Goal: Transaction & Acquisition: Purchase product/service

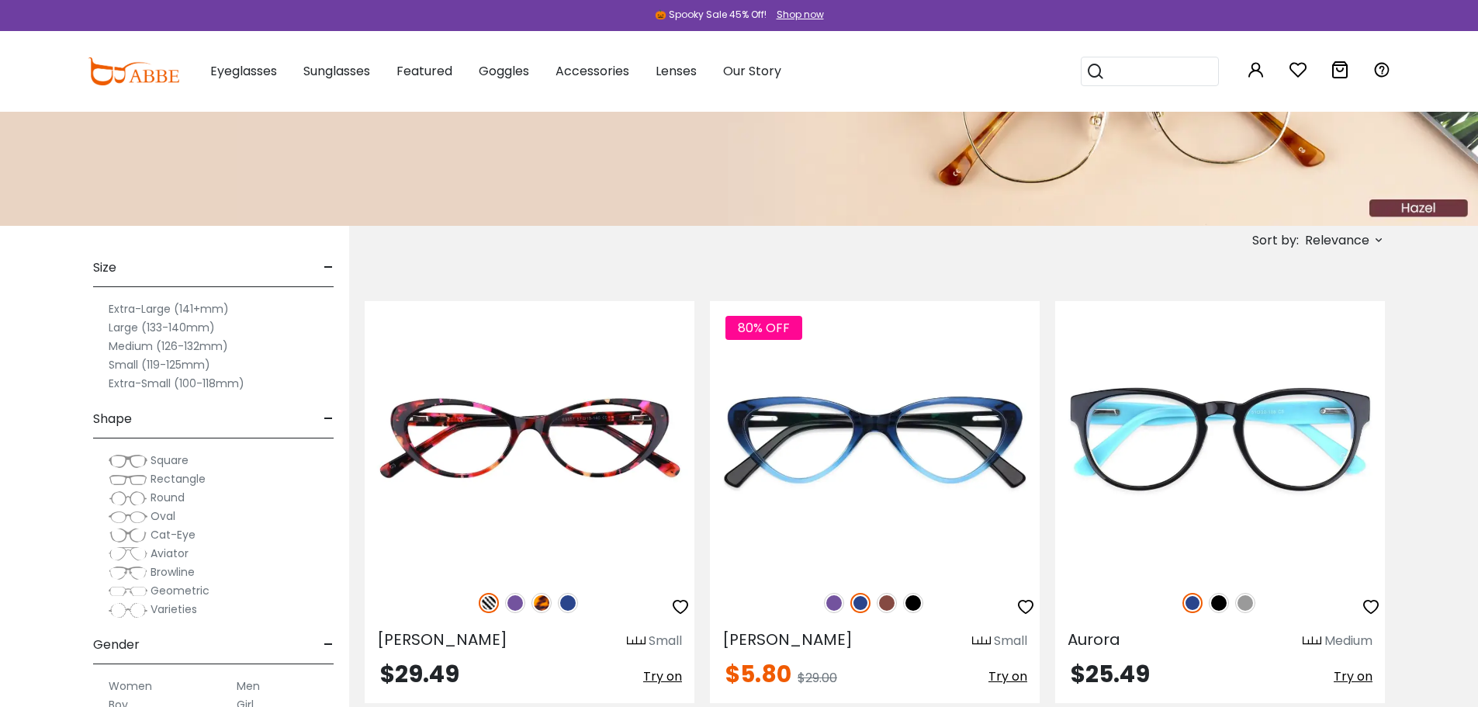
scroll to position [180, 0]
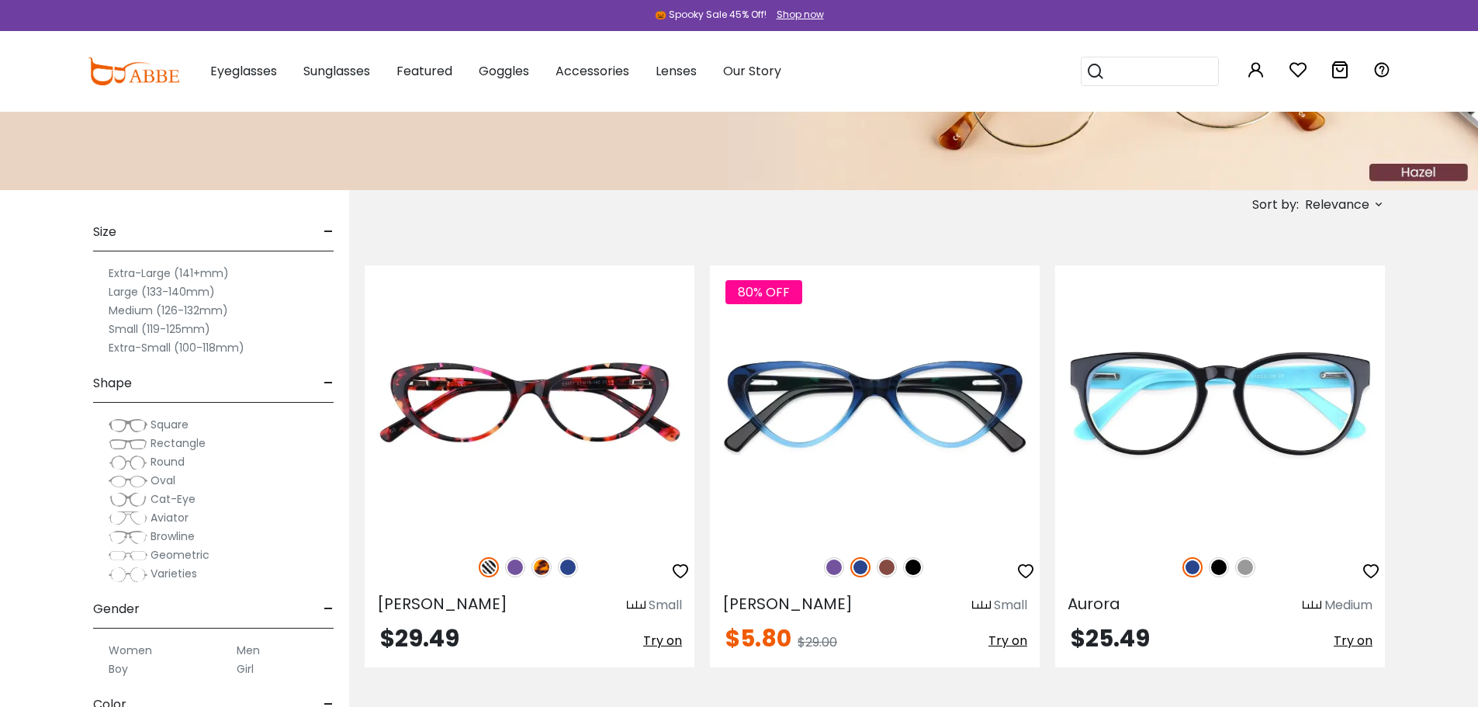
click at [164, 424] on span "Square" at bounding box center [169, 425] width 38 height 16
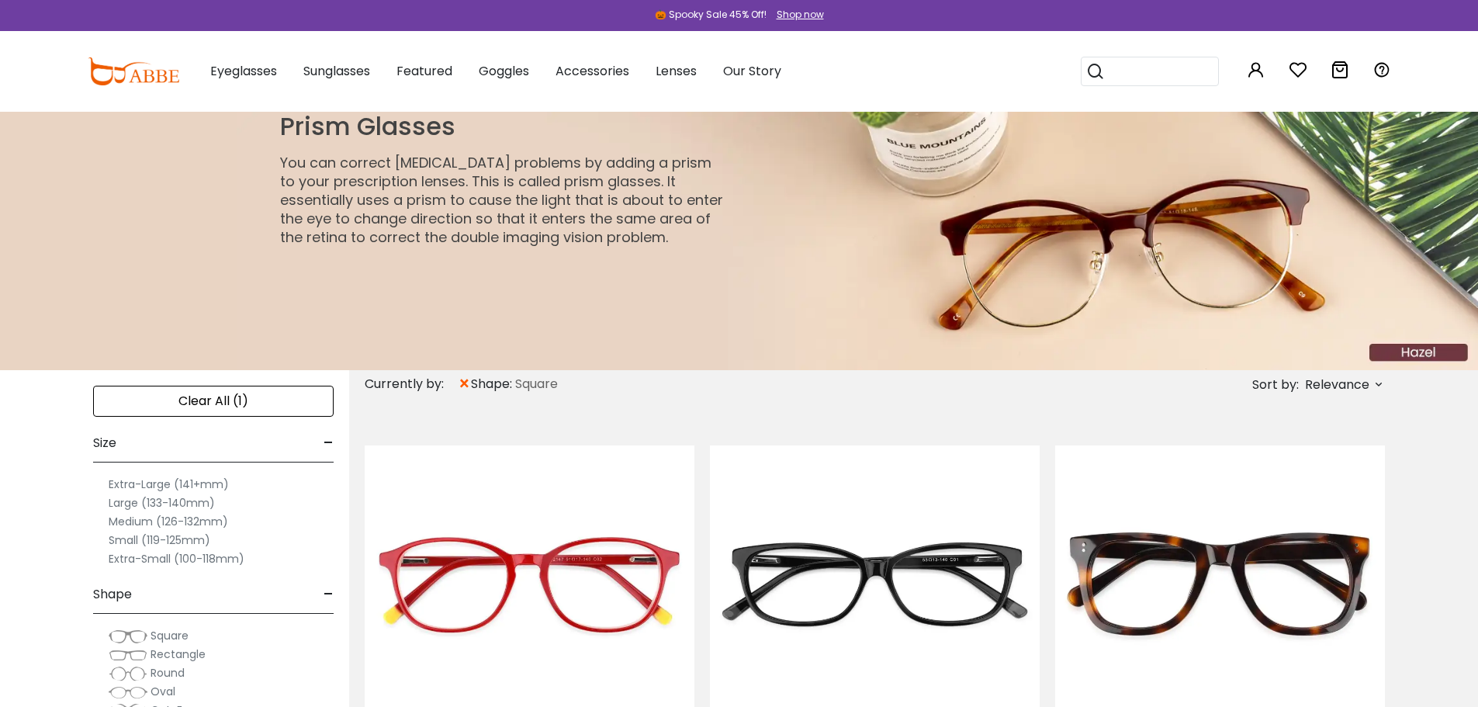
click at [135, 524] on label "Medium (126-132mm)" at bounding box center [168, 521] width 119 height 19
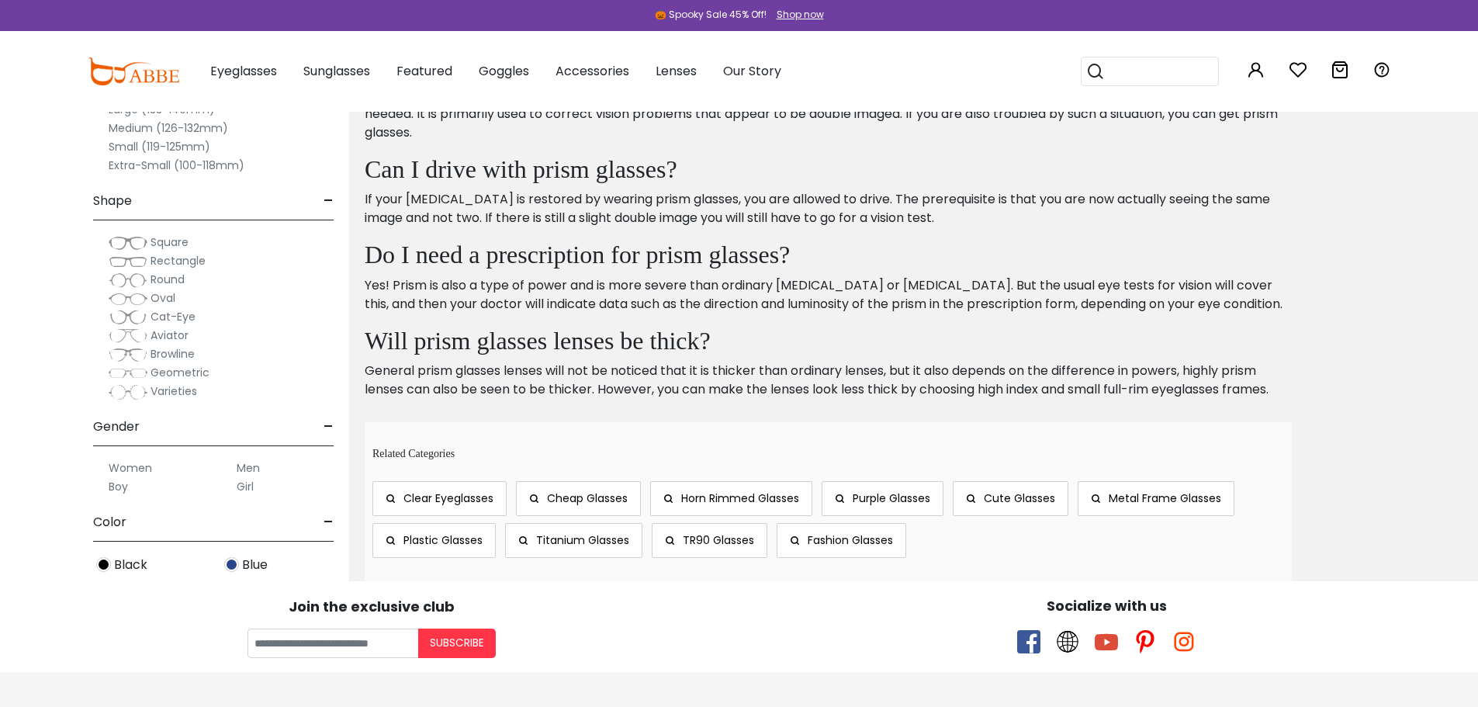
scroll to position [857, 0]
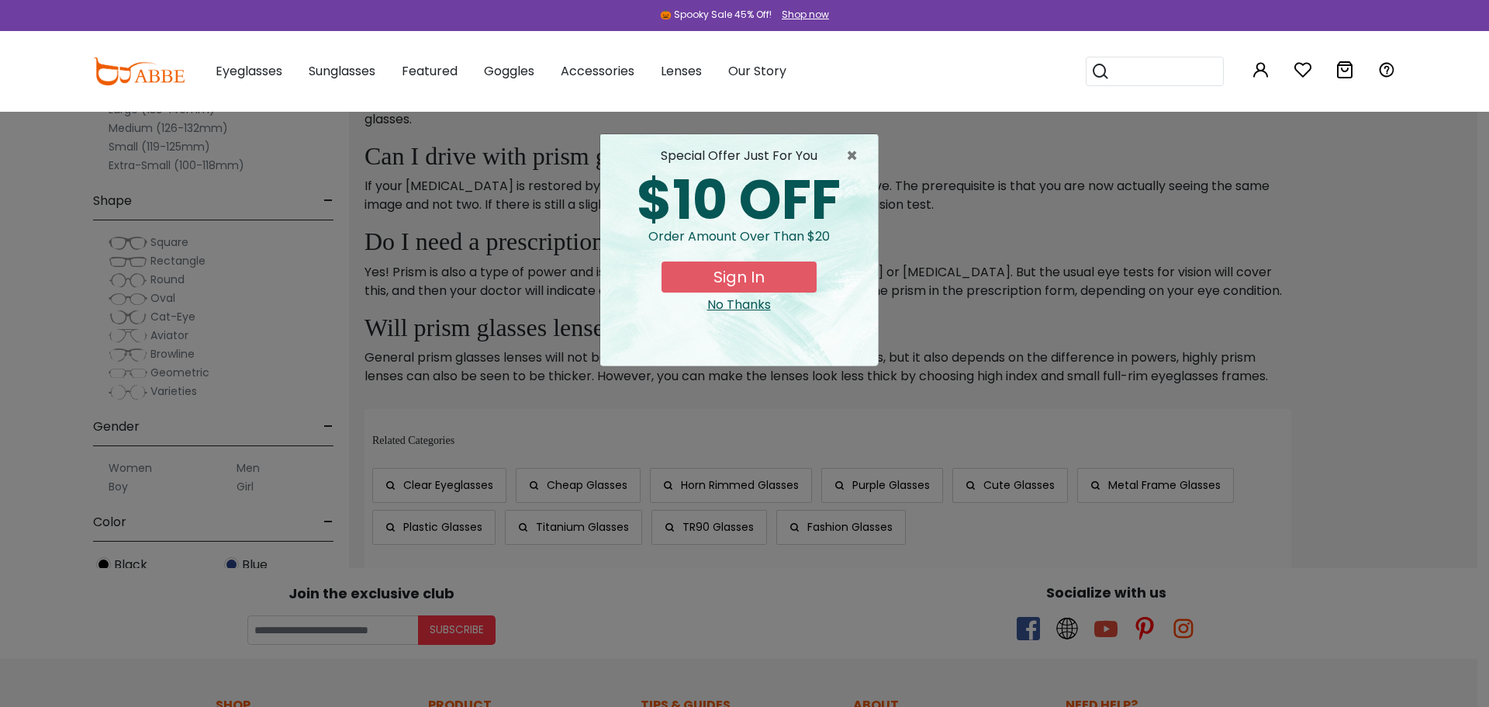
drag, startPoint x: 1480, startPoint y: 177, endPoint x: 1427, endPoint y: 220, distance: 67.8
click at [1427, 220] on html "Eyeglasses Thanks for your subscription Please use coupon code " NEWCOMER " to …" at bounding box center [744, 115] width 1489 height 1944
click at [856, 153] on span "×" at bounding box center [855, 156] width 19 height 19
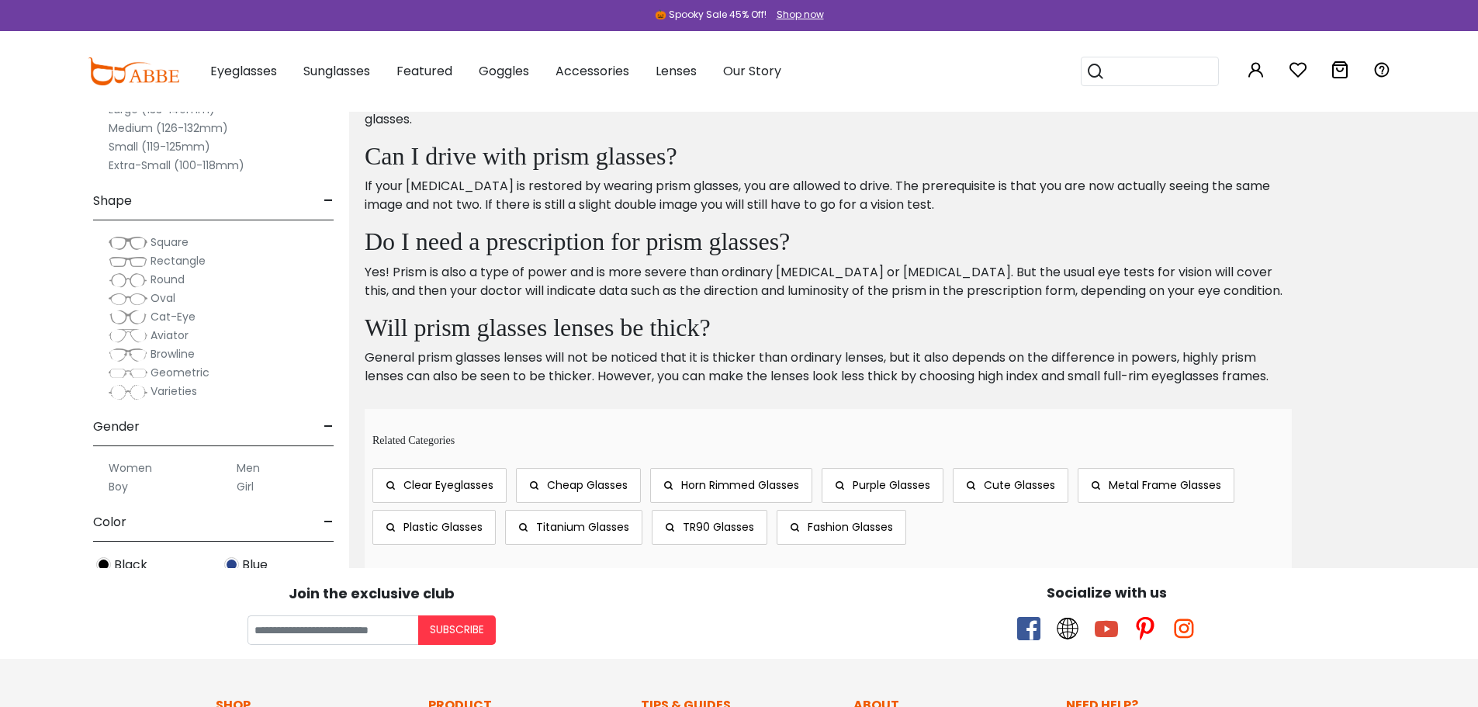
click at [798, 16] on div "Shop now" at bounding box center [799, 15] width 47 height 14
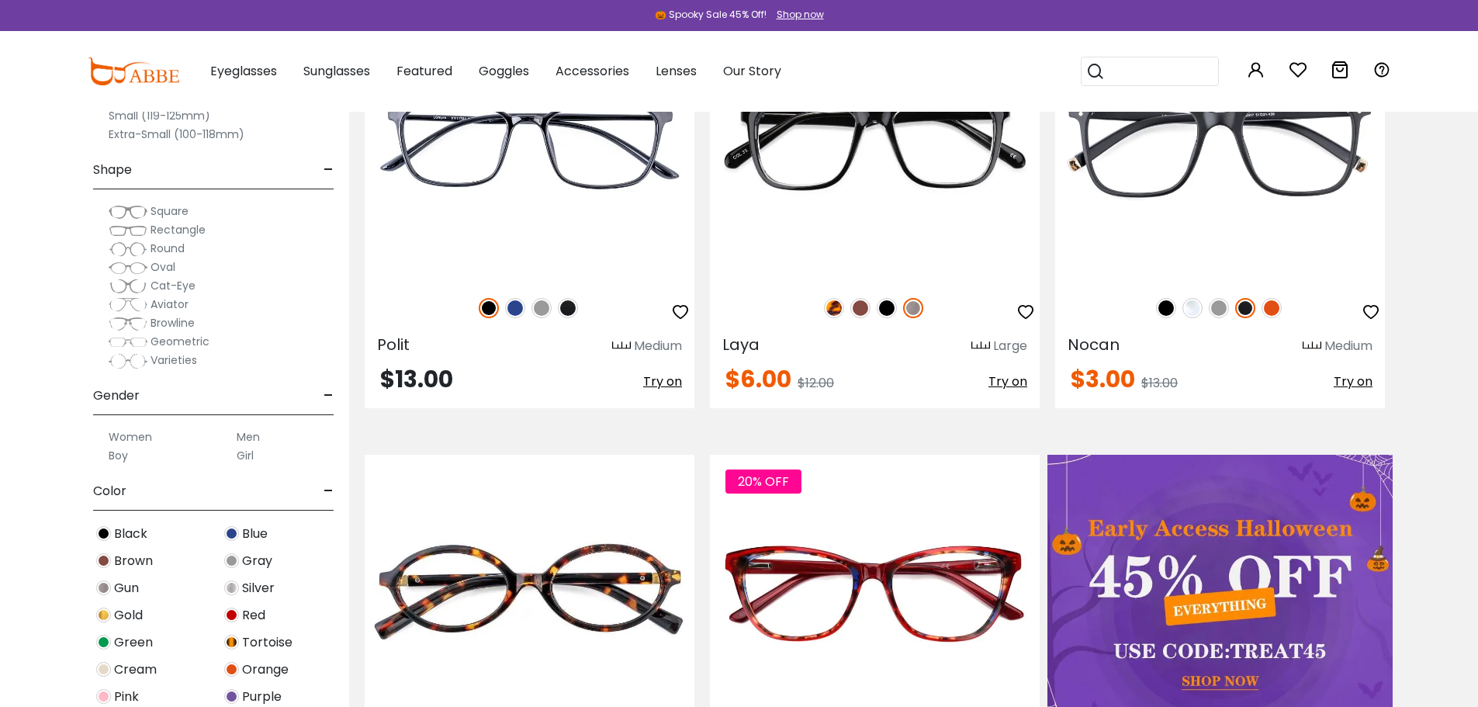
scroll to position [379, 0]
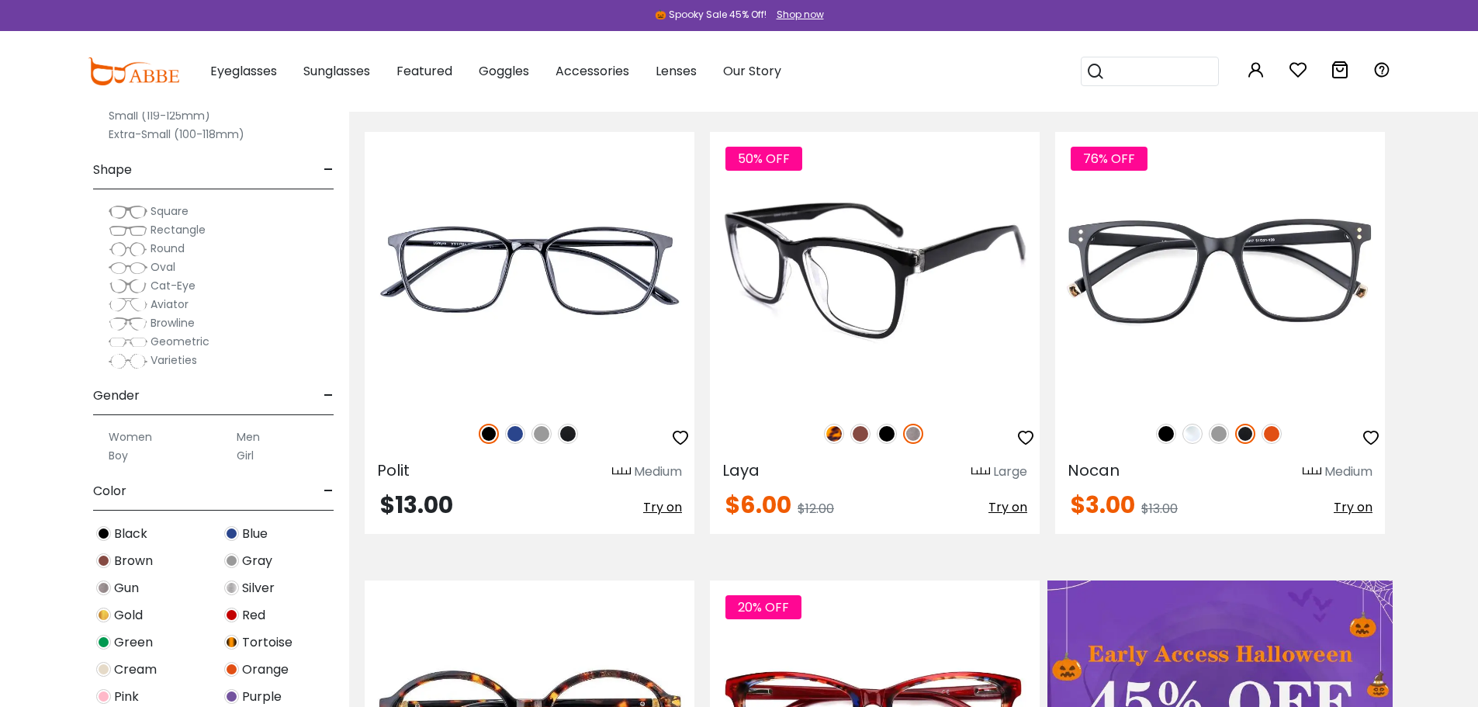
click at [832, 431] on img at bounding box center [834, 434] width 20 height 20
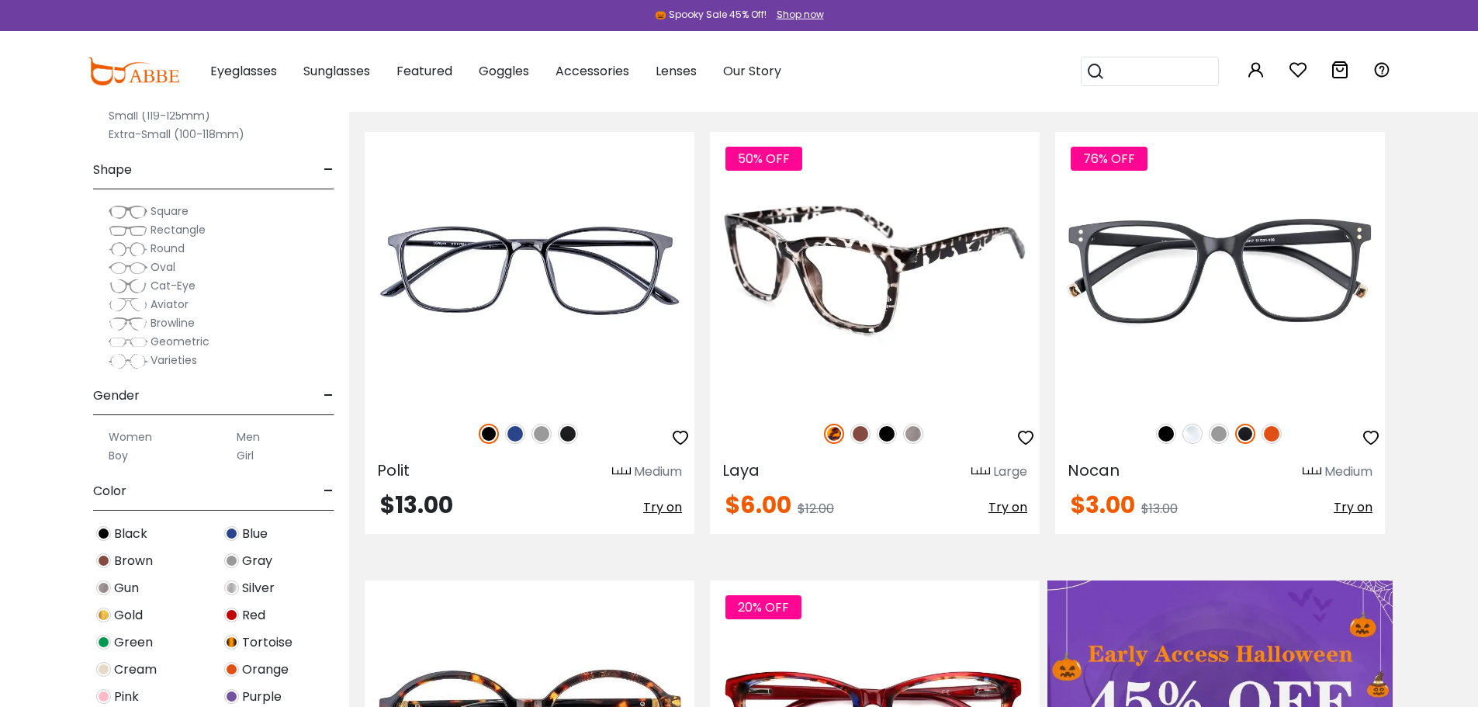
click at [830, 275] on img at bounding box center [875, 269] width 330 height 275
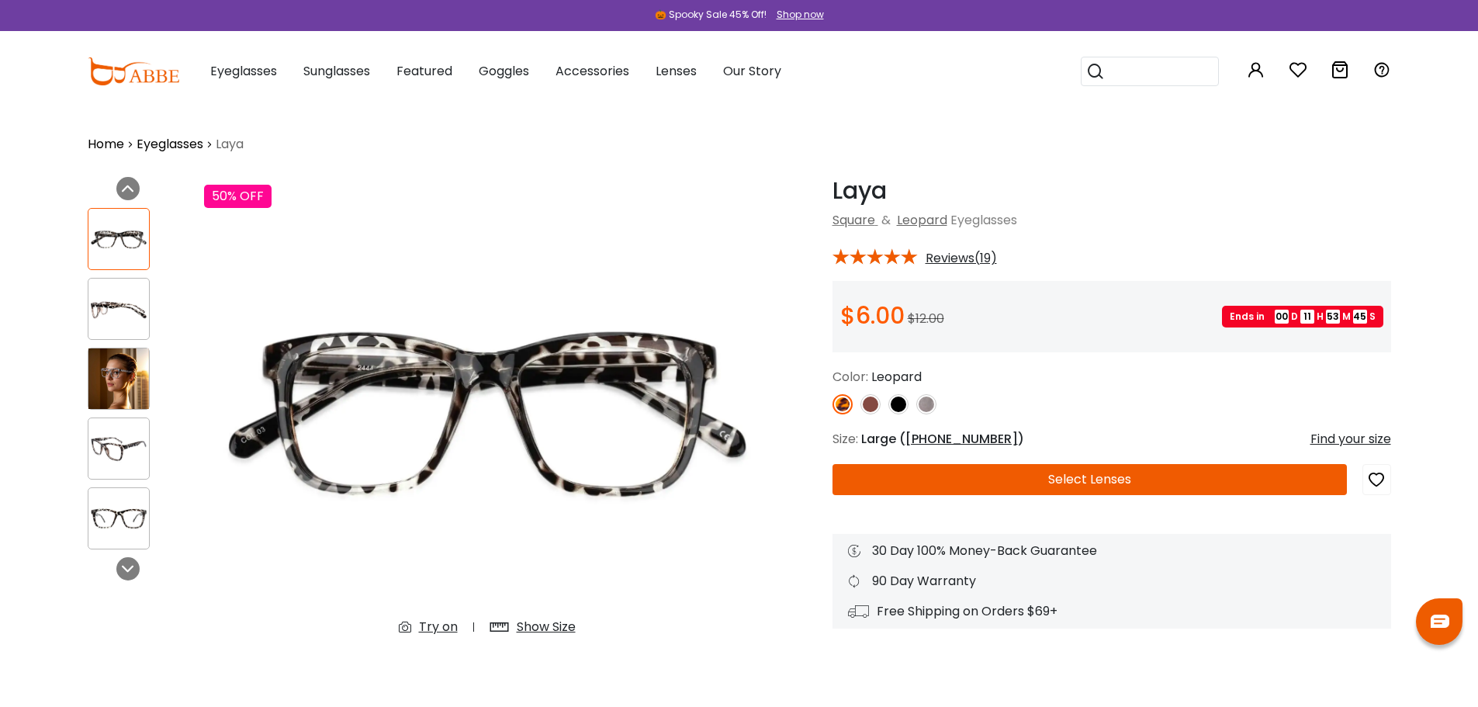
click at [1074, 482] on button "Select Lenses" at bounding box center [1089, 479] width 514 height 31
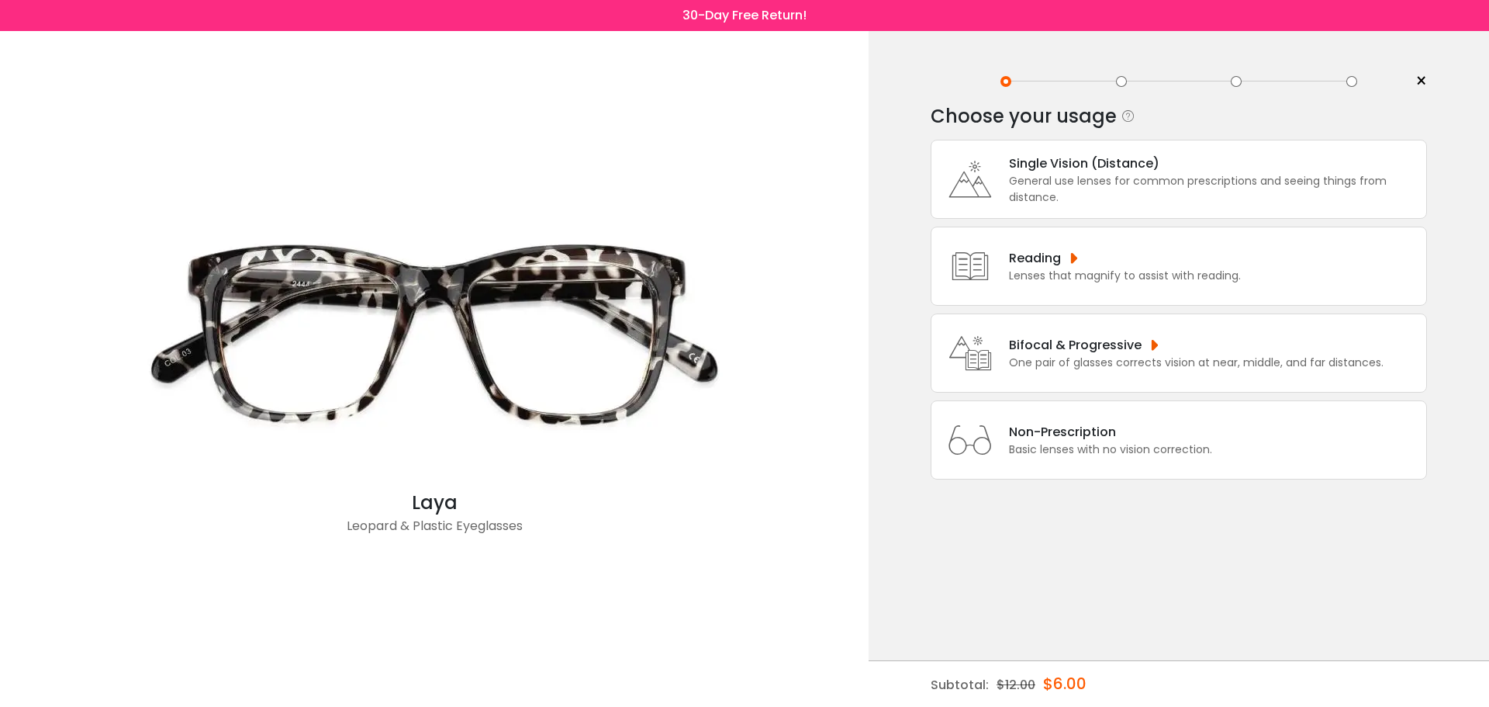
click at [1104, 348] on div "Bifocal & Progressive" at bounding box center [1196, 344] width 375 height 19
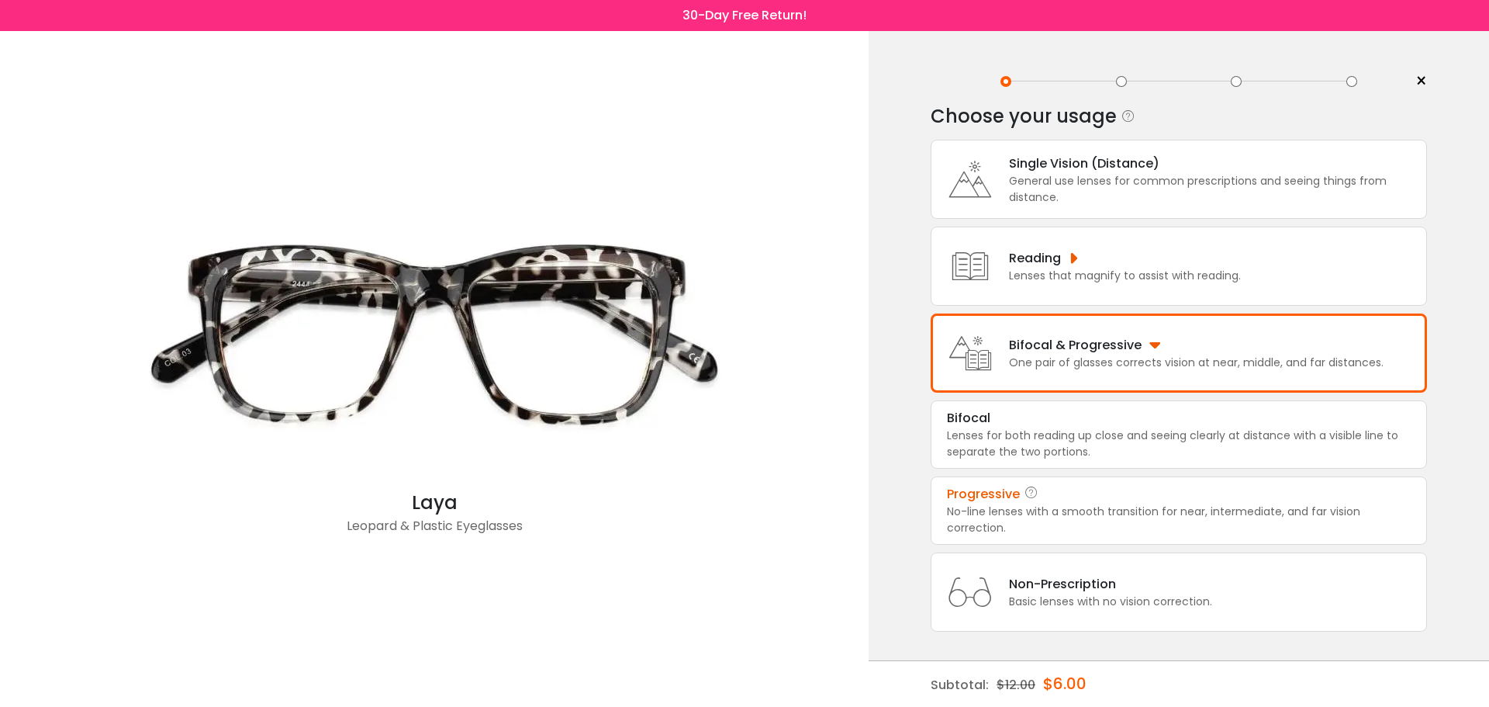
click at [1089, 500] on div "Progressive" at bounding box center [1179, 494] width 464 height 19
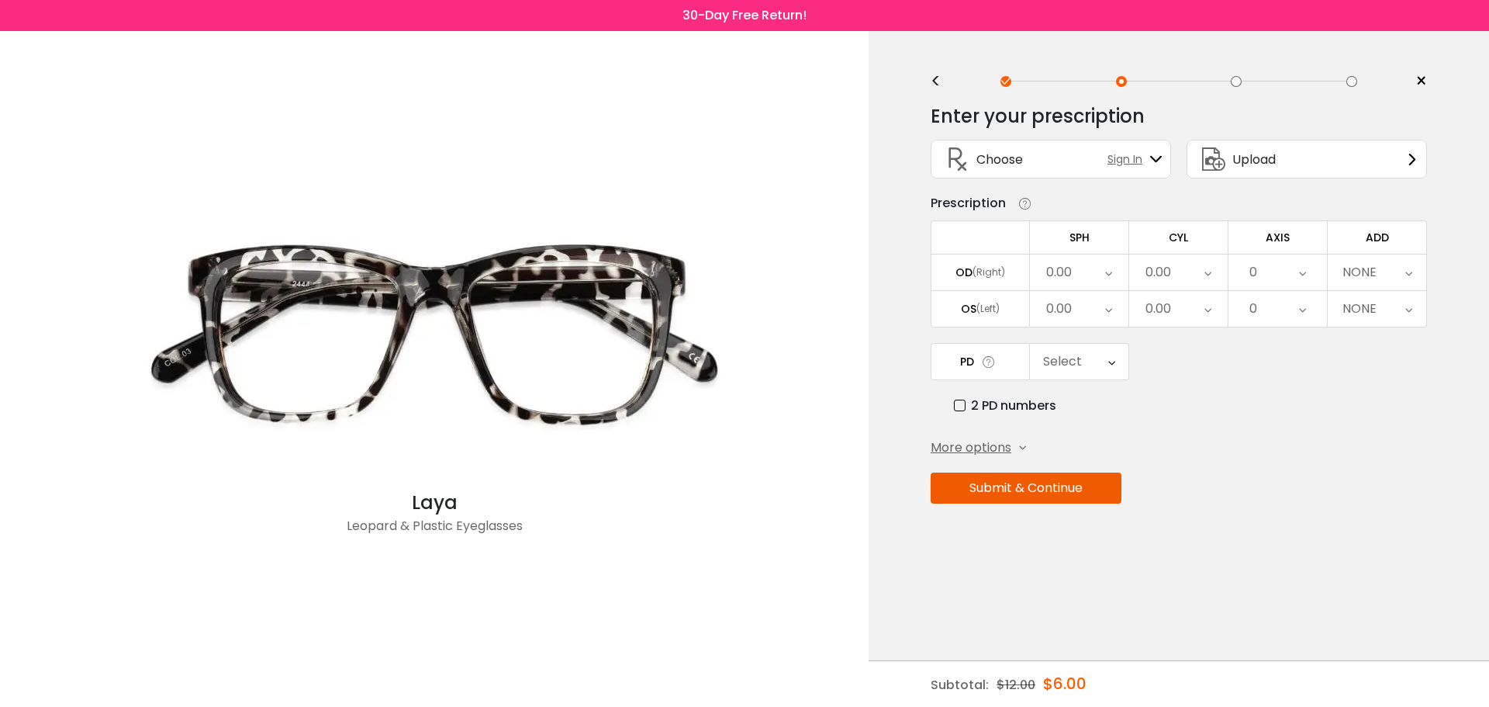
click at [1336, 162] on div "Upload" at bounding box center [1307, 159] width 240 height 39
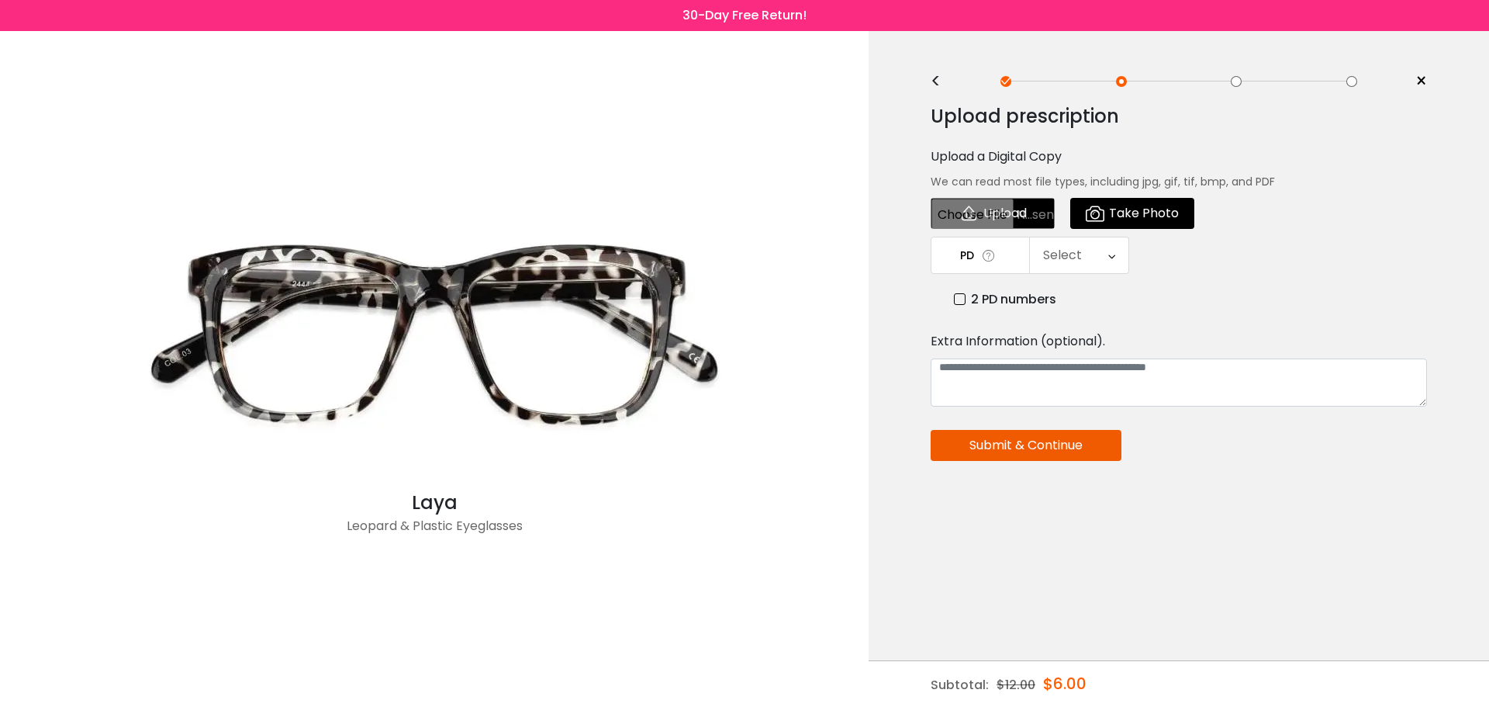
click at [1005, 209] on input "file" at bounding box center [993, 213] width 124 height 31
type input "**********"
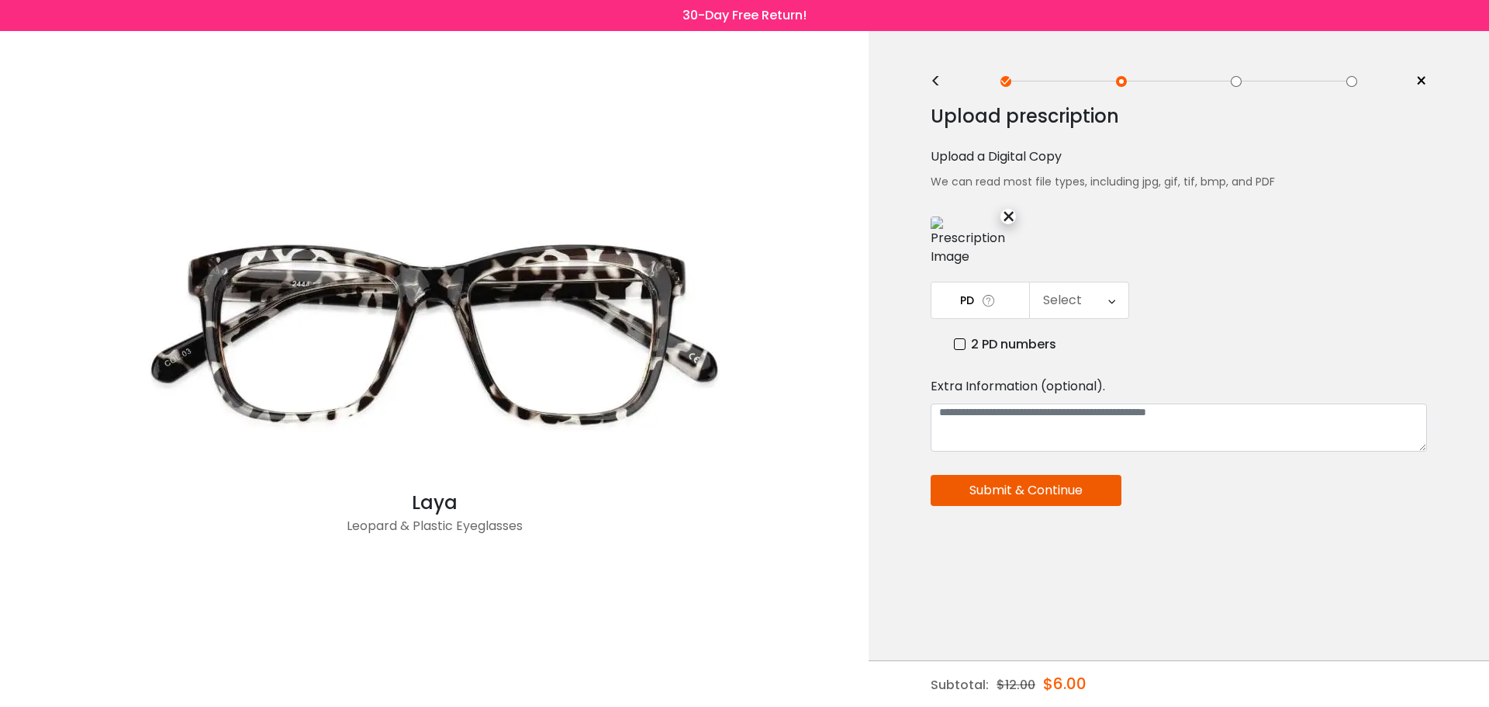
click at [1062, 310] on div "Select" at bounding box center [1062, 300] width 39 height 31
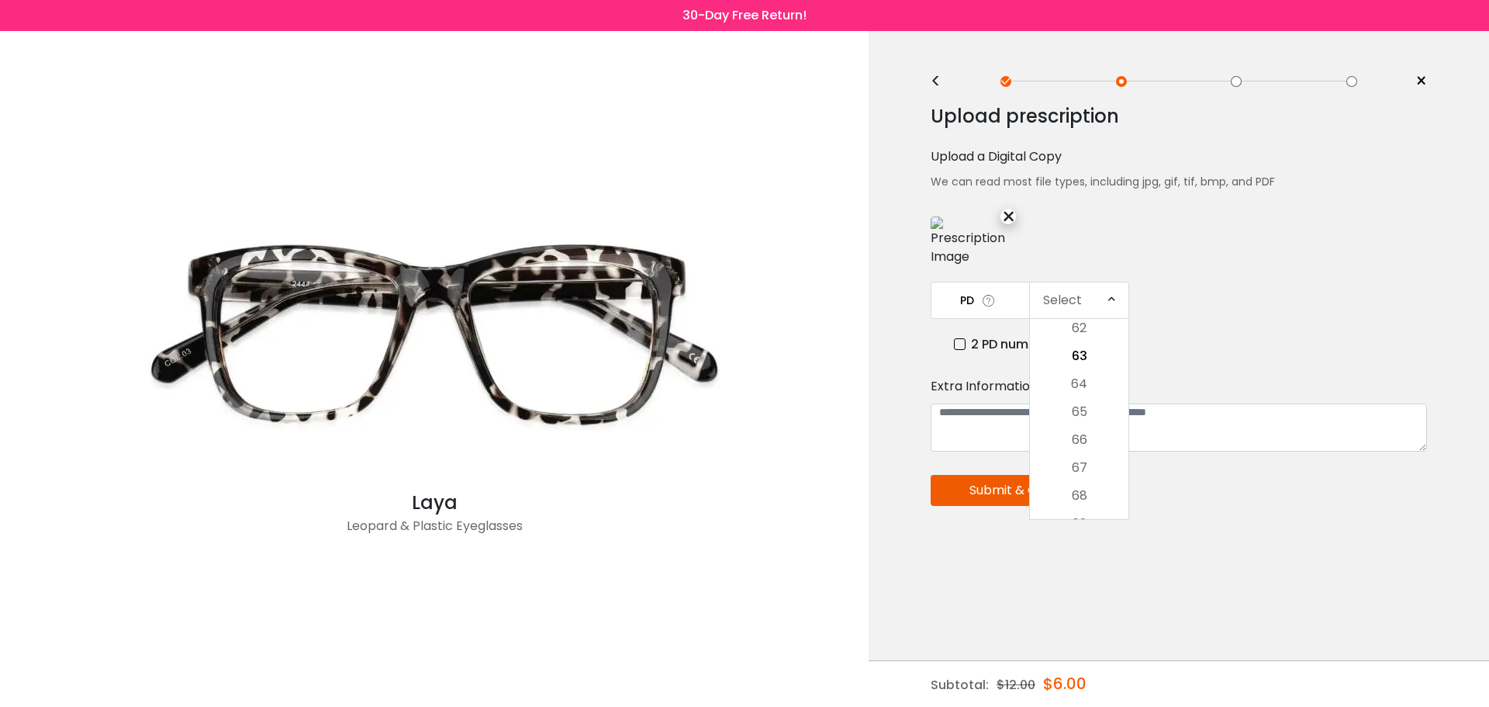
click at [1074, 302] on div "Select" at bounding box center [1062, 300] width 39 height 31
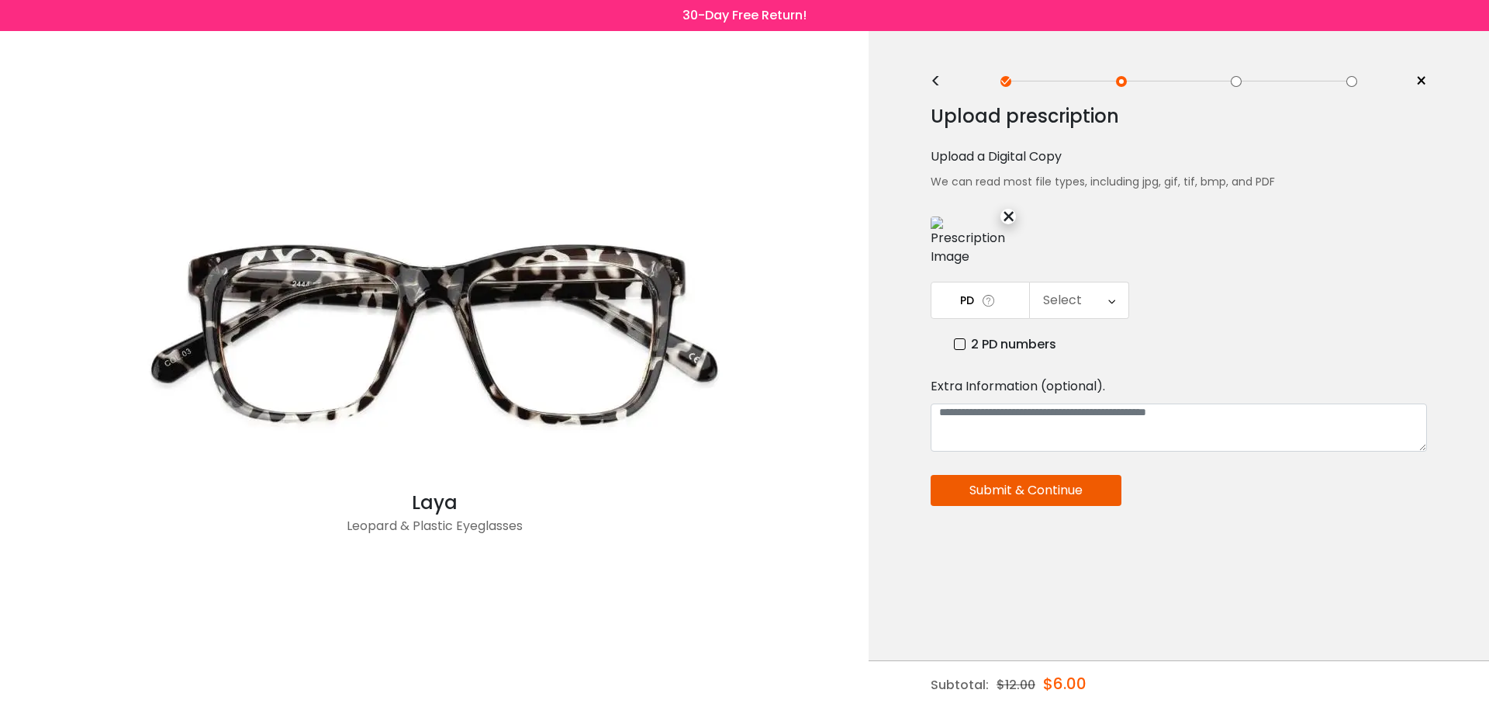
drag, startPoint x: 1074, startPoint y: 302, endPoint x: 1064, endPoint y: 251, distance: 52.2
click at [1065, 251] on div "Upload prescription Upload a Digital Copy We can read most file types, includin…" at bounding box center [1179, 369] width 496 height 552
click at [1117, 299] on div "Select" at bounding box center [1079, 300] width 99 height 36
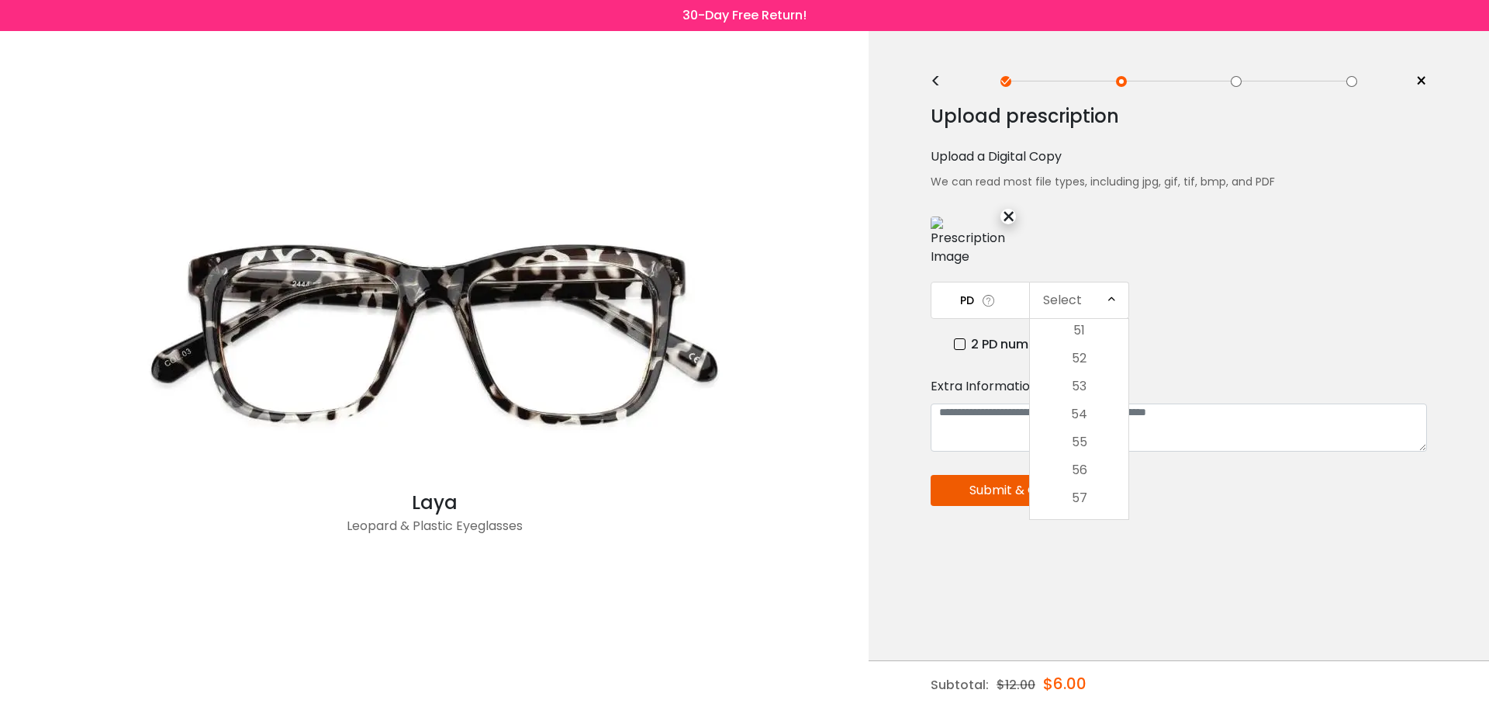
scroll to position [129, 0]
click at [1084, 472] on li "56" at bounding box center [1079, 483] width 99 height 28
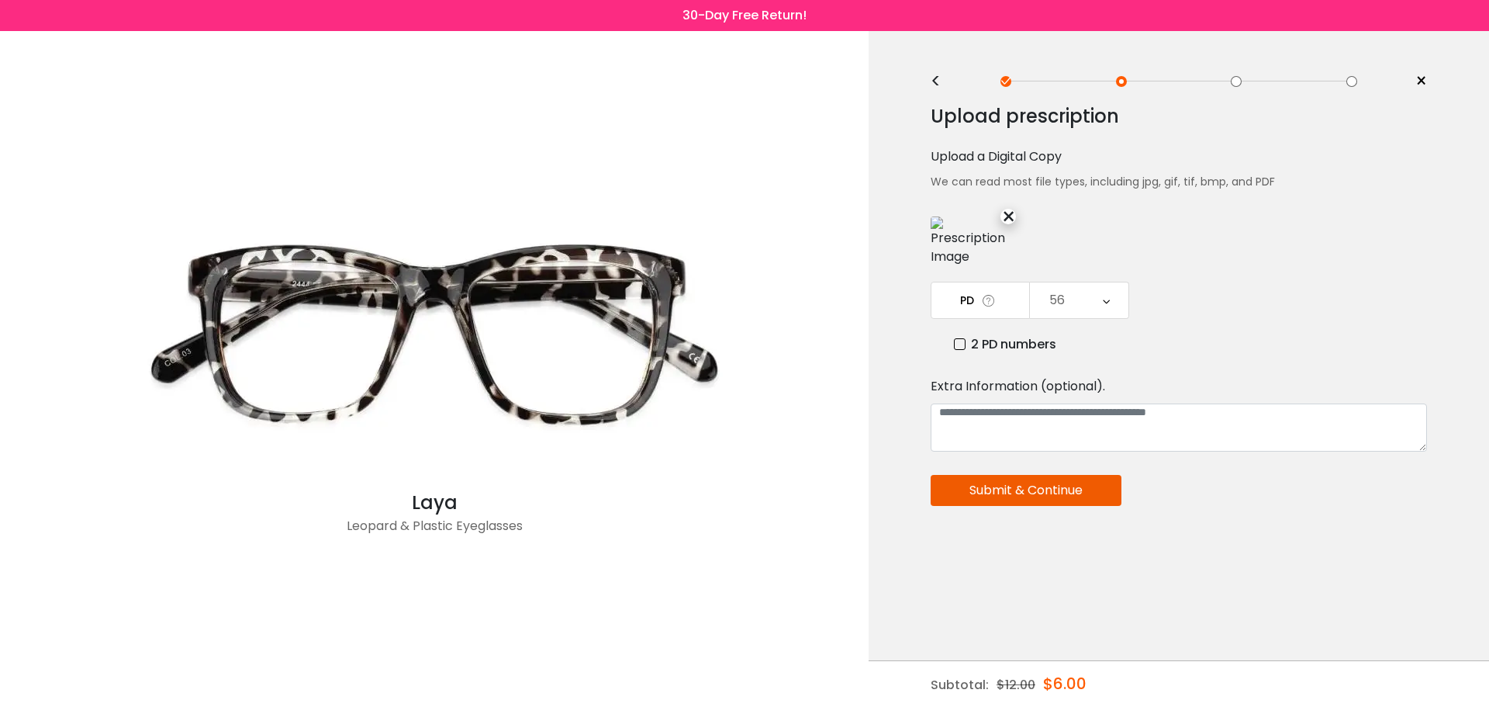
click at [1044, 493] on button "Submit & Continue" at bounding box center [1026, 490] width 191 height 31
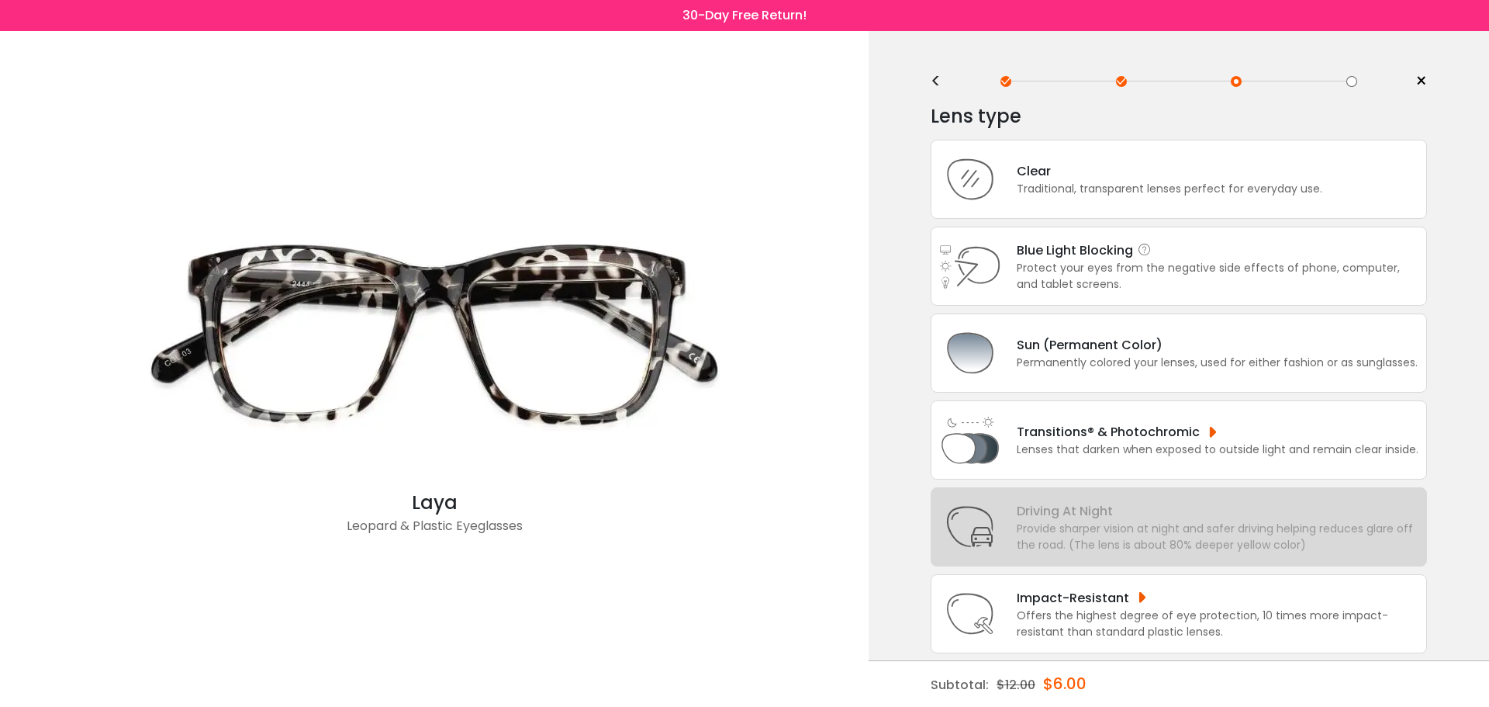
click at [1247, 265] on div "Protect your eyes from the negative side effects of phone, computer, and tablet…" at bounding box center [1218, 276] width 402 height 33
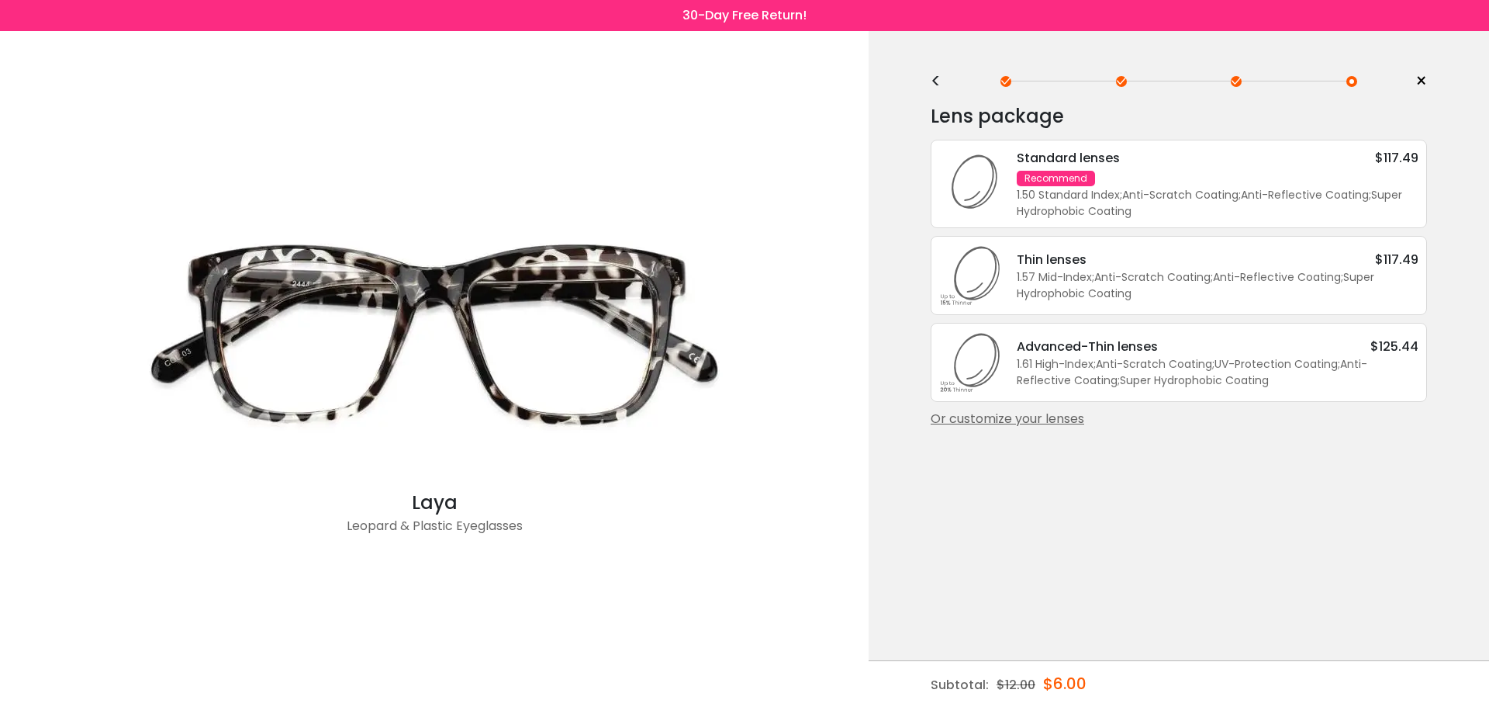
click at [1198, 181] on div "Standard lenses $117.49 Recommend 1.50 Standard Index ; Anti-Scratch Coating ; …" at bounding box center [1209, 183] width 417 height 71
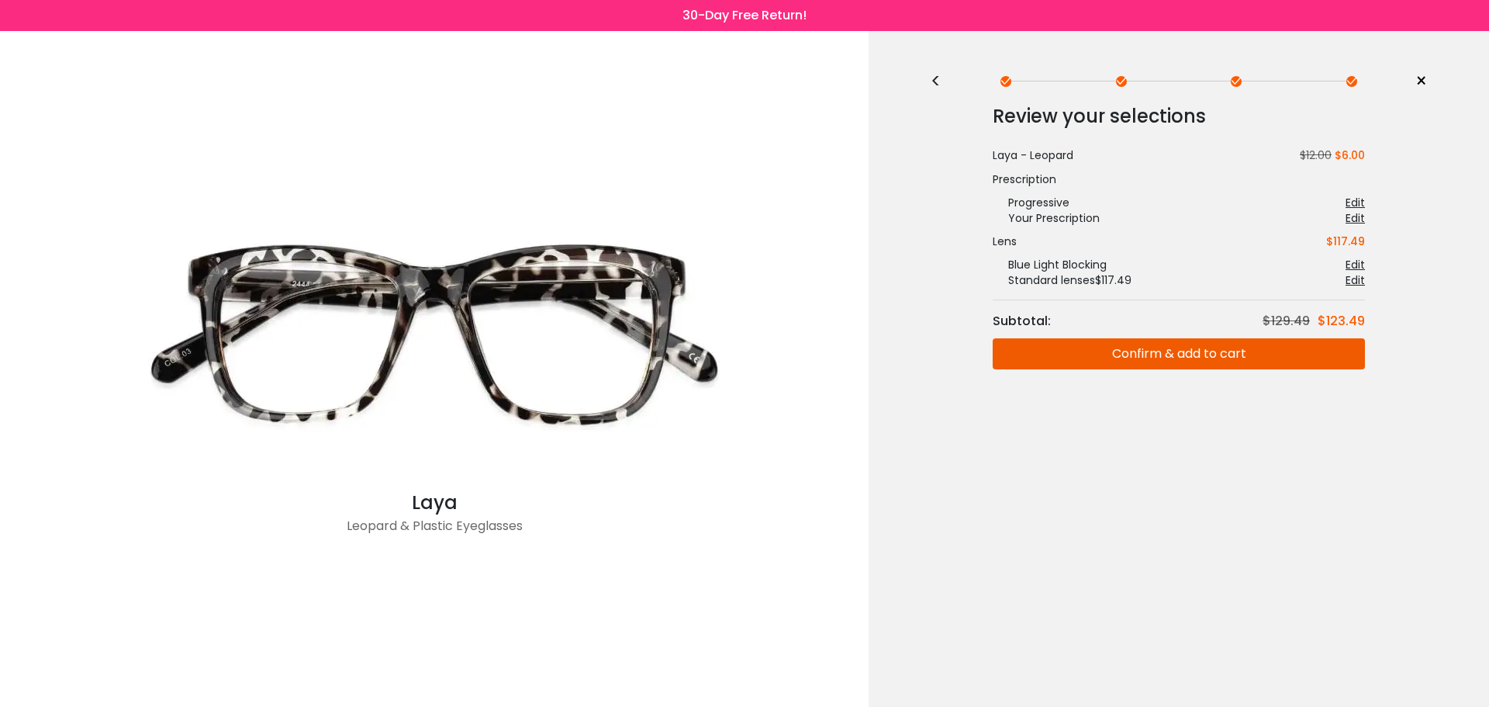
click at [1356, 220] on div "Edit" at bounding box center [1355, 218] width 19 height 16
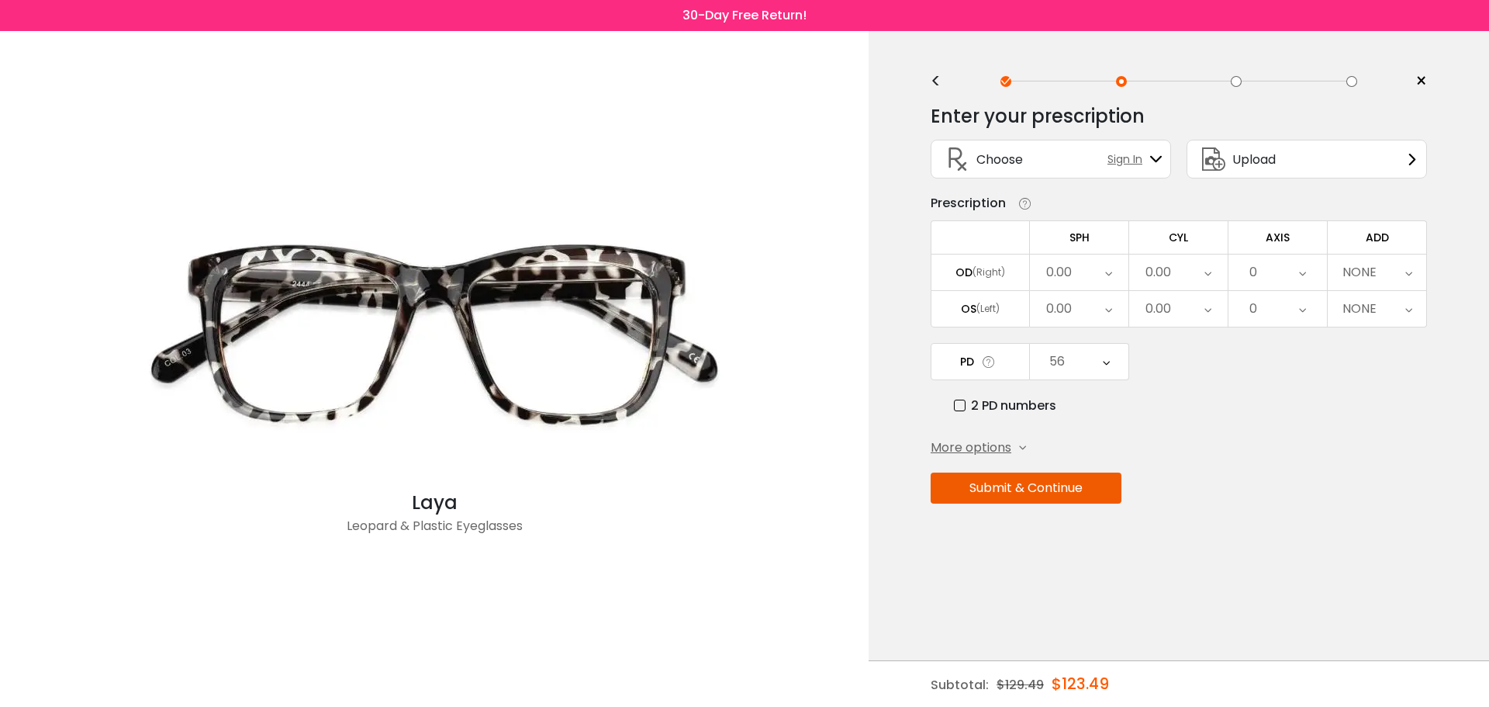
click at [980, 443] on span "More options" at bounding box center [971, 447] width 81 height 19
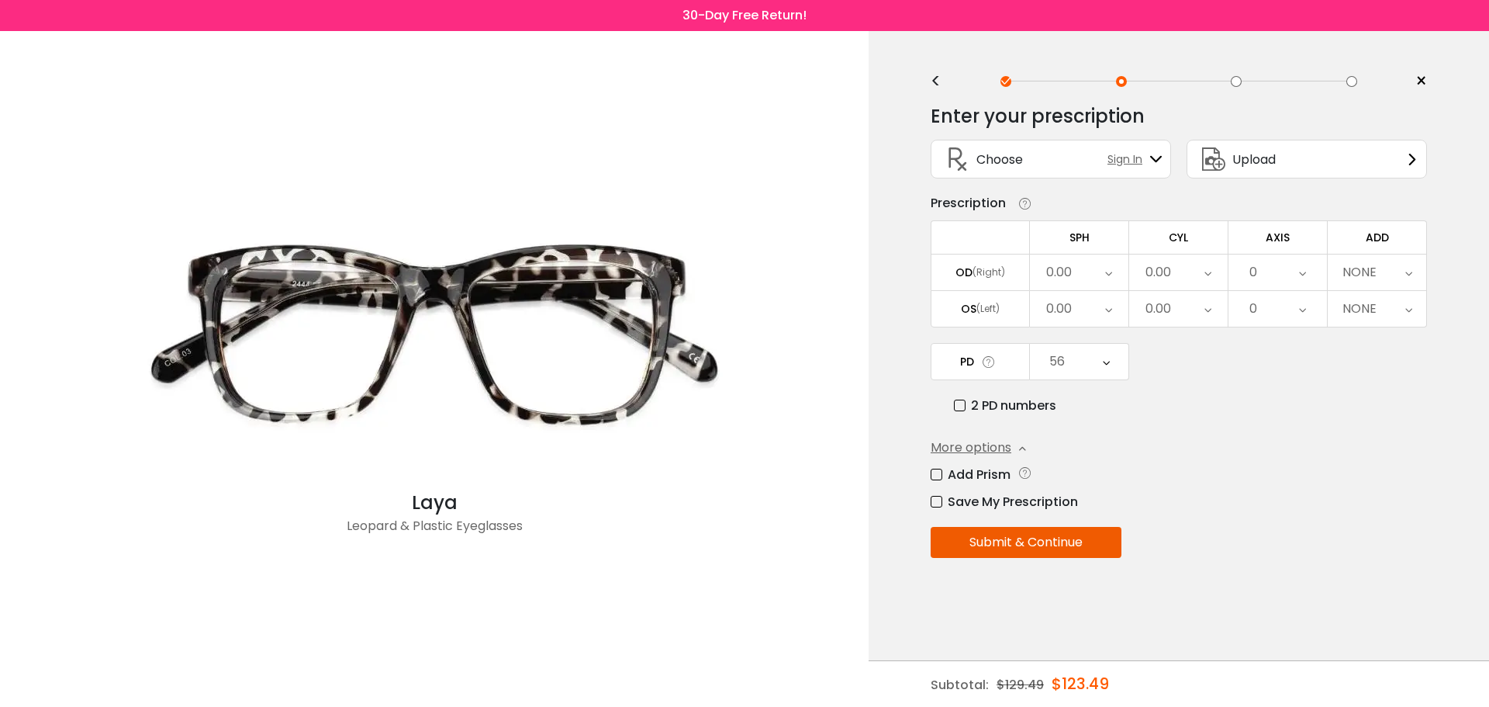
click at [939, 474] on label "Add Prism" at bounding box center [971, 474] width 80 height 19
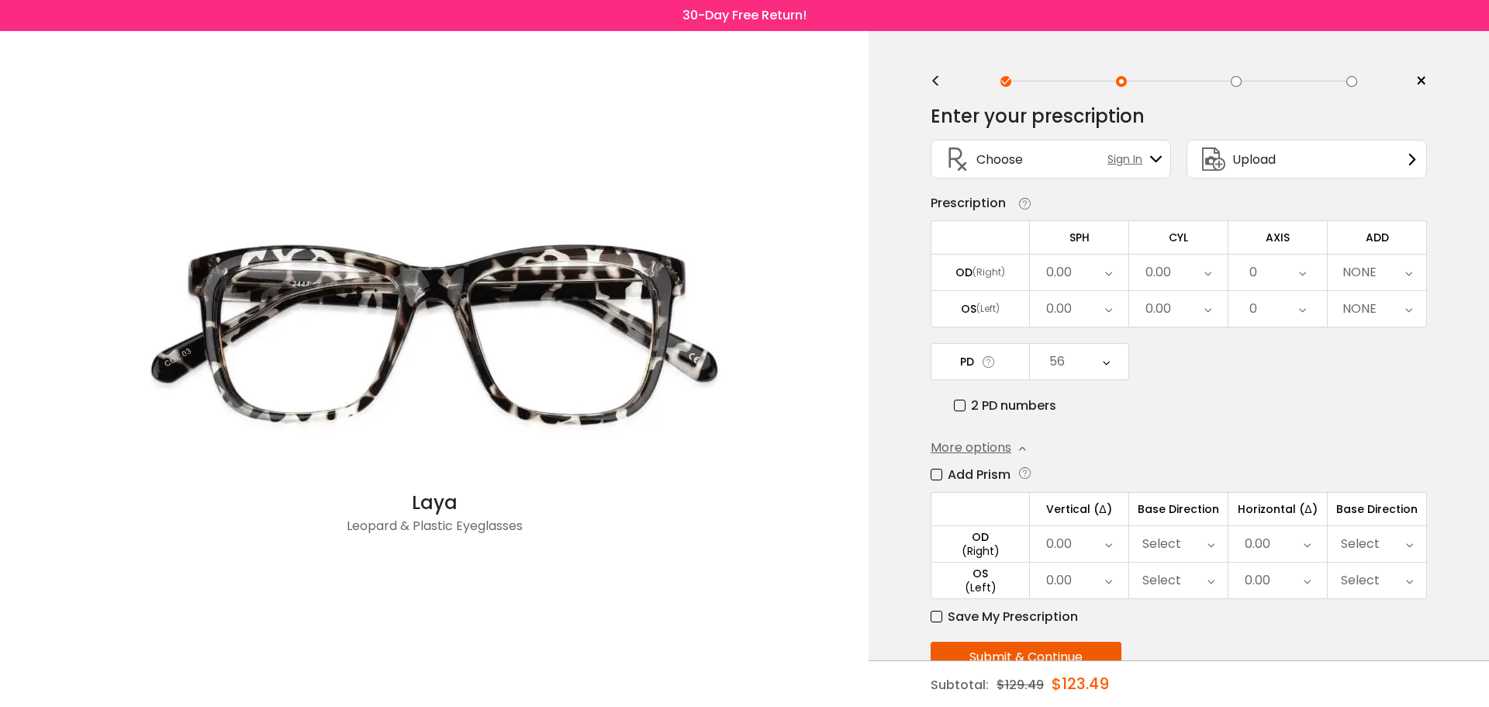
click at [1287, 542] on div "0.00" at bounding box center [1278, 544] width 99 height 36
click at [1281, 573] on li "1.50" at bounding box center [1277, 565] width 97 height 28
click at [1281, 573] on div "0.00" at bounding box center [1278, 580] width 99 height 36
click at [1283, 638] on li "1.50" at bounding box center [1277, 642] width 97 height 28
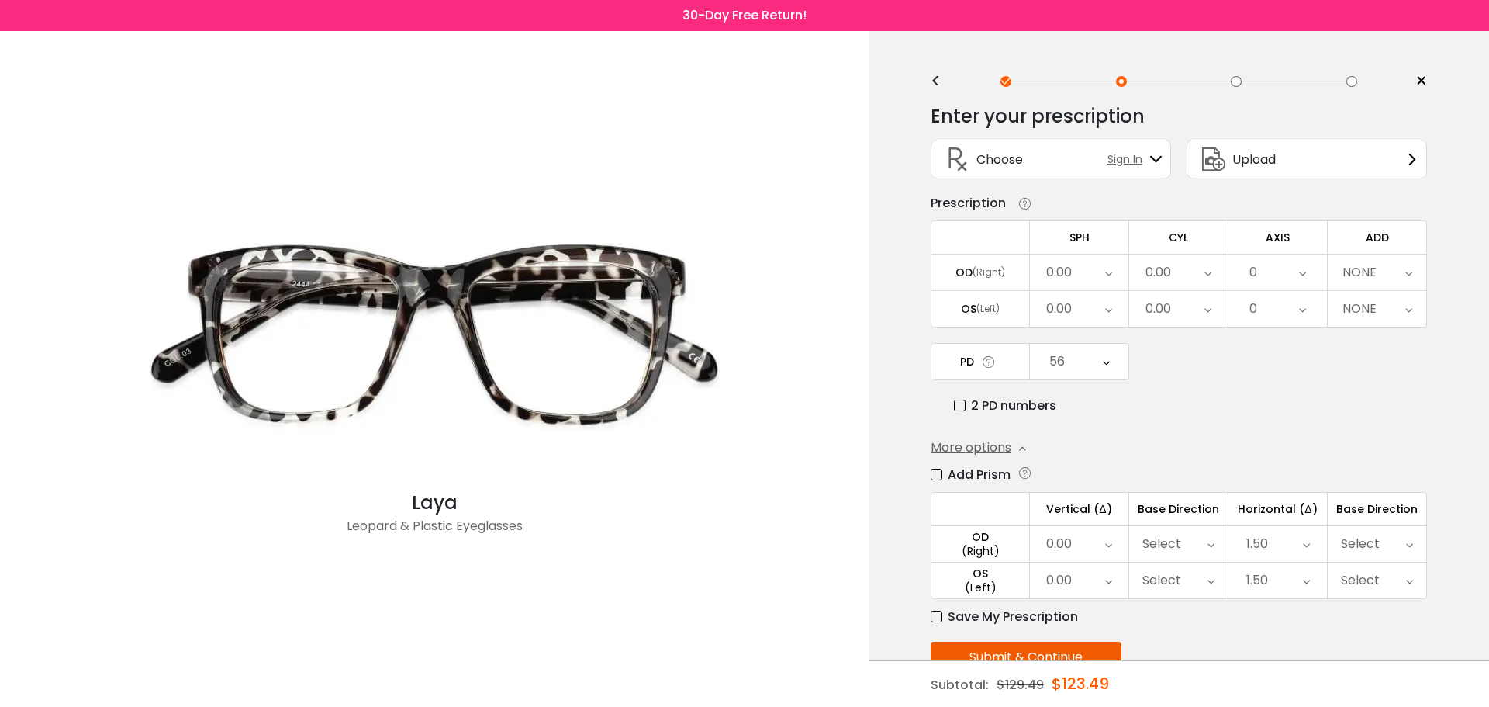
click at [1367, 534] on div "Select" at bounding box center [1360, 543] width 39 height 31
click at [1371, 623] on li "Out" at bounding box center [1377, 632] width 99 height 28
click at [1361, 572] on div "Select" at bounding box center [1360, 580] width 39 height 31
click at [1361, 657] on li "Out" at bounding box center [1377, 669] width 99 height 28
click at [1471, 407] on div "< × Choose your usage Single Vision (Distance) This lens helps you see details …" at bounding box center [1179, 390] width 621 height 719
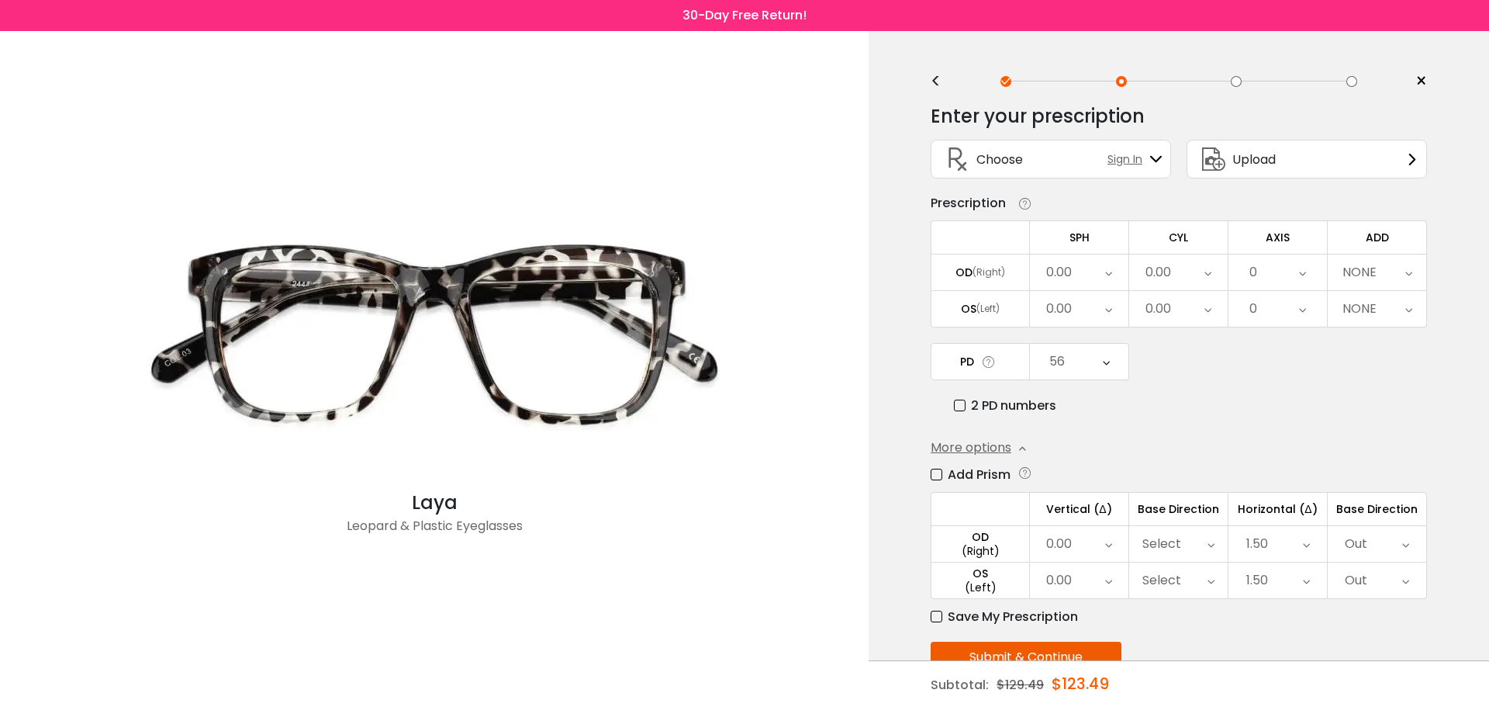
click at [1268, 161] on span "Upload" at bounding box center [1254, 159] width 43 height 19
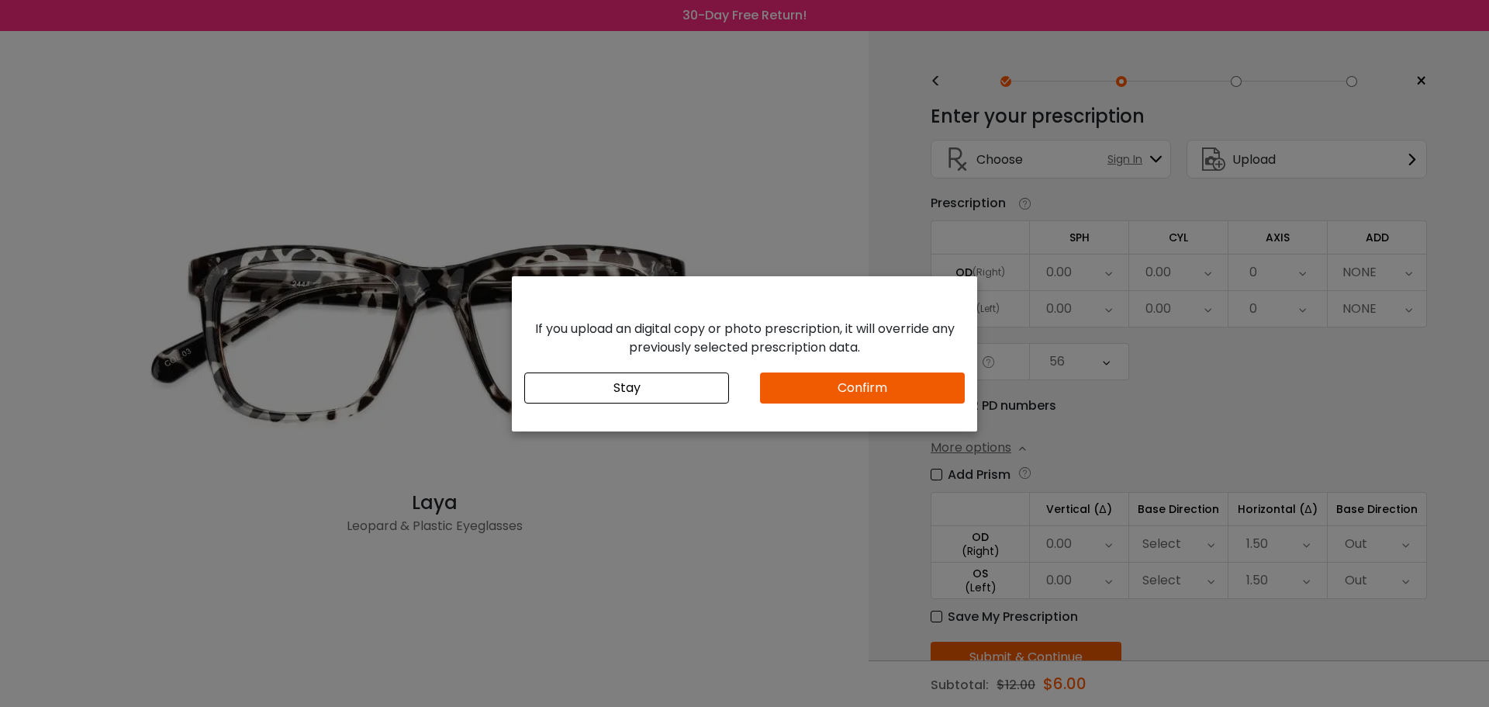
click at [623, 387] on button "Stay" at bounding box center [626, 387] width 205 height 31
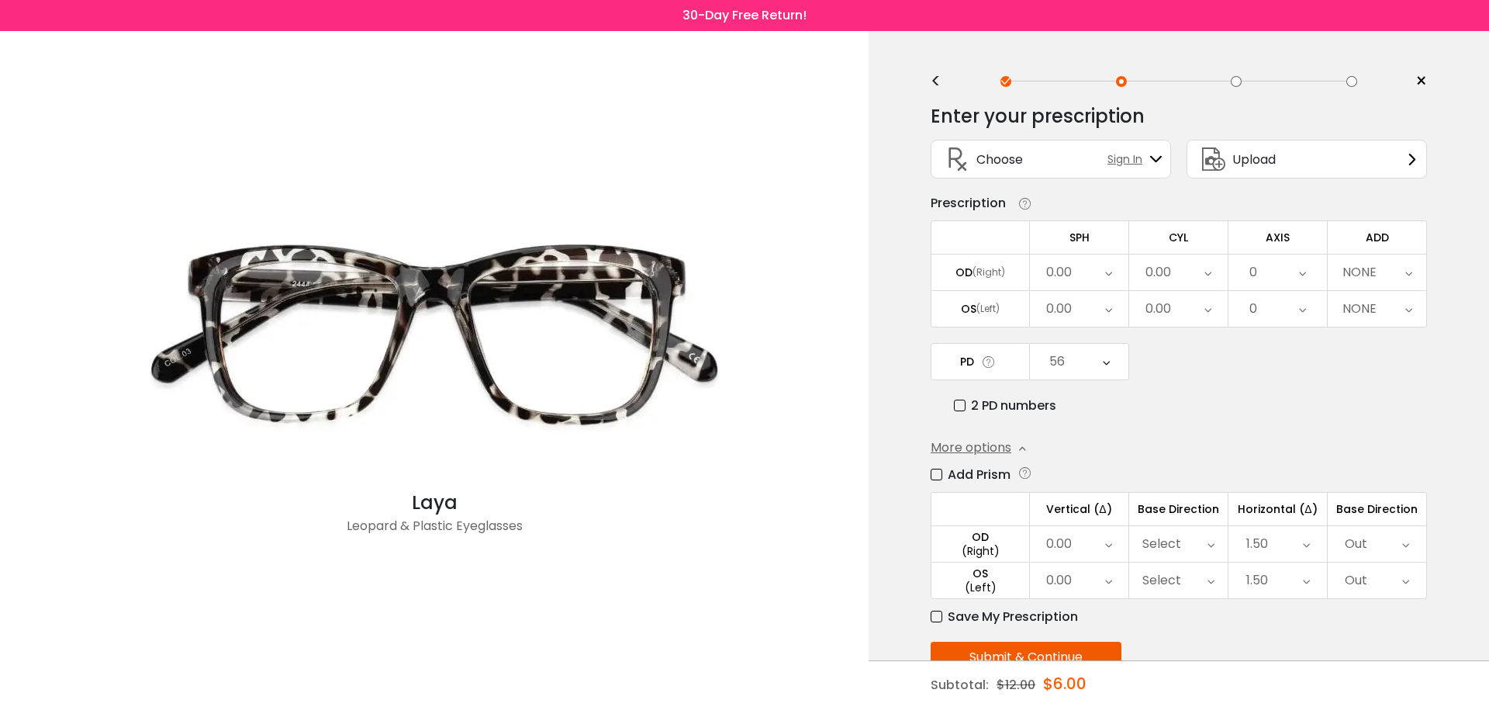
click at [1004, 652] on button "Submit & Continue" at bounding box center [1026, 657] width 191 height 31
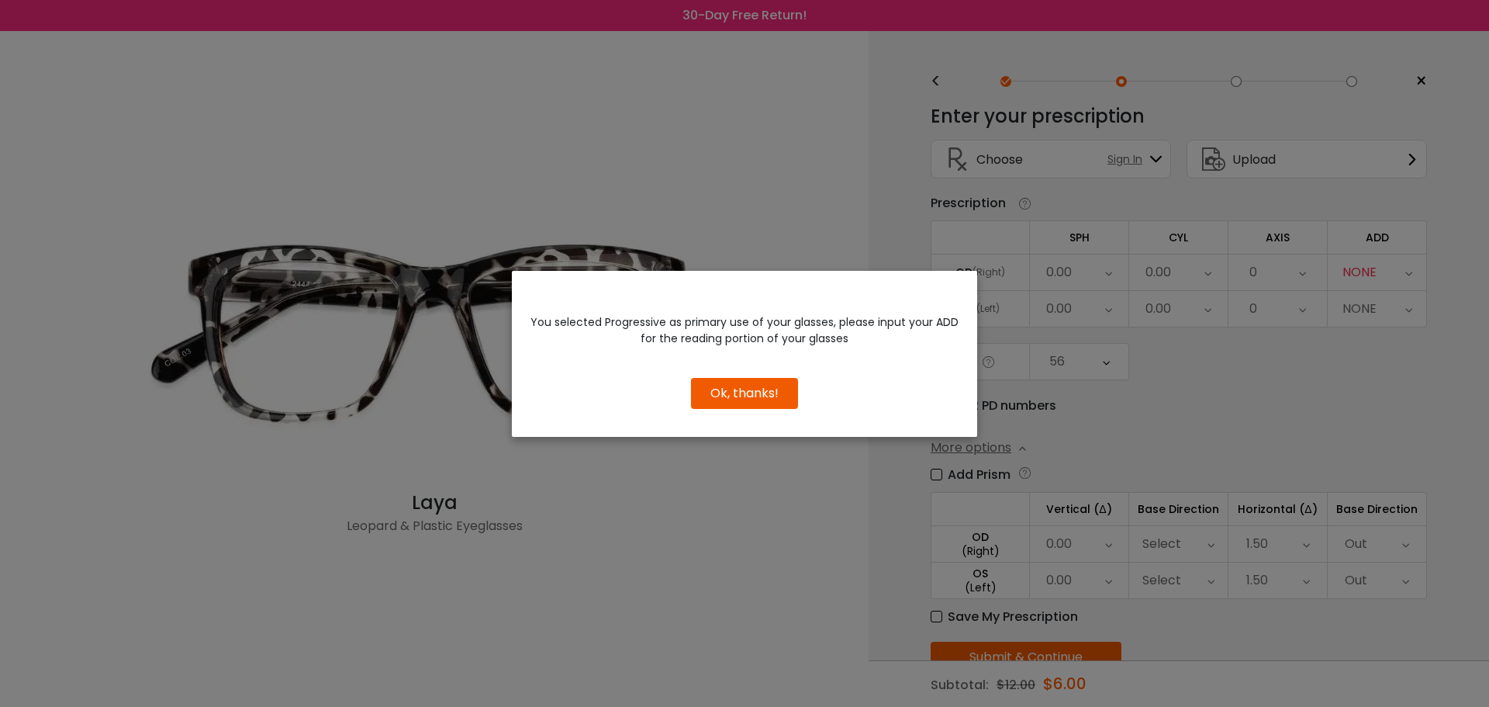
click at [739, 396] on button "Ok, thanks!" at bounding box center [744, 393] width 107 height 31
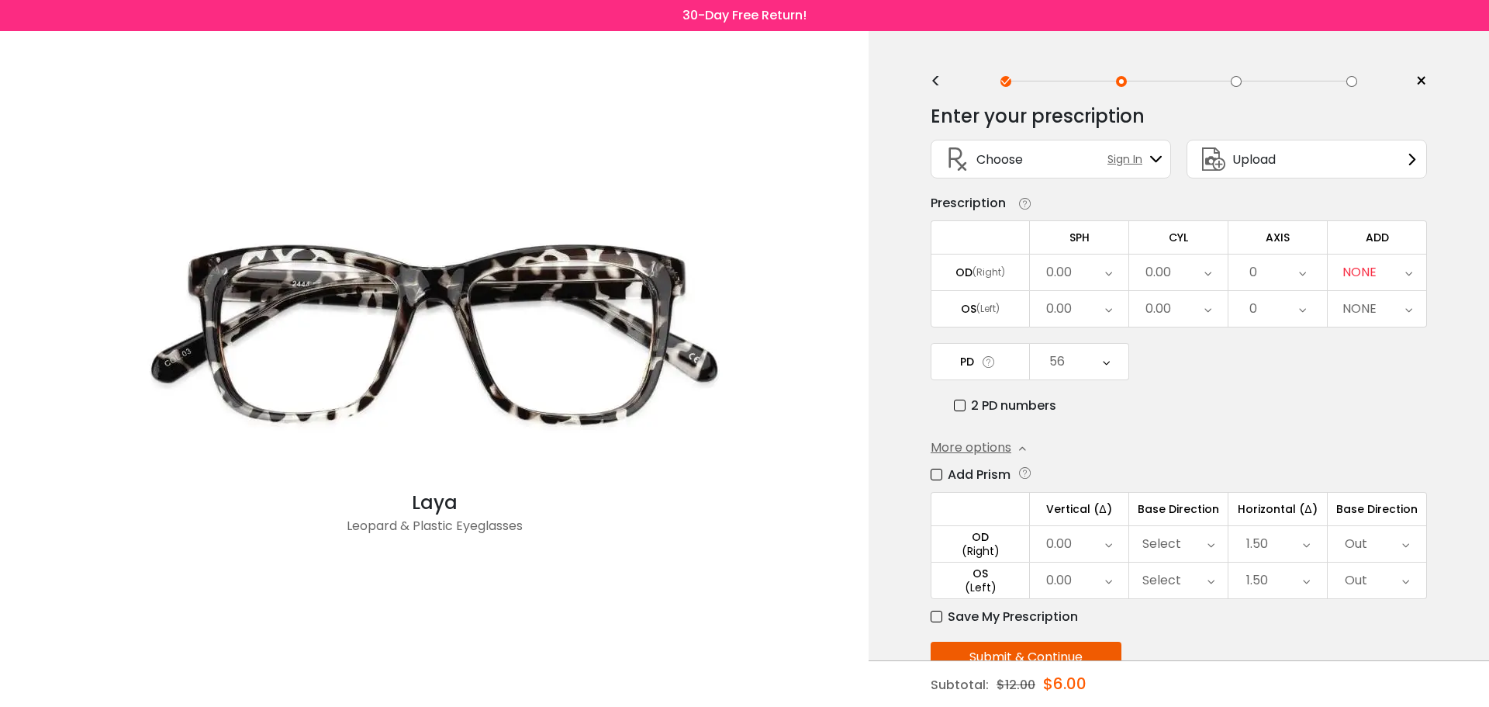
click at [1410, 272] on icon at bounding box center [1409, 272] width 7 height 36
click at [1402, 375] on li "+2.25" at bounding box center [1377, 373] width 99 height 28
click at [1389, 306] on div "+2.25" at bounding box center [1377, 309] width 99 height 36
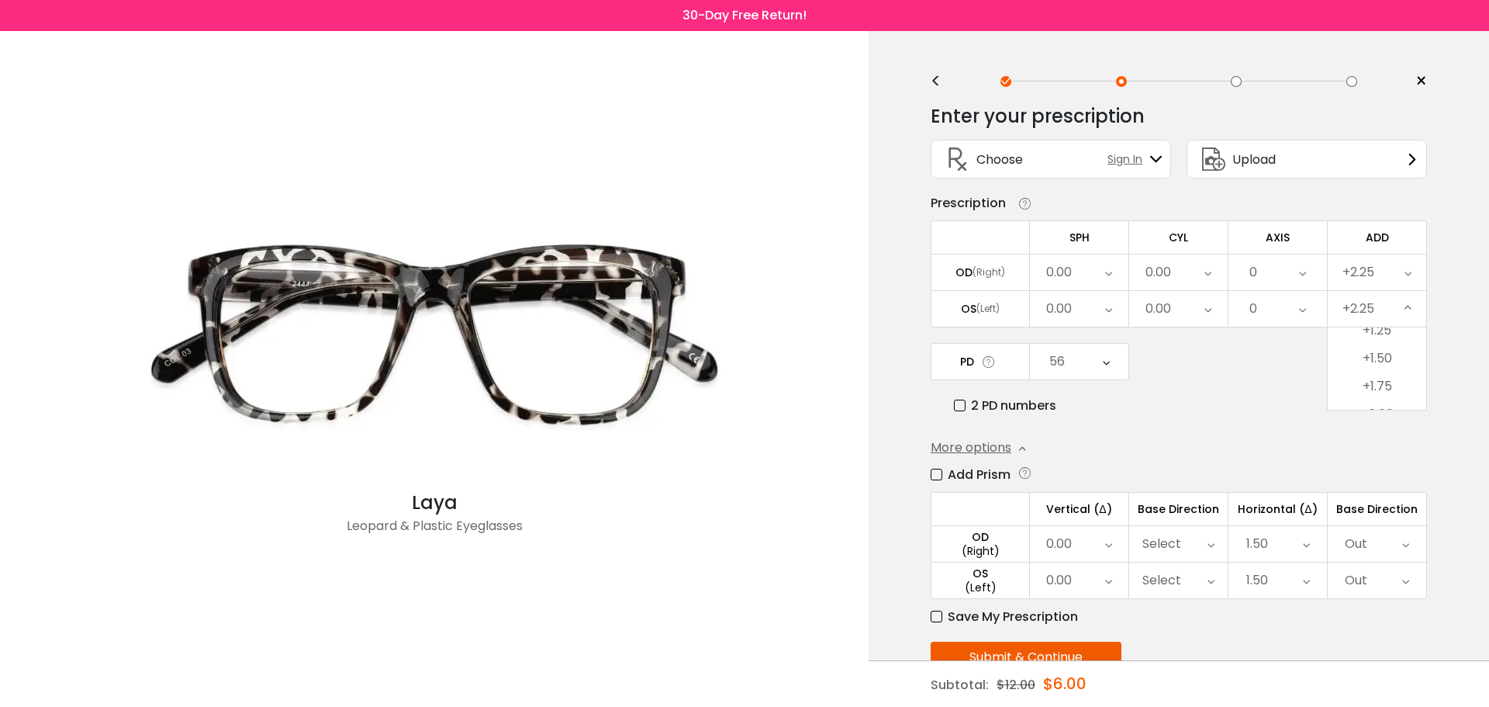
click at [1389, 306] on div "+2.25" at bounding box center [1377, 309] width 99 height 36
click at [1068, 278] on div "0.00" at bounding box center [1059, 272] width 26 height 31
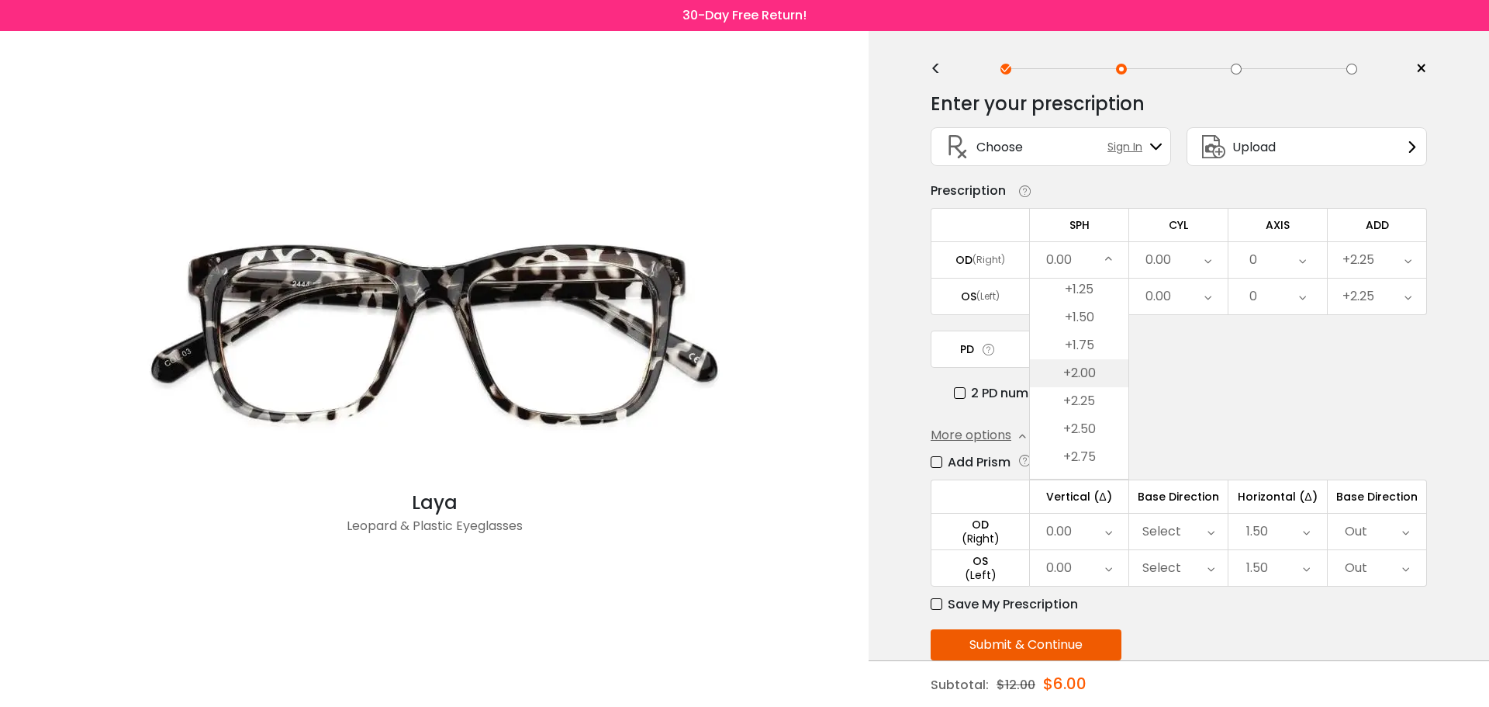
scroll to position [2366, 0]
click at [1095, 358] on li "+1.50" at bounding box center [1079, 356] width 99 height 28
click at [1091, 296] on div "0.00" at bounding box center [1079, 296] width 99 height 36
click at [1090, 353] on li "+17.25" at bounding box center [1079, 349] width 99 height 28
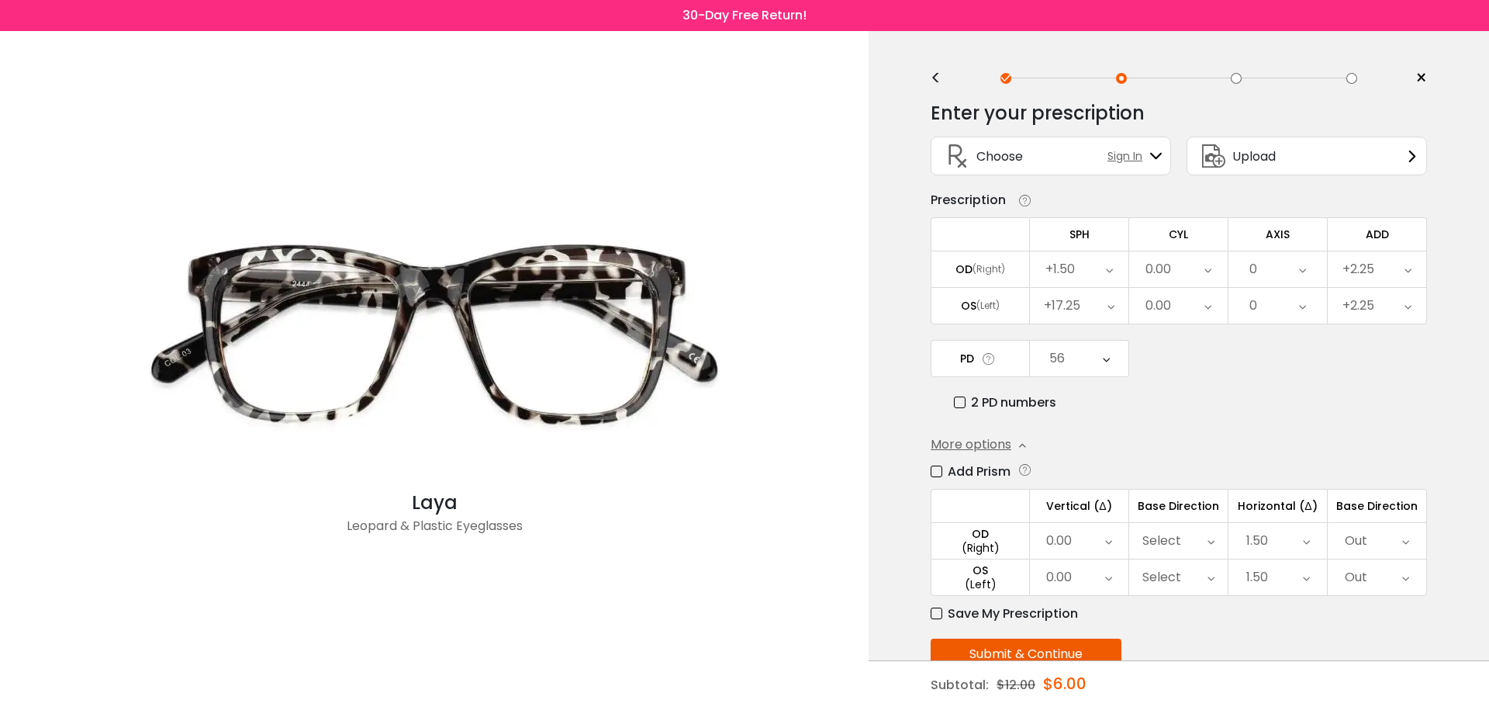
scroll to position [0, 0]
click at [1092, 310] on div "+17.25" at bounding box center [1079, 309] width 99 height 36
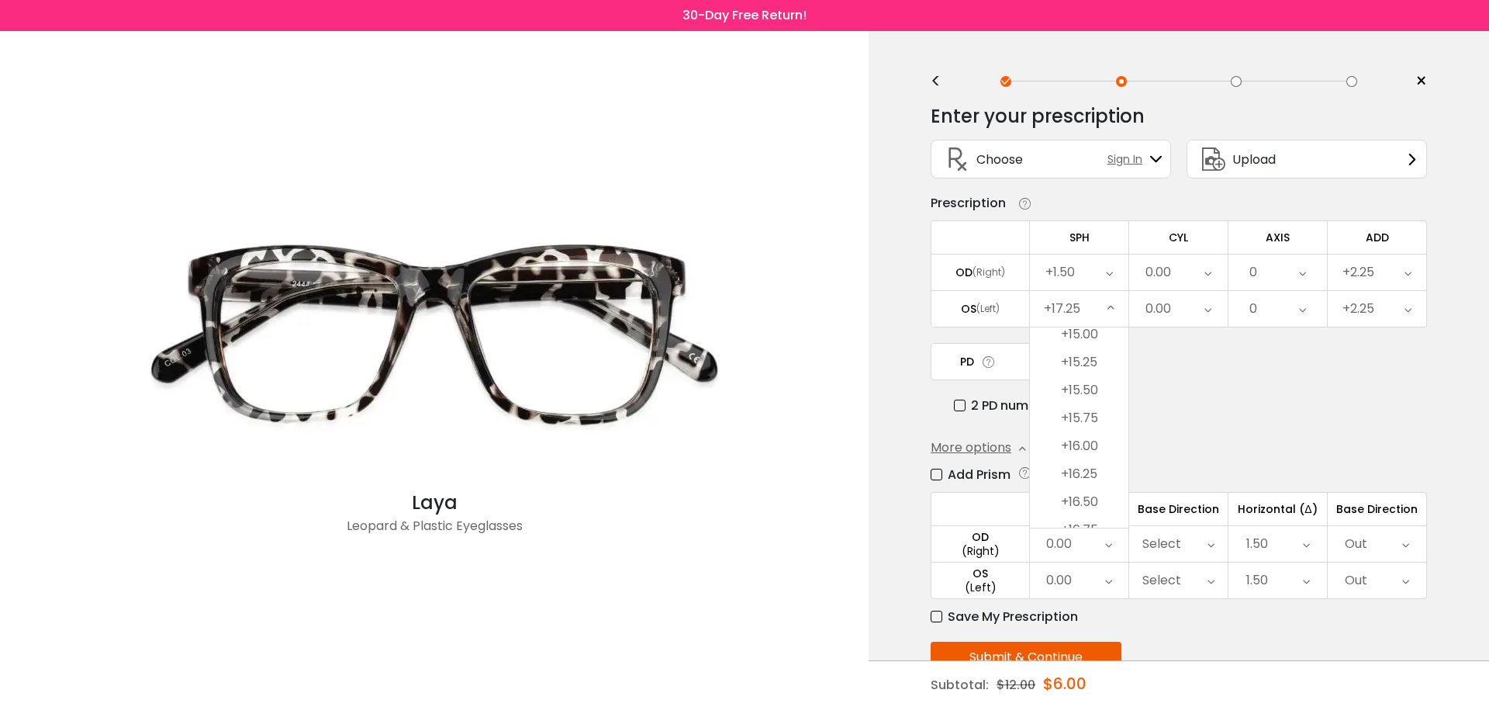
scroll to position [4014, 0]
click at [1110, 306] on icon at bounding box center [1111, 309] width 7 height 36
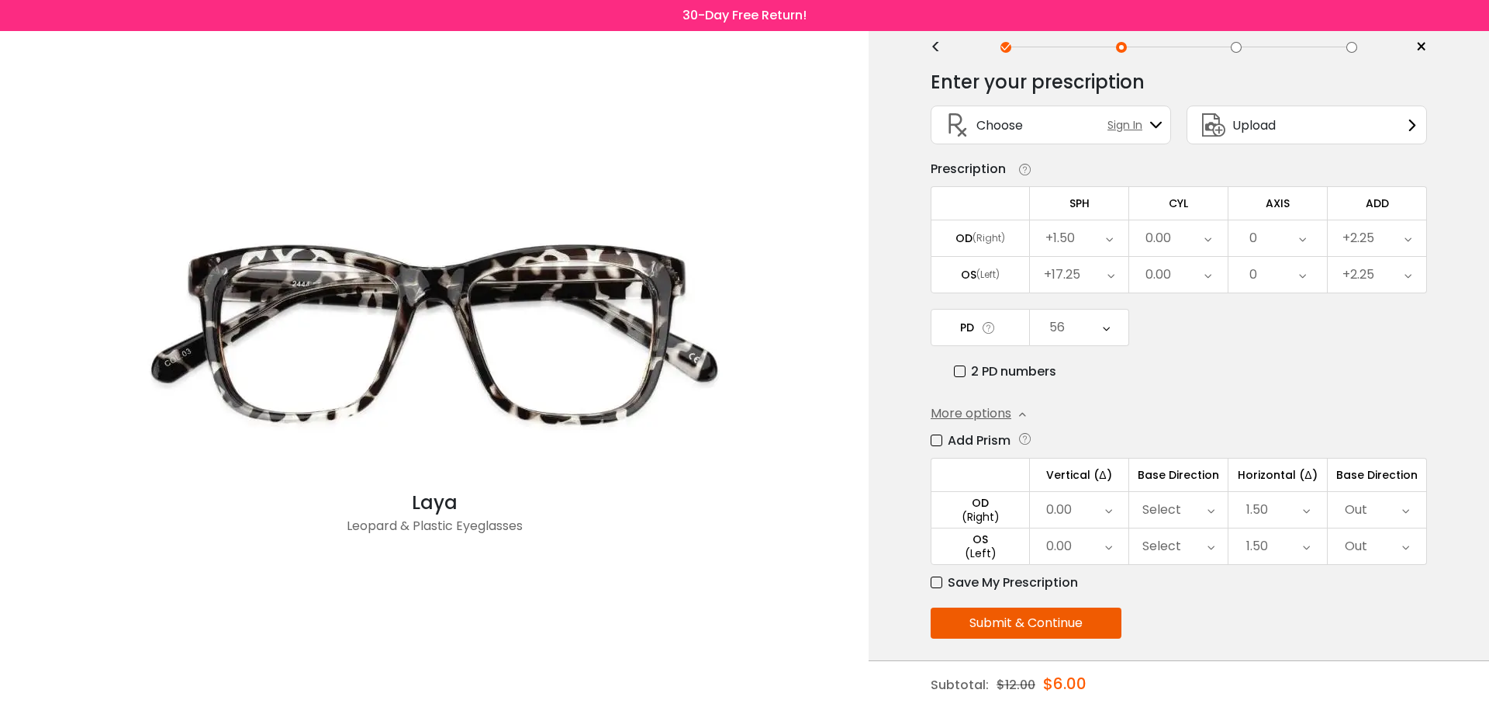
scroll to position [43, 0]
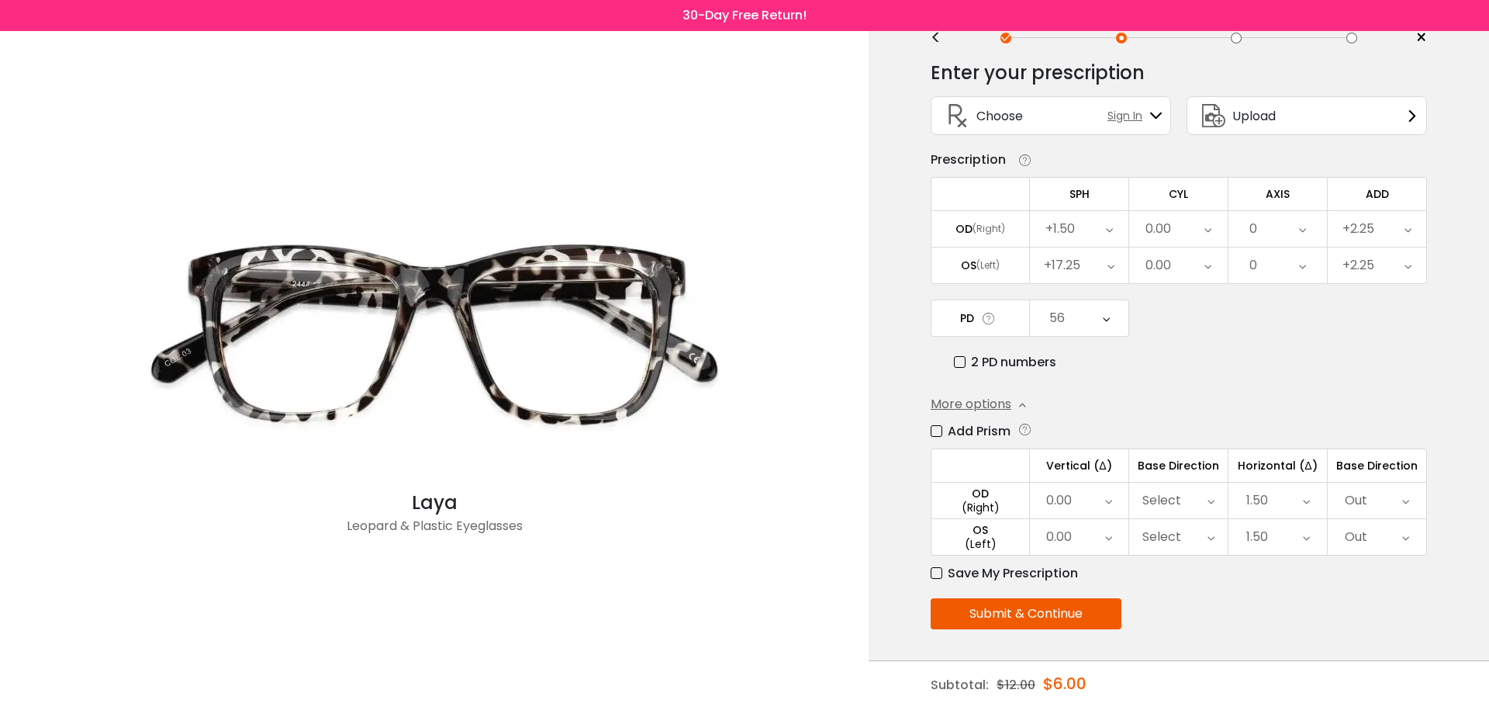
click at [1074, 256] on div "+17.25" at bounding box center [1062, 265] width 36 height 31
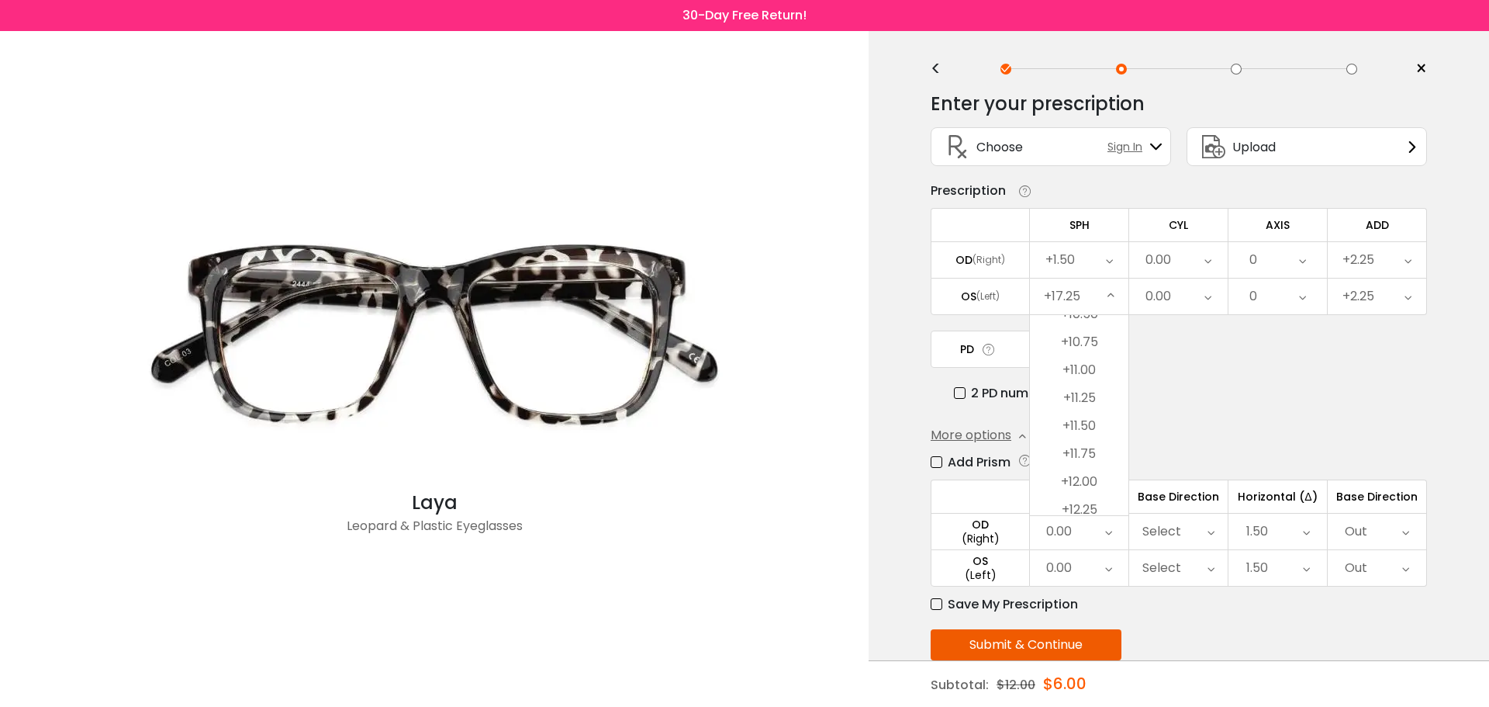
scroll to position [3467, 0]
click at [1116, 339] on li "+11.00" at bounding box center [1079, 352] width 99 height 28
click at [1104, 294] on div "+11.00" at bounding box center [1079, 296] width 99 height 36
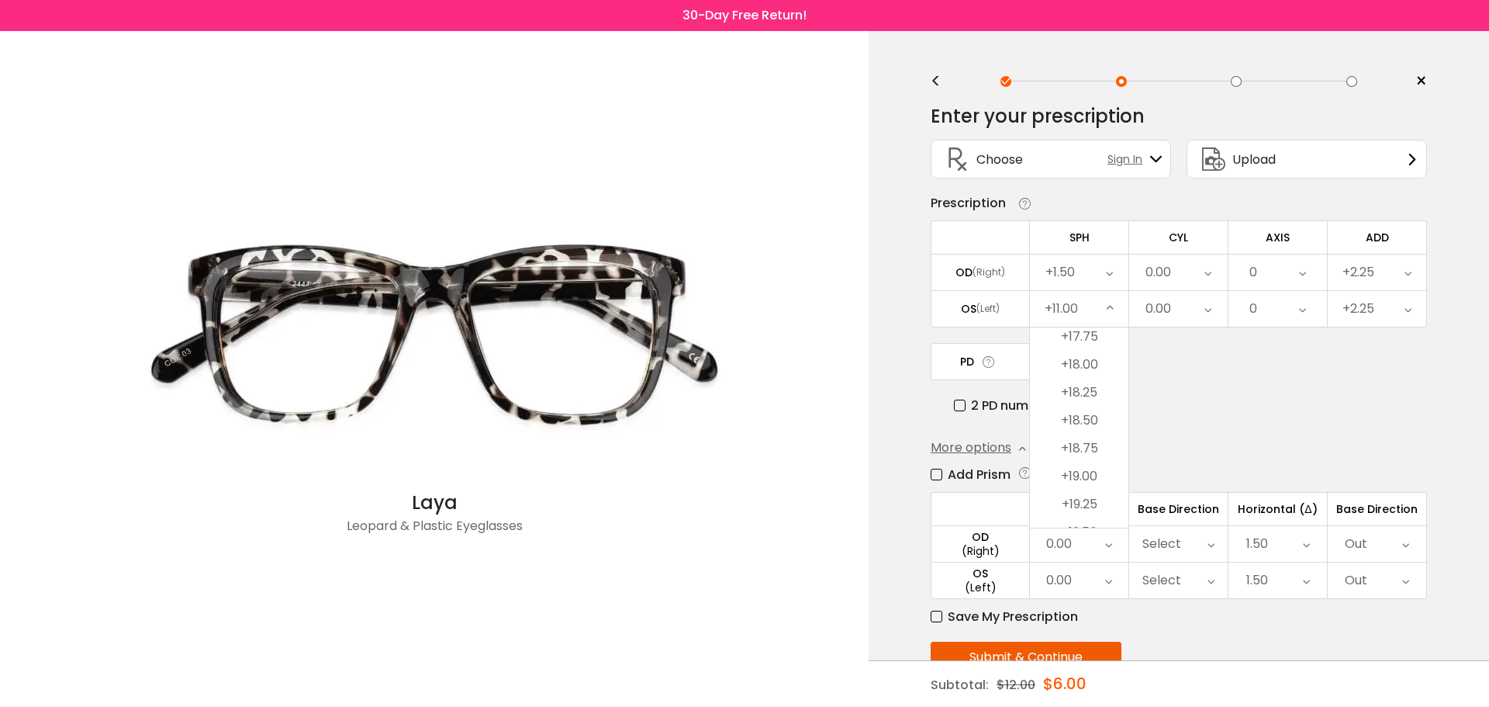
scroll to position [4246, 0]
click at [1106, 314] on div "+11.00" at bounding box center [1079, 309] width 99 height 36
click at [1108, 313] on icon at bounding box center [1110, 309] width 7 height 36
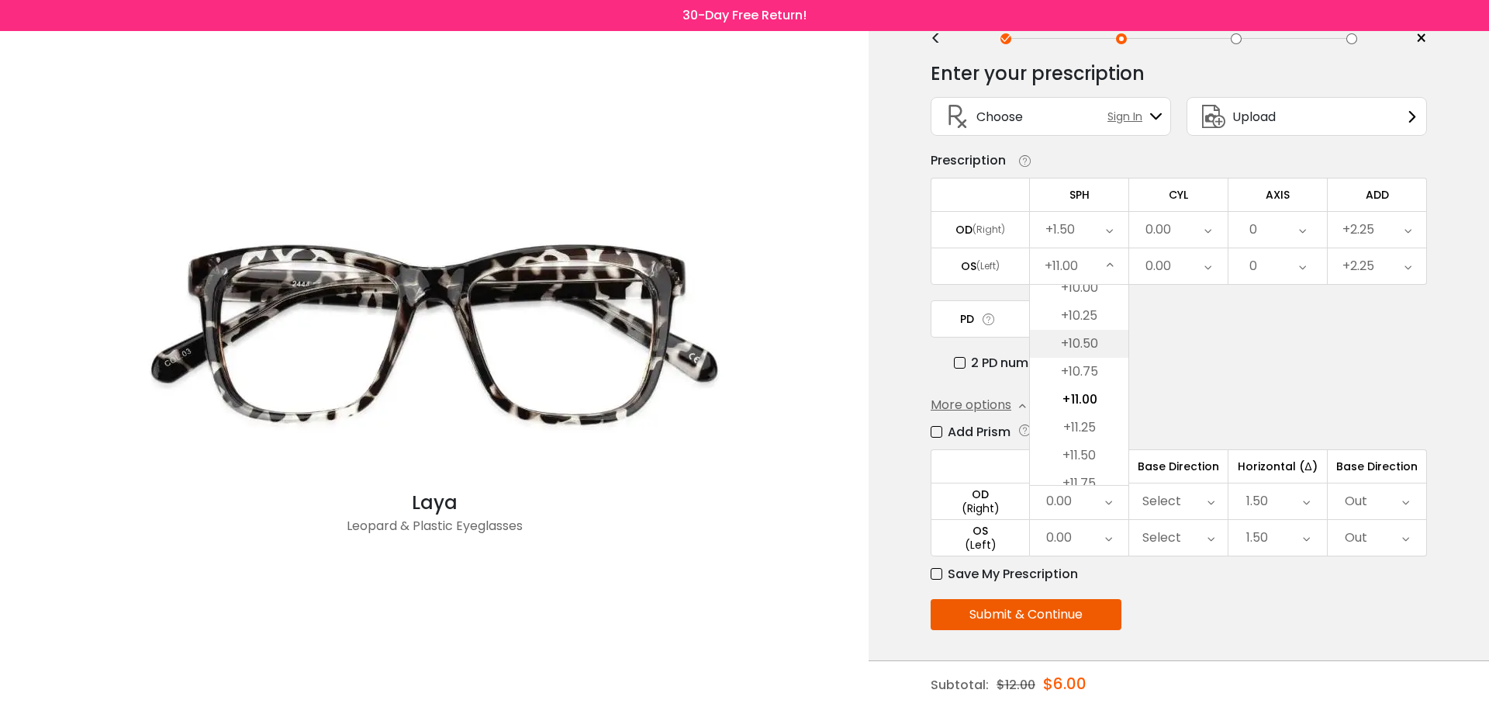
scroll to position [43, 0]
click at [1090, 295] on li "+10.00" at bounding box center [1079, 287] width 99 height 28
click at [1114, 259] on icon at bounding box center [1111, 265] width 7 height 36
click at [1102, 293] on li "+9.00" at bounding box center [1079, 287] width 99 height 28
click at [1103, 261] on div "+9.00" at bounding box center [1079, 265] width 99 height 36
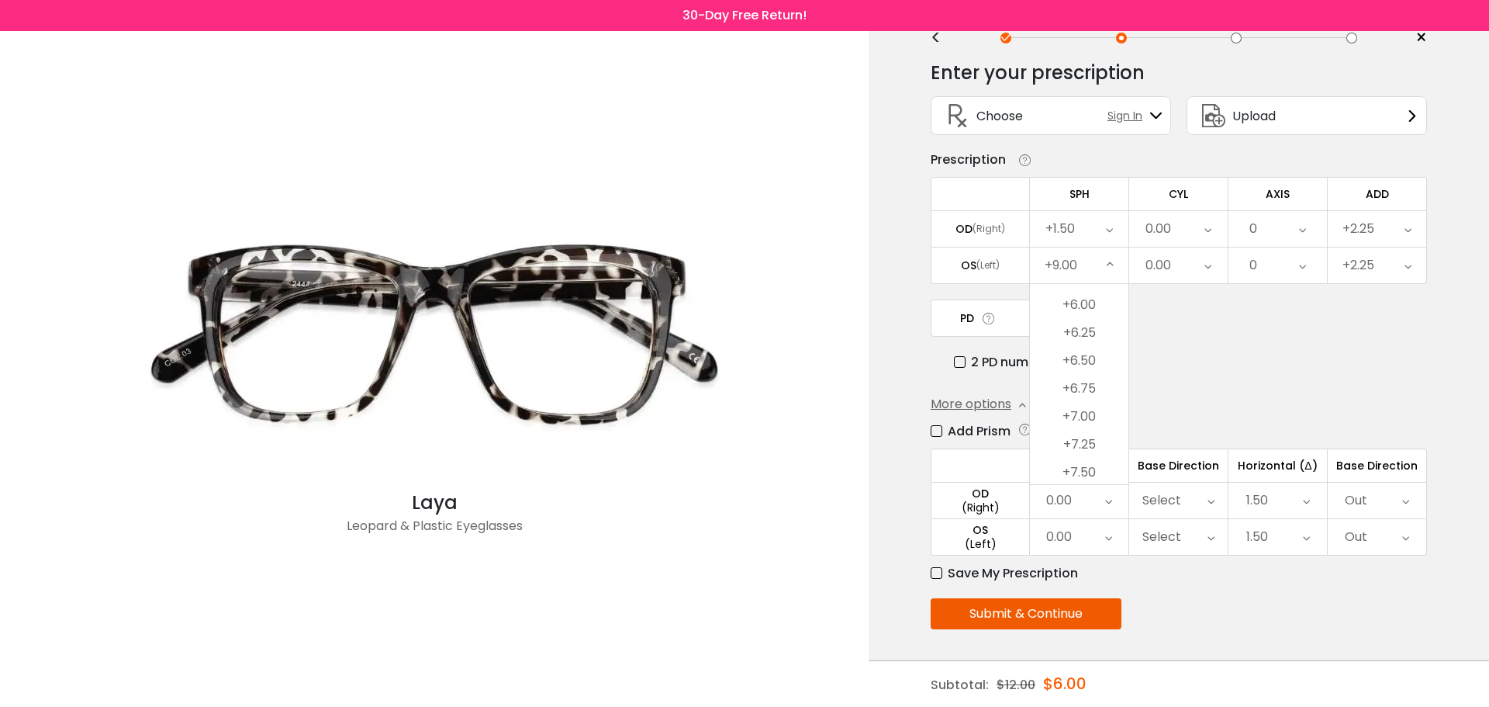
scroll to position [2934, 0]
click at [1109, 301] on li "+6.00" at bounding box center [1079, 296] width 99 height 28
click at [1109, 263] on icon at bounding box center [1110, 265] width 7 height 36
click at [1111, 265] on icon at bounding box center [1110, 265] width 7 height 36
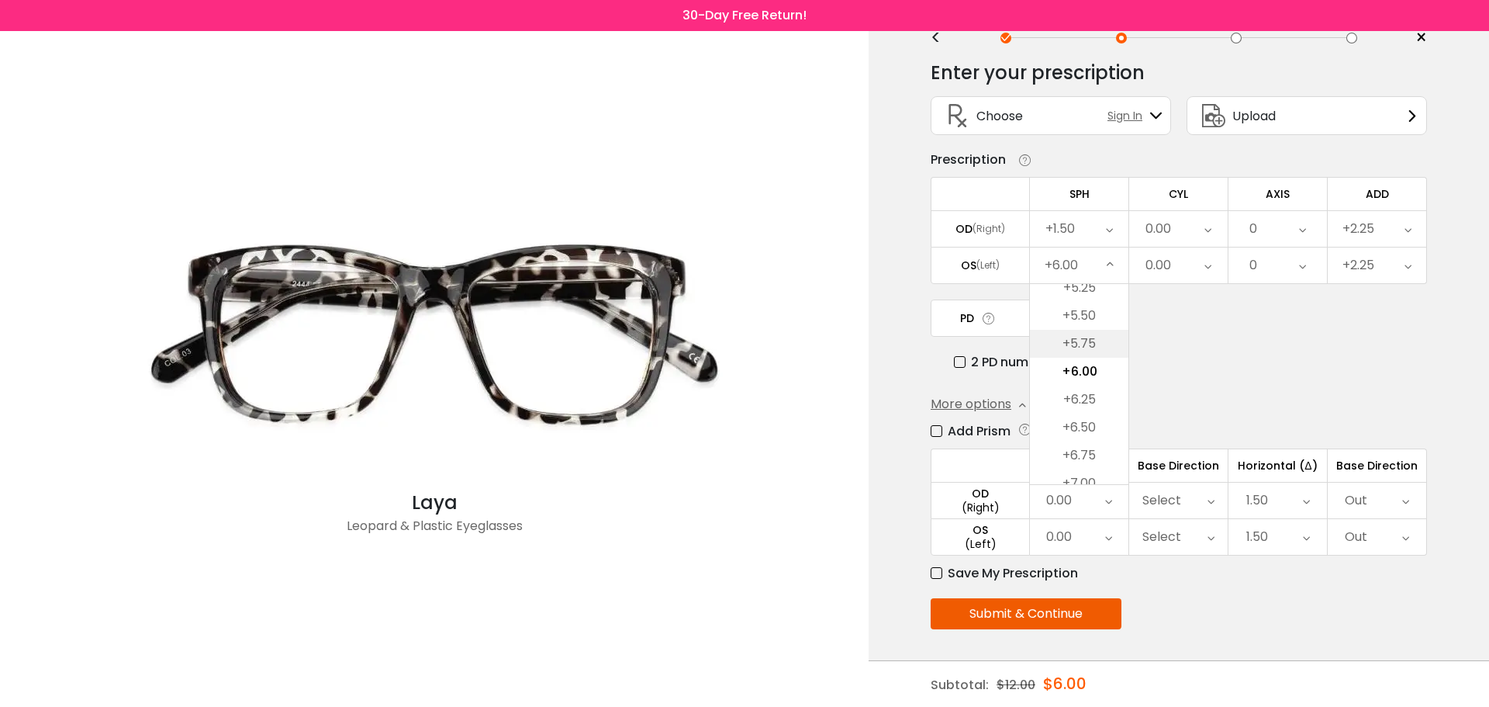
scroll to position [2831, 0]
click at [1084, 295] on li "+5.00" at bounding box center [1079, 287] width 99 height 28
click at [1088, 278] on div "+5.00" at bounding box center [1079, 265] width 99 height 36
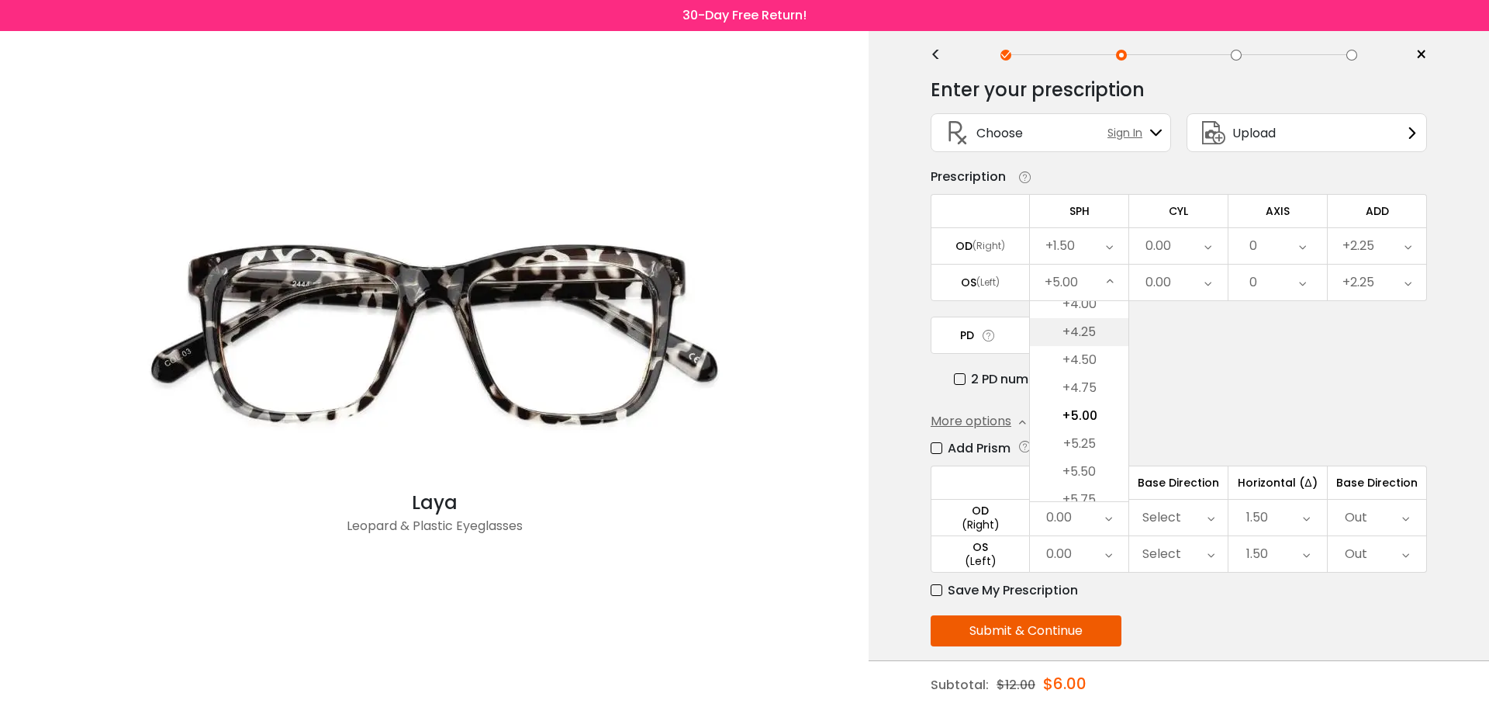
scroll to position [43, 0]
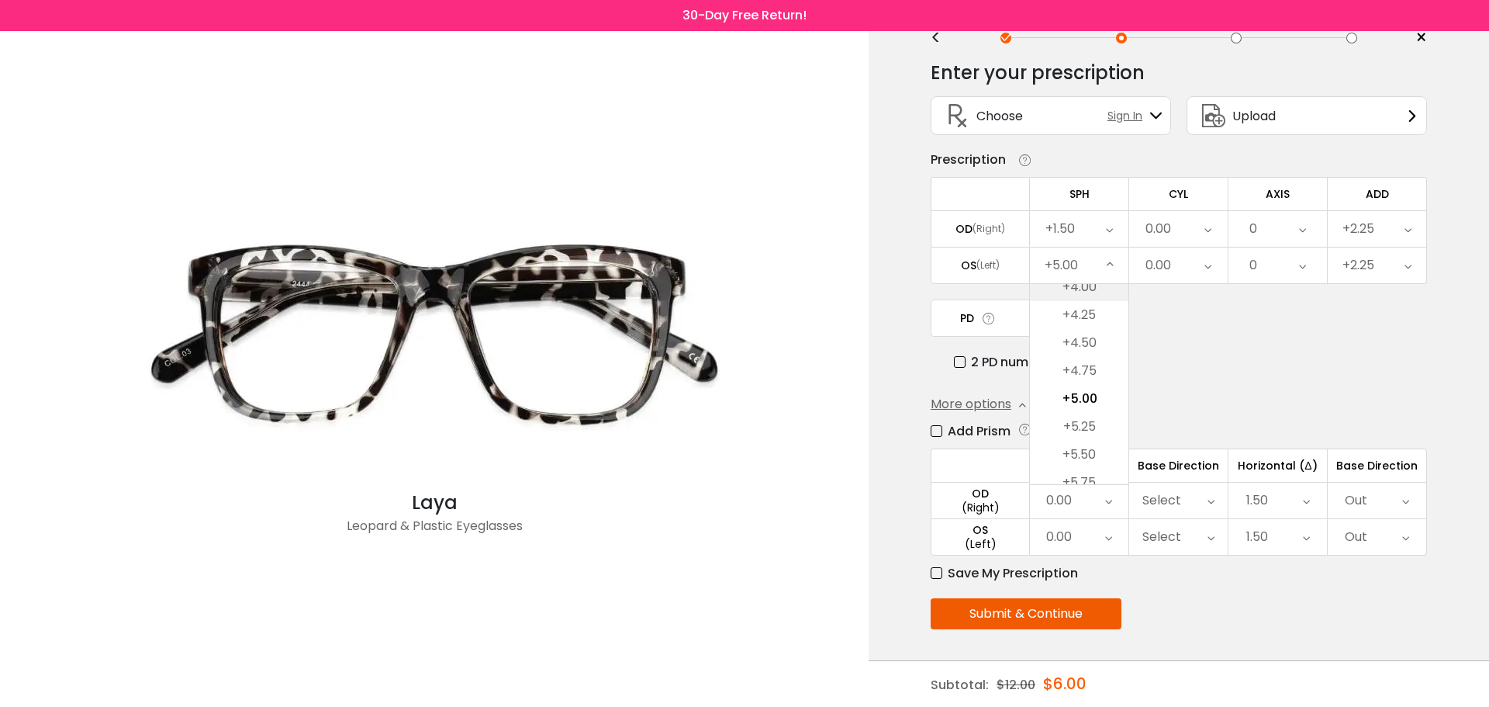
click at [1095, 292] on li "+4.00" at bounding box center [1079, 287] width 99 height 28
click at [1102, 271] on div "+4.00" at bounding box center [1079, 265] width 99 height 36
click at [1096, 299] on li "+3.00" at bounding box center [1079, 287] width 99 height 28
click at [1099, 271] on div "+3.00" at bounding box center [1079, 265] width 99 height 36
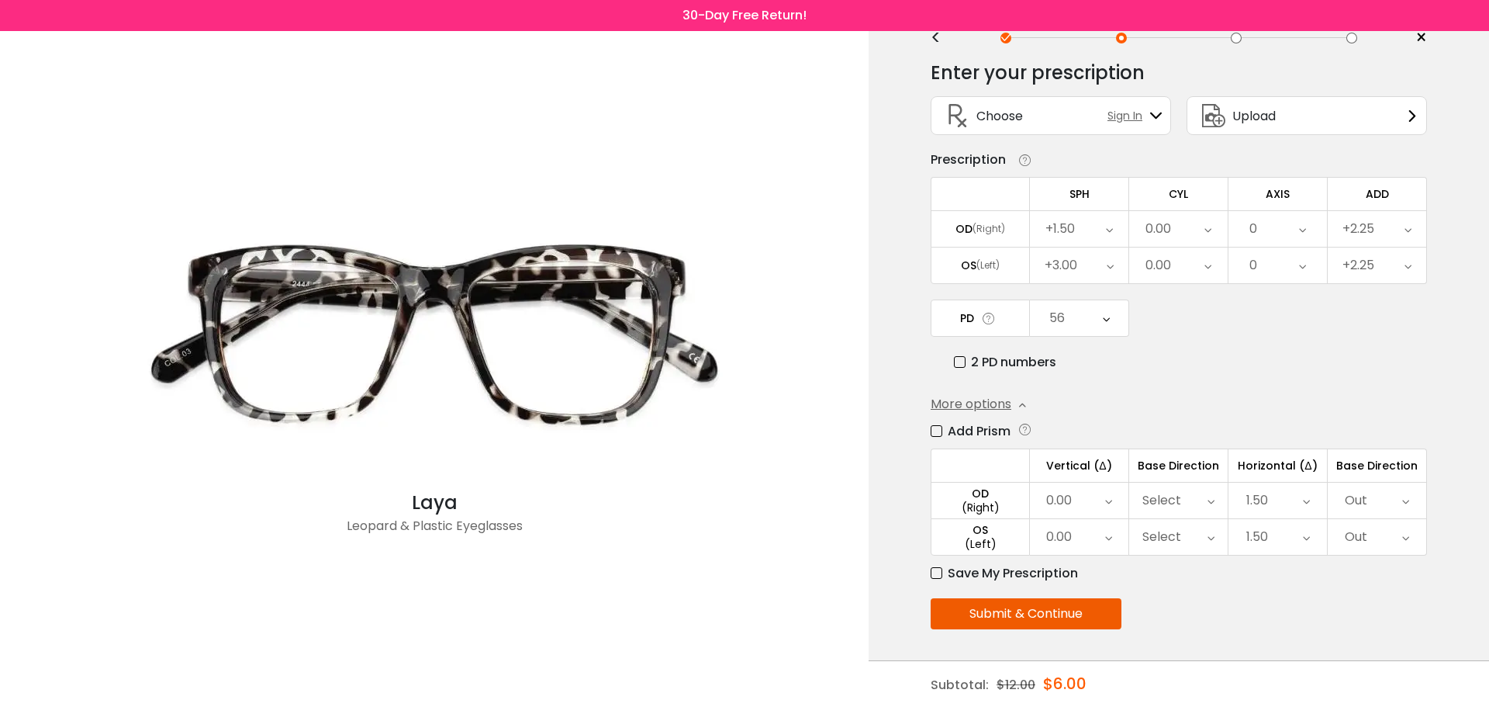
scroll to position [2496, 0]
click at [1100, 286] on li "+2.00" at bounding box center [1079, 287] width 99 height 28
click at [1114, 263] on icon at bounding box center [1110, 265] width 7 height 36
click at [1091, 311] on li "+1.25" at bounding box center [1079, 315] width 99 height 28
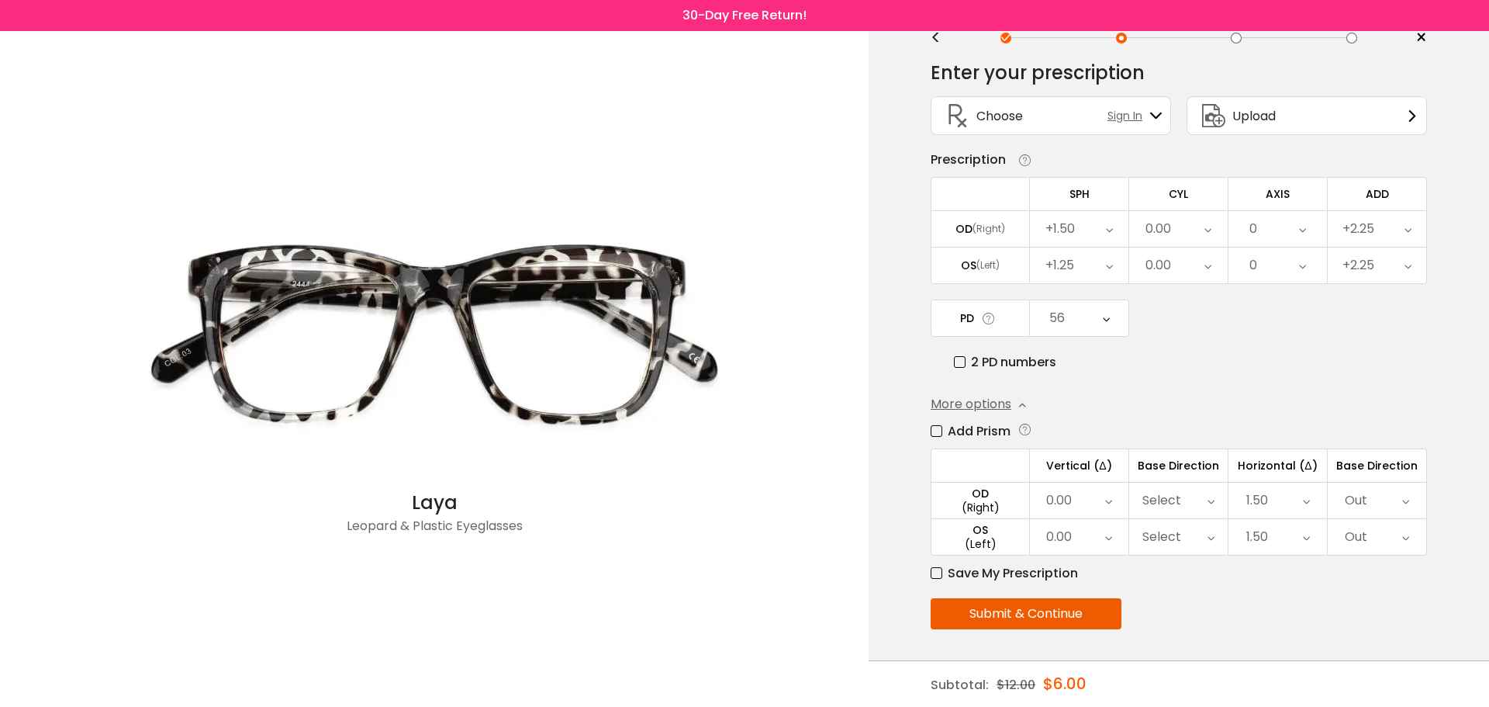
click at [1159, 226] on div "0.00" at bounding box center [1159, 228] width 26 height 31
drag, startPoint x: 1172, startPoint y: 244, endPoint x: 1176, endPoint y: 251, distance: 8.0
click at [1176, 247] on div "0.00 Cancel CYL OD Save -6.00 -5.75 -5.50 -5.25 -5.00 -4.75 -4.50 -4.25 -4.00 -…" at bounding box center [1178, 229] width 99 height 36
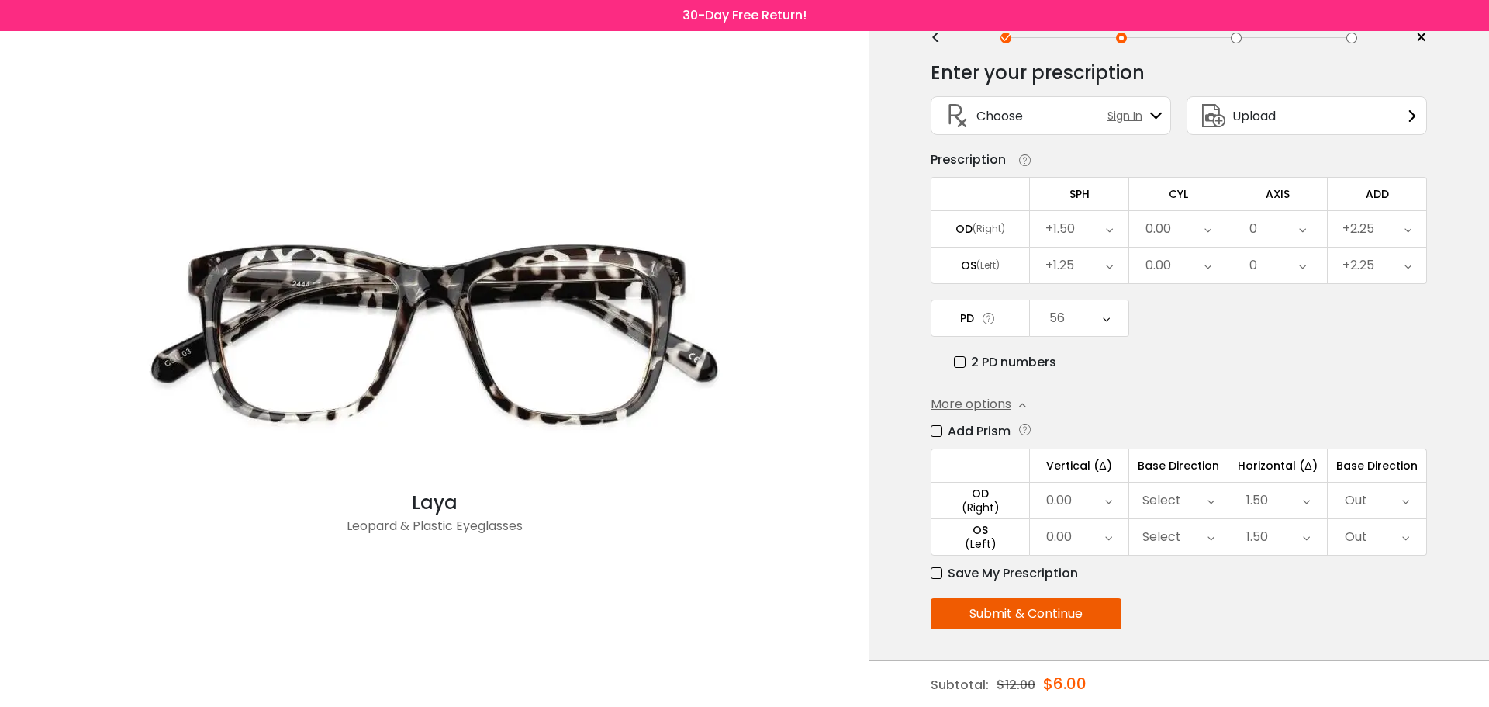
click at [1198, 224] on div "0.00" at bounding box center [1178, 229] width 99 height 36
click at [1197, 258] on li "-1.00" at bounding box center [1178, 251] width 99 height 28
click at [1205, 267] on icon at bounding box center [1208, 265] width 7 height 36
click at [1197, 285] on li "-1.00" at bounding box center [1178, 287] width 99 height 28
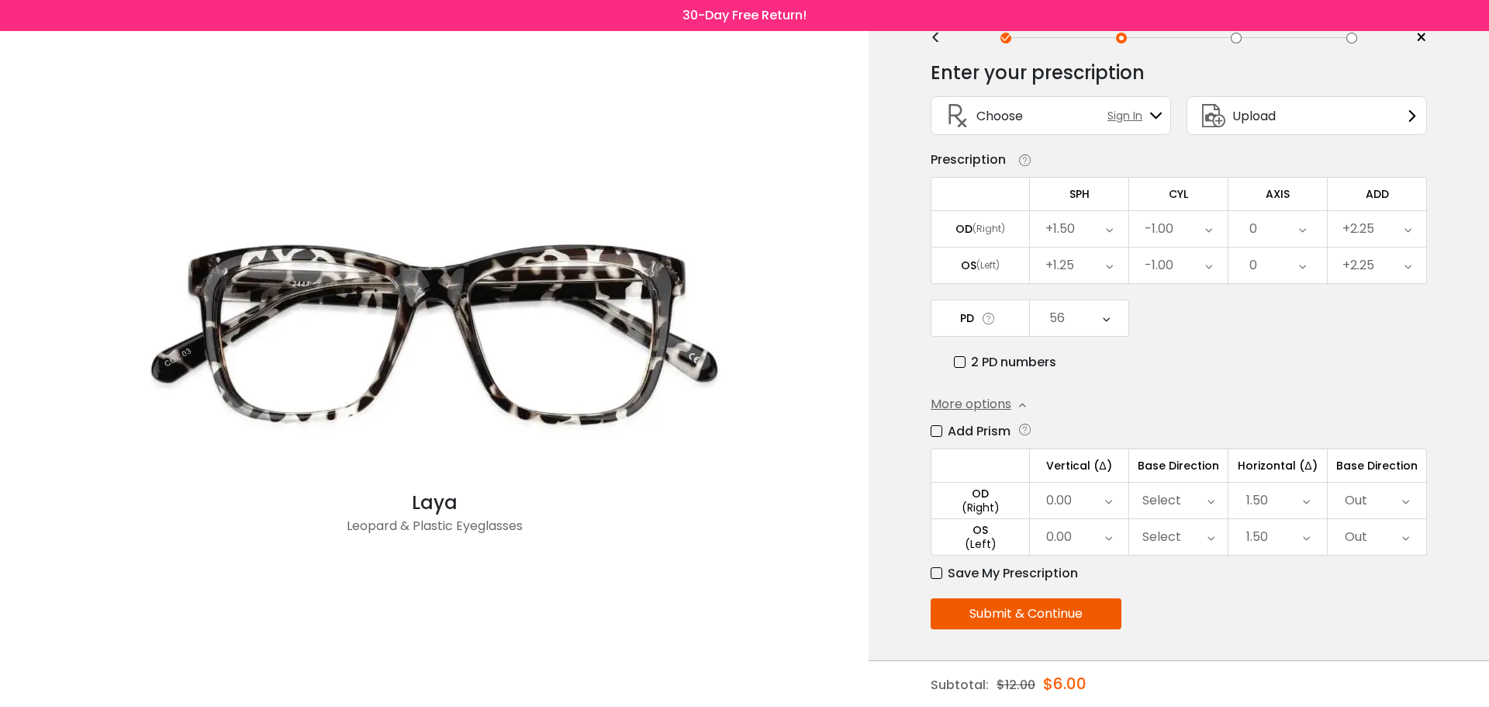
click at [1208, 267] on icon at bounding box center [1208, 265] width 7 height 36
click at [1195, 312] on li "-1.75" at bounding box center [1178, 315] width 99 height 28
click at [1276, 225] on div "0" at bounding box center [1278, 229] width 99 height 36
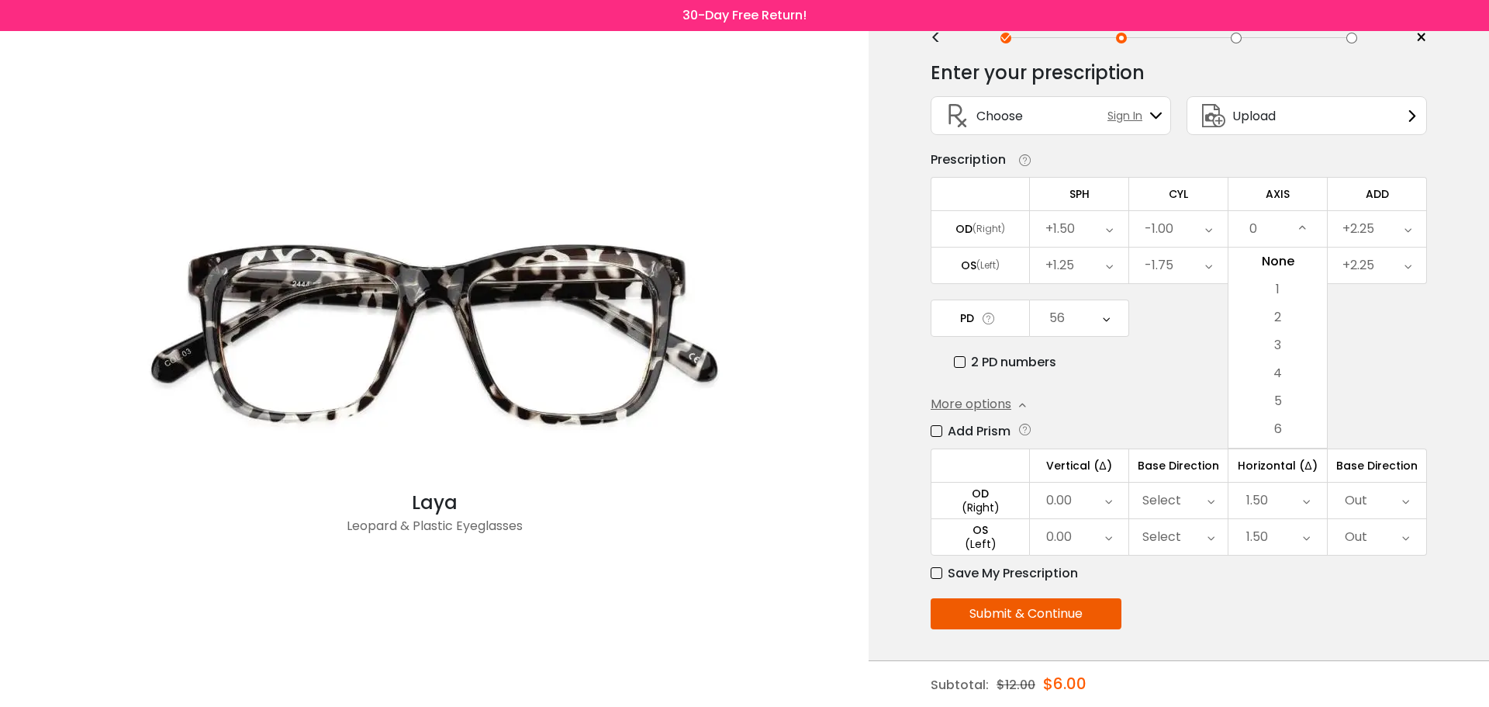
click at [1258, 231] on div "0" at bounding box center [1278, 229] width 99 height 36
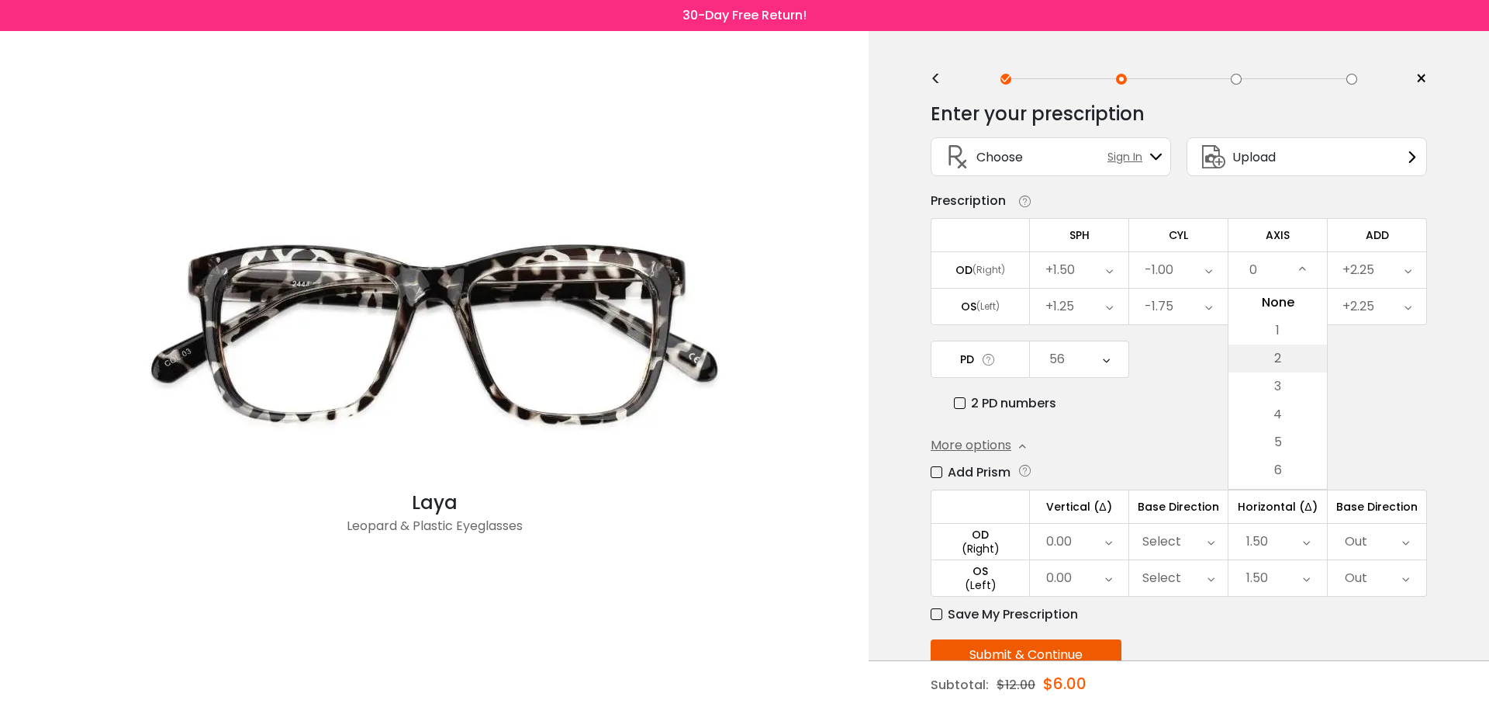
scroll to position [0, 0]
click at [1285, 468] on li "6" at bounding box center [1278, 472] width 99 height 28
click at [1284, 265] on div "6" at bounding box center [1278, 272] width 99 height 36
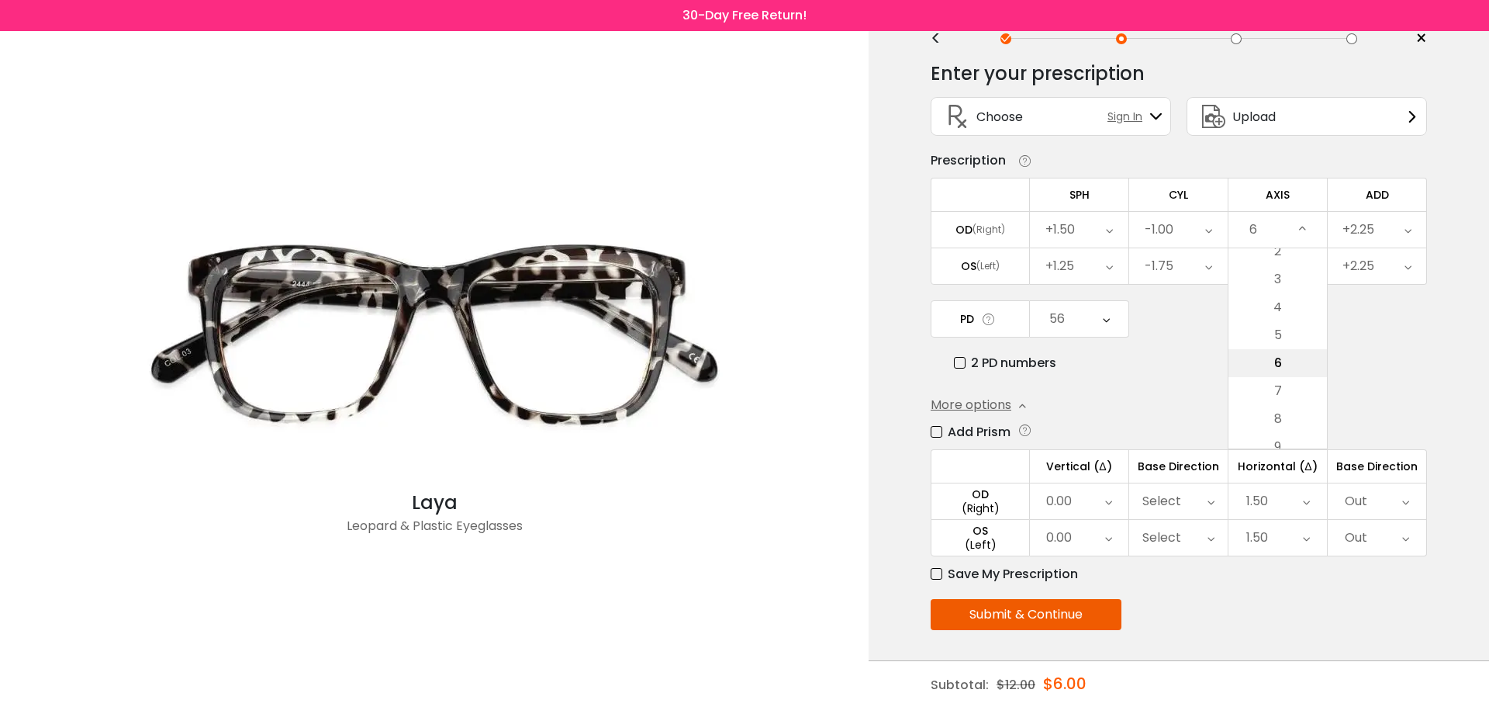
scroll to position [43, 0]
click at [1272, 441] on li "9" at bounding box center [1278, 446] width 99 height 28
click at [1276, 220] on div "9" at bounding box center [1278, 229] width 99 height 36
click at [1276, 439] on li "12" at bounding box center [1278, 446] width 99 height 28
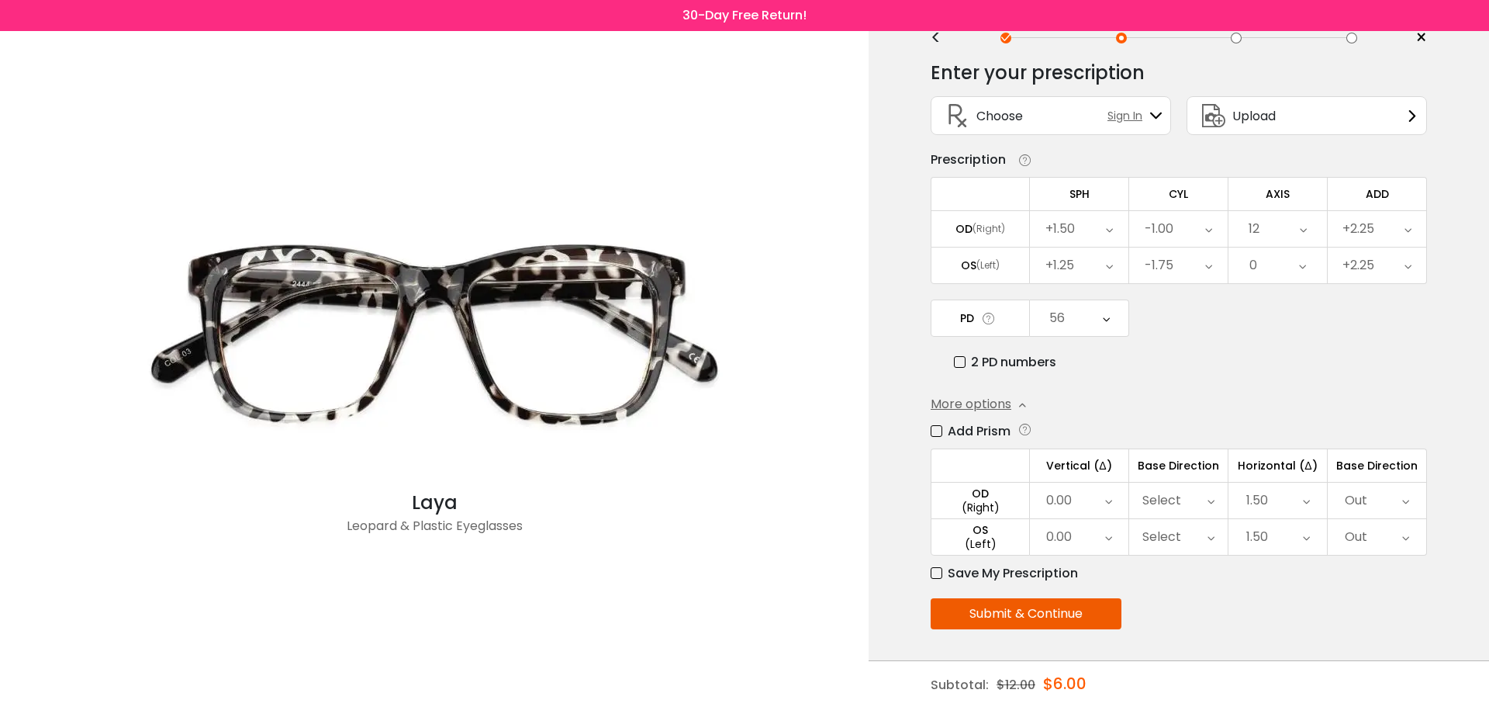
click at [1298, 234] on div "12" at bounding box center [1278, 229] width 99 height 36
click at [1273, 439] on li "15" at bounding box center [1278, 446] width 99 height 28
click at [1281, 213] on div "15" at bounding box center [1278, 229] width 99 height 36
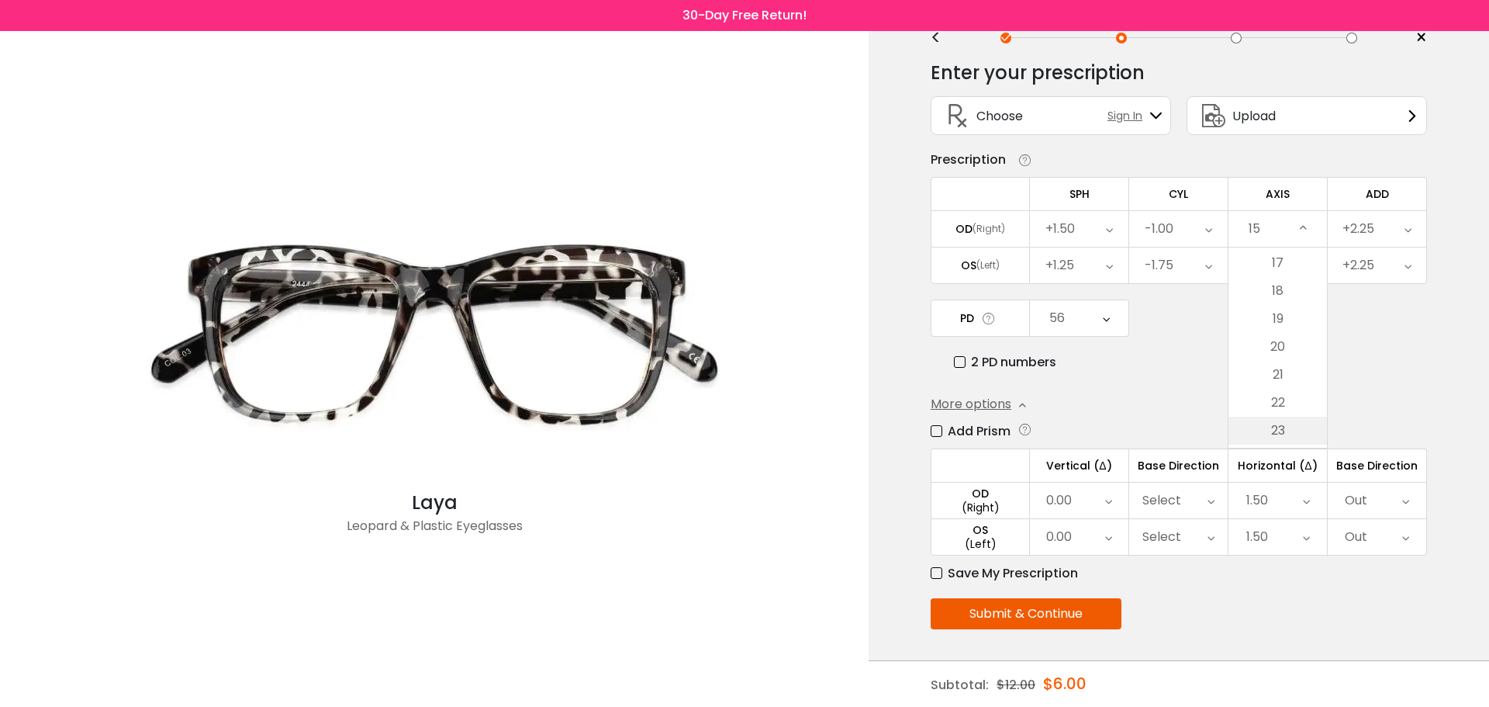
click at [1276, 420] on li "23" at bounding box center [1278, 431] width 99 height 28
click at [1288, 237] on div "23" at bounding box center [1278, 229] width 99 height 36
click at [1283, 403] on li "33" at bounding box center [1278, 409] width 99 height 28
click at [1280, 244] on div "33" at bounding box center [1278, 229] width 99 height 36
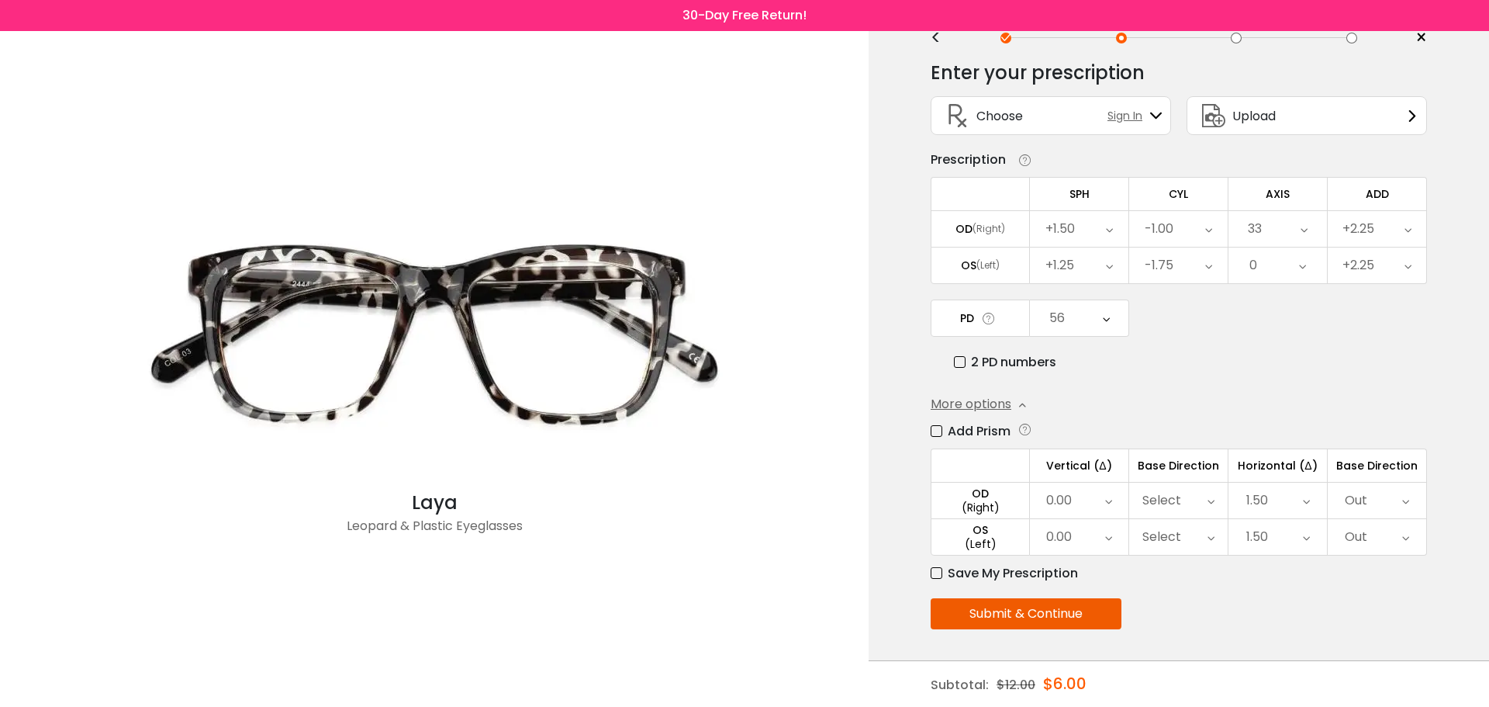
scroll to position [821, 0]
click at [1275, 410] on li "35" at bounding box center [1278, 418] width 99 height 28
click at [1293, 268] on div "0" at bounding box center [1278, 265] width 99 height 36
click at [1271, 458] on li "6" at bounding box center [1278, 465] width 99 height 28
click at [1294, 268] on div "6" at bounding box center [1278, 265] width 99 height 36
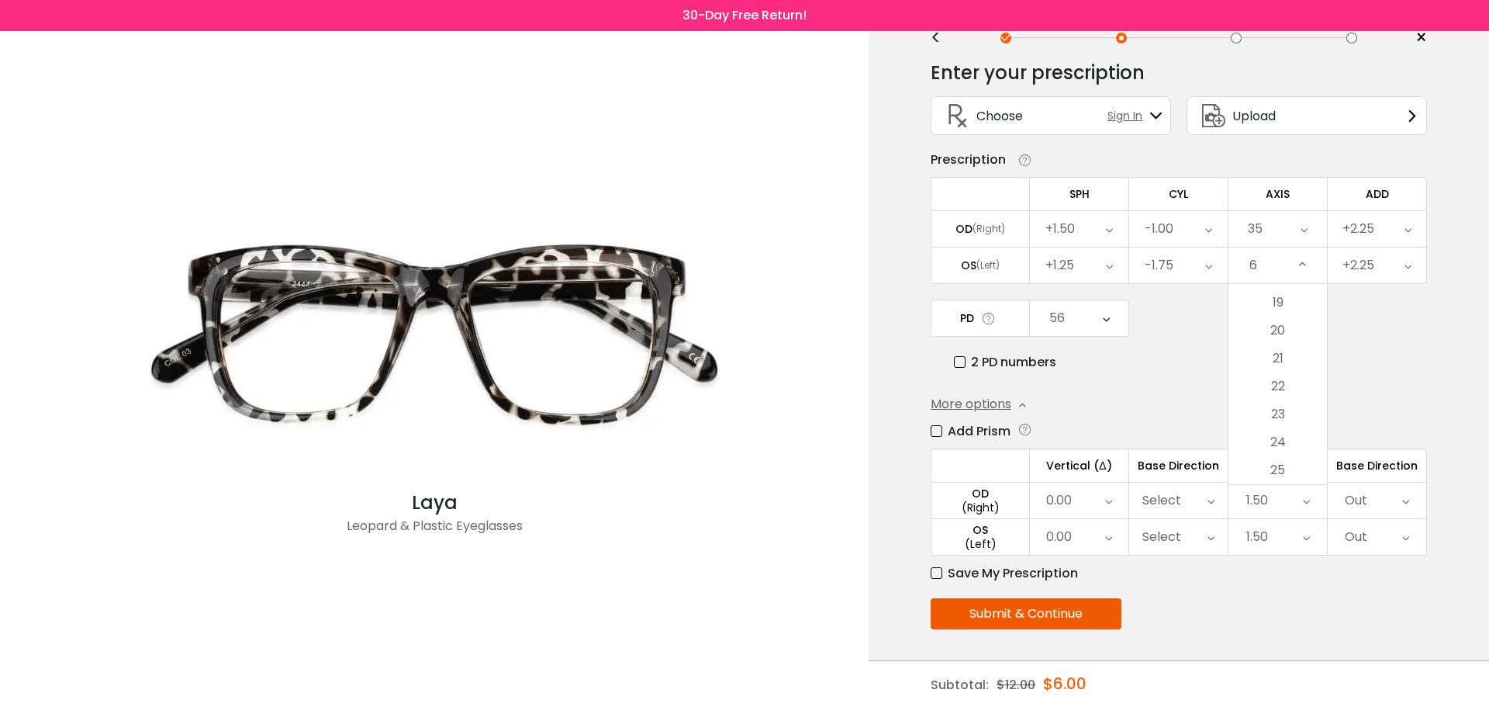
scroll to position [543, 0]
click at [1283, 469] on li "26" at bounding box center [1278, 481] width 99 height 28
click at [1281, 260] on div "26" at bounding box center [1278, 265] width 99 height 36
click at [1289, 472] on li "48" at bounding box center [1278, 470] width 99 height 28
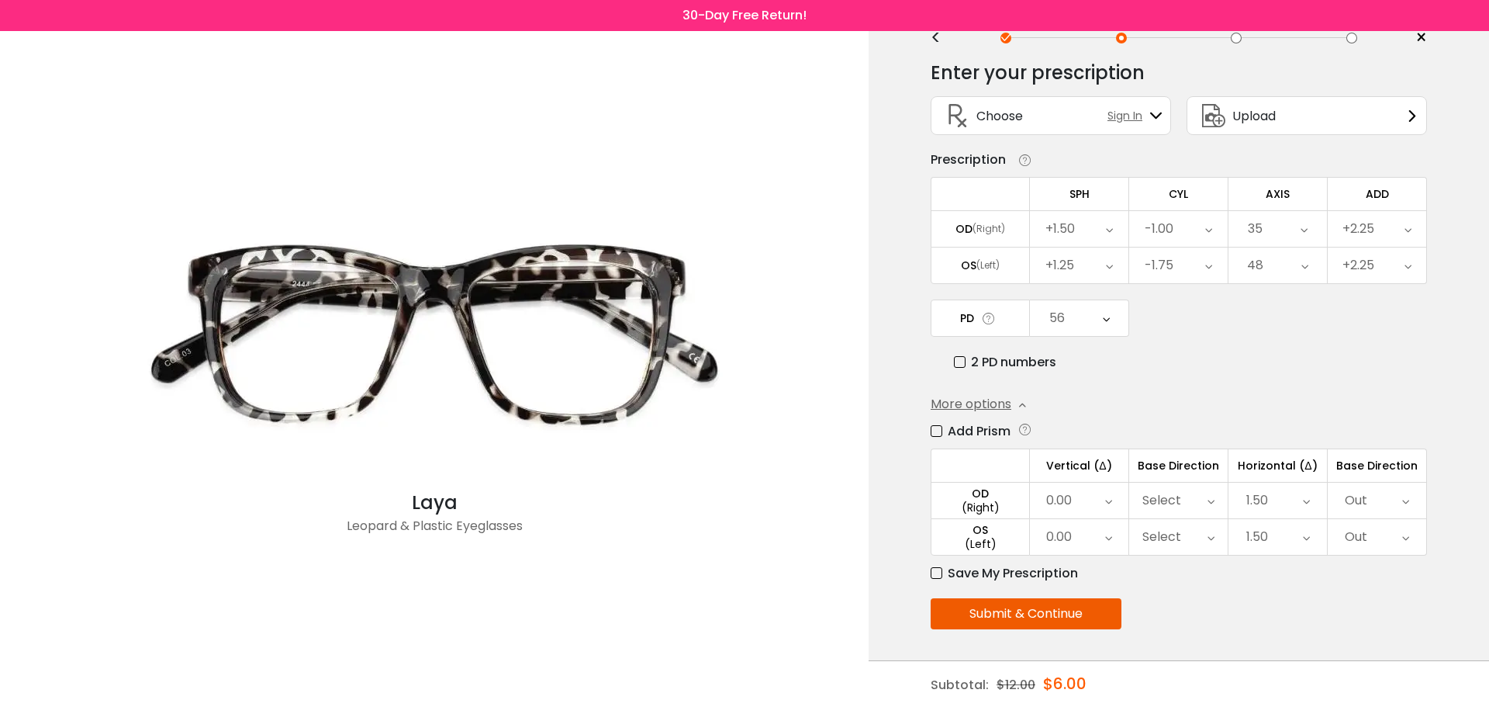
click at [1281, 272] on div "48" at bounding box center [1278, 265] width 99 height 36
click at [1285, 469] on li "87" at bounding box center [1278, 479] width 99 height 28
click at [1290, 260] on div "87" at bounding box center [1278, 265] width 99 height 36
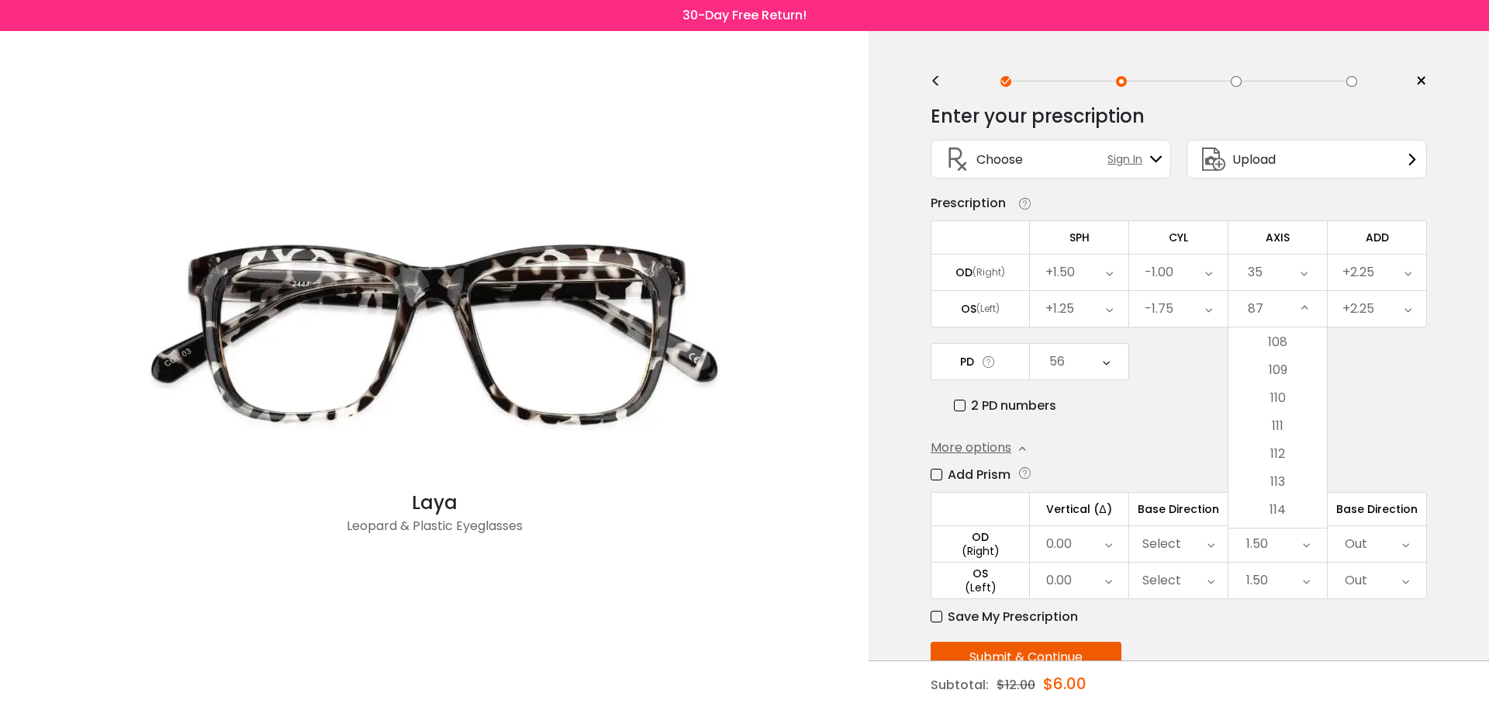
scroll to position [0, 0]
click at [1287, 489] on li "114" at bounding box center [1278, 498] width 99 height 28
click at [1302, 311] on icon at bounding box center [1305, 309] width 7 height 36
click at [1296, 434] on li "133" at bounding box center [1278, 430] width 99 height 28
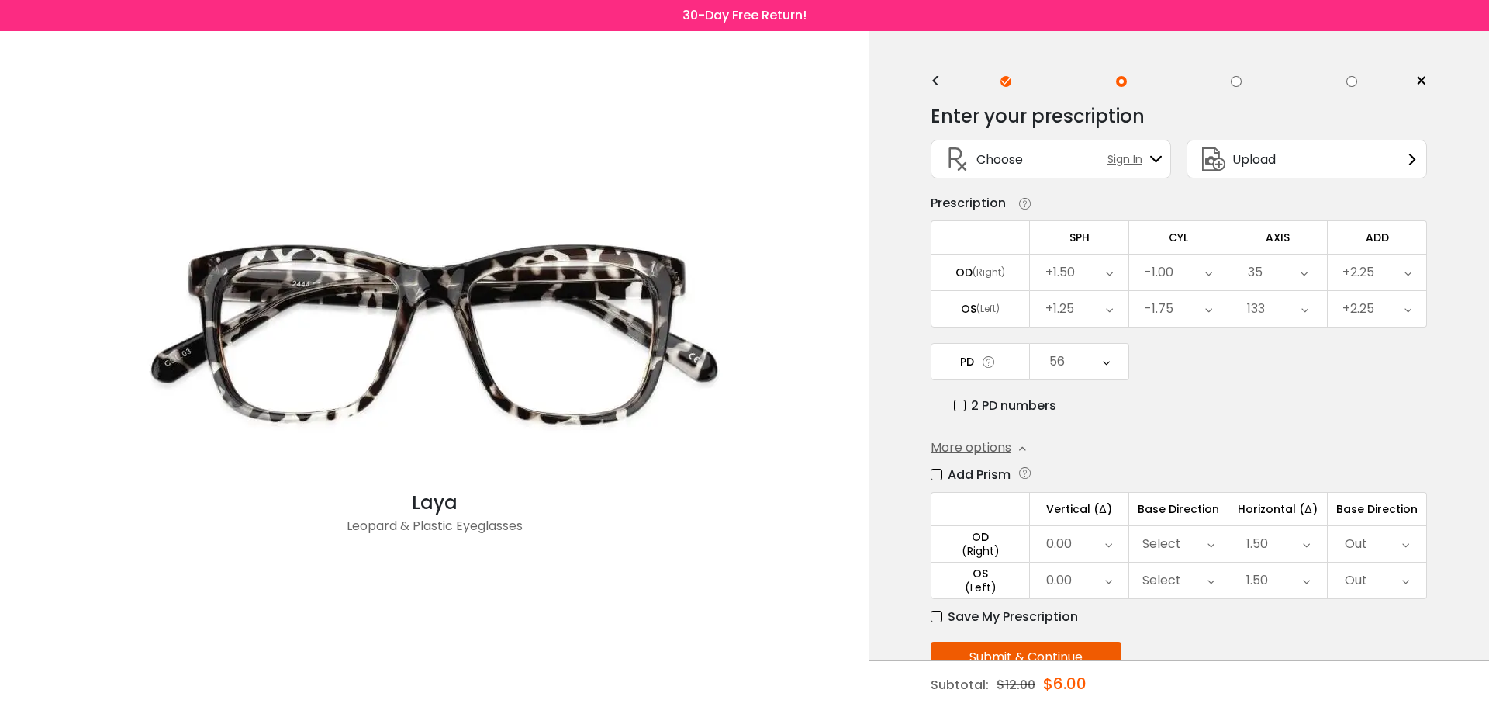
click at [1296, 434] on div "Enter your prescription SPH (Sphere) Lens strength needed to correct your visio…" at bounding box center [1179, 421] width 496 height 657
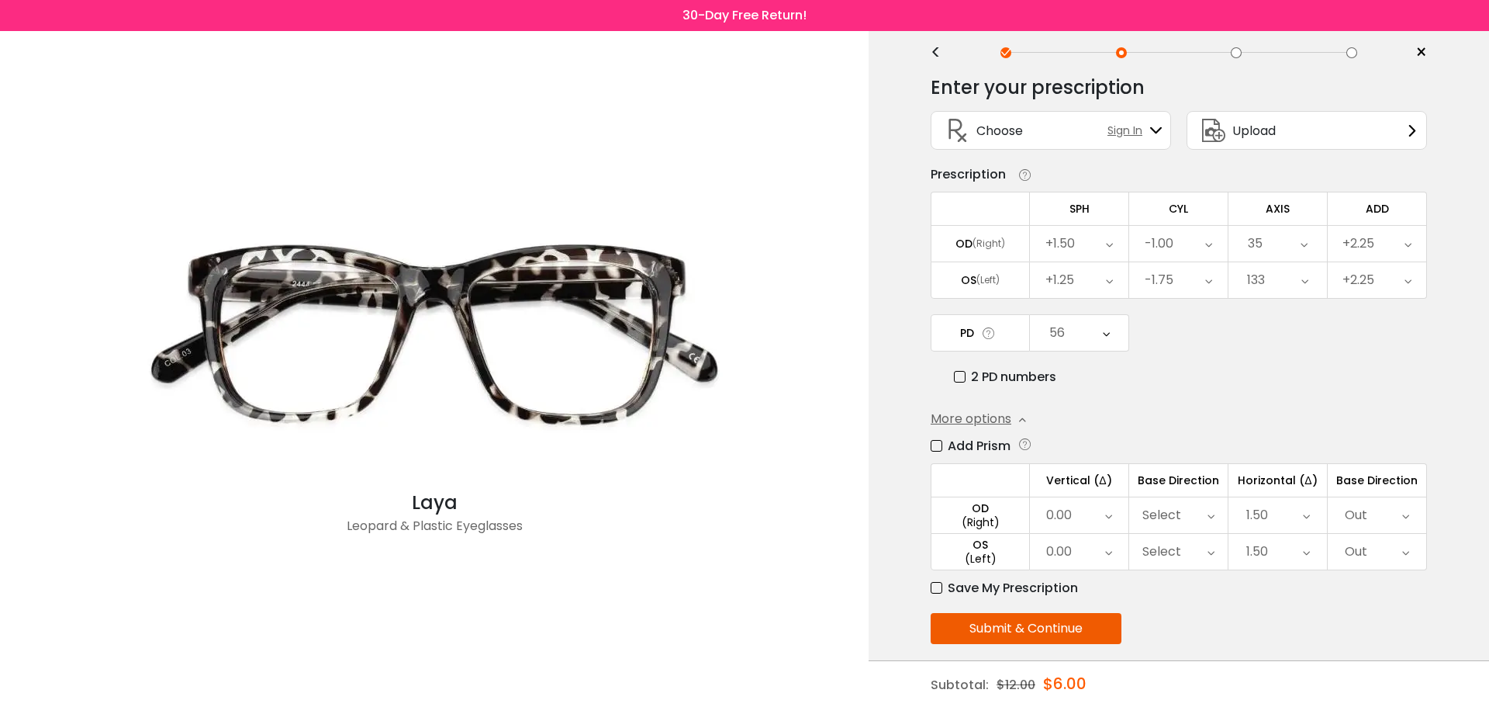
scroll to position [43, 0]
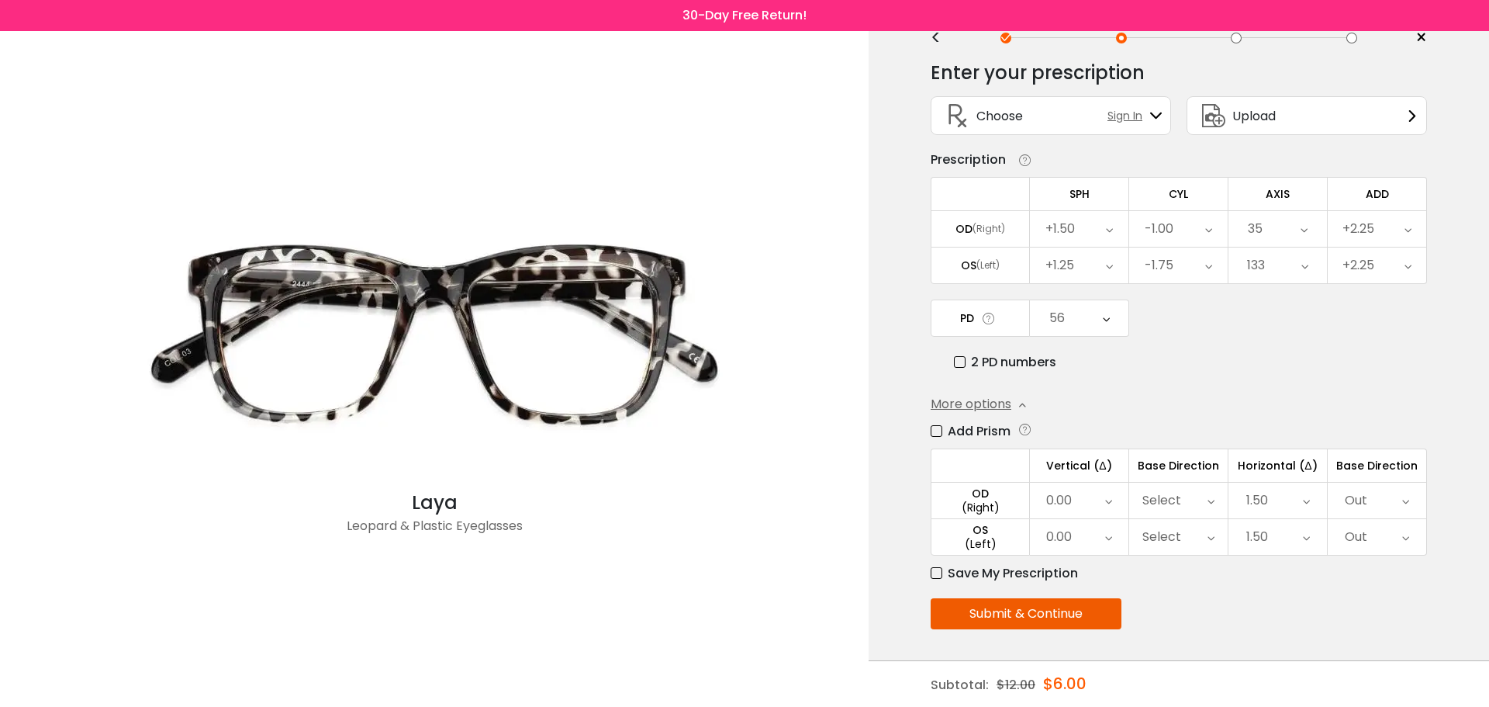
click at [1003, 626] on button "Submit & Continue" at bounding box center [1026, 613] width 191 height 31
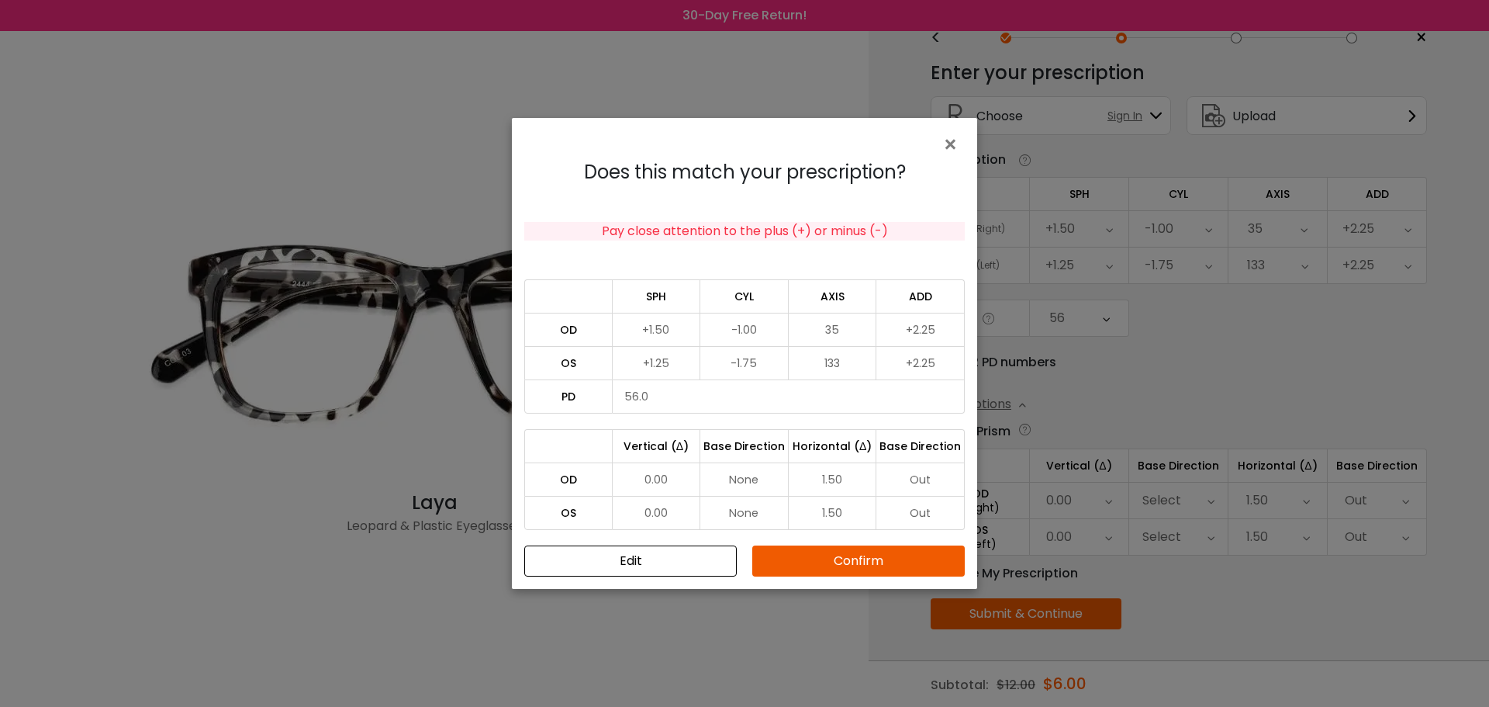
click at [881, 565] on button "Confirm" at bounding box center [858, 560] width 213 height 31
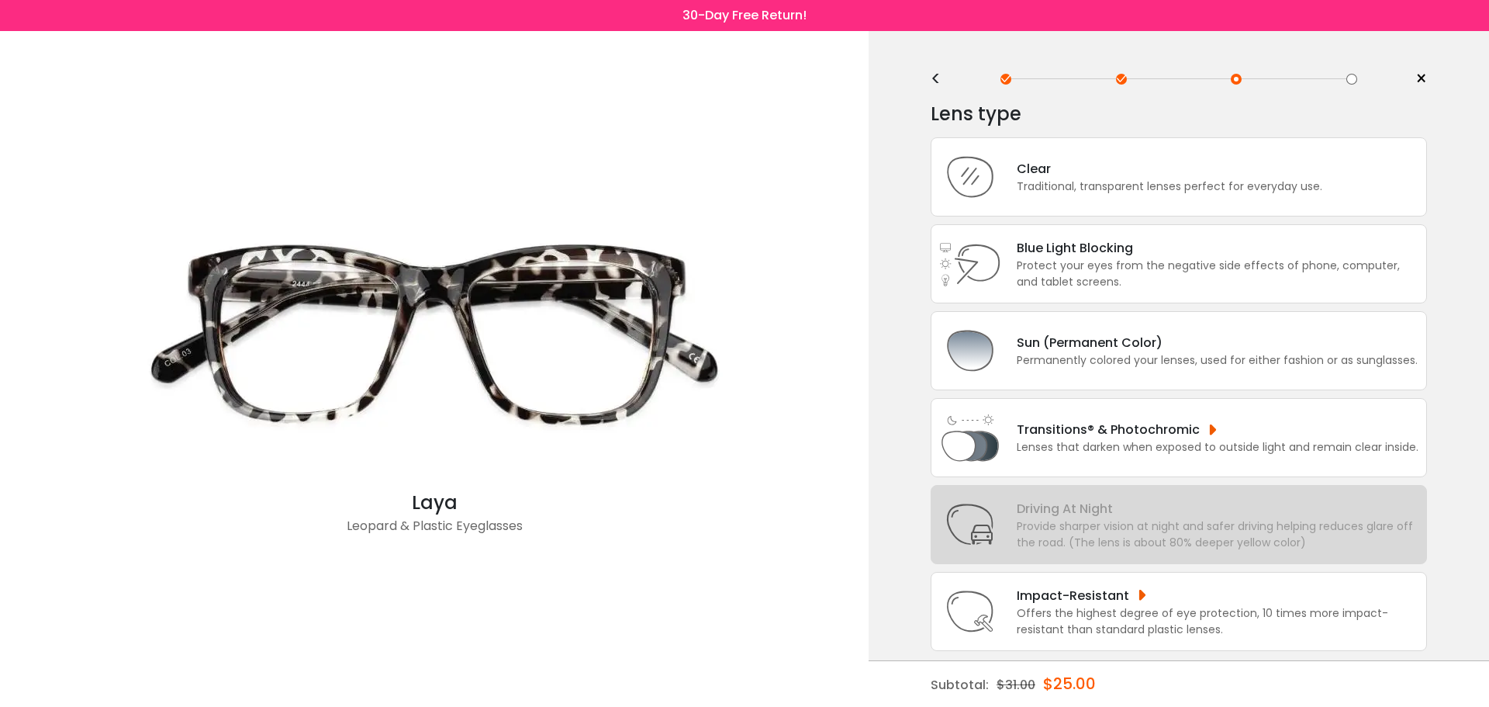
scroll to position [0, 0]
click at [1140, 285] on div "Protect your eyes from the negative side effects of phone, computer, and tablet…" at bounding box center [1218, 276] width 402 height 33
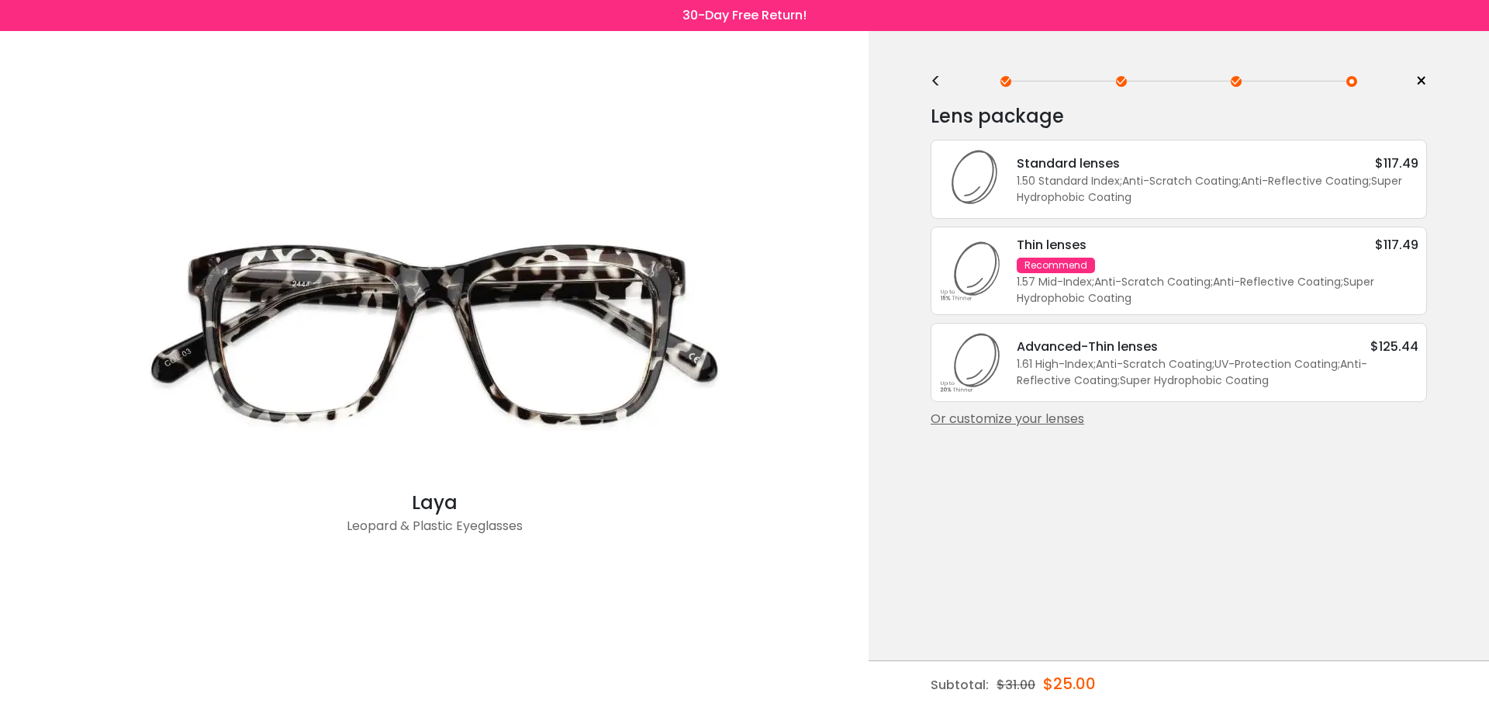
click at [1234, 182] on div "1.50 Standard Index ; Anti-Scratch Coating ; Anti-Reflective Coating ; Super Hy…" at bounding box center [1218, 189] width 402 height 33
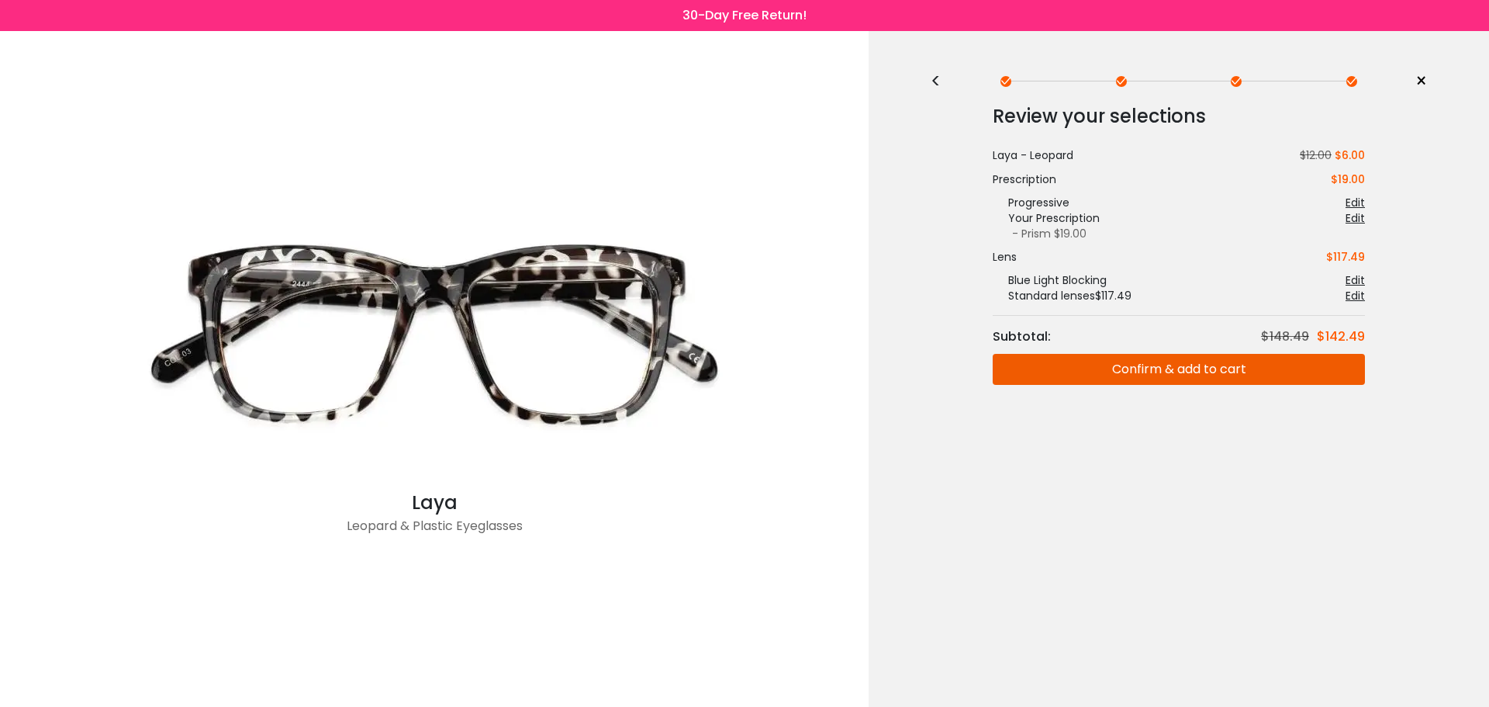
click at [1141, 369] on button "Confirm & add to cart" at bounding box center [1179, 369] width 372 height 31
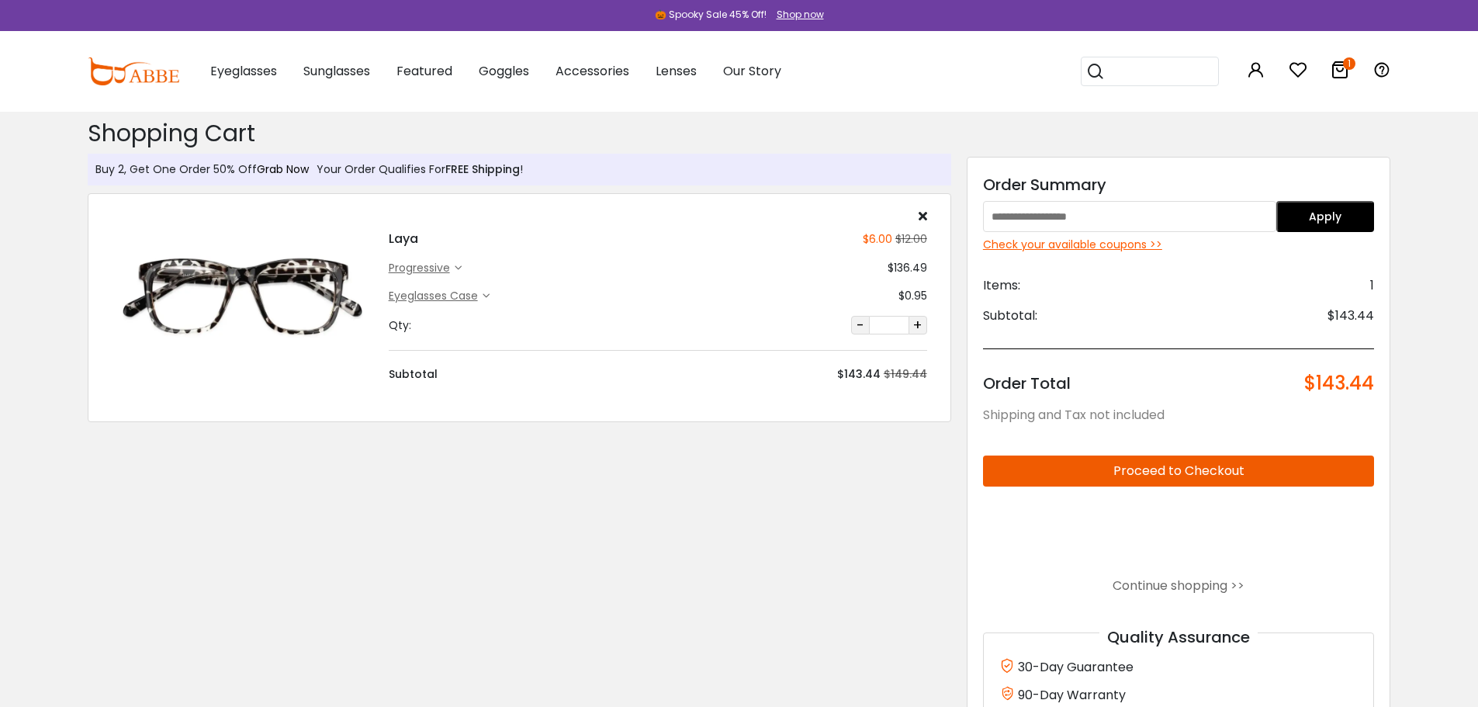
click at [271, 169] on link "Grab Now" at bounding box center [283, 169] width 52 height 16
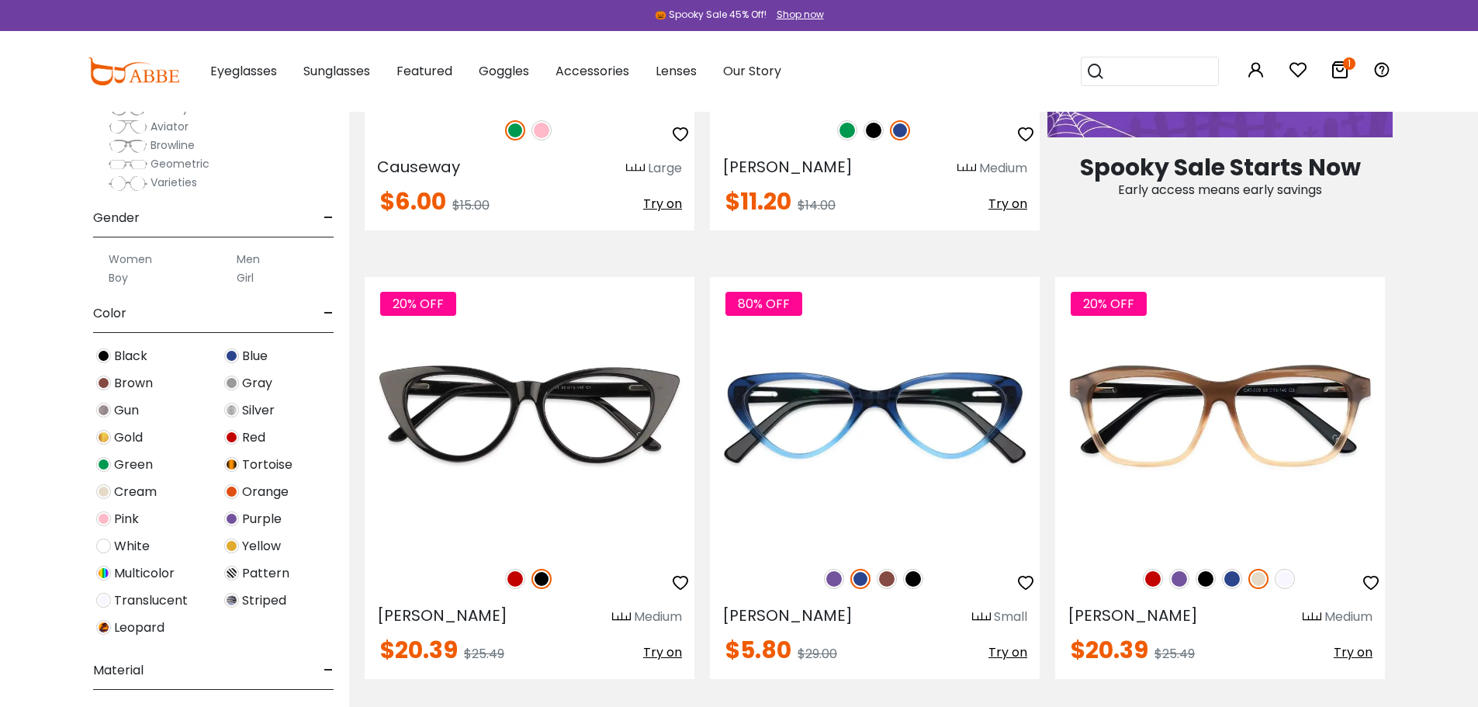
scroll to position [233, 0]
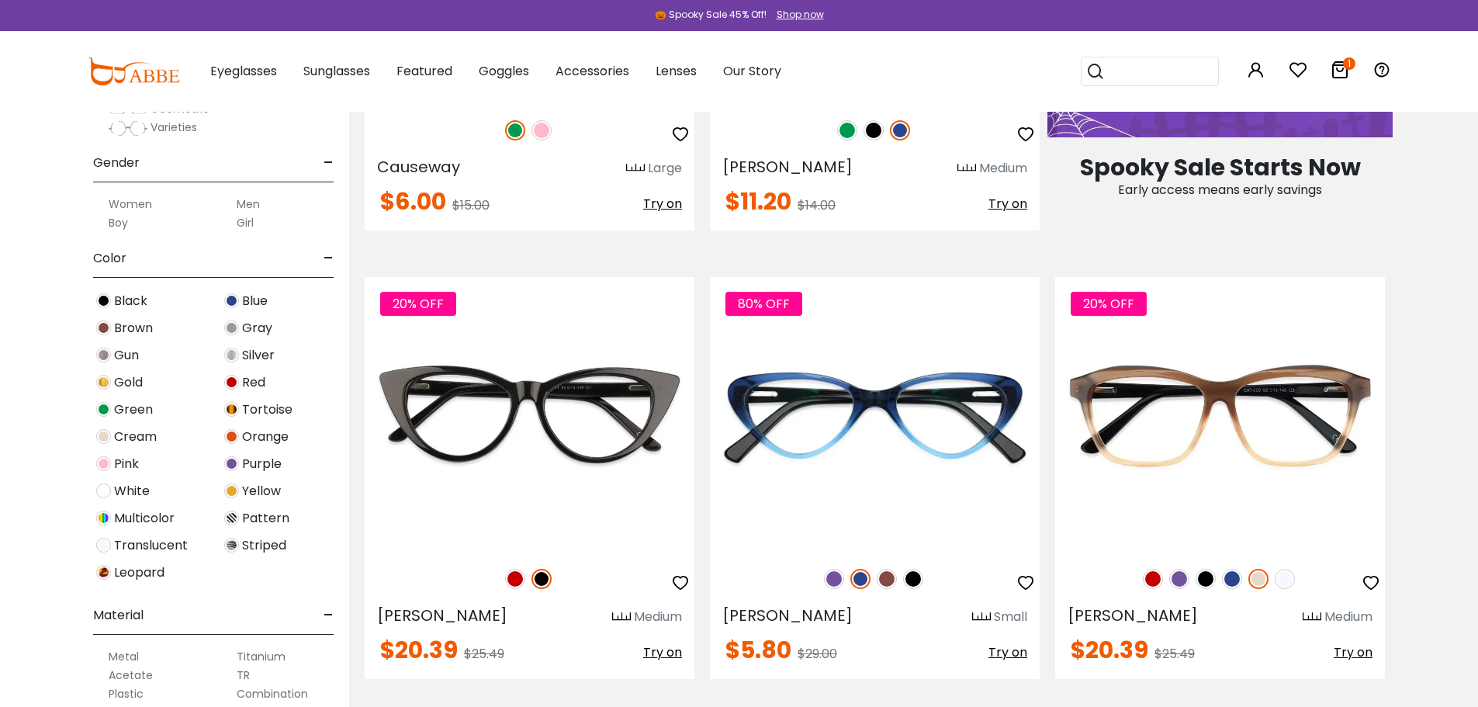
click at [119, 462] on span "Pink" at bounding box center [126, 464] width 25 height 19
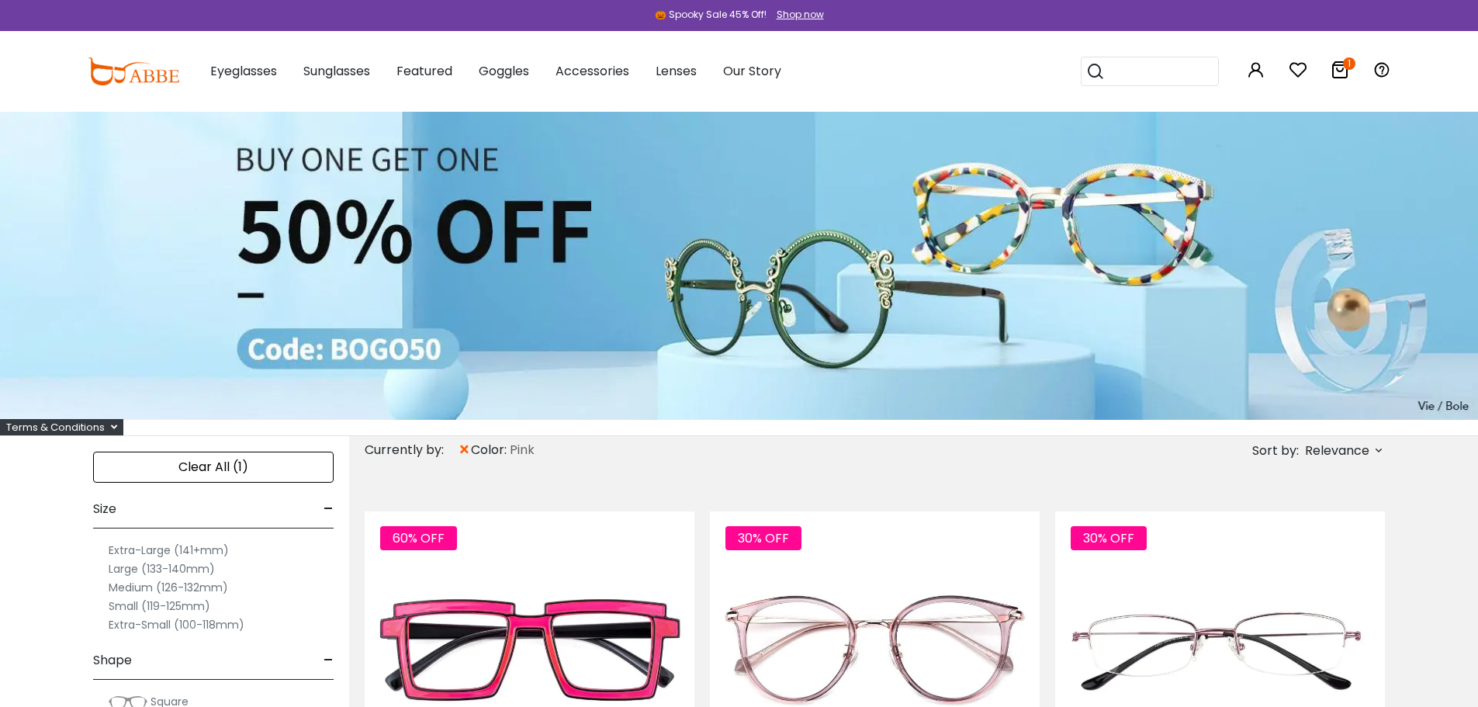
click at [144, 586] on label "Medium (126-132mm)" at bounding box center [168, 587] width 119 height 19
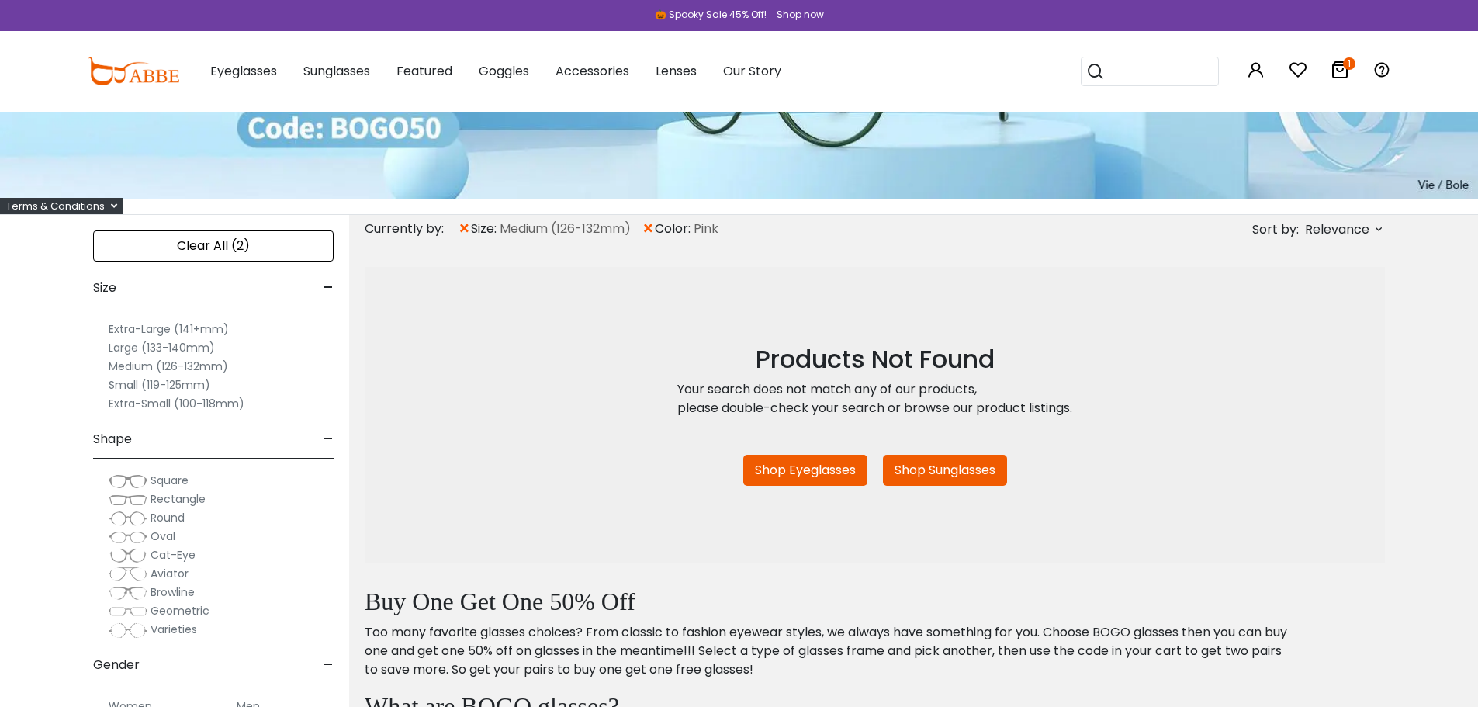
scroll to position [176, 0]
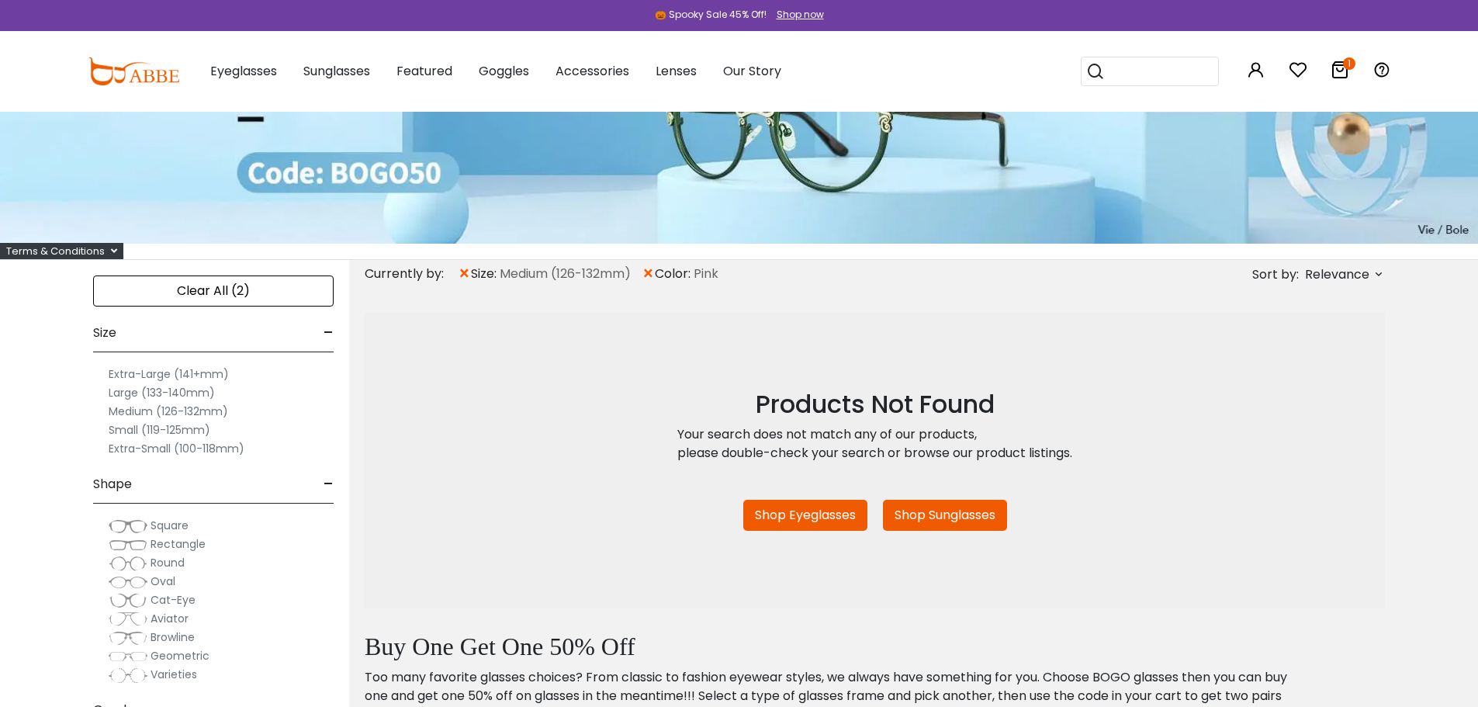
click at [797, 521] on link "Shop Eyeglasses" at bounding box center [805, 515] width 124 height 31
click at [168, 527] on span "Square" at bounding box center [169, 525] width 38 height 16
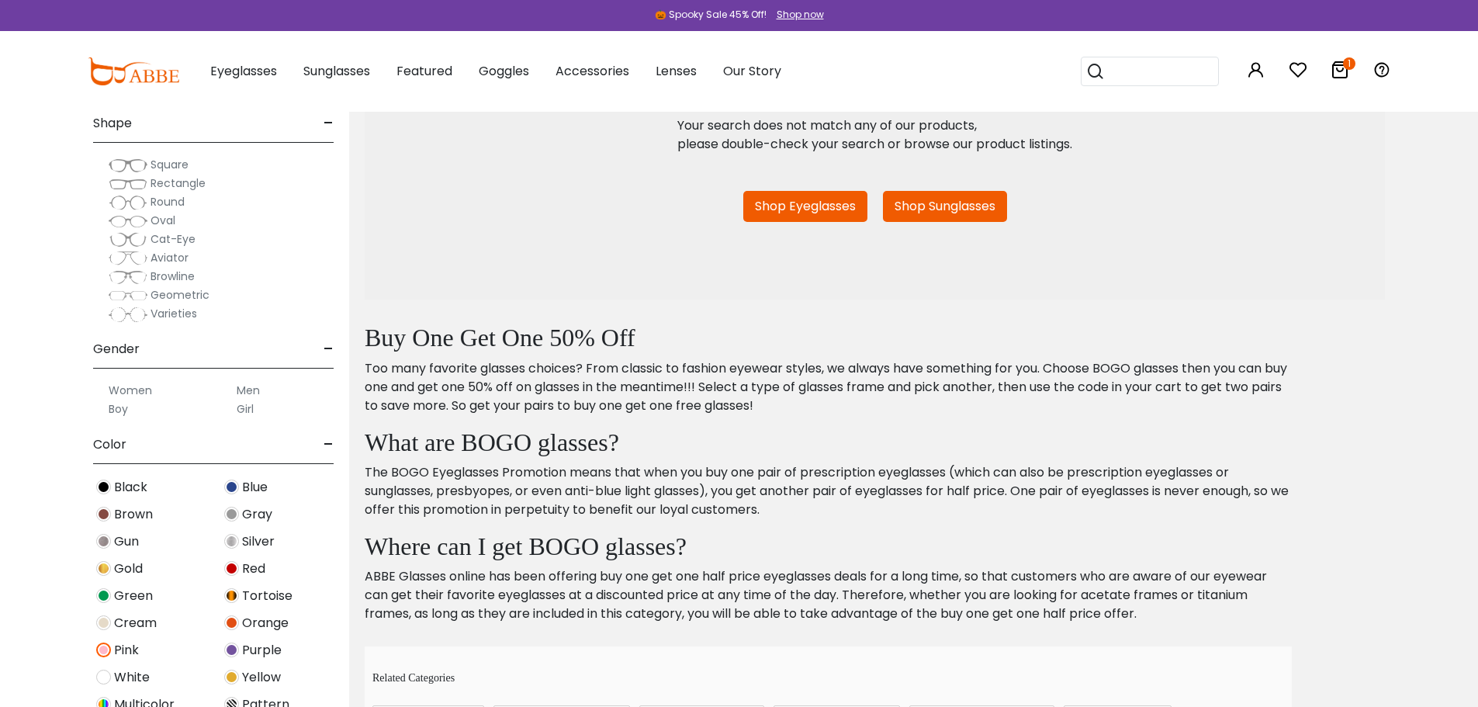
scroll to position [452, 0]
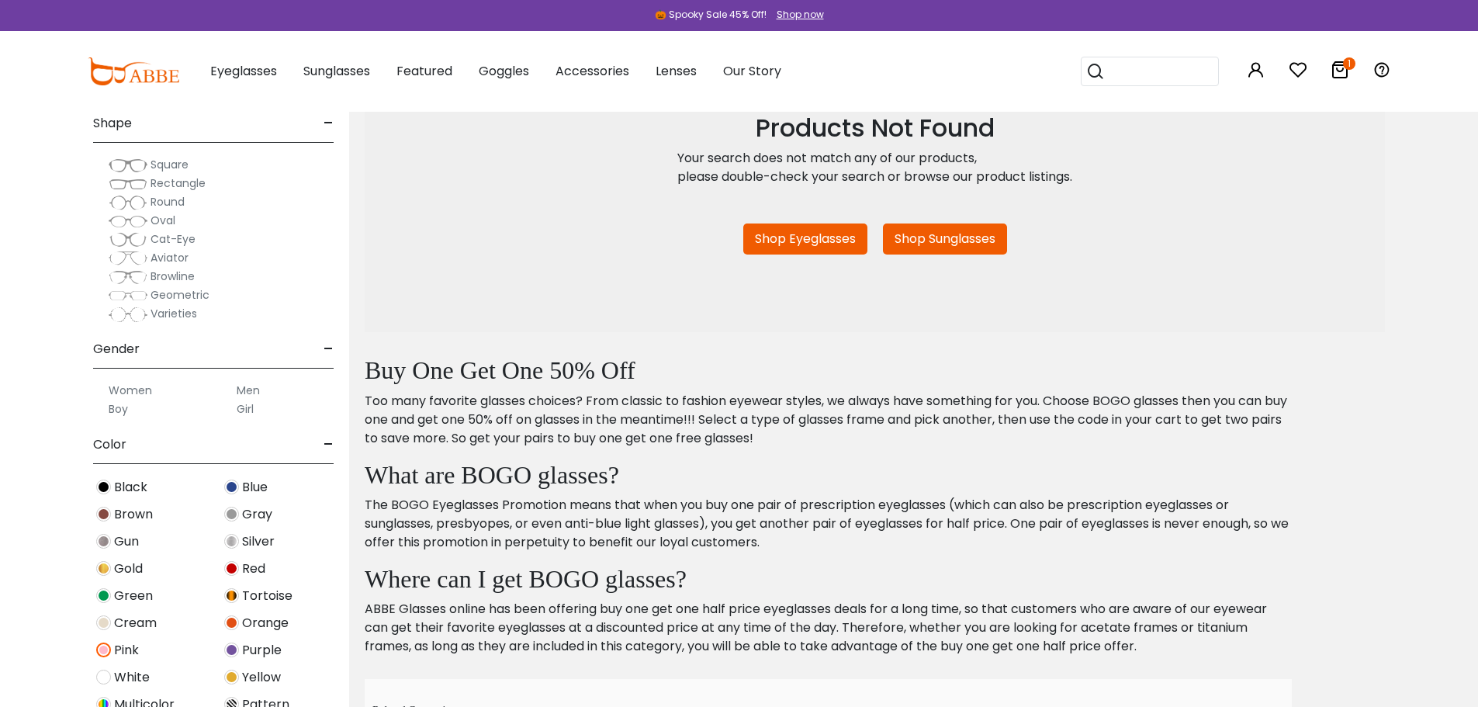
click at [131, 649] on span "Pink" at bounding box center [126, 650] width 25 height 19
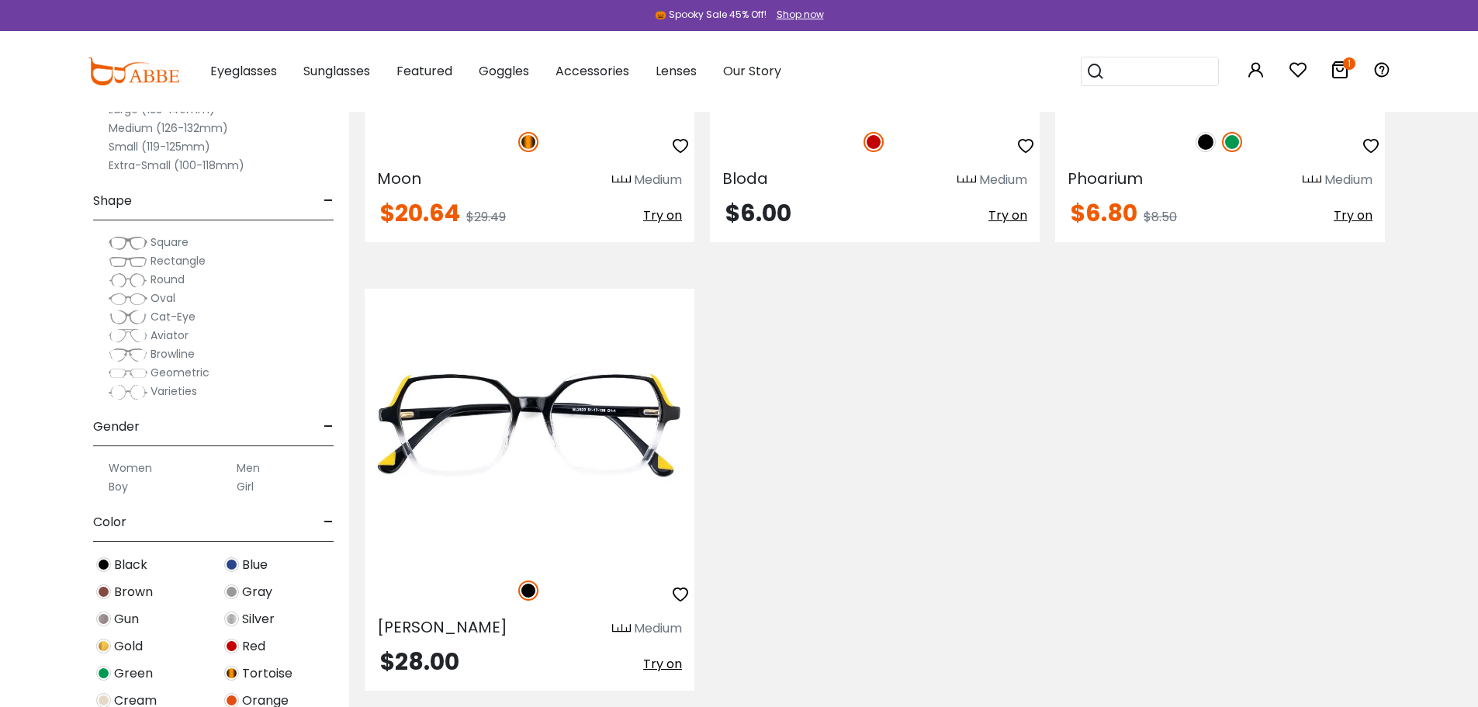
scroll to position [1129, 0]
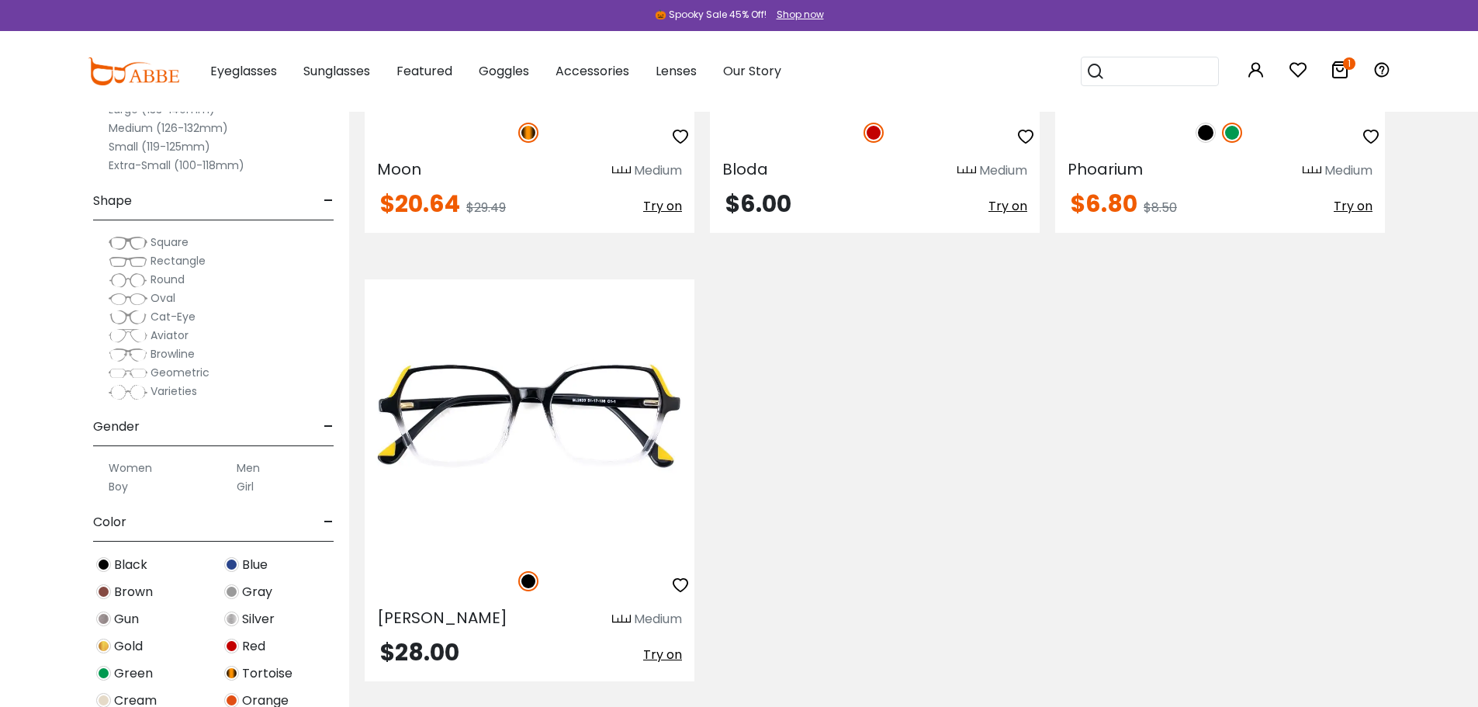
click at [126, 469] on label "Women" at bounding box center [130, 467] width 43 height 19
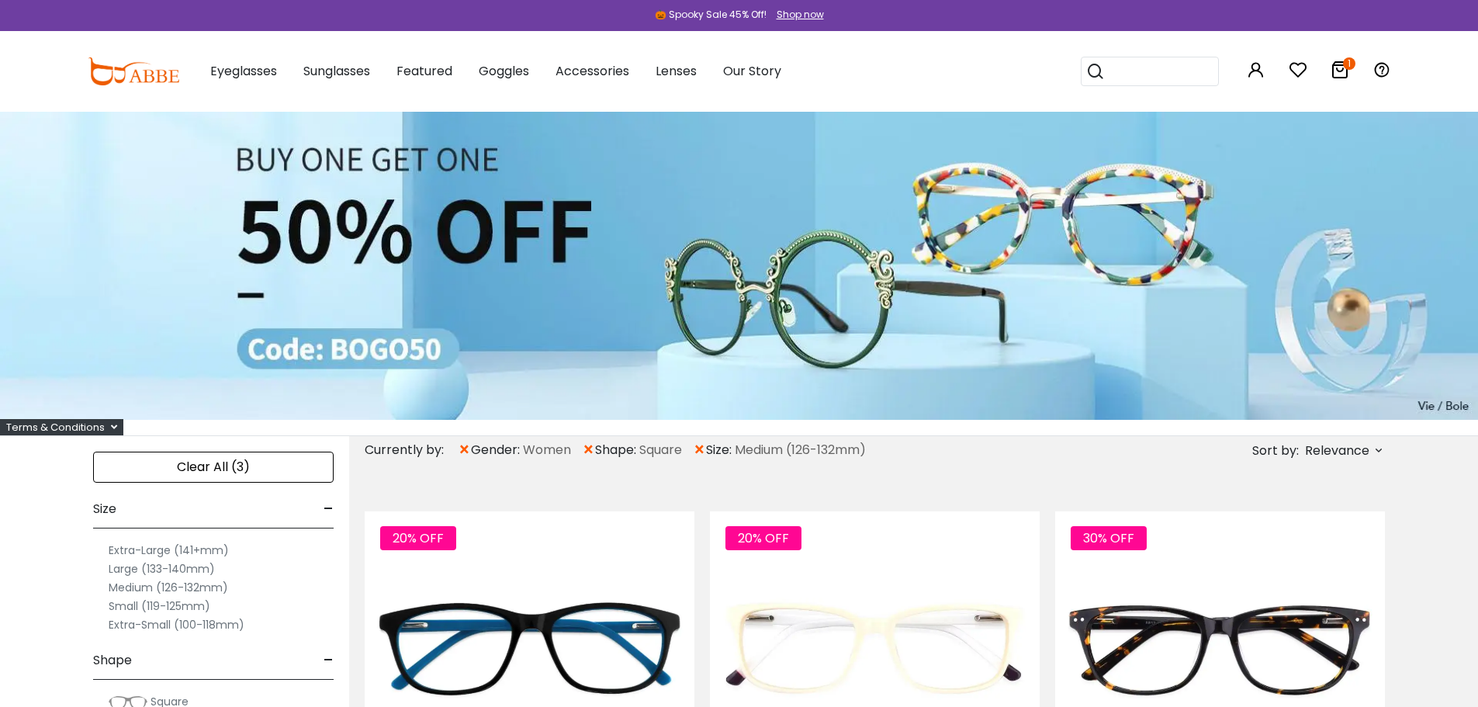
click at [330, 516] on span "-" at bounding box center [328, 508] width 10 height 37
click at [323, 556] on span "-" at bounding box center [328, 554] width 10 height 37
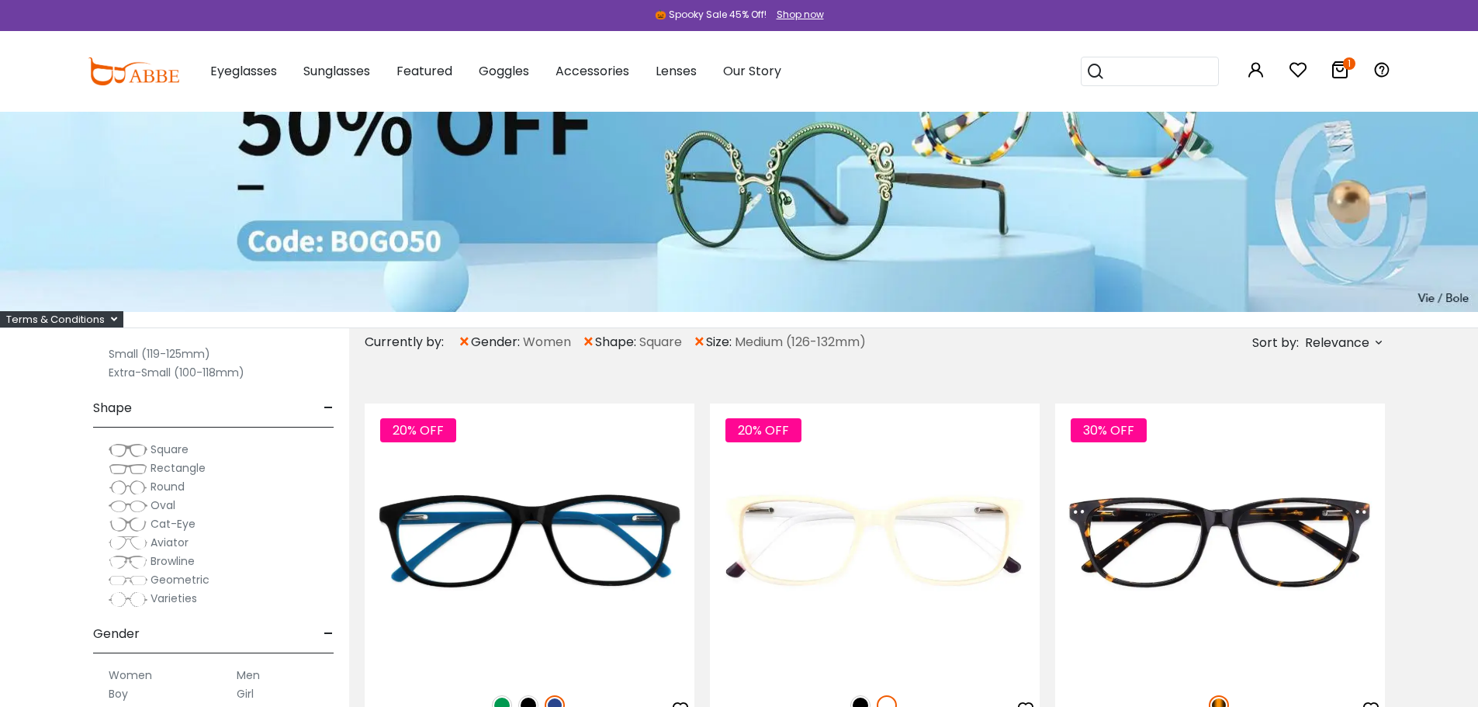
scroll to position [233, 0]
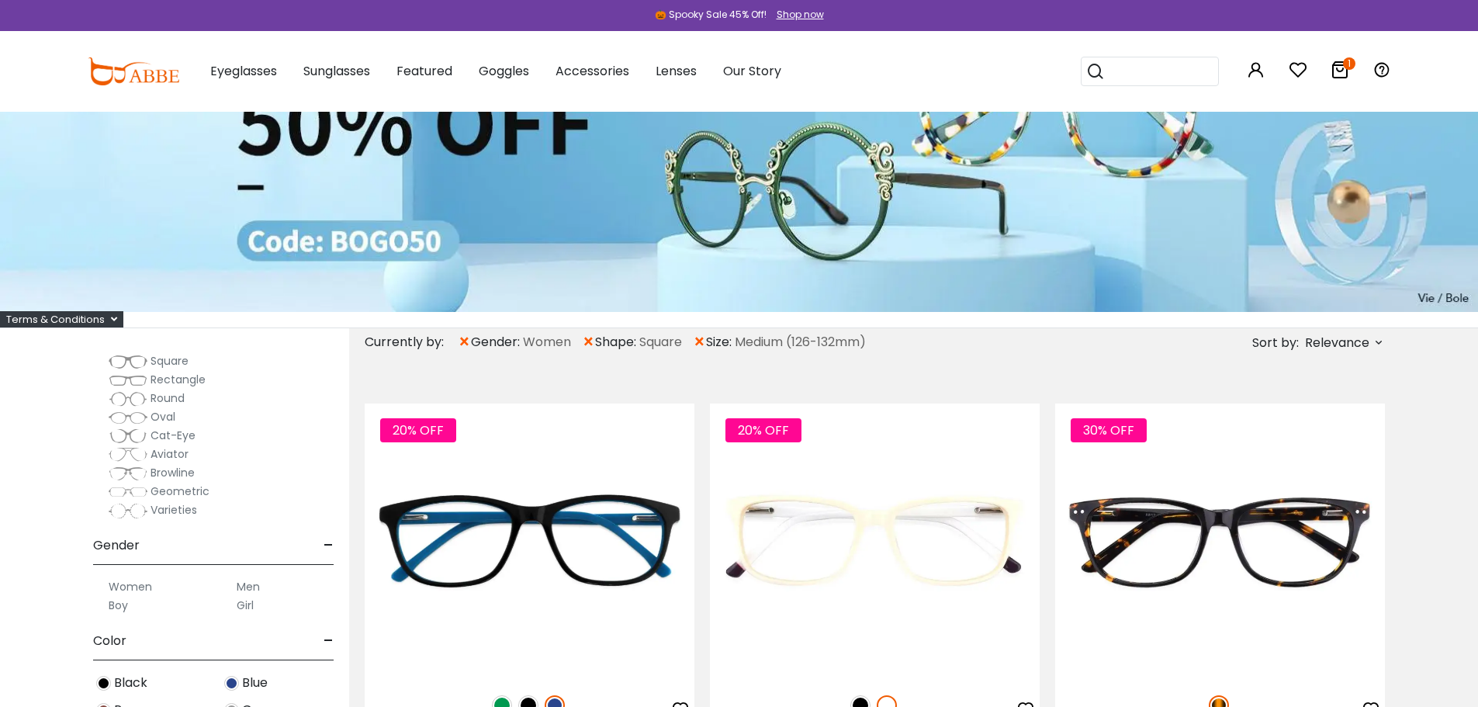
click at [706, 339] on span "×" at bounding box center [699, 342] width 13 height 28
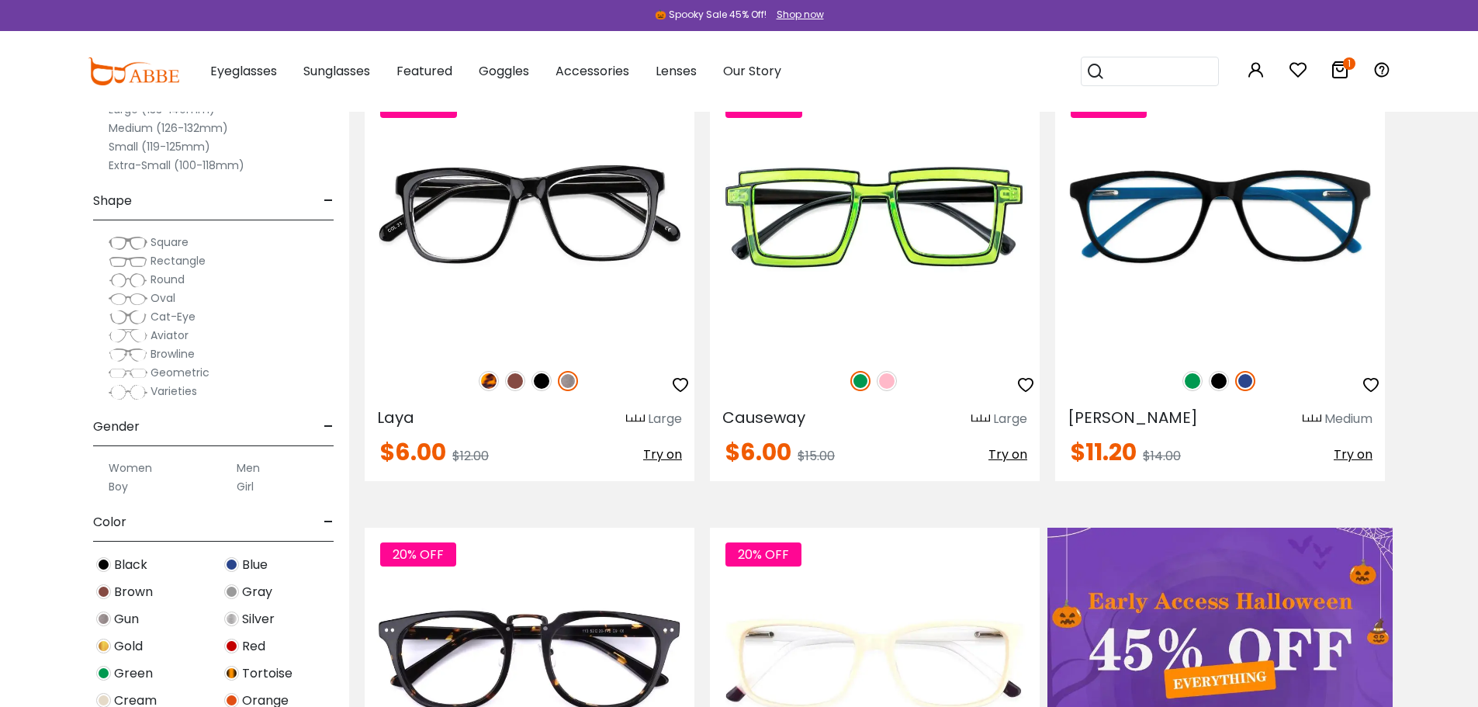
scroll to position [295, 0]
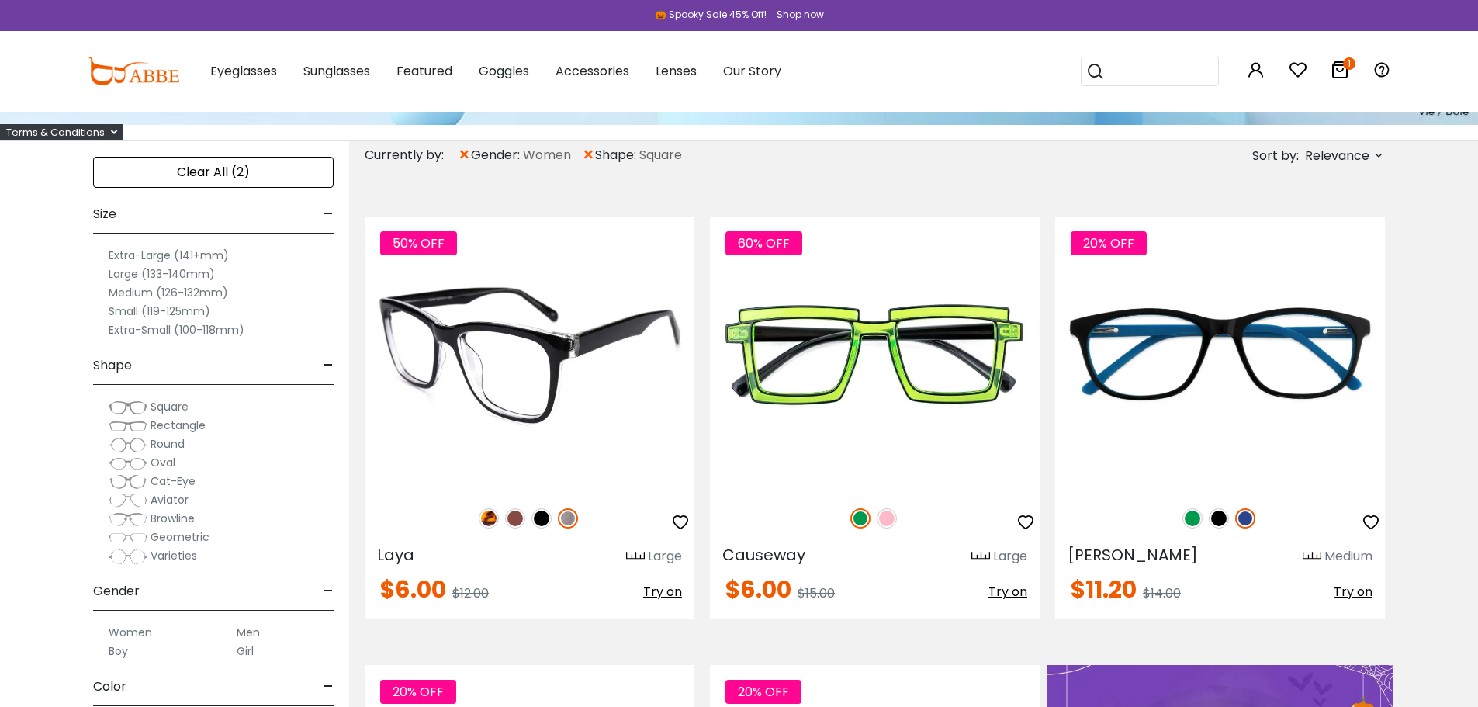
click at [506, 453] on img at bounding box center [530, 353] width 330 height 275
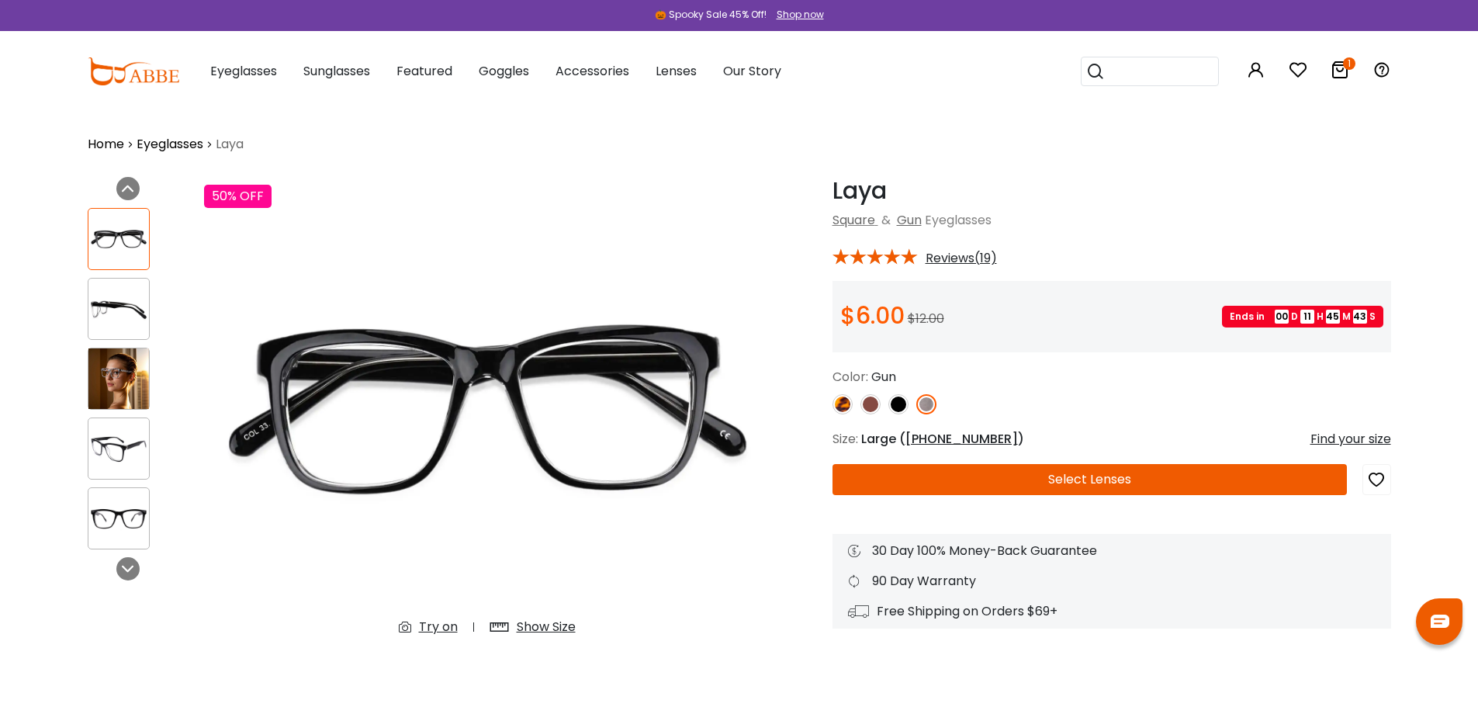
click at [846, 399] on img at bounding box center [842, 404] width 20 height 20
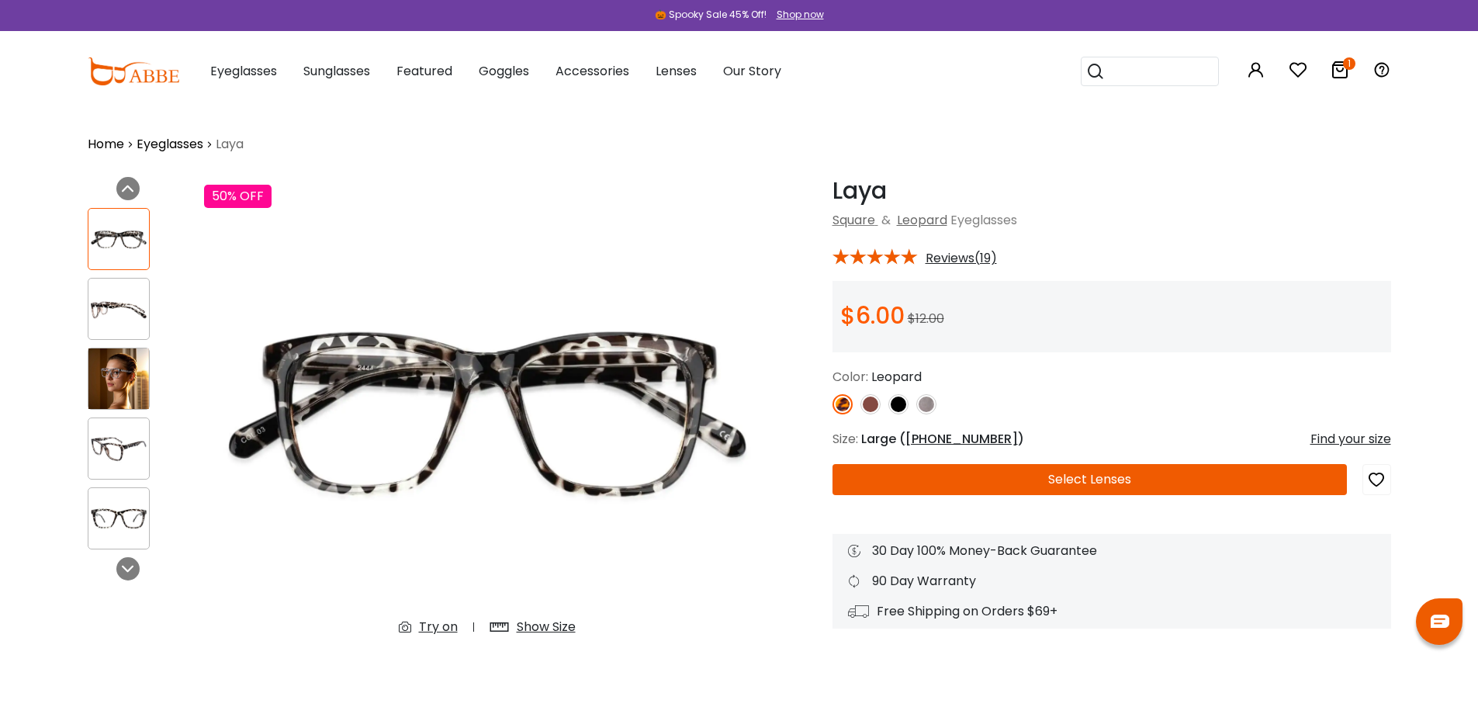
click at [873, 400] on img at bounding box center [870, 404] width 20 height 20
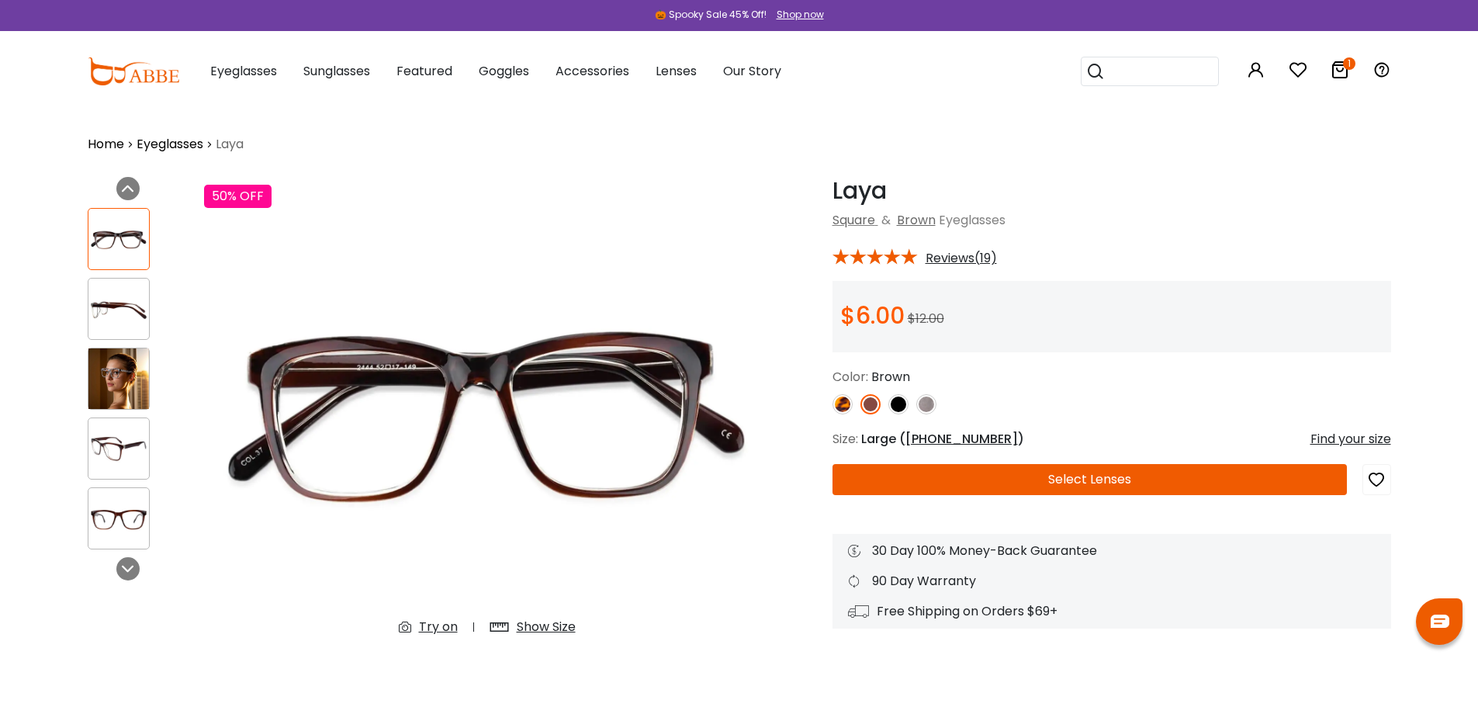
click at [901, 407] on img at bounding box center [898, 404] width 20 height 20
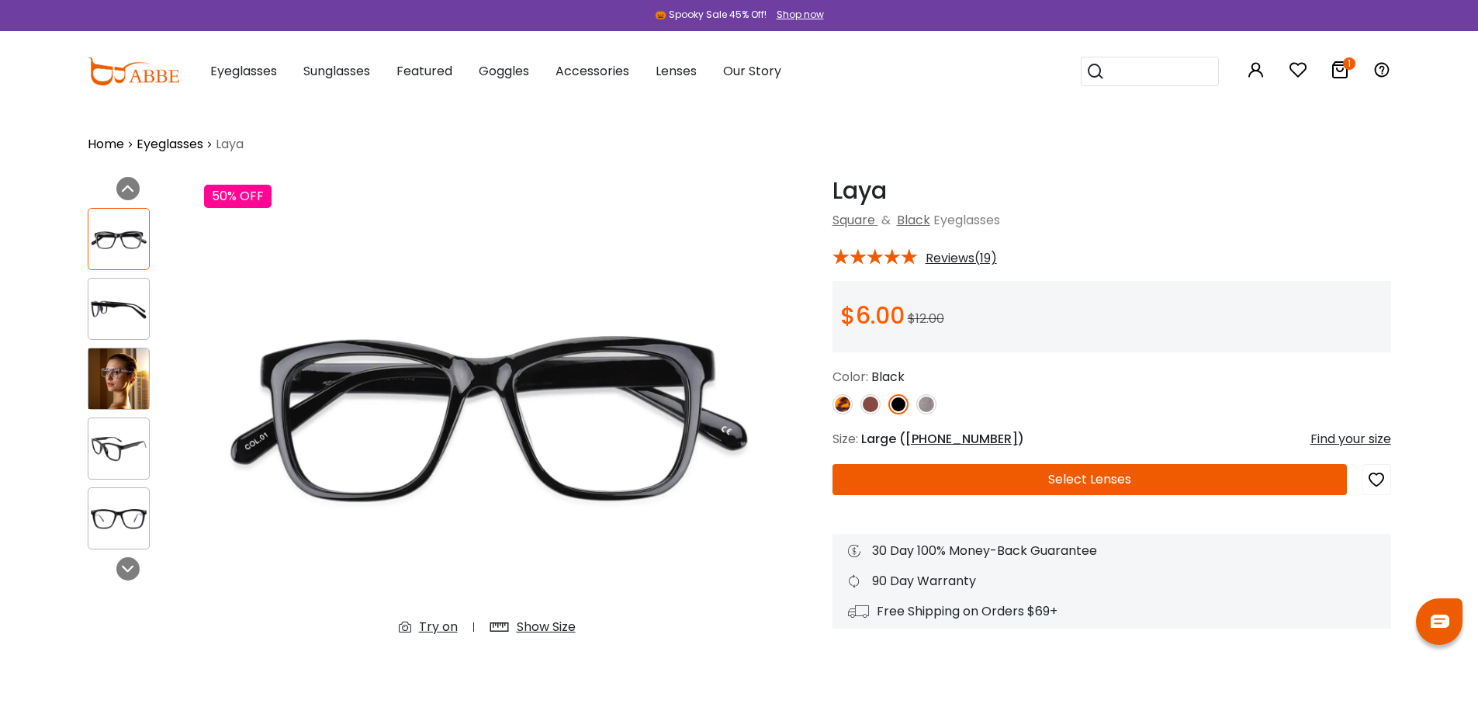
click at [929, 404] on img at bounding box center [926, 404] width 20 height 20
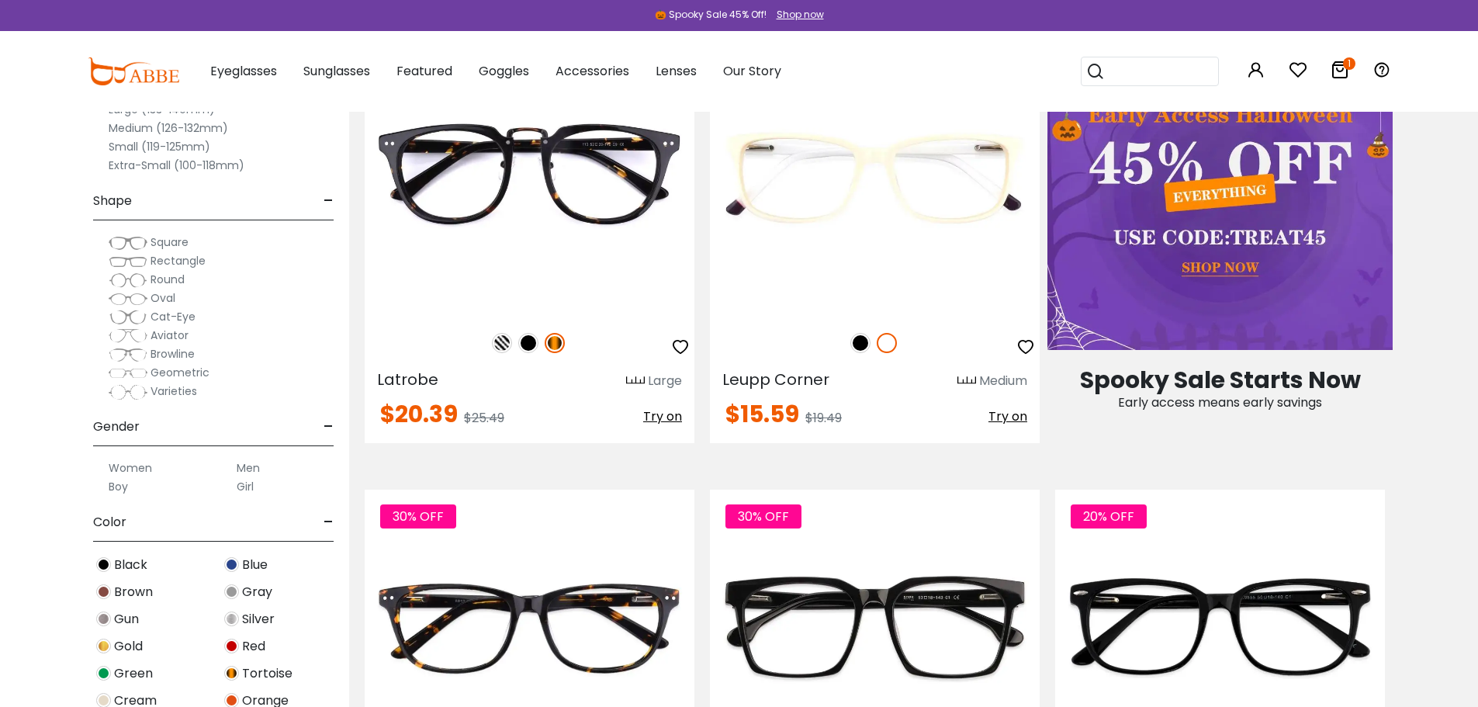
scroll to position [829, 0]
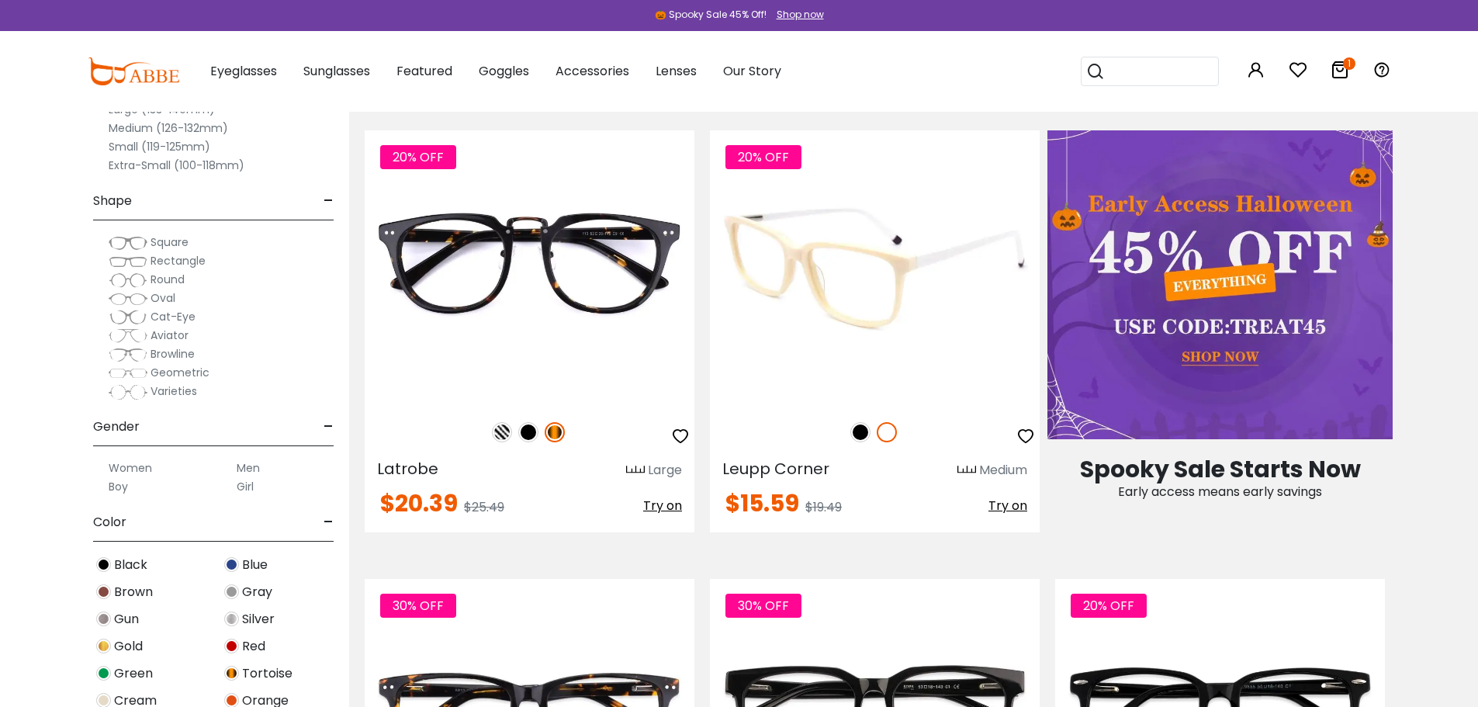
click at [862, 433] on img at bounding box center [860, 432] width 20 height 20
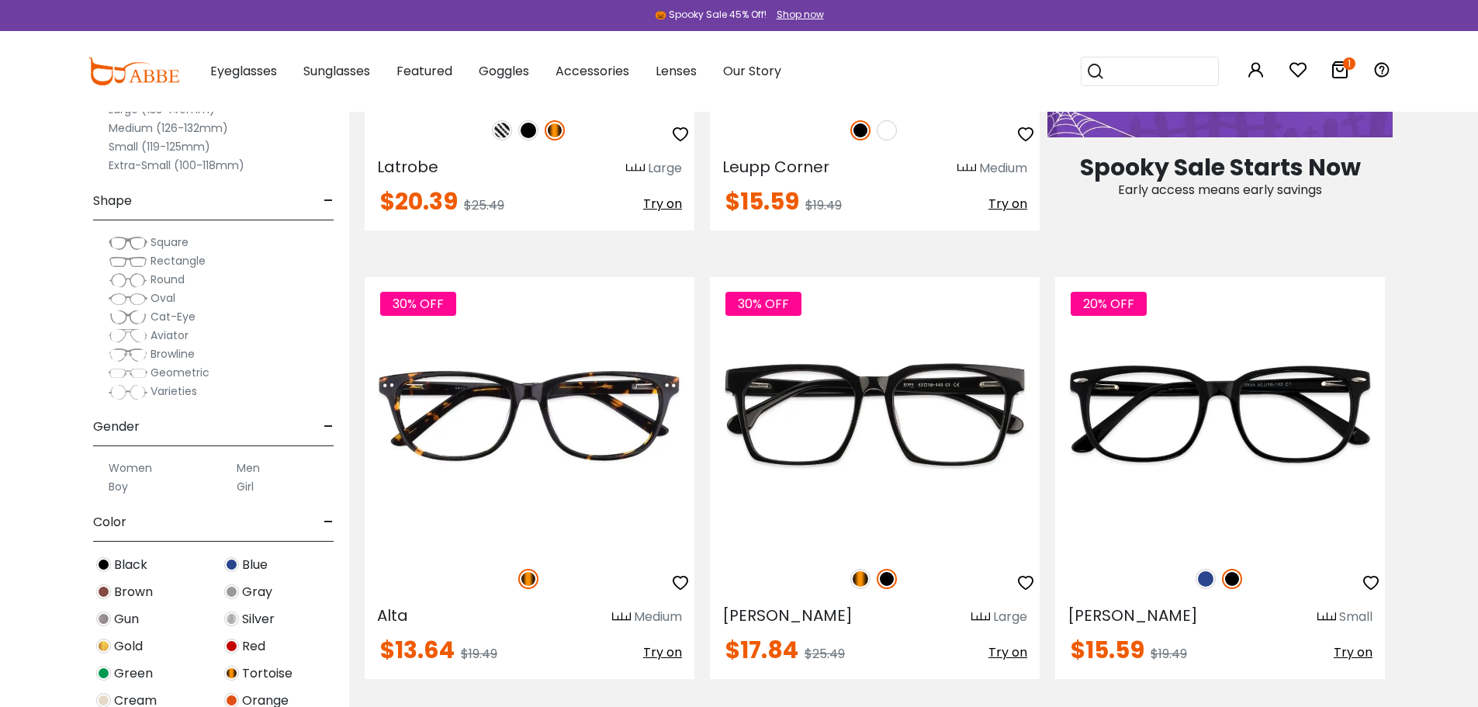
scroll to position [1165, 0]
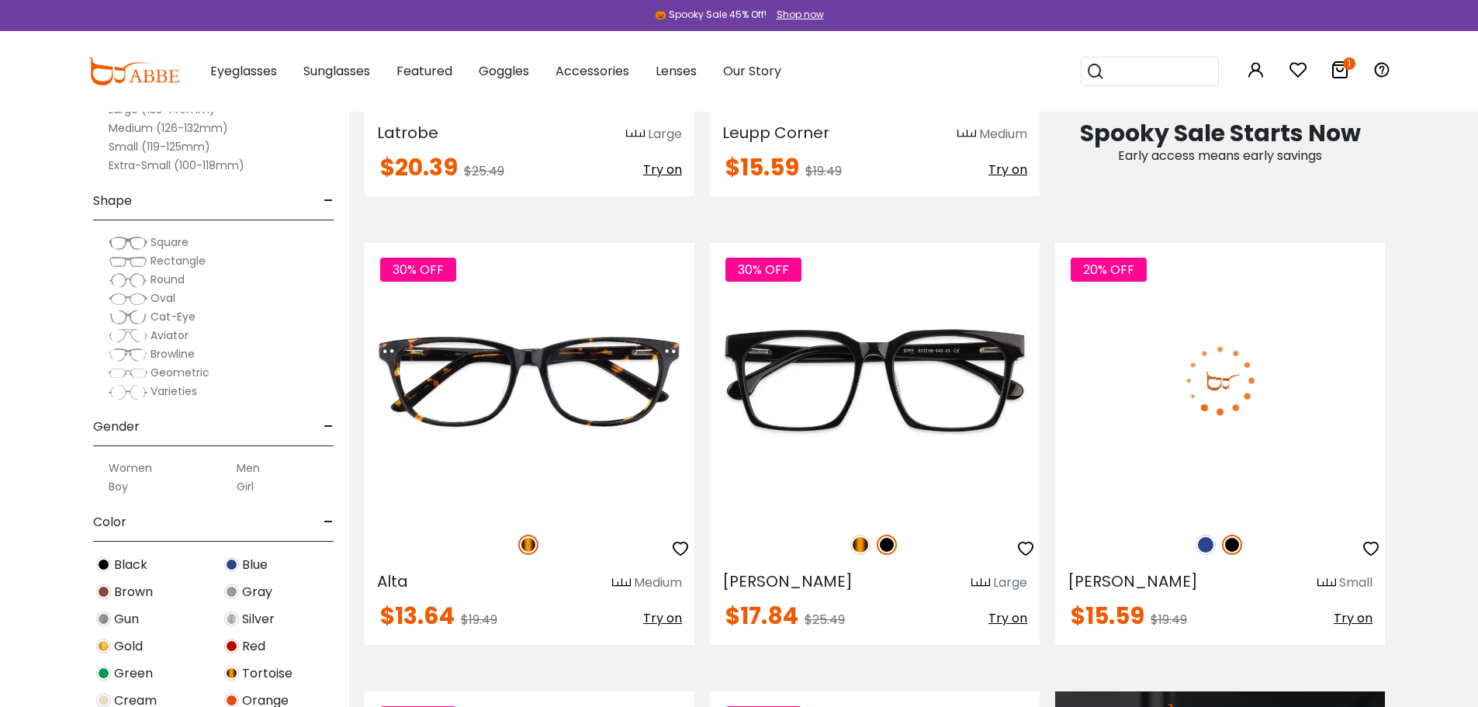
click at [1205, 549] on img at bounding box center [1205, 544] width 20 height 20
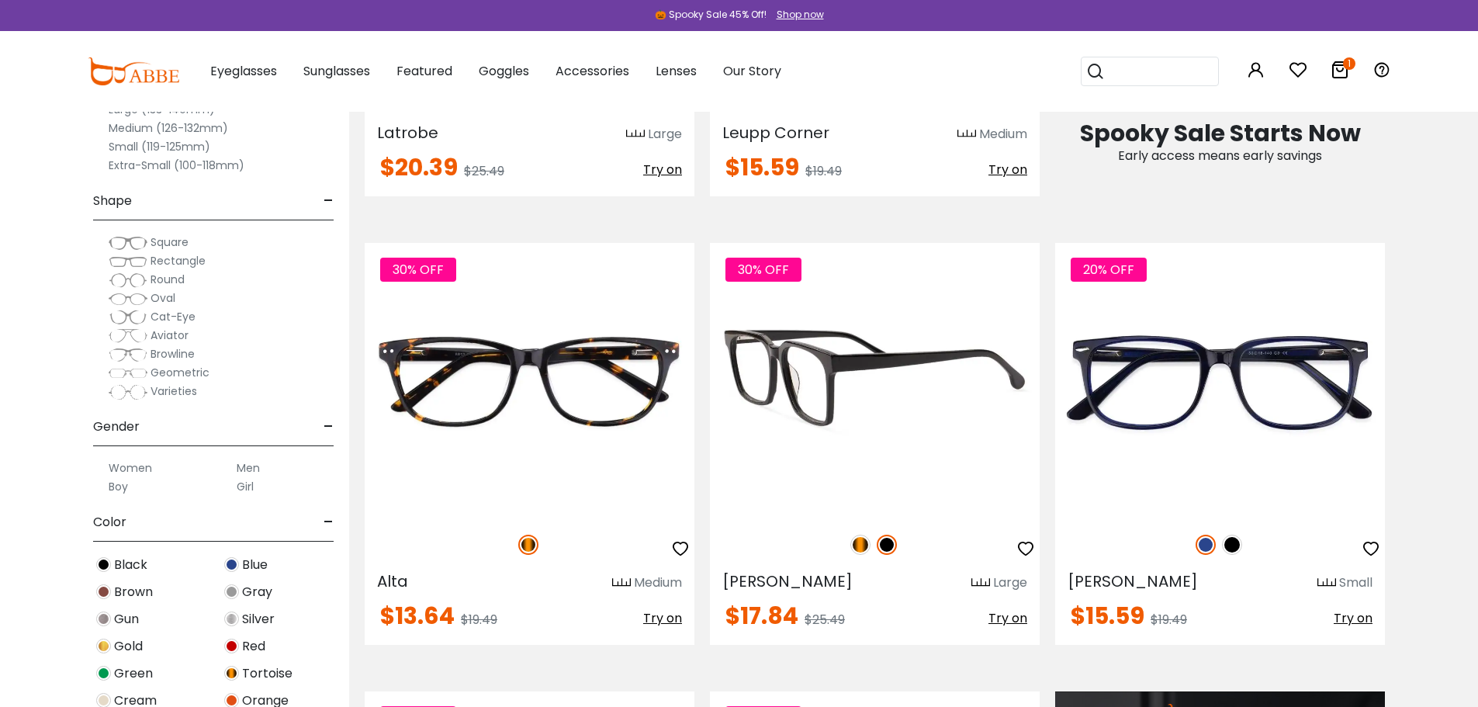
click at [863, 542] on img at bounding box center [860, 544] width 20 height 20
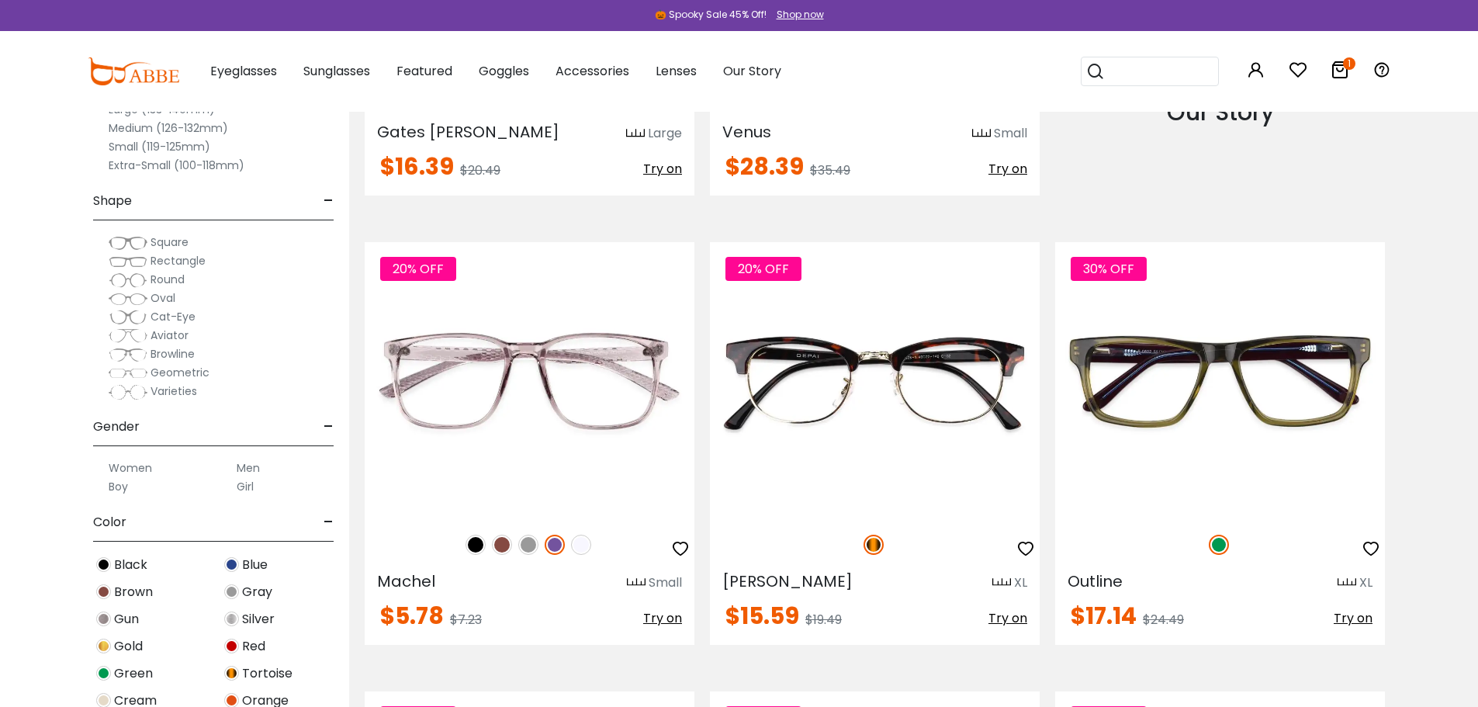
scroll to position [2097, 0]
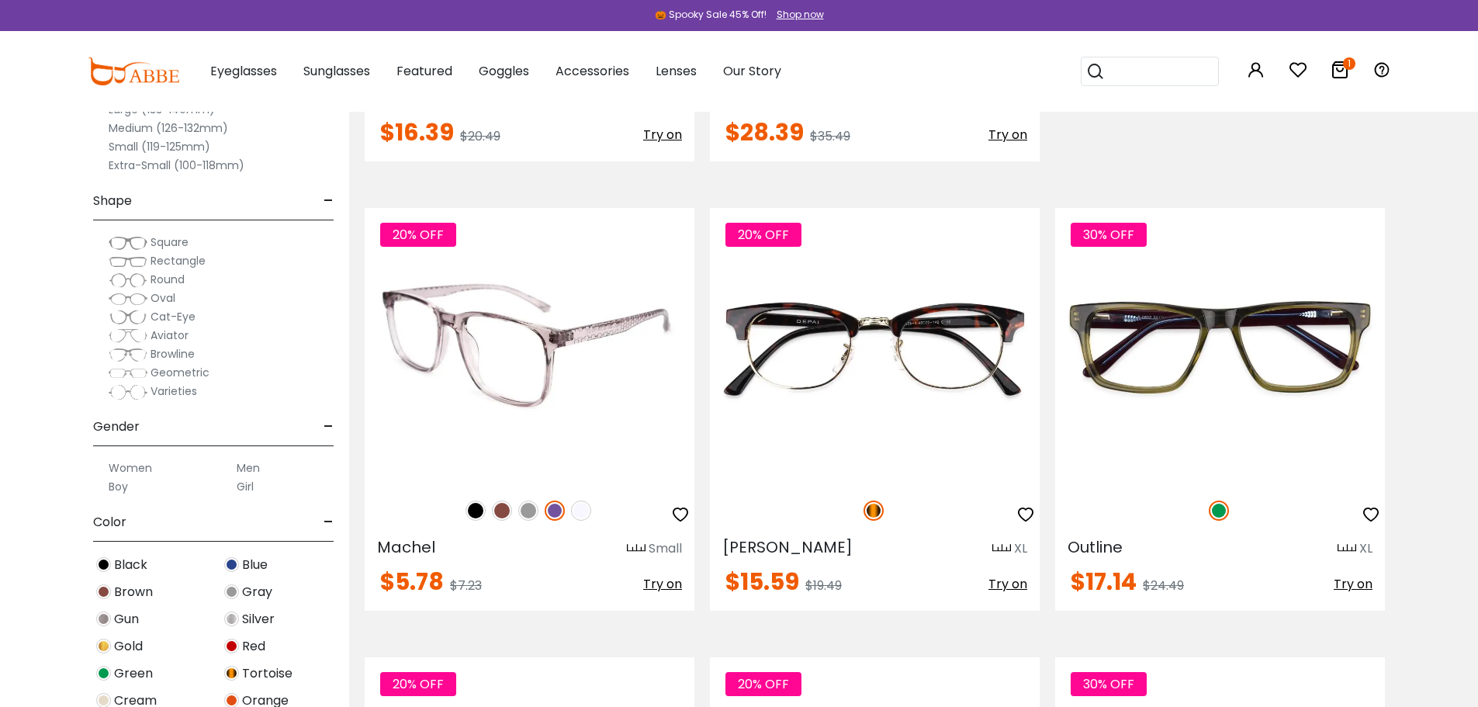
click at [586, 514] on img at bounding box center [581, 510] width 20 height 20
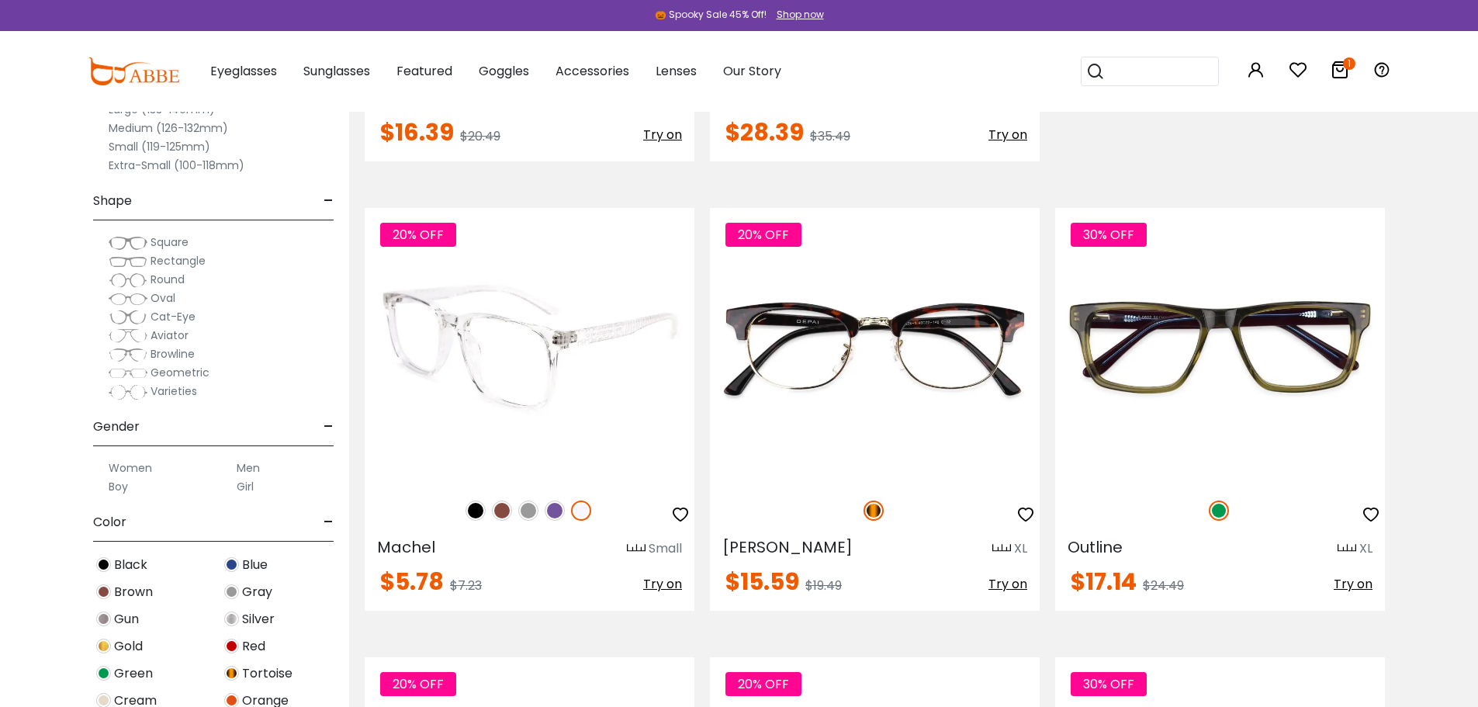
click at [529, 516] on img at bounding box center [528, 510] width 20 height 20
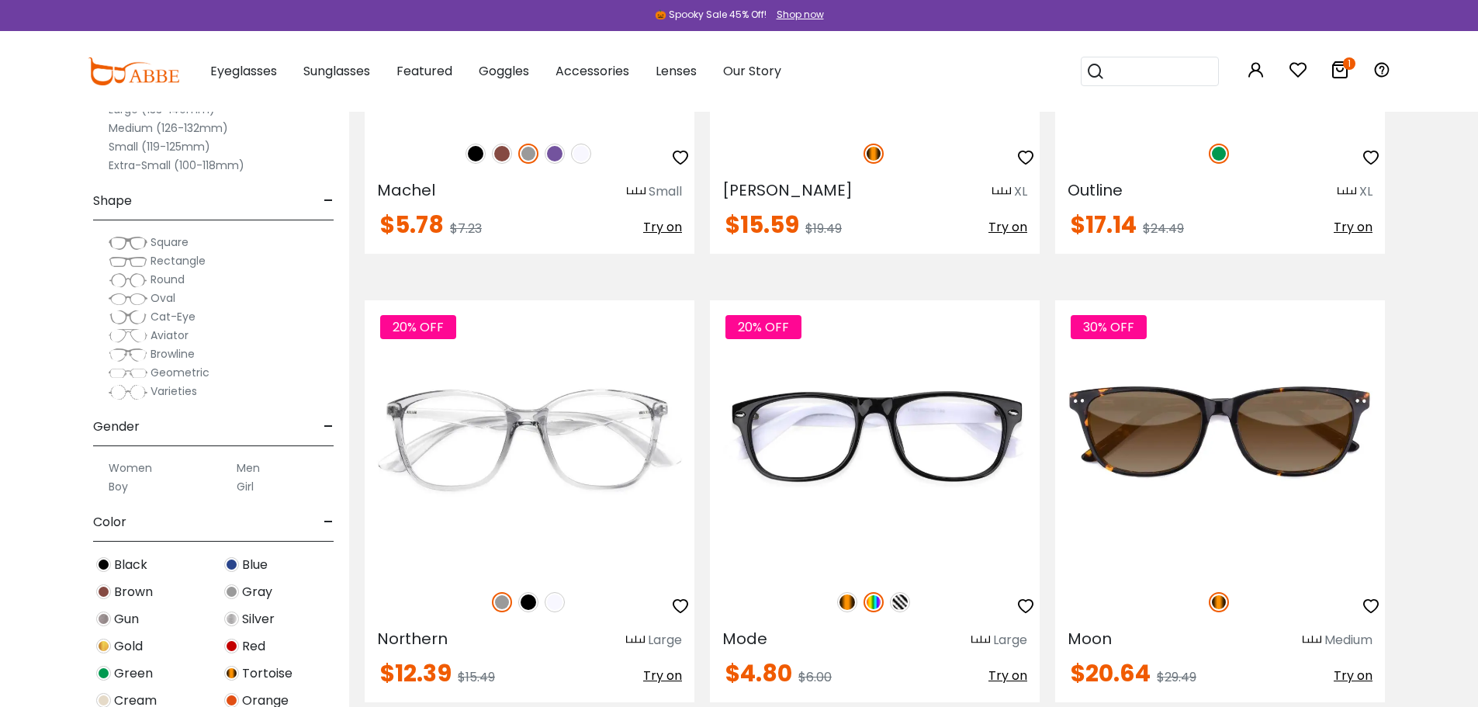
scroll to position [2502, 0]
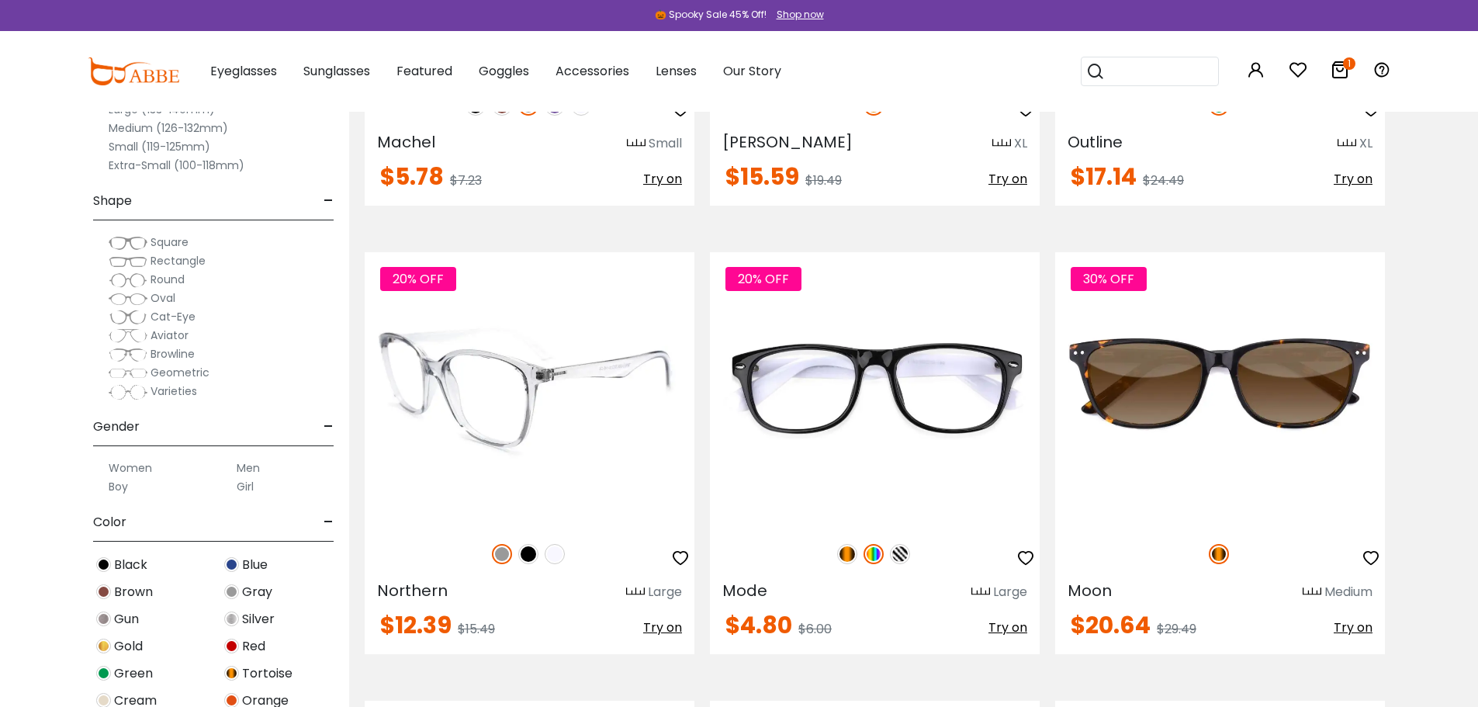
click at [527, 552] on img at bounding box center [528, 554] width 20 height 20
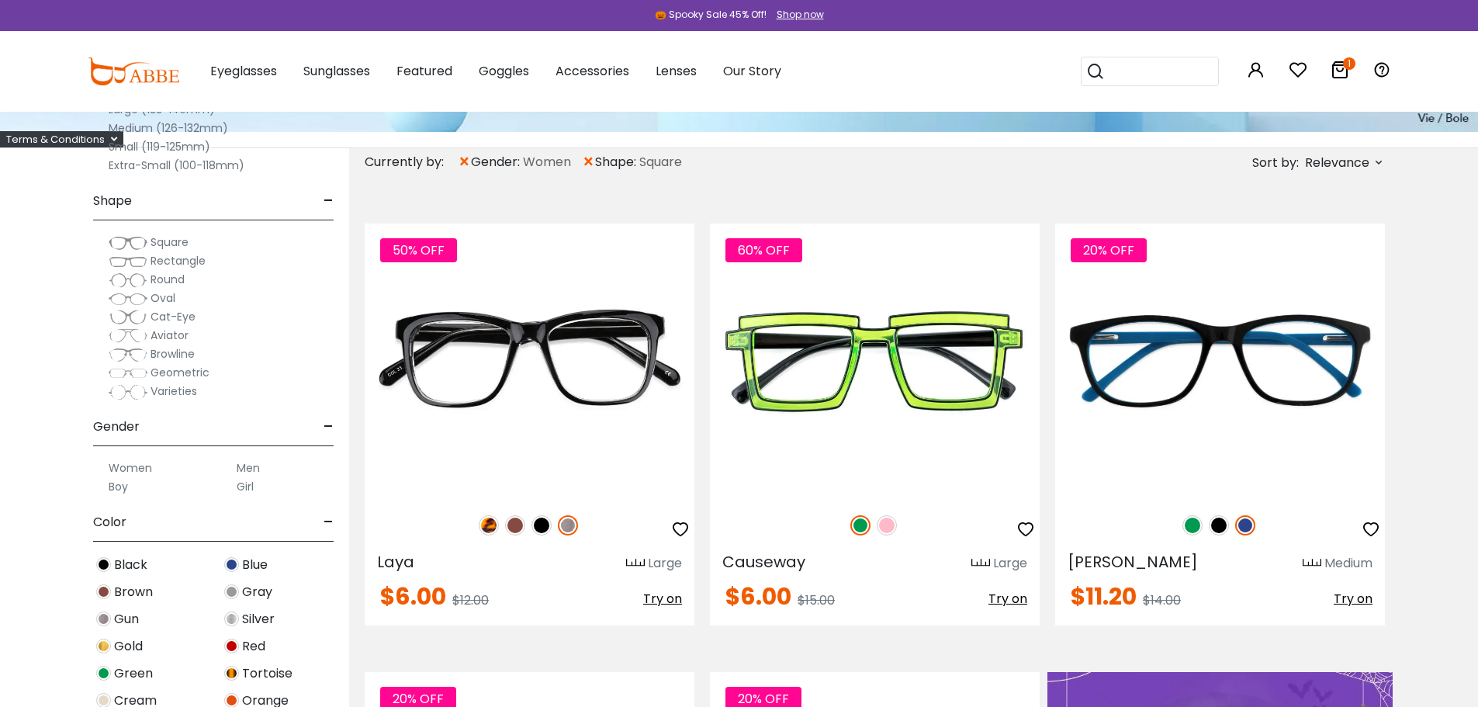
scroll to position [350, 0]
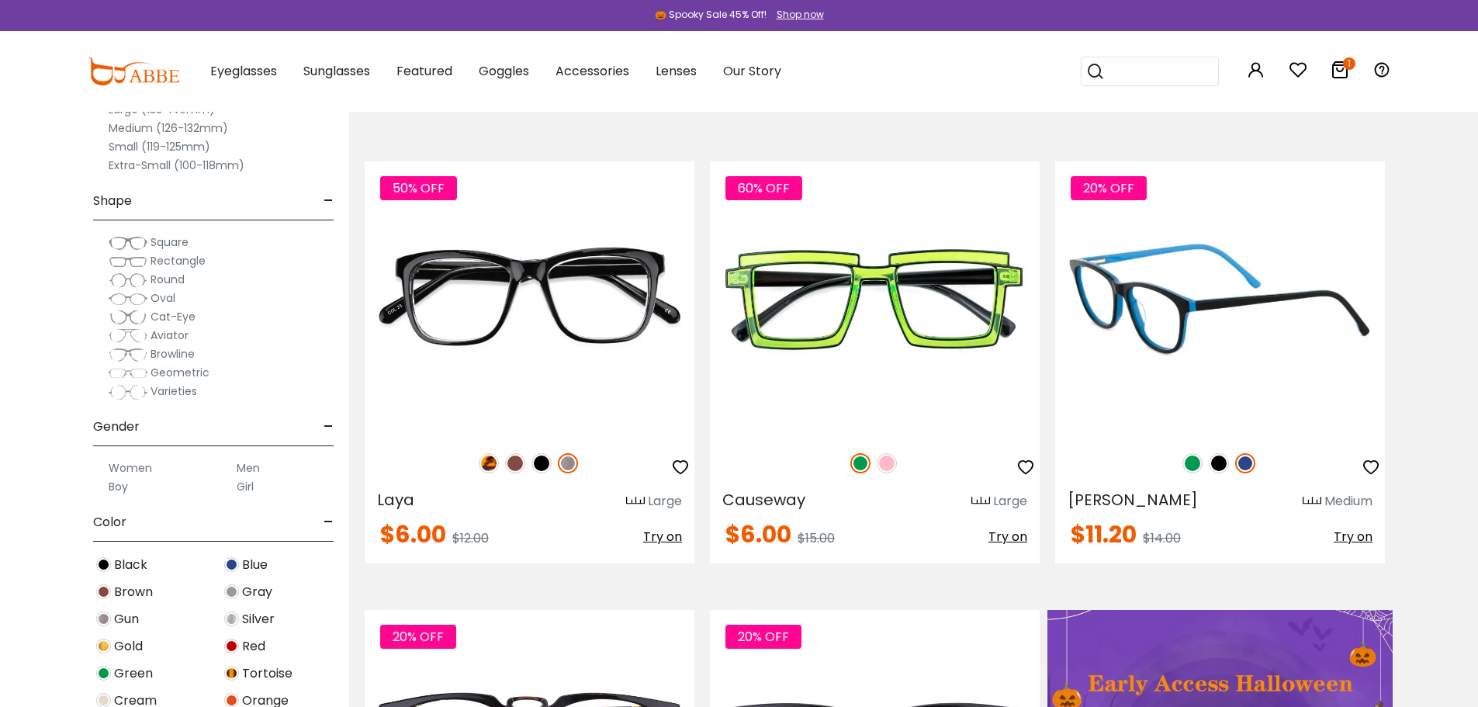
click at [1185, 462] on img at bounding box center [1192, 463] width 20 height 20
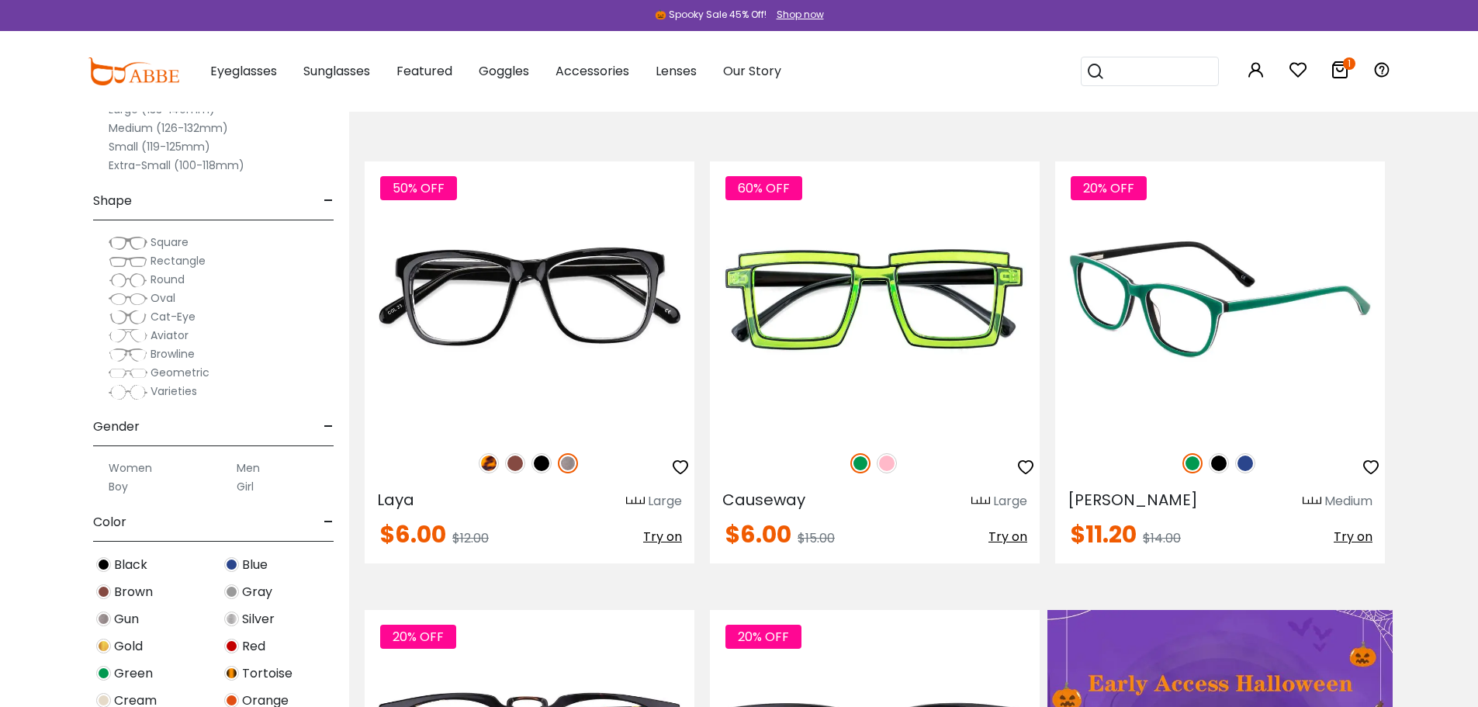
click at [1216, 465] on img at bounding box center [1219, 463] width 20 height 20
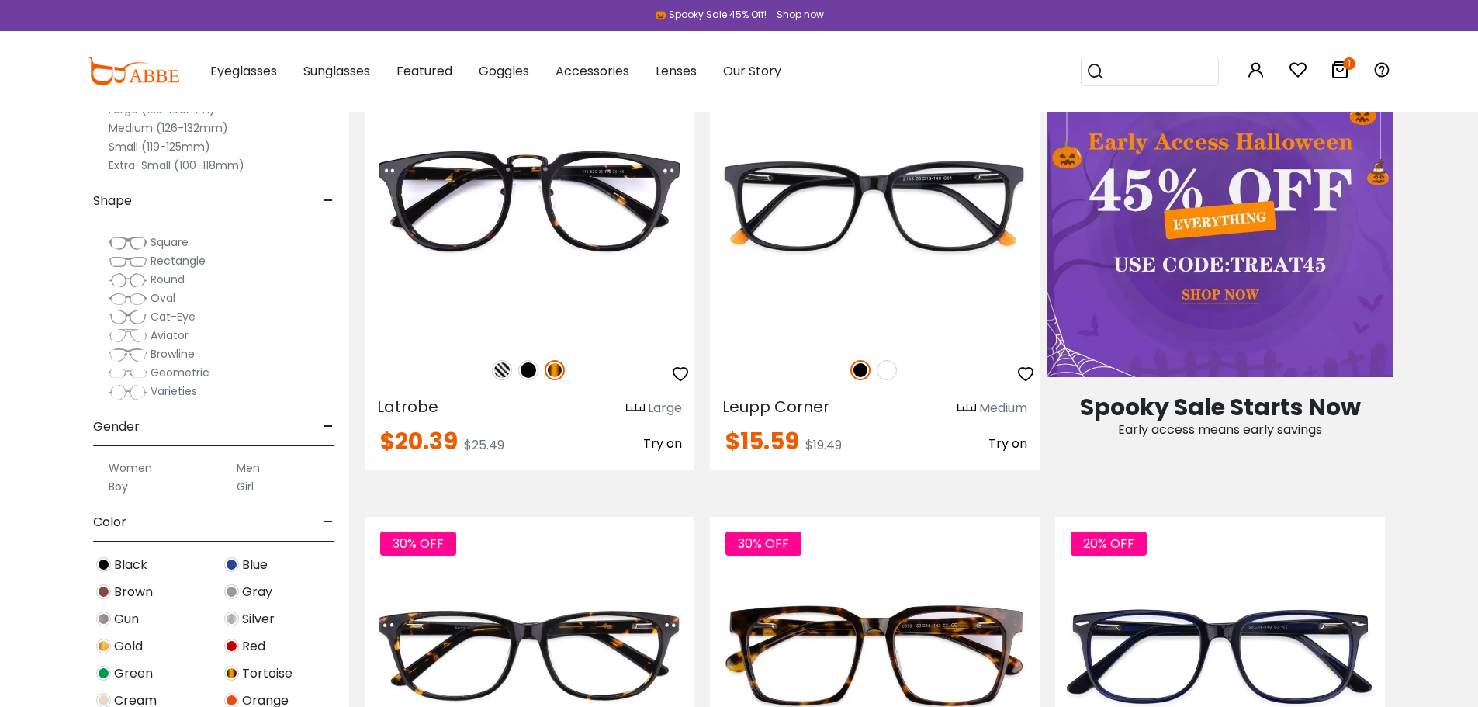
scroll to position [815, 0]
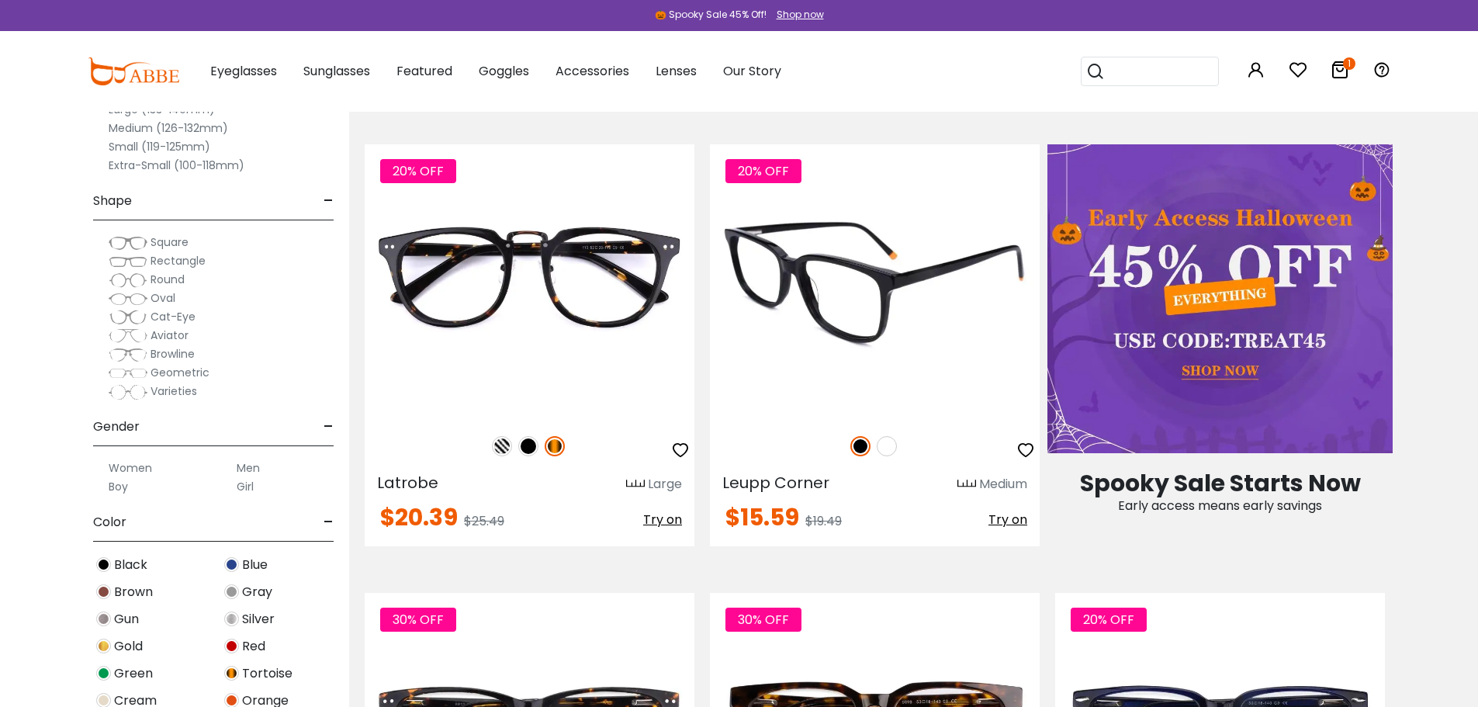
click at [889, 447] on img at bounding box center [887, 446] width 20 height 20
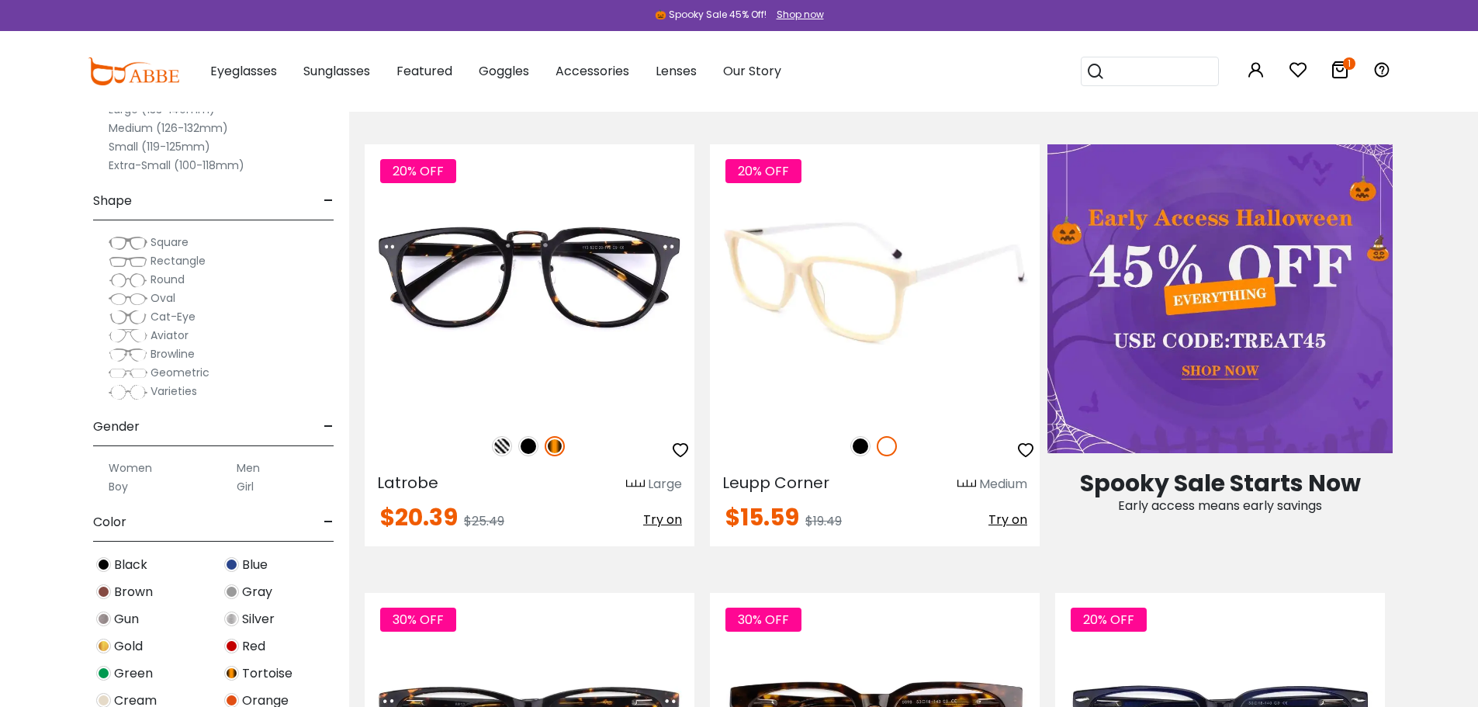
click at [863, 445] on img at bounding box center [860, 446] width 20 height 20
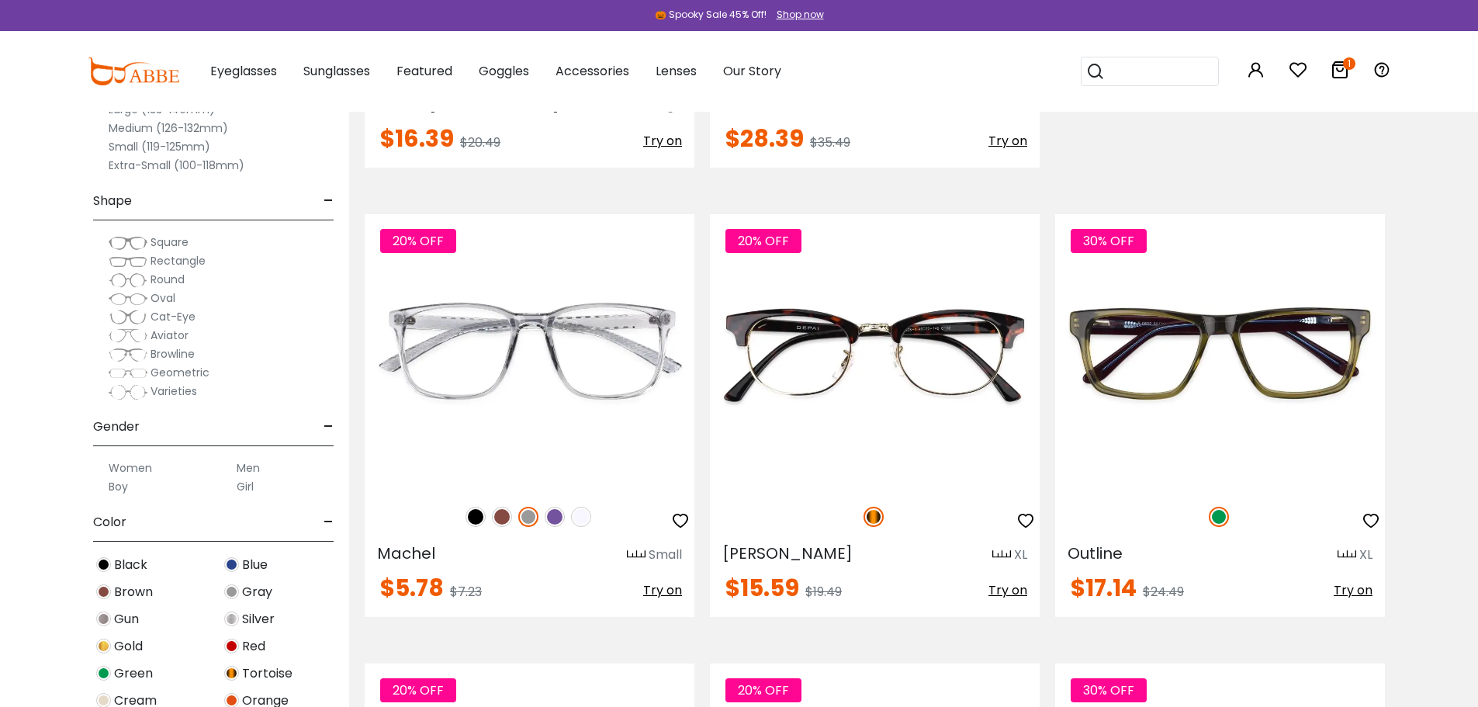
scroll to position [2097, 0]
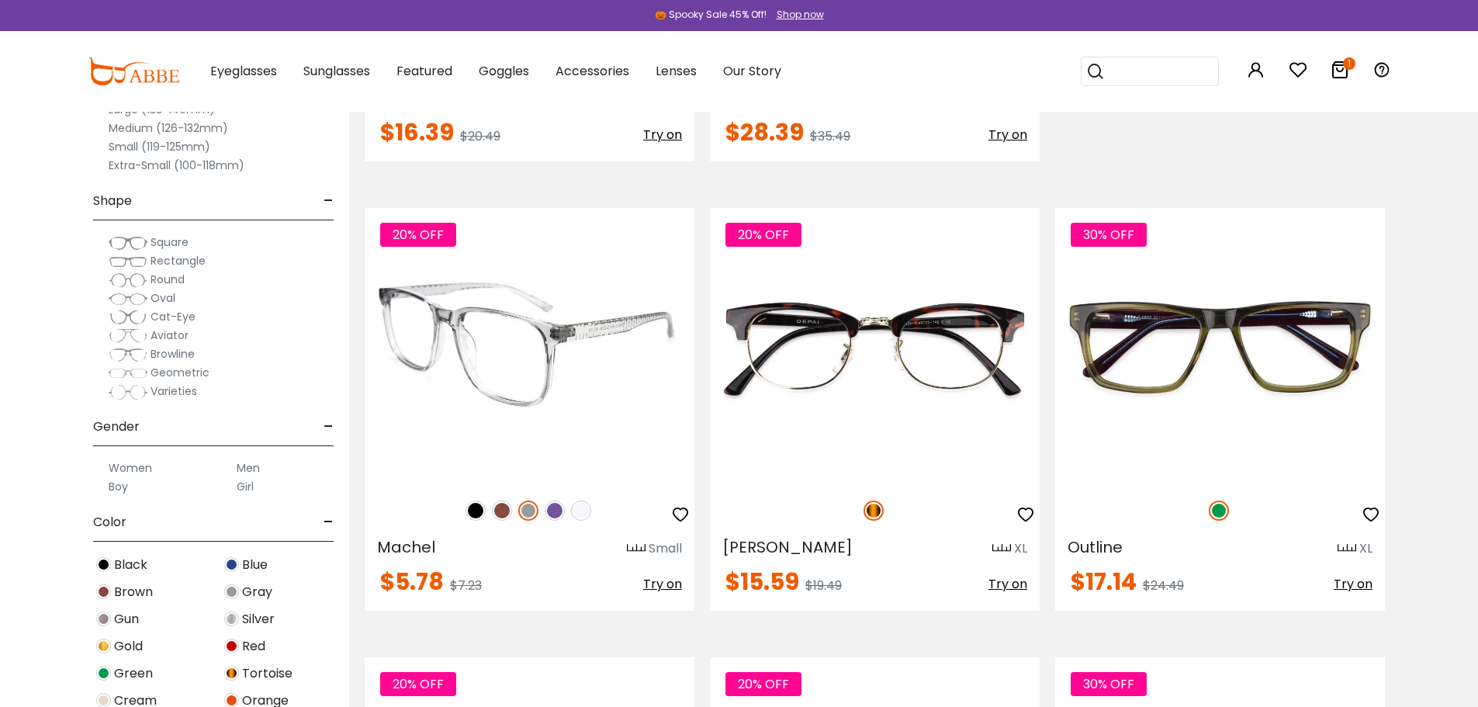
click at [503, 509] on img at bounding box center [502, 510] width 20 height 20
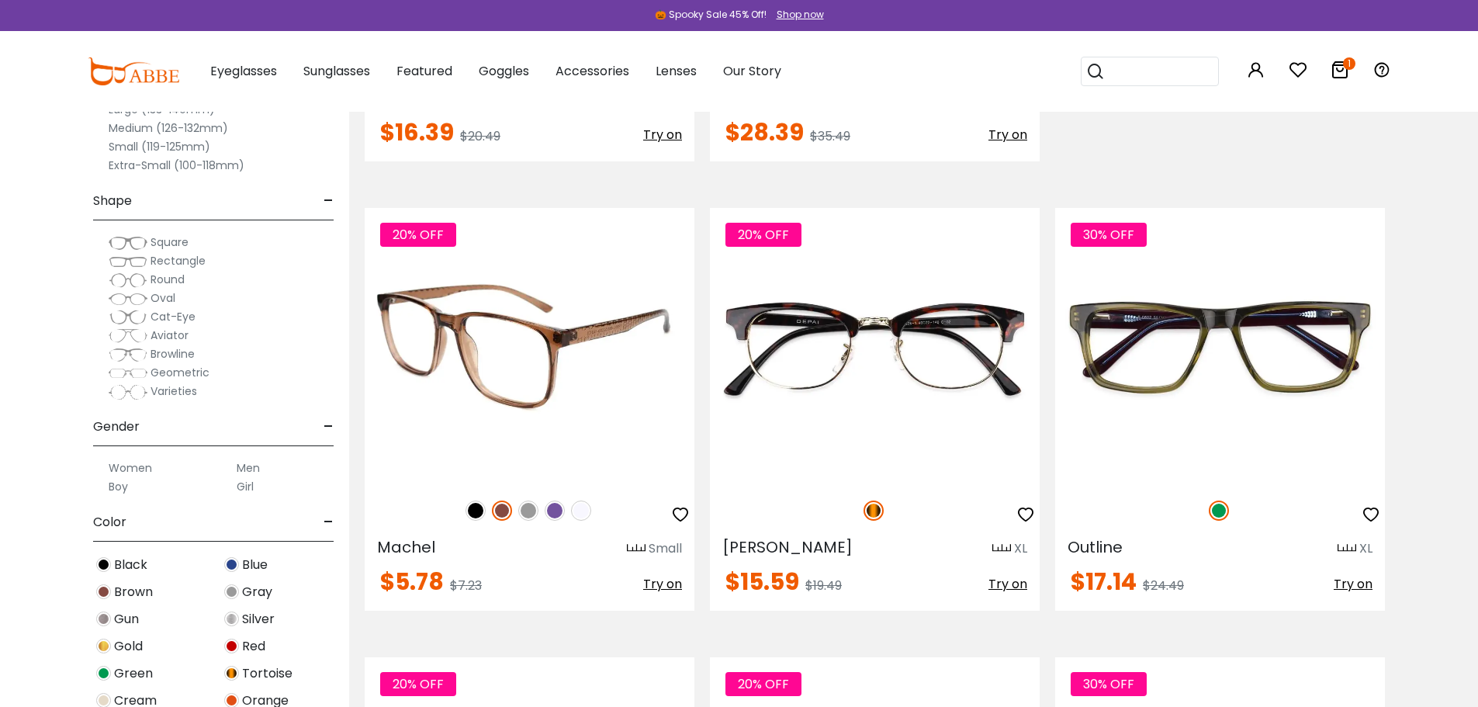
click at [476, 507] on img at bounding box center [475, 510] width 20 height 20
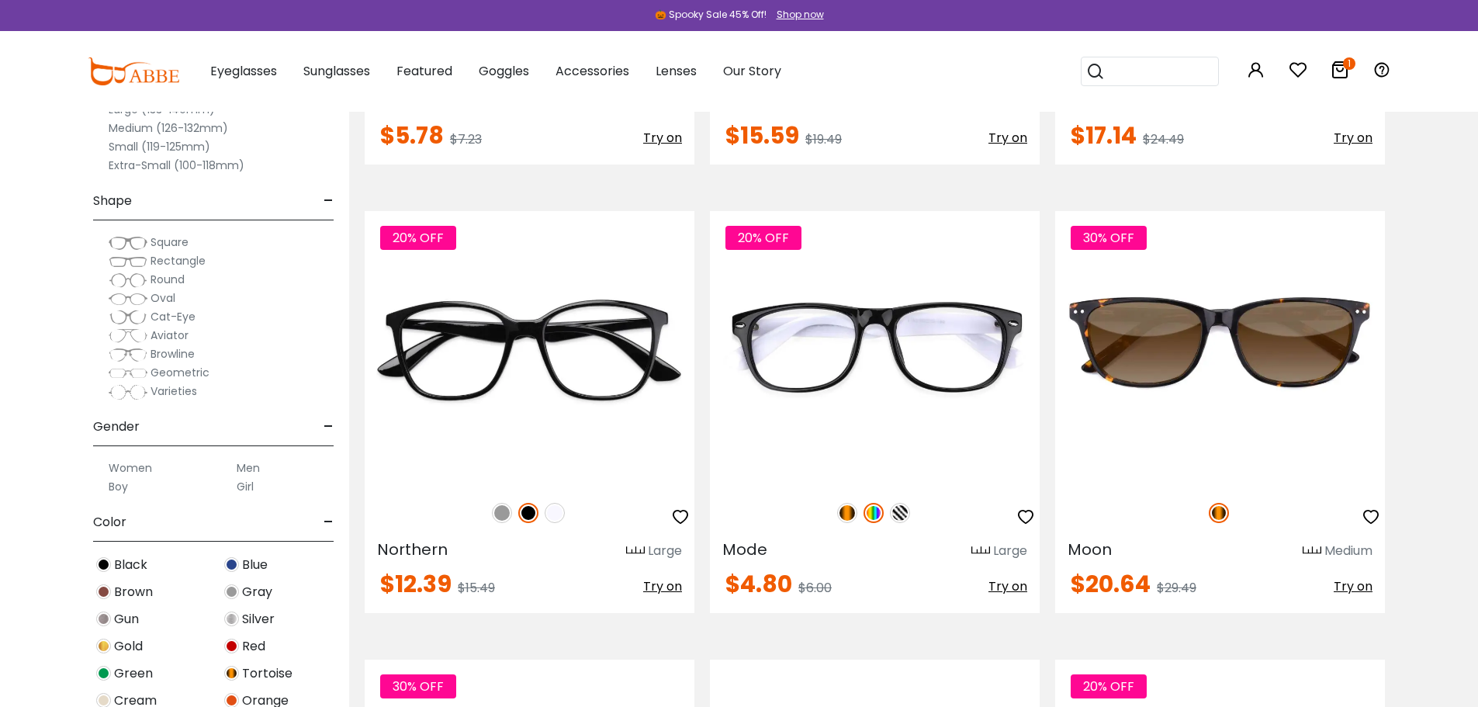
scroll to position [2556, 0]
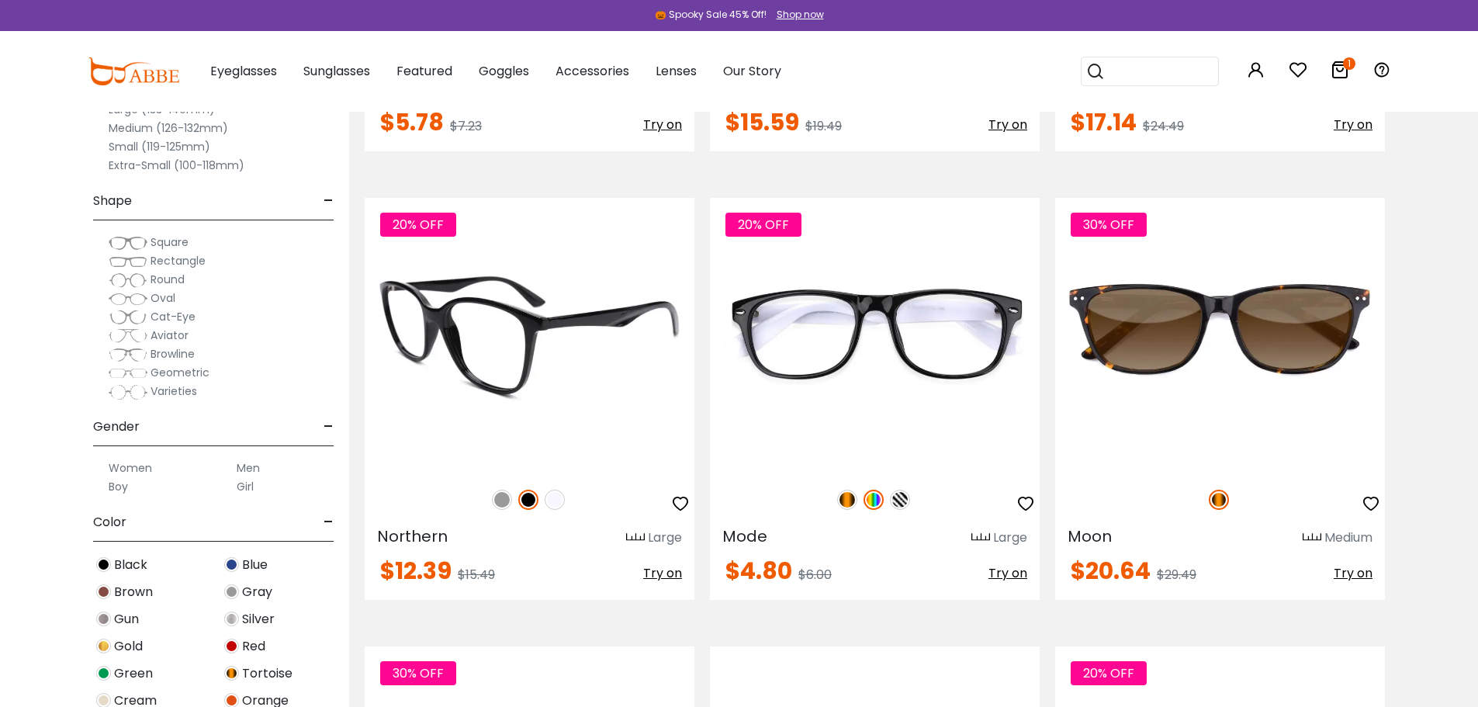
click at [502, 499] on img at bounding box center [502, 499] width 20 height 20
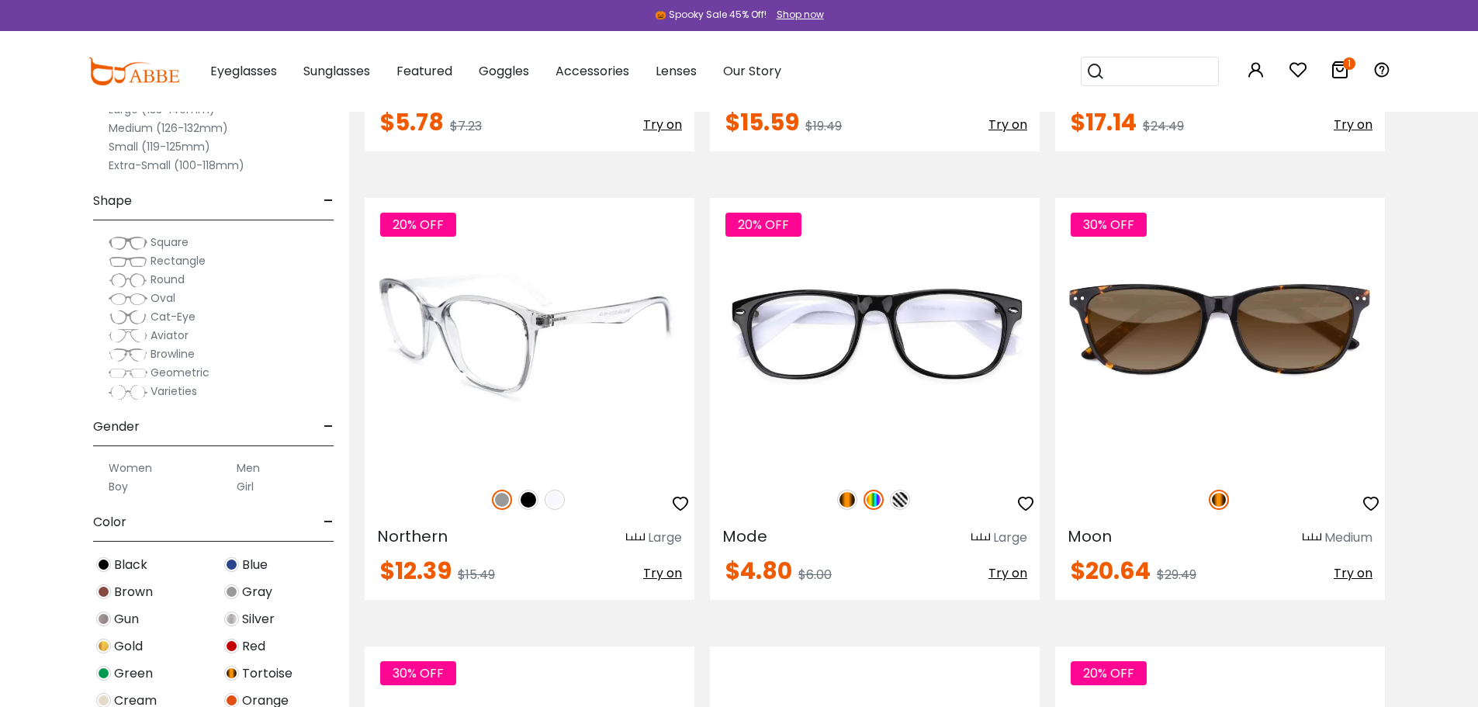
click at [531, 499] on img at bounding box center [528, 499] width 20 height 20
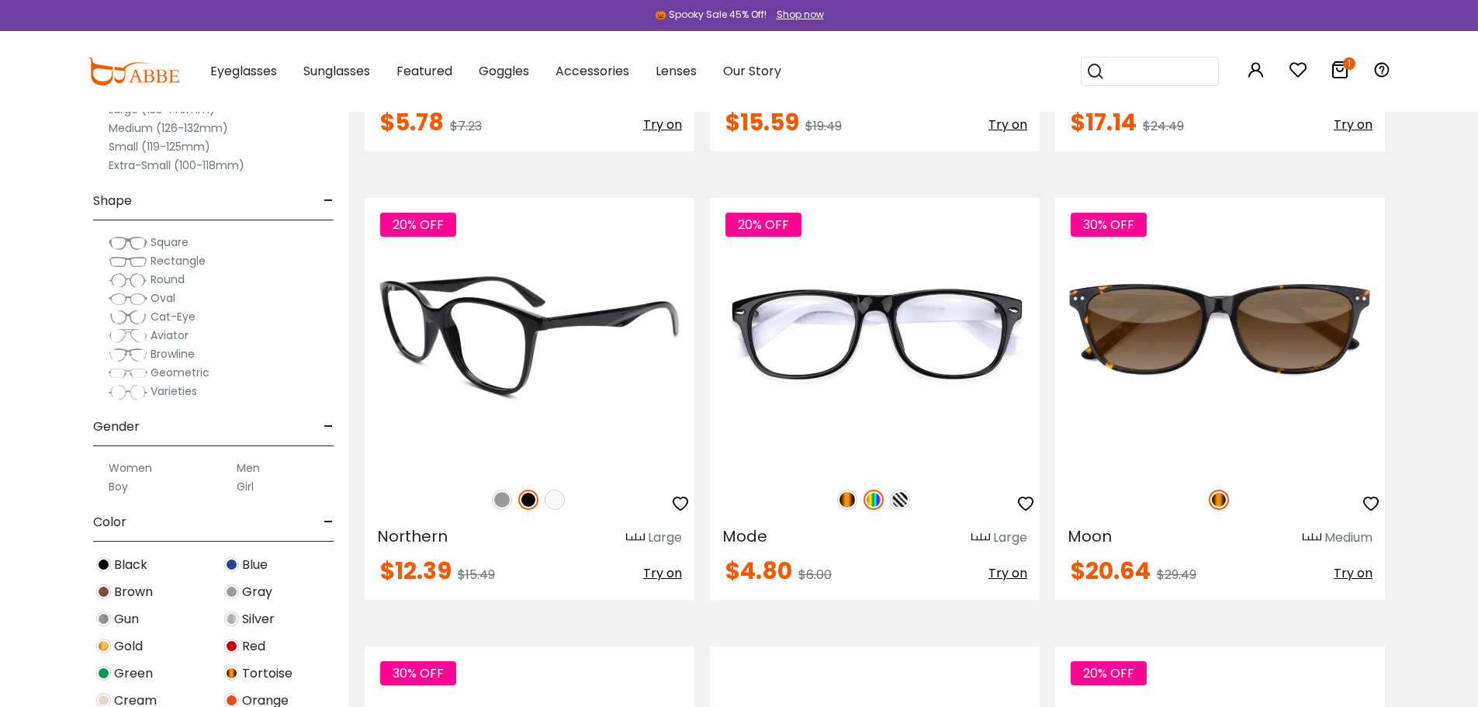
click at [551, 502] on img at bounding box center [555, 499] width 20 height 20
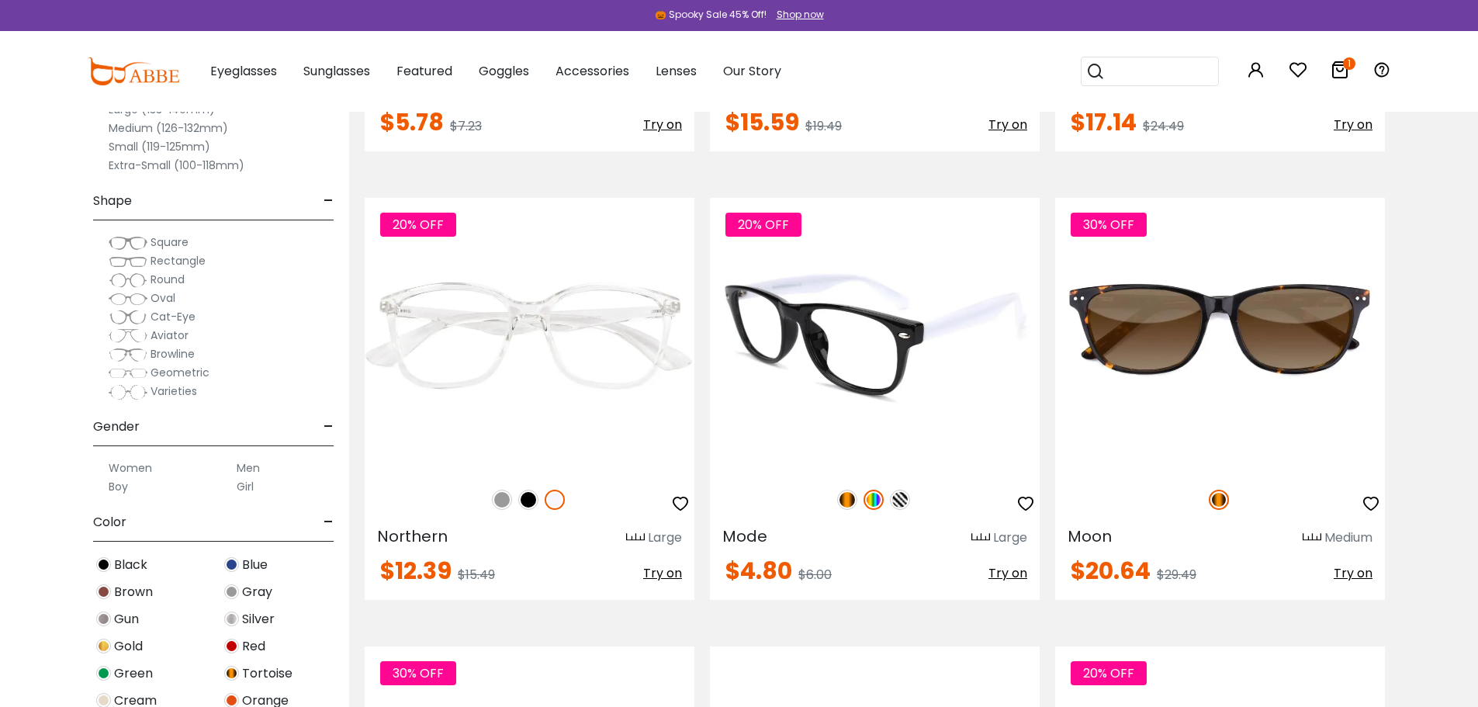
click at [900, 496] on img at bounding box center [900, 499] width 20 height 20
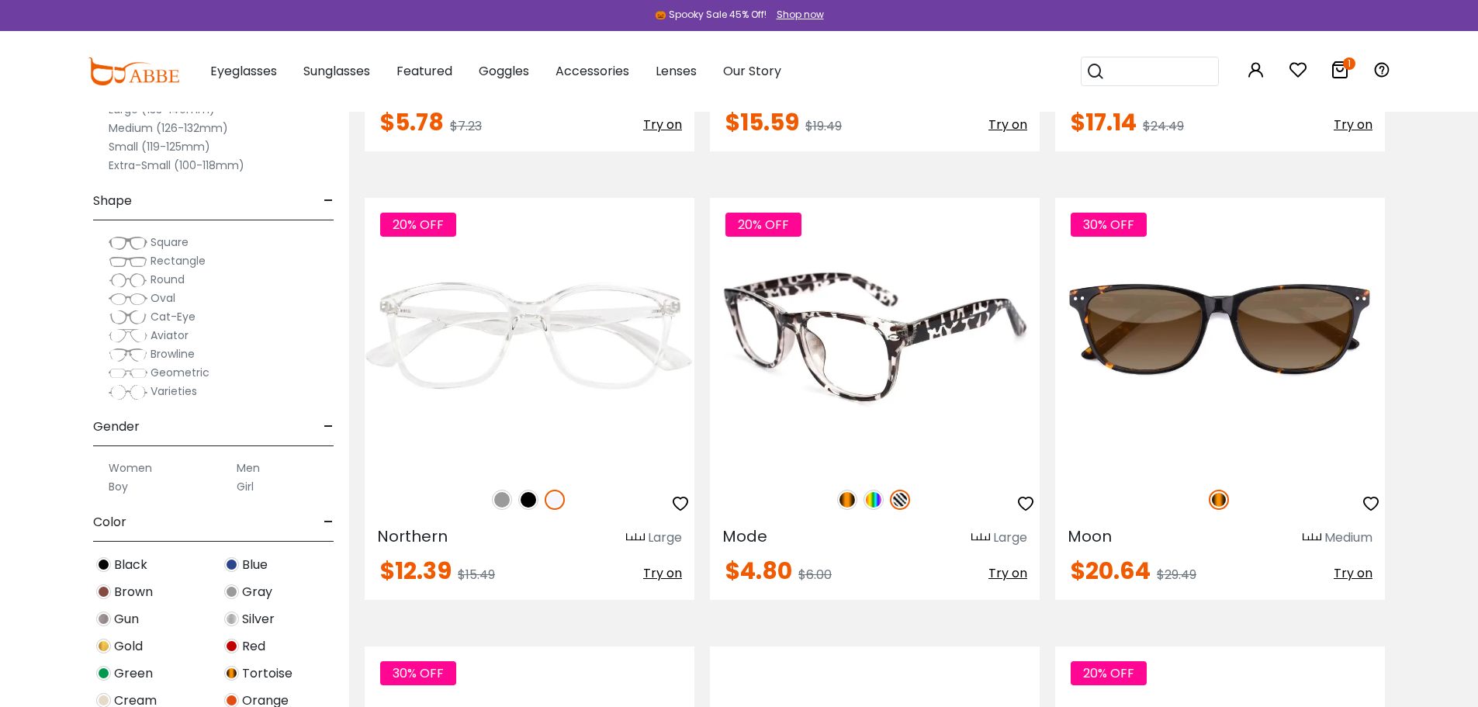
click at [870, 499] on img at bounding box center [873, 499] width 20 height 20
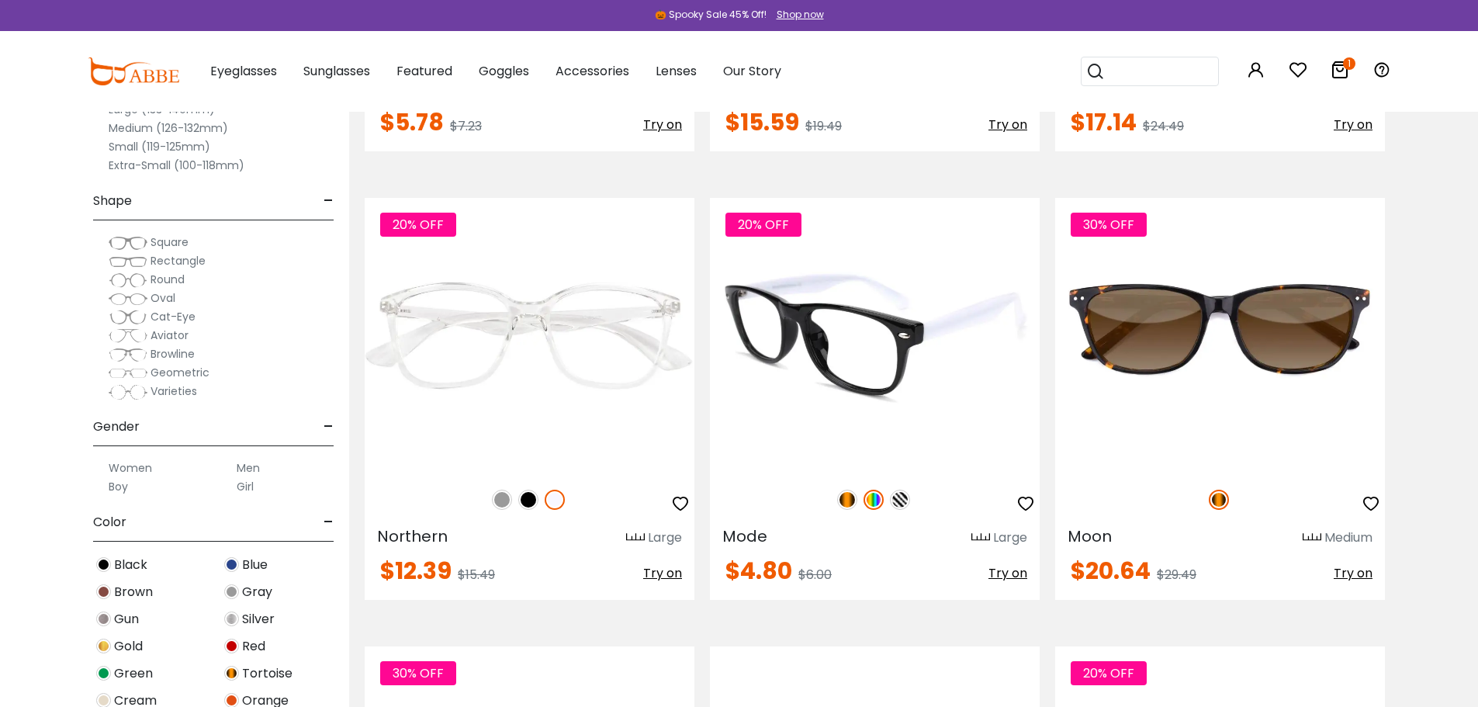
click at [845, 499] on img at bounding box center [847, 499] width 20 height 20
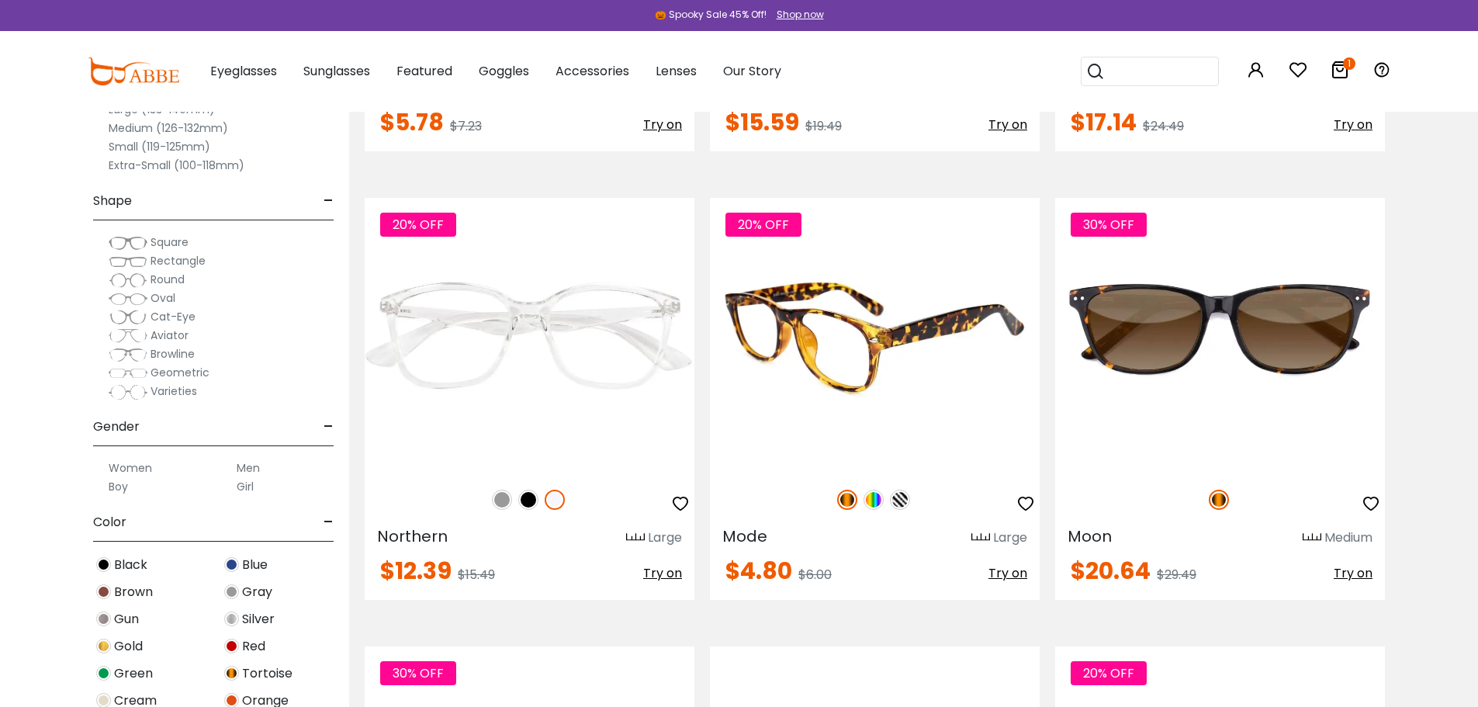
click at [870, 492] on img at bounding box center [873, 499] width 20 height 20
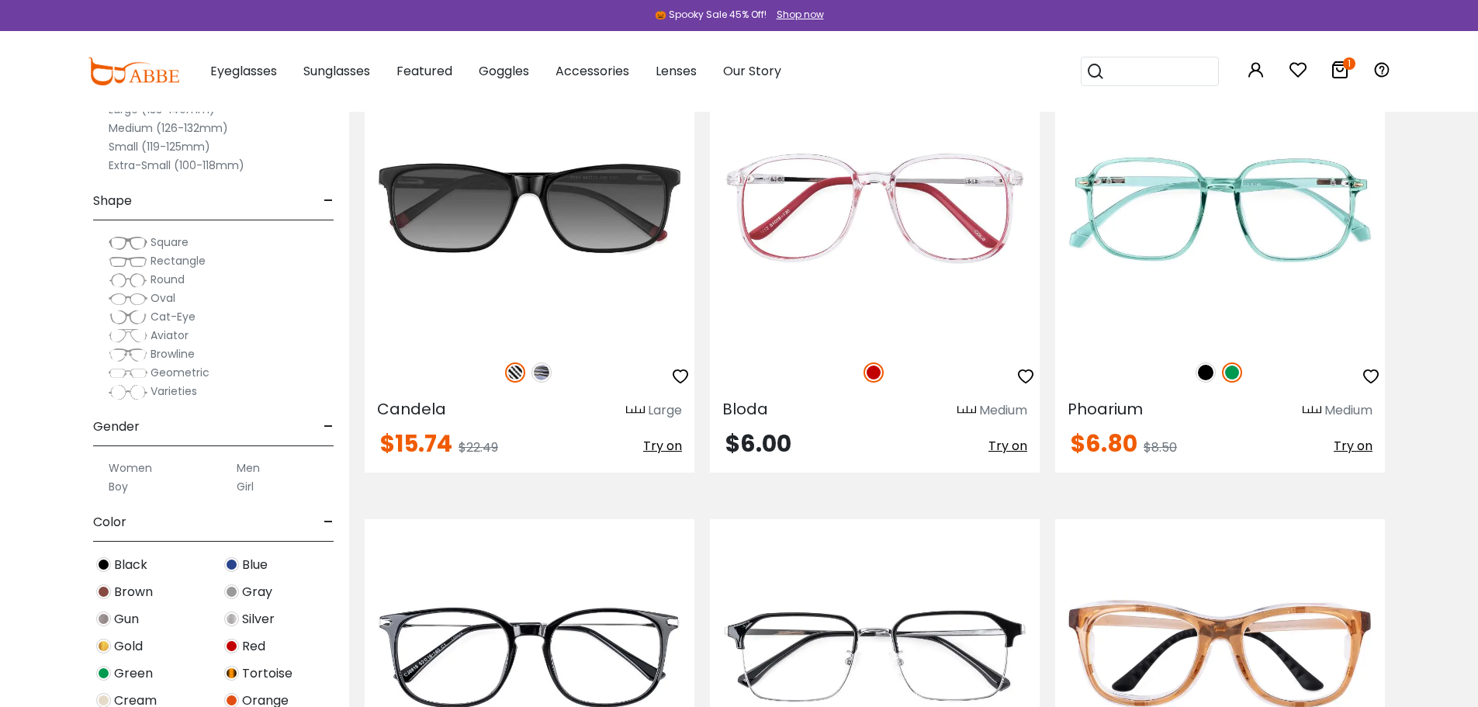
scroll to position [3146, 0]
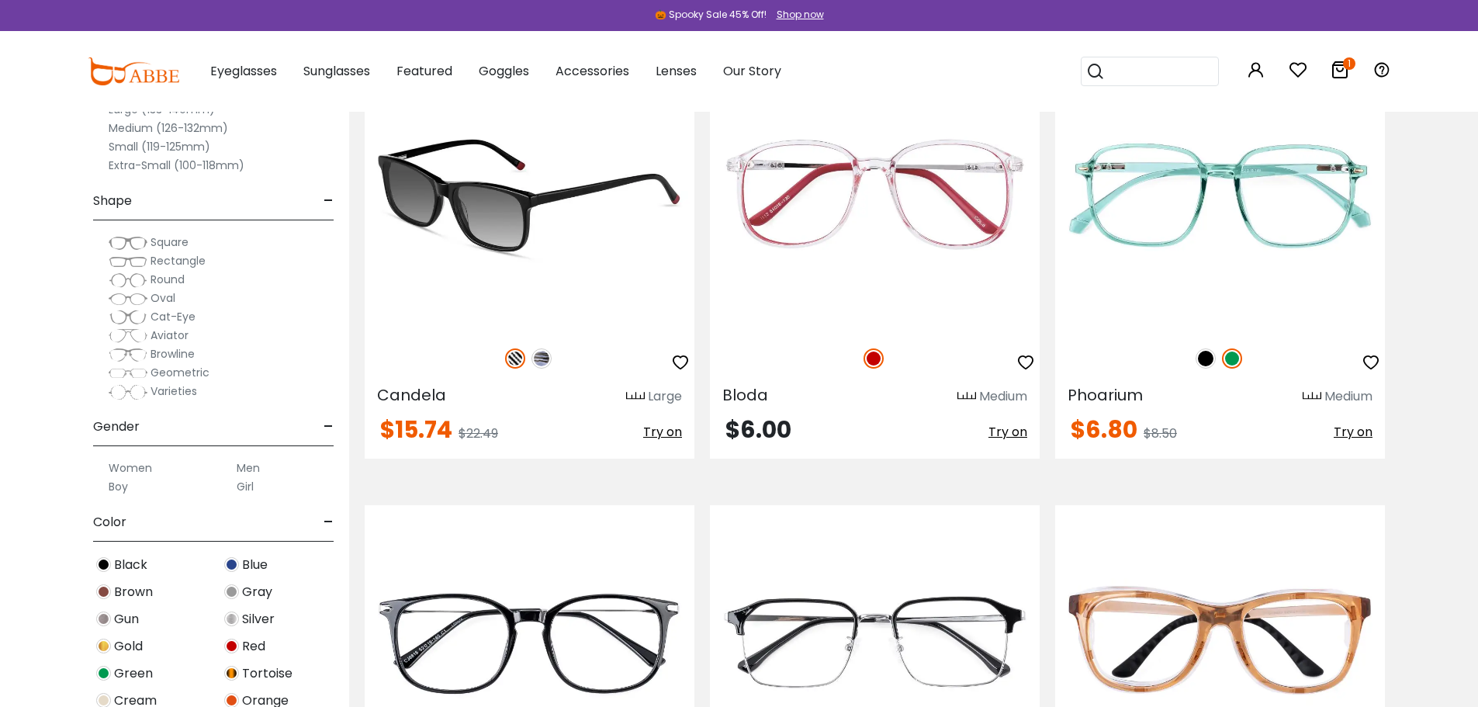
click at [542, 361] on img at bounding box center [541, 358] width 20 height 20
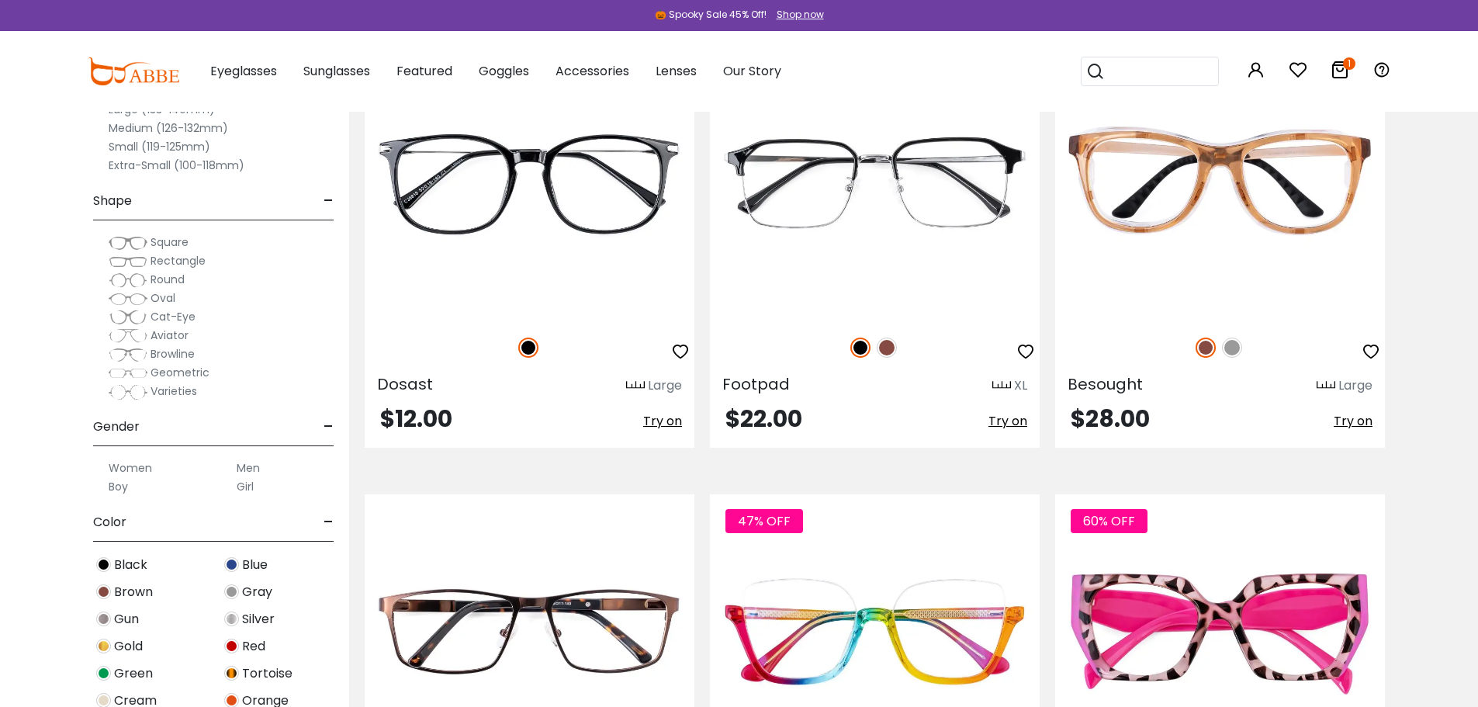
scroll to position [3543, 0]
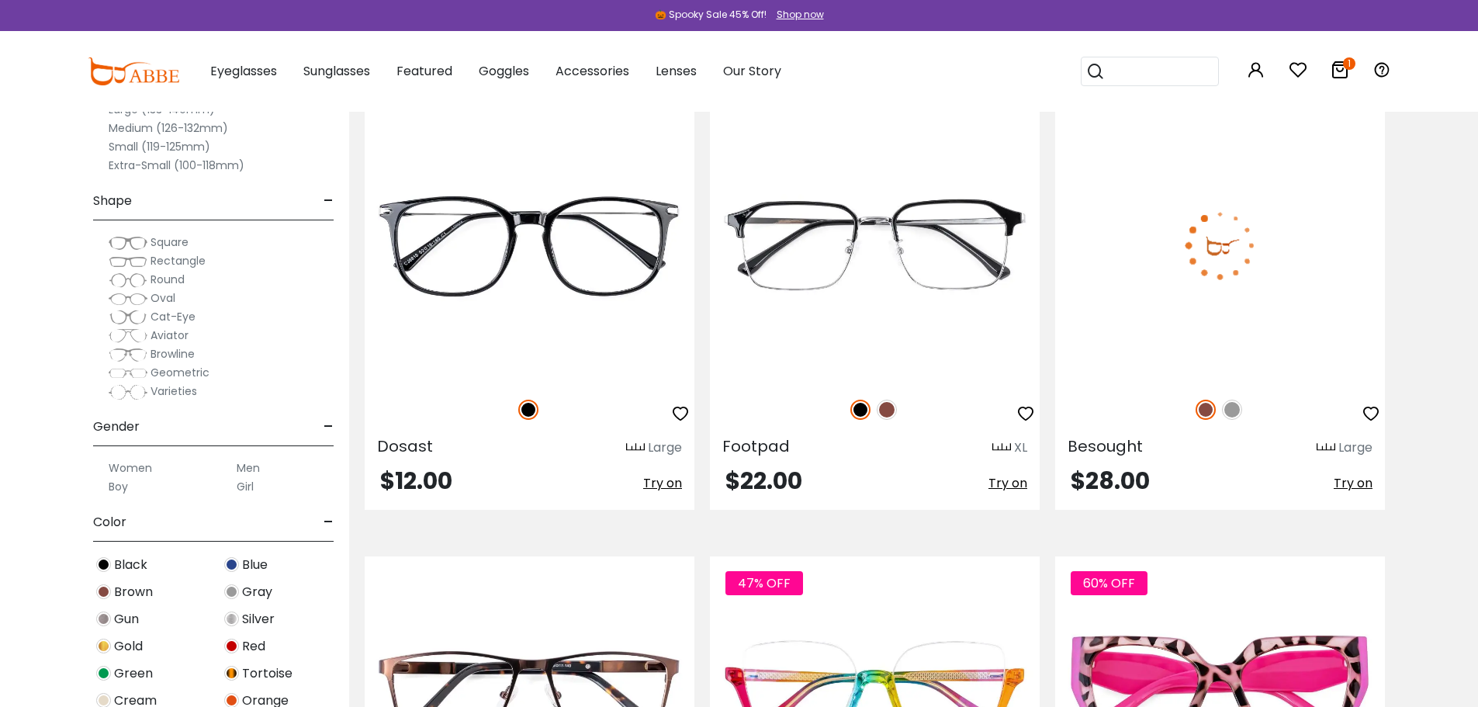
click at [1230, 409] on img at bounding box center [1232, 409] width 20 height 20
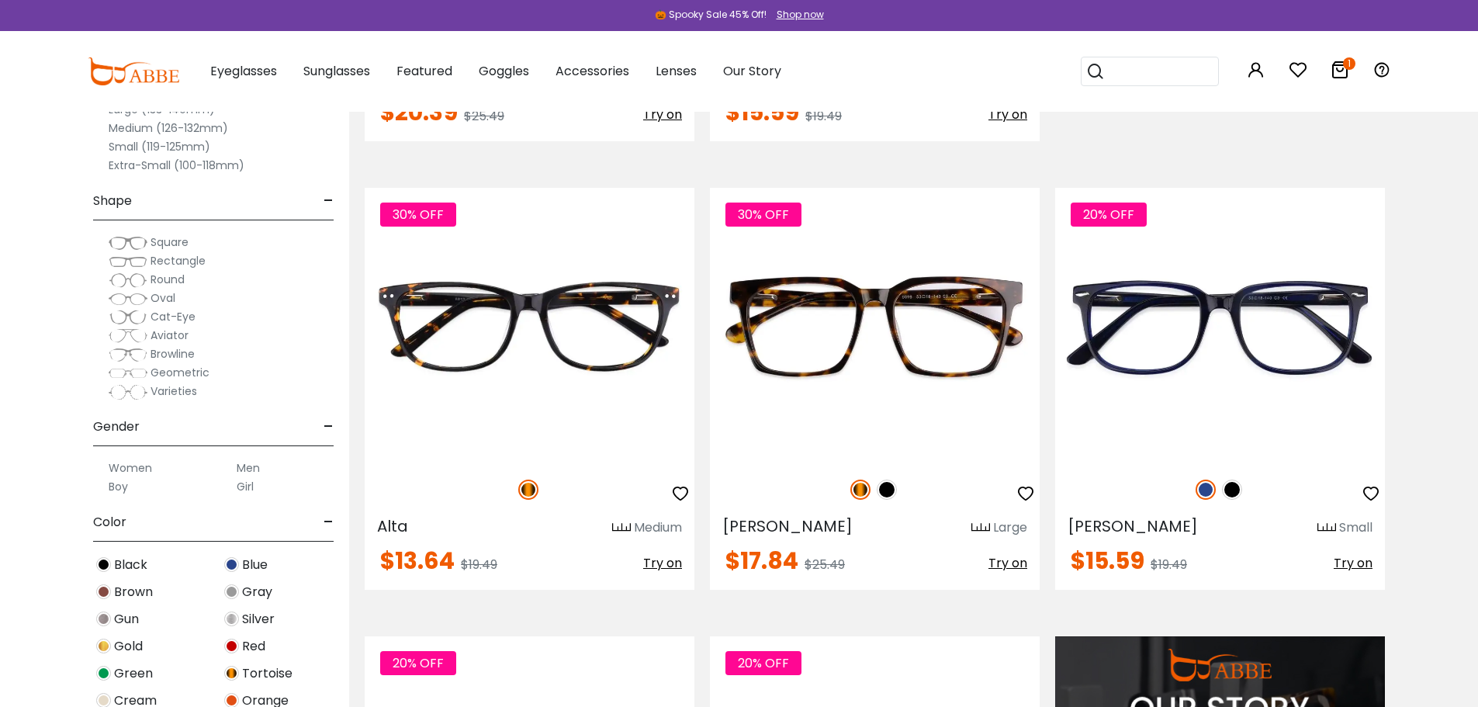
scroll to position [1172, 0]
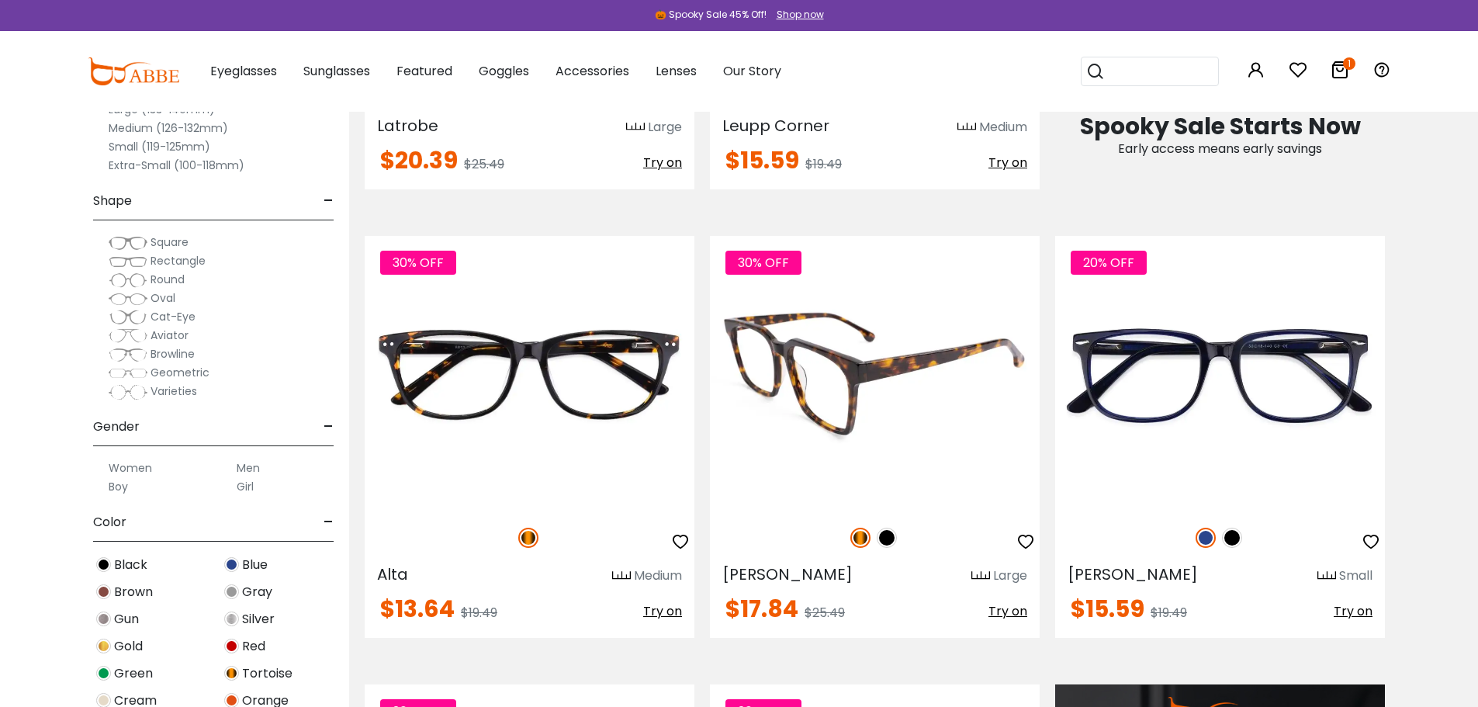
click at [888, 527] on div "30% OFF" at bounding box center [875, 537] width 330 height 33
click at [888, 532] on img at bounding box center [887, 537] width 20 height 20
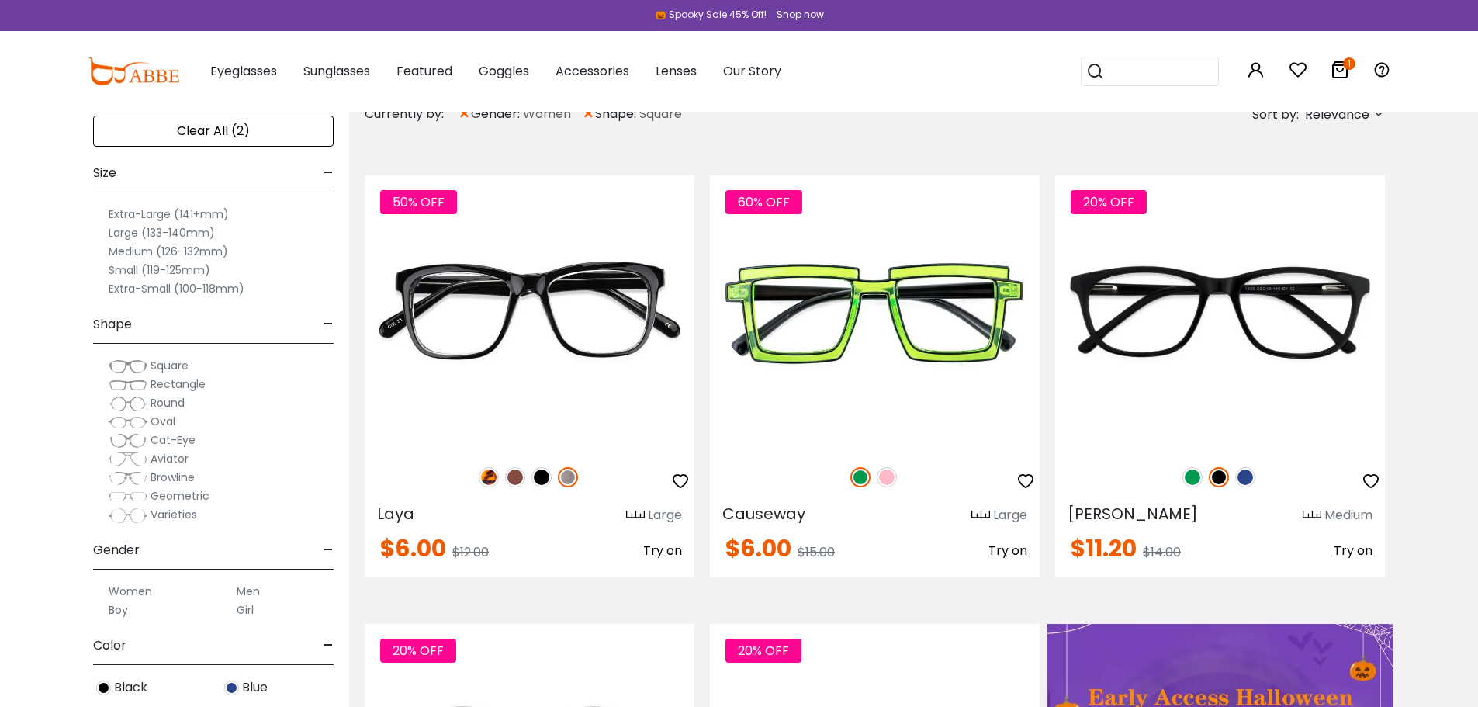
scroll to position [350, 0]
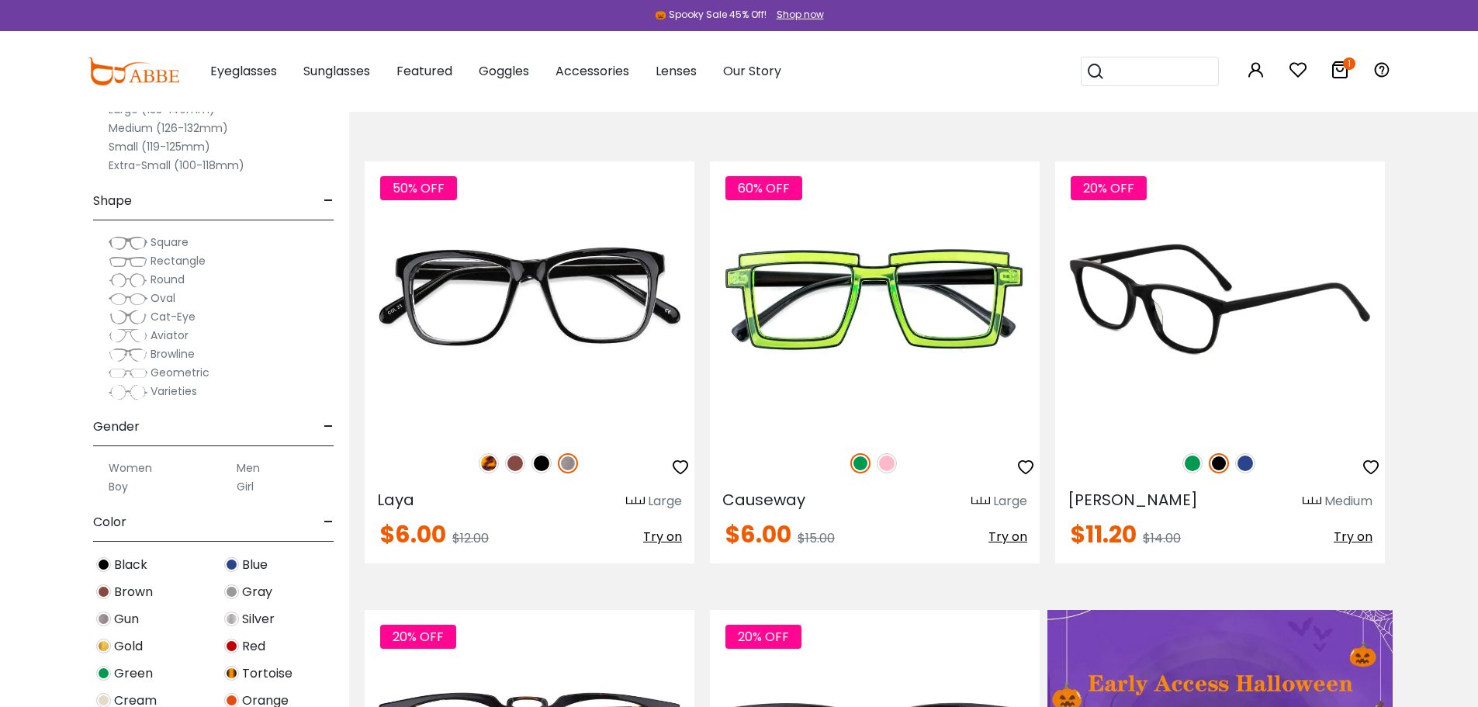
click at [1247, 464] on img at bounding box center [1245, 463] width 20 height 20
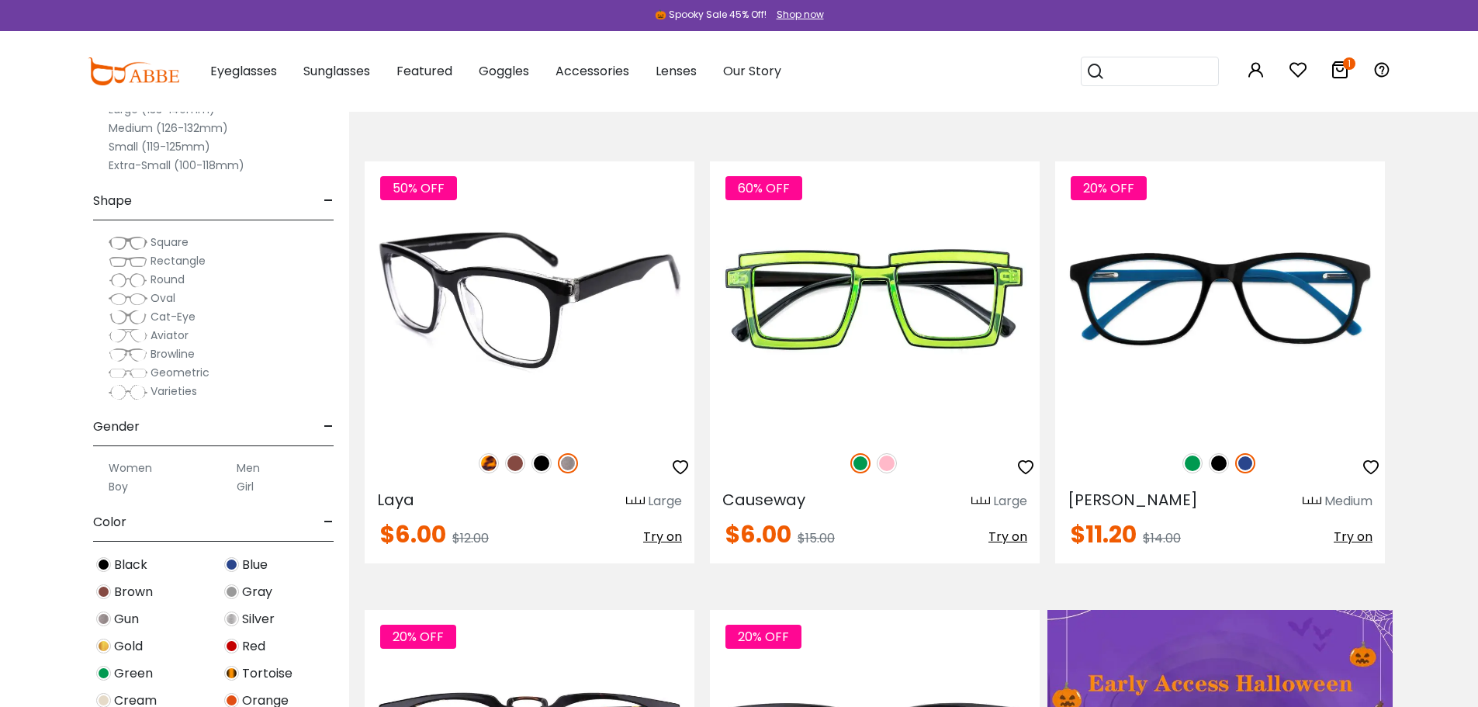
click at [567, 458] on img at bounding box center [568, 463] width 20 height 20
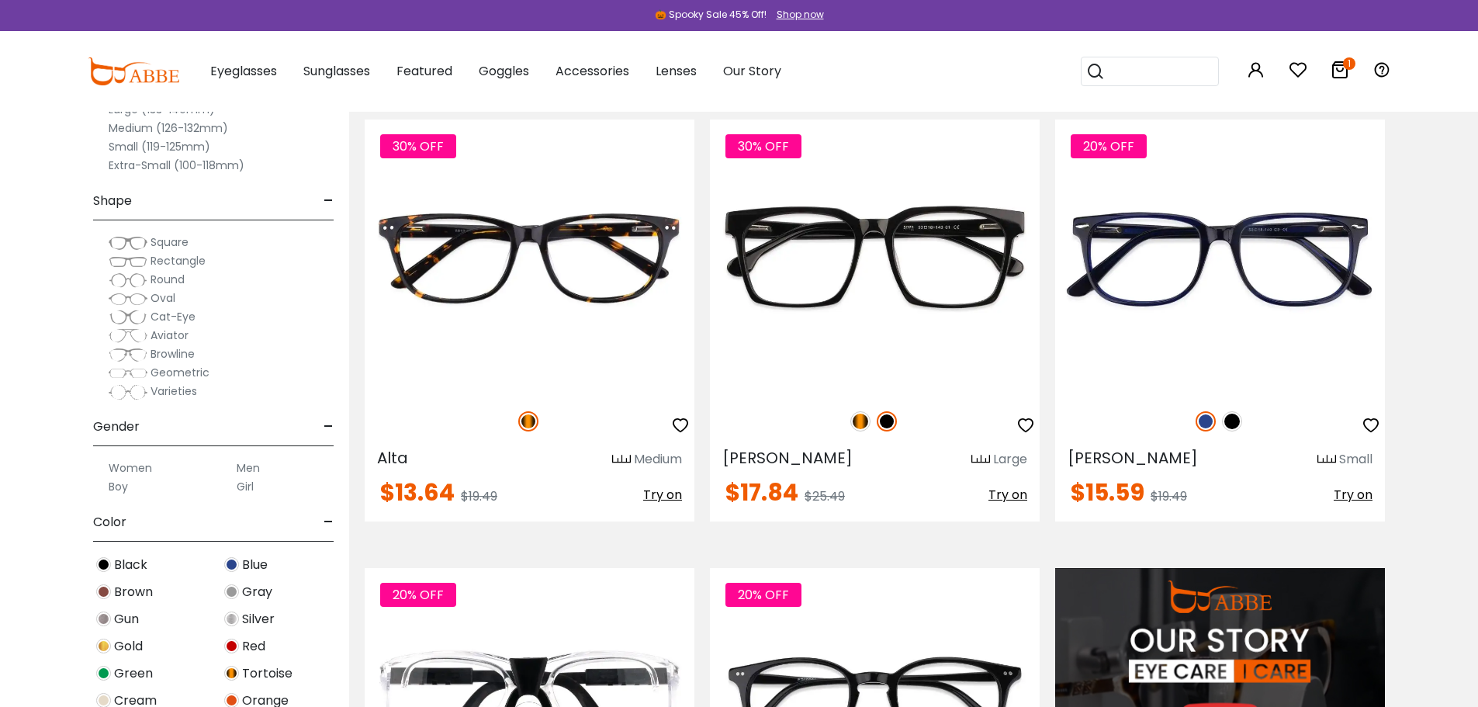
scroll to position [1281, 0]
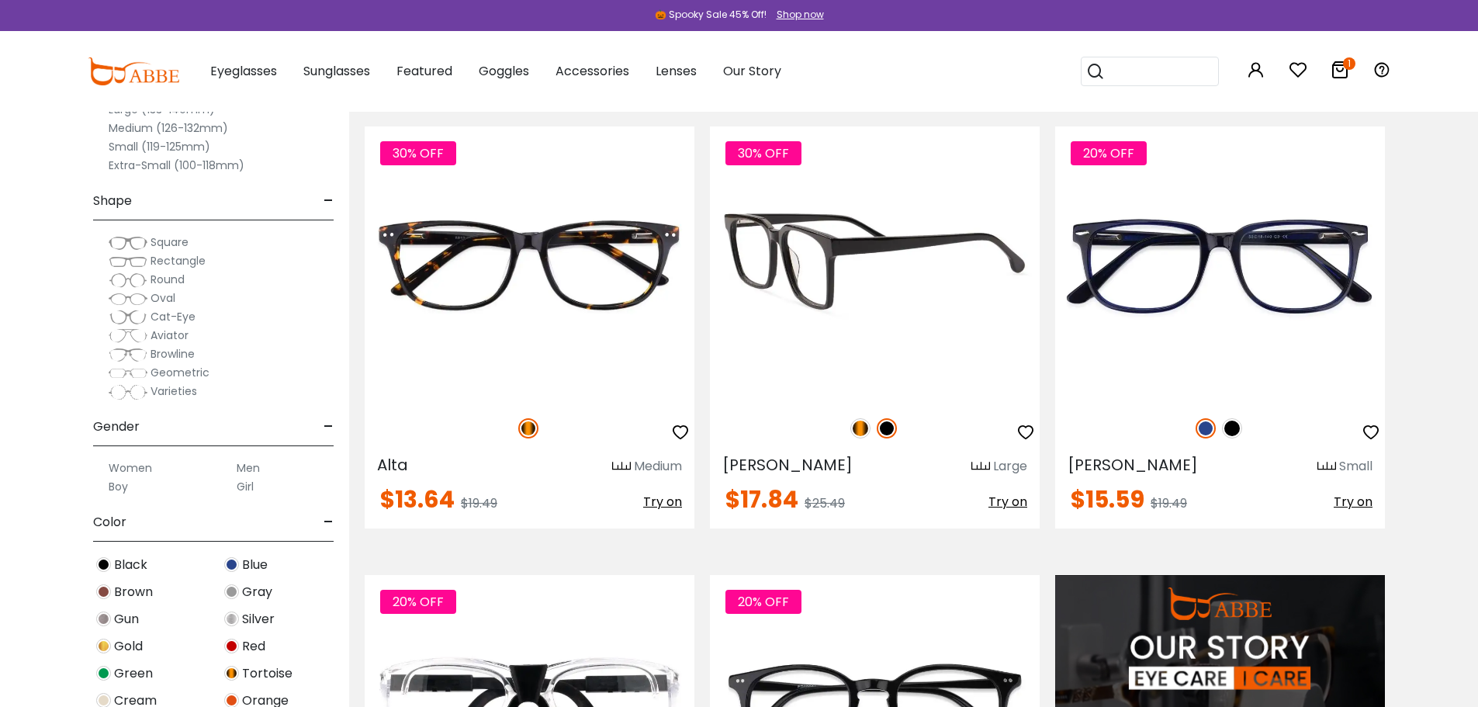
click at [930, 377] on img at bounding box center [875, 263] width 330 height 275
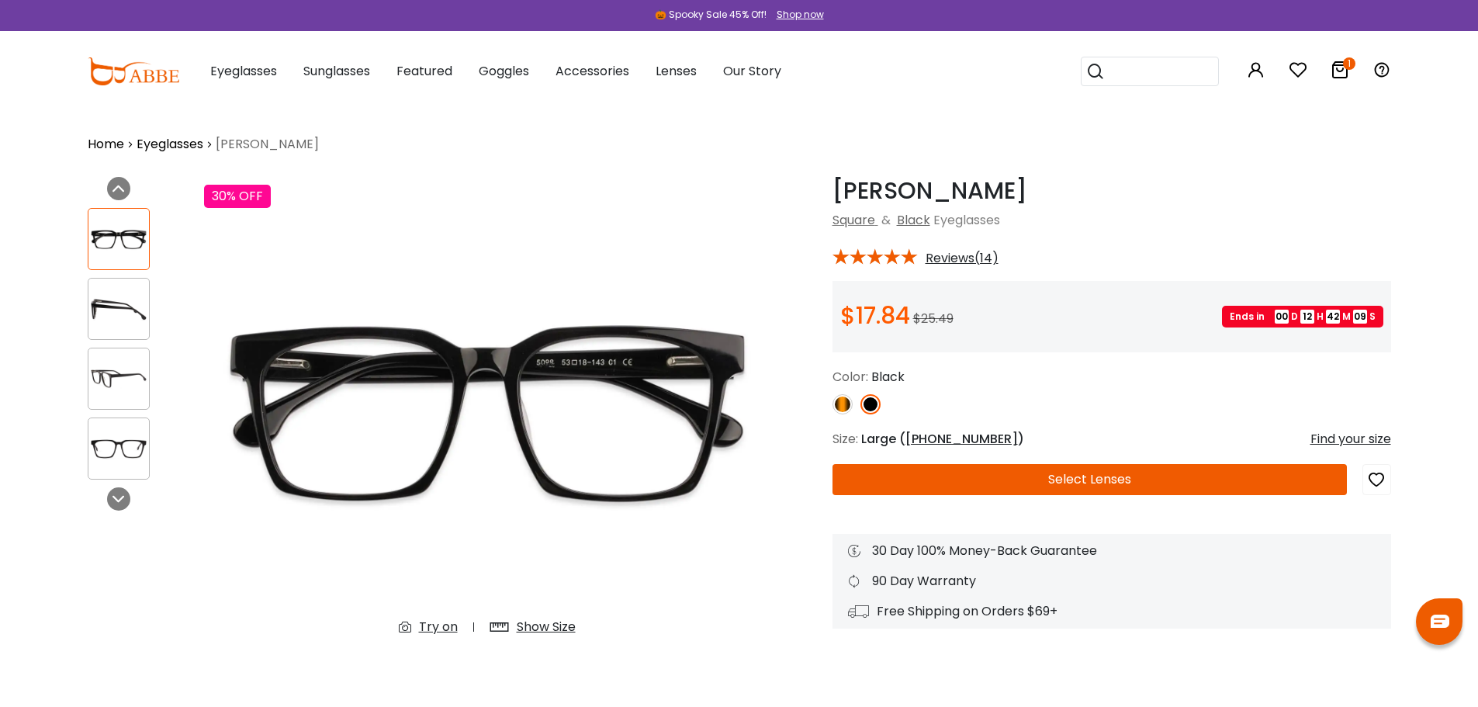
click at [1091, 484] on button "Select Lenses" at bounding box center [1089, 479] width 514 height 31
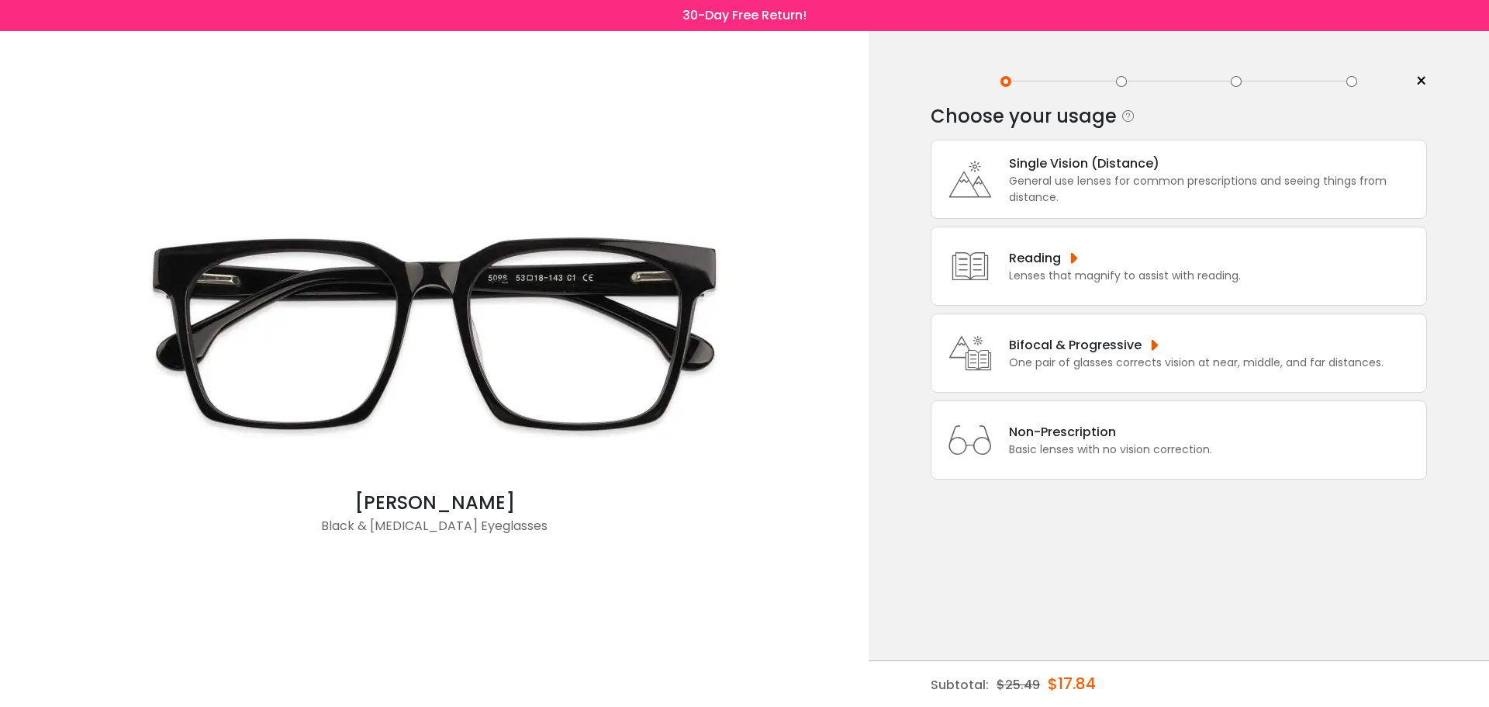
click at [1156, 362] on div "One pair of glasses corrects vision at near, middle, and far distances." at bounding box center [1196, 362] width 375 height 16
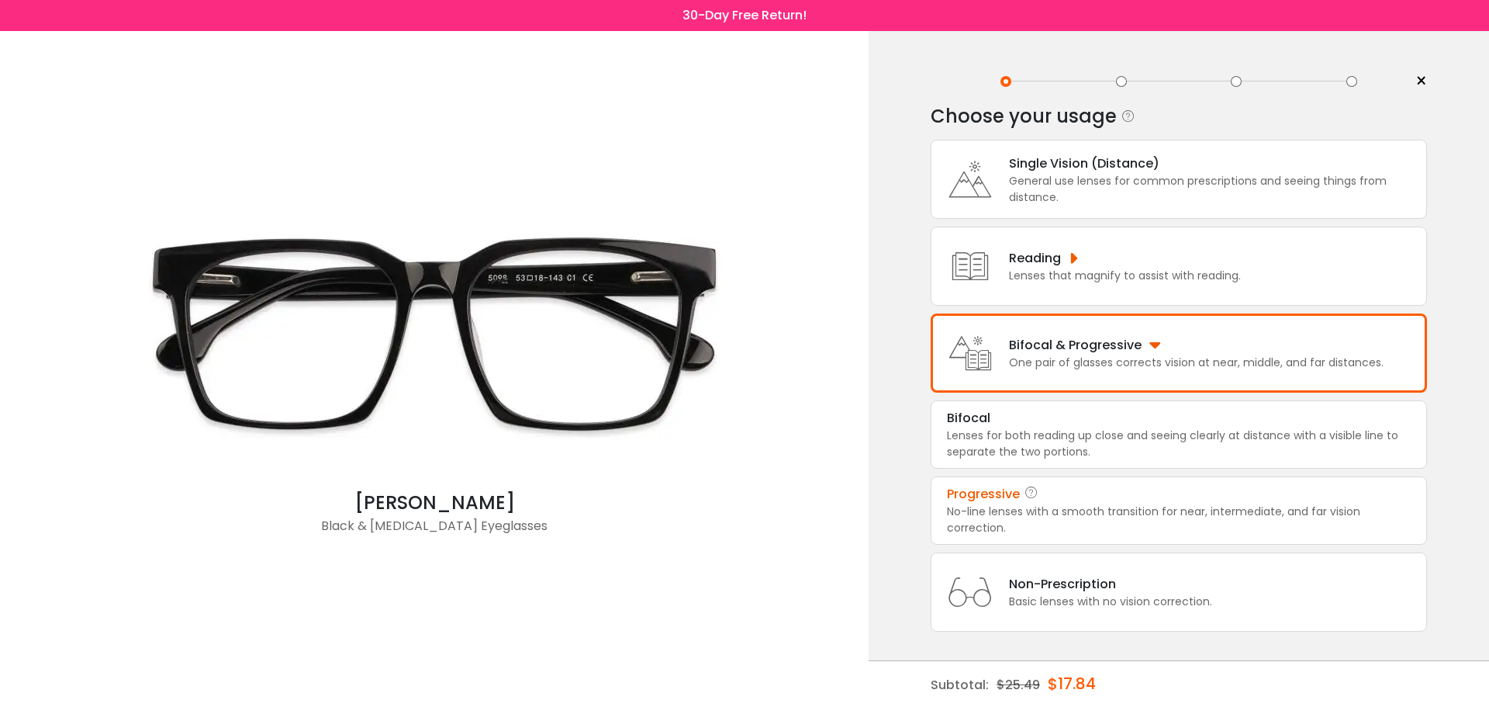
click at [1123, 503] on div "No-line lenses with a smooth transition for near, intermediate, and far vision …" at bounding box center [1179, 519] width 464 height 33
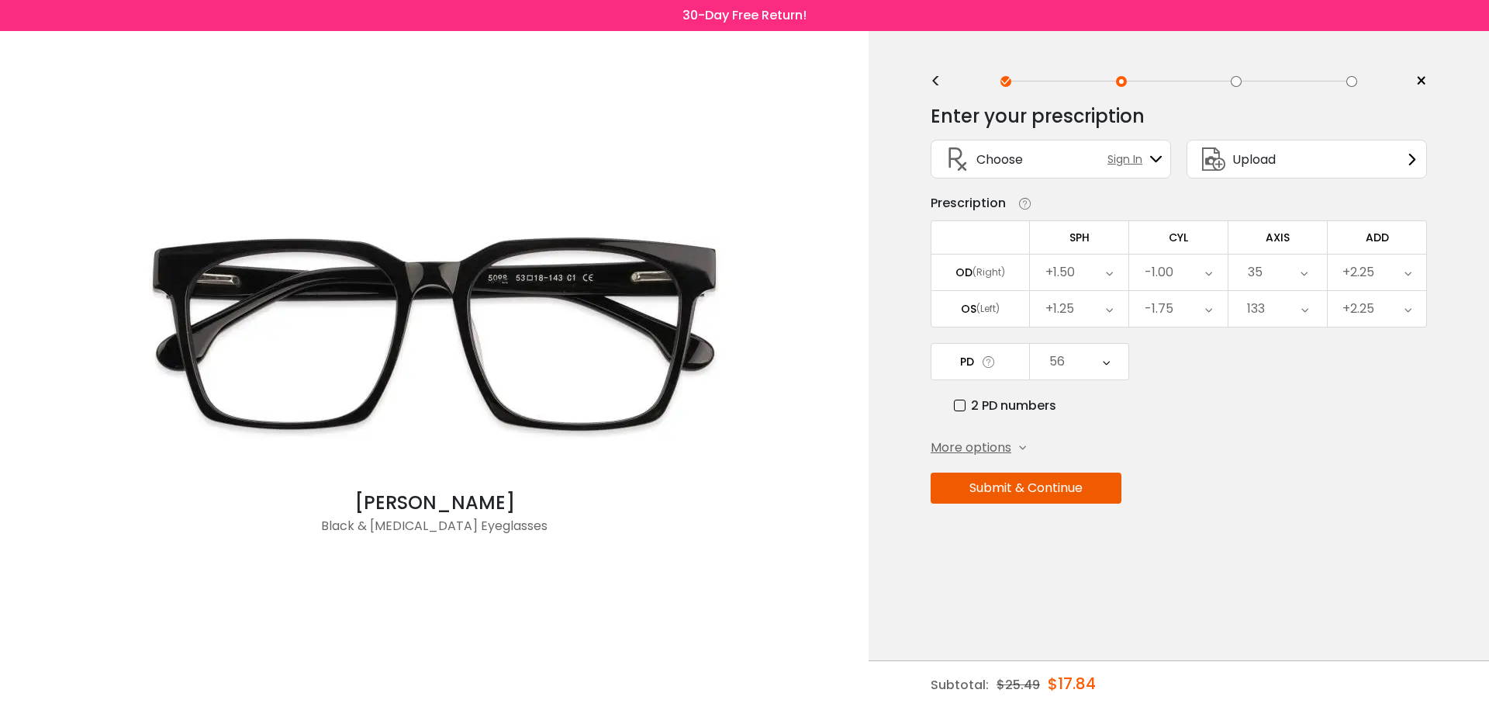
click at [1264, 155] on span "Upload" at bounding box center [1254, 159] width 43 height 19
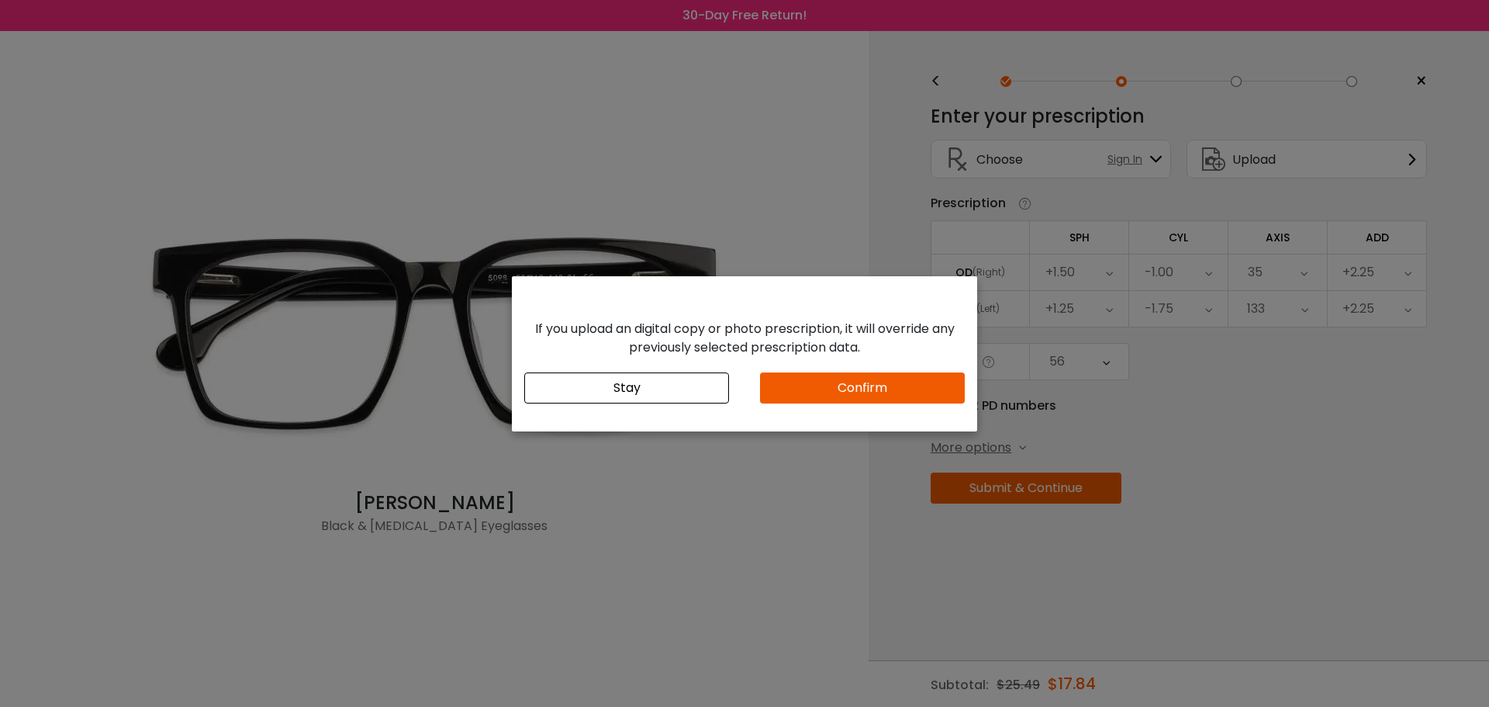
click at [833, 387] on button "Confirm" at bounding box center [862, 387] width 205 height 31
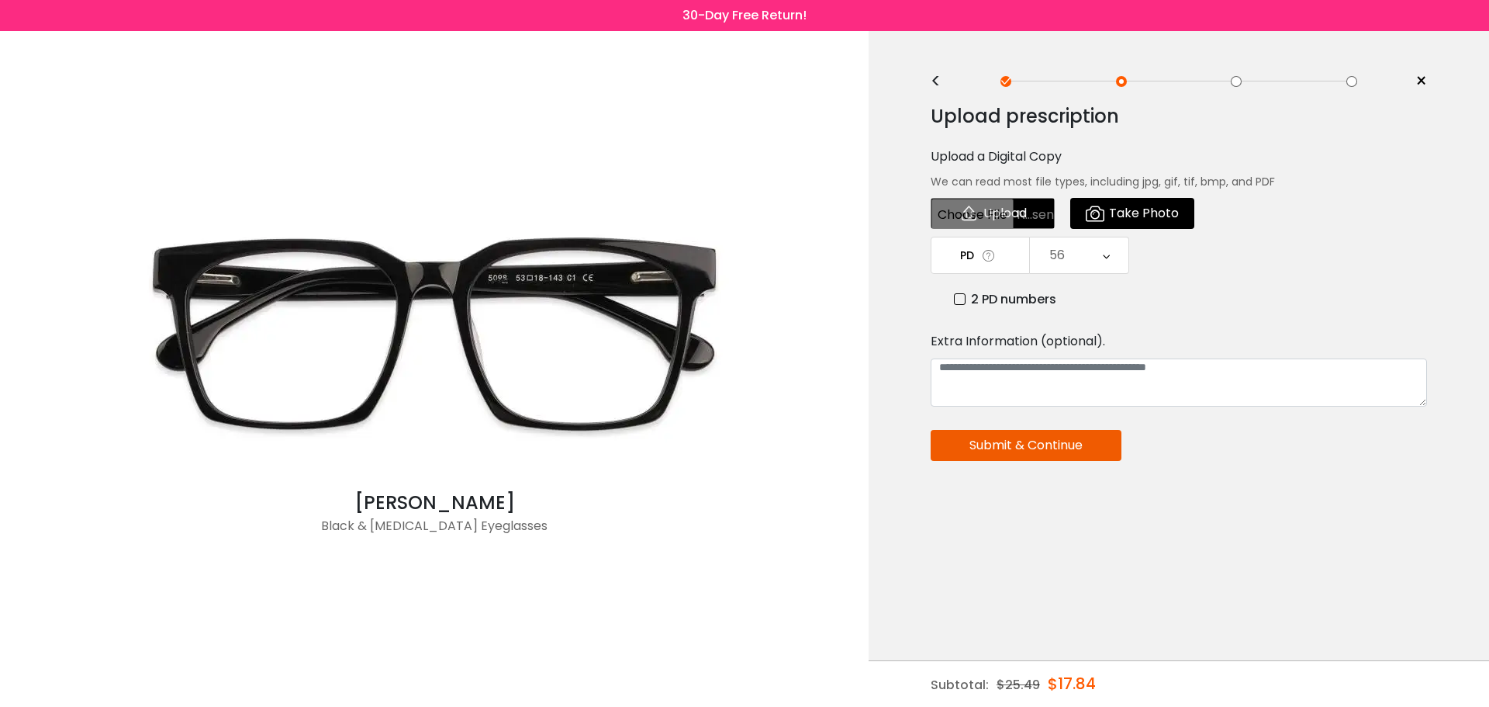
click at [1013, 206] on input "file" at bounding box center [993, 213] width 124 height 31
type input "**********"
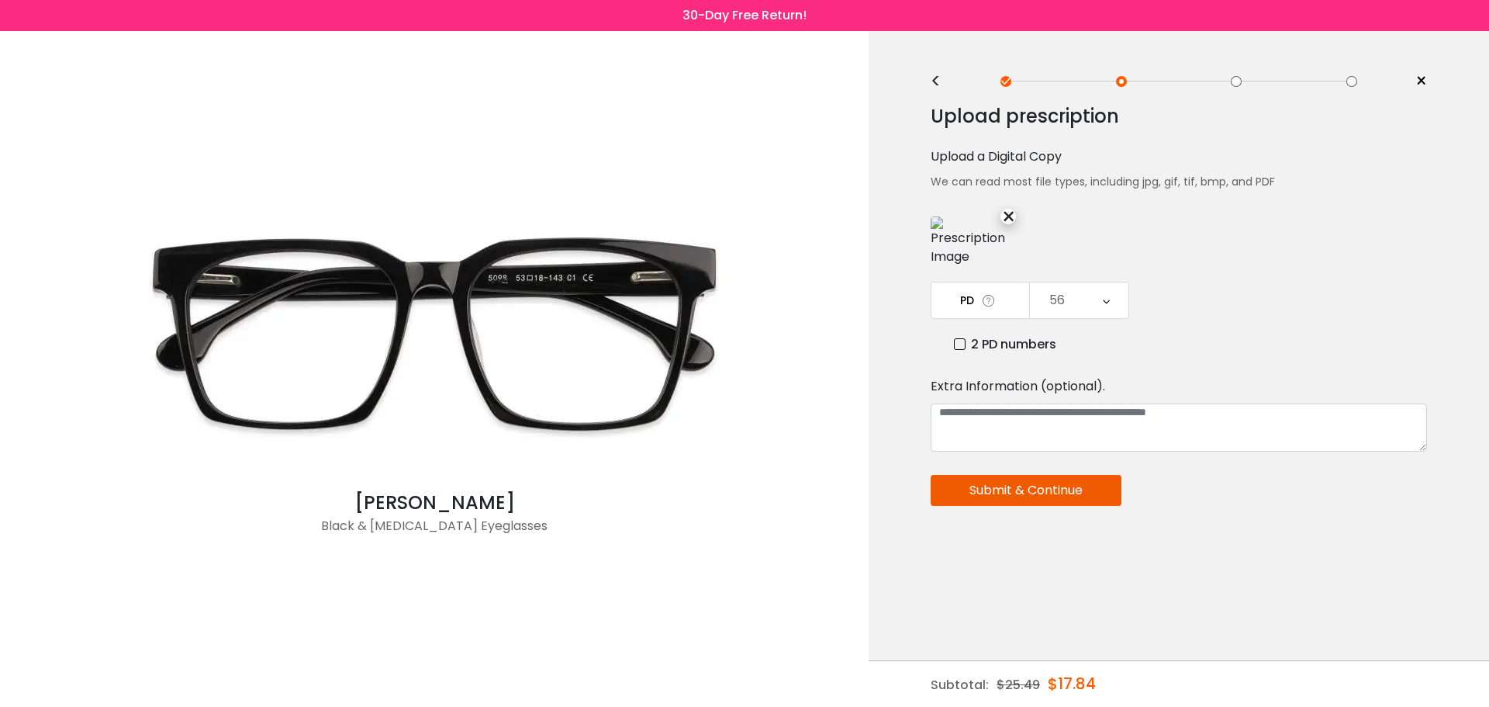
click at [1001, 486] on button "Submit & Continue" at bounding box center [1026, 490] width 191 height 31
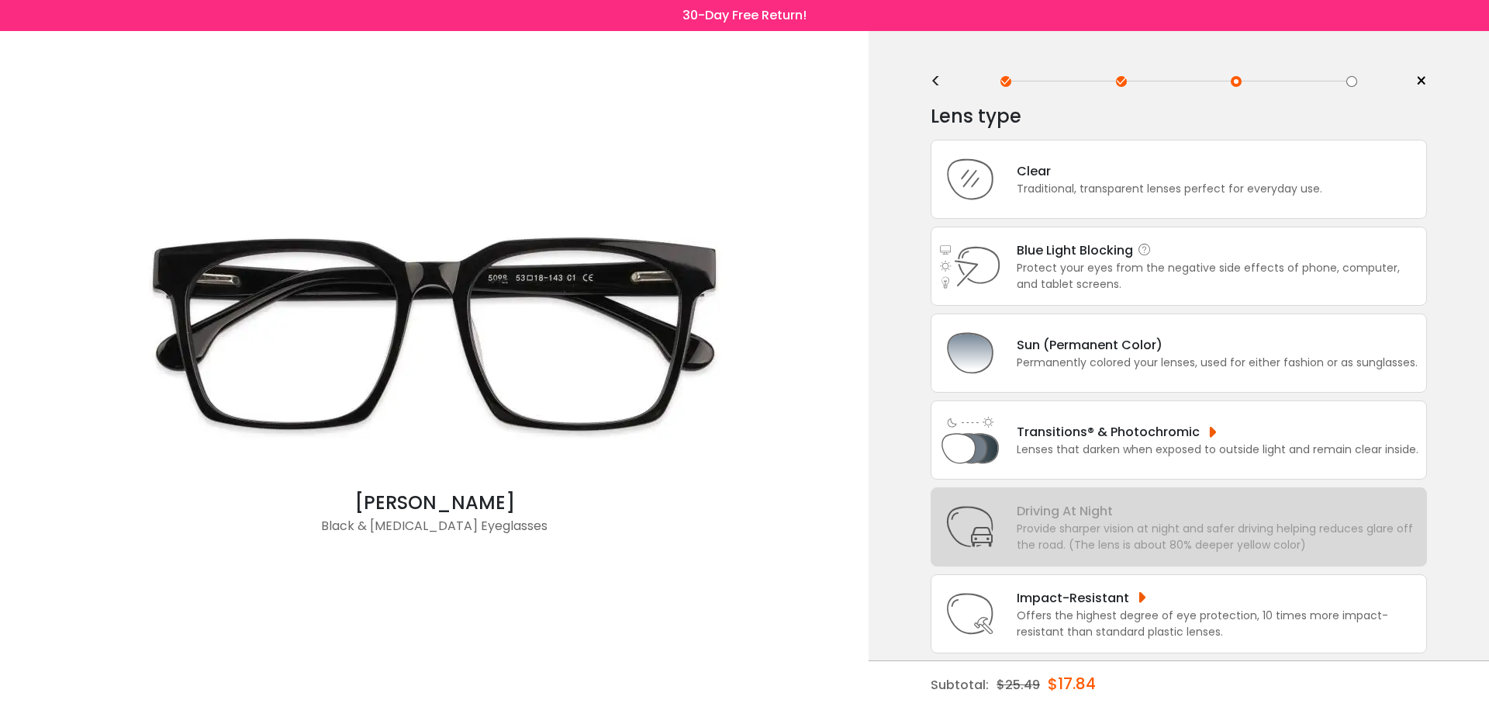
click at [1194, 265] on div "Protect your eyes from the negative side effects of phone, computer, and tablet…" at bounding box center [1218, 276] width 402 height 33
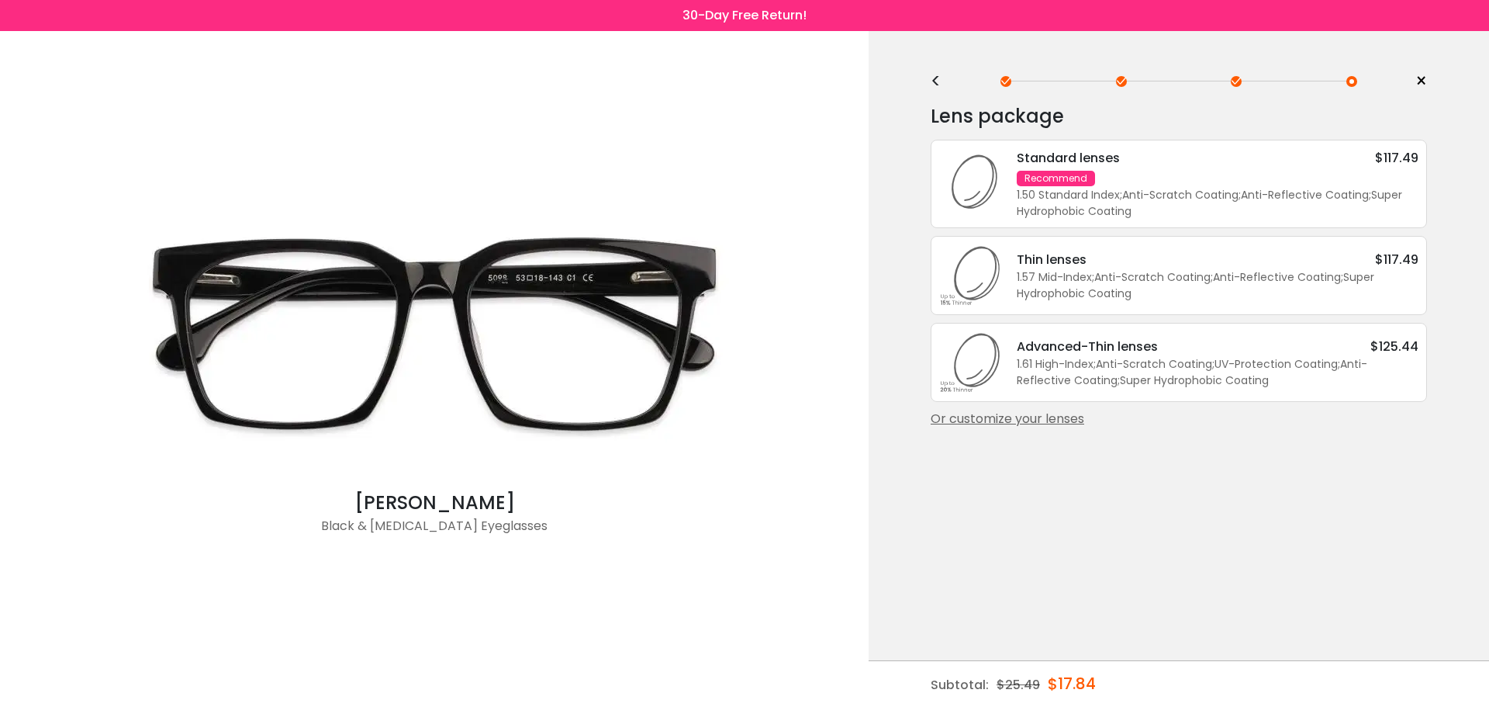
click at [1172, 178] on div "Standard lenses $117.49 Recommend 1.50 Standard Index ; Anti-Scratch Coating ; …" at bounding box center [1209, 183] width 417 height 71
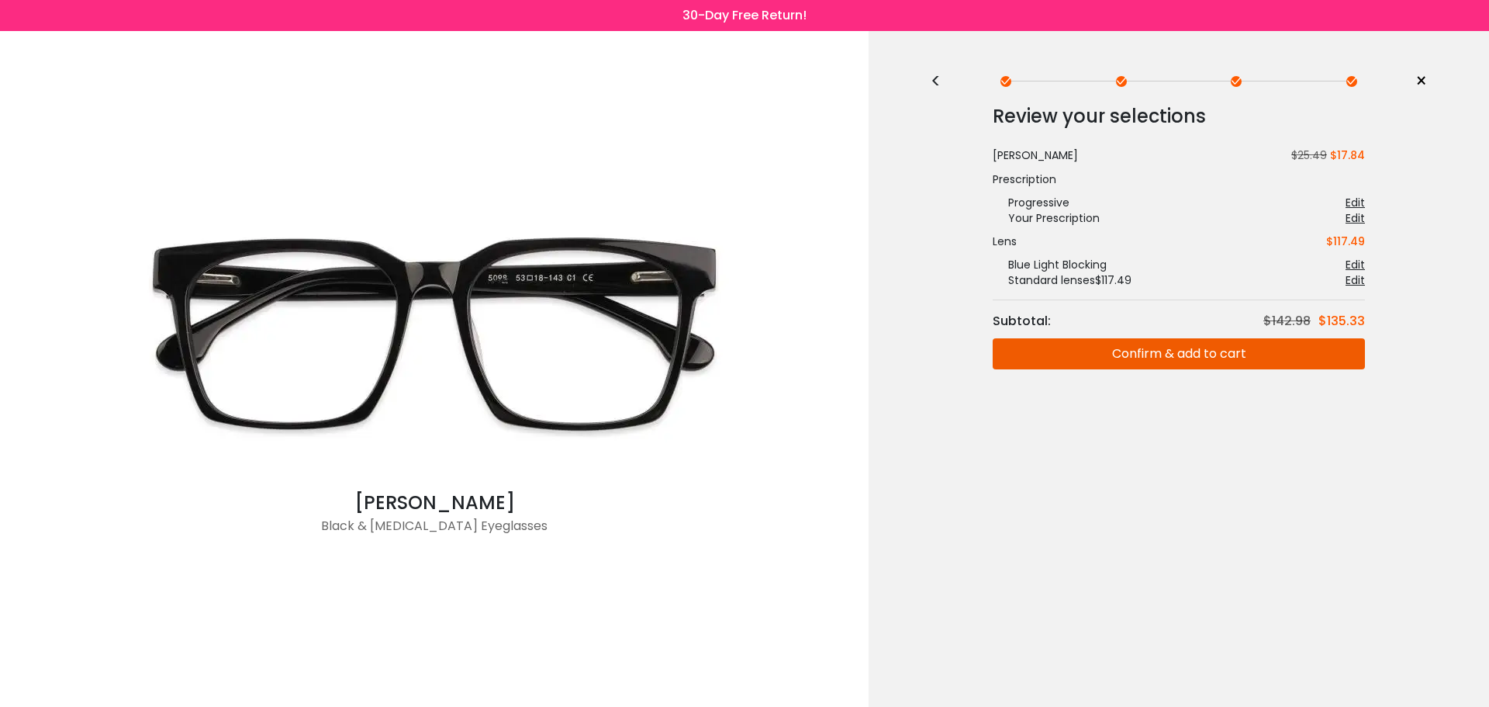
click at [1357, 220] on div "Edit" at bounding box center [1355, 218] width 19 height 16
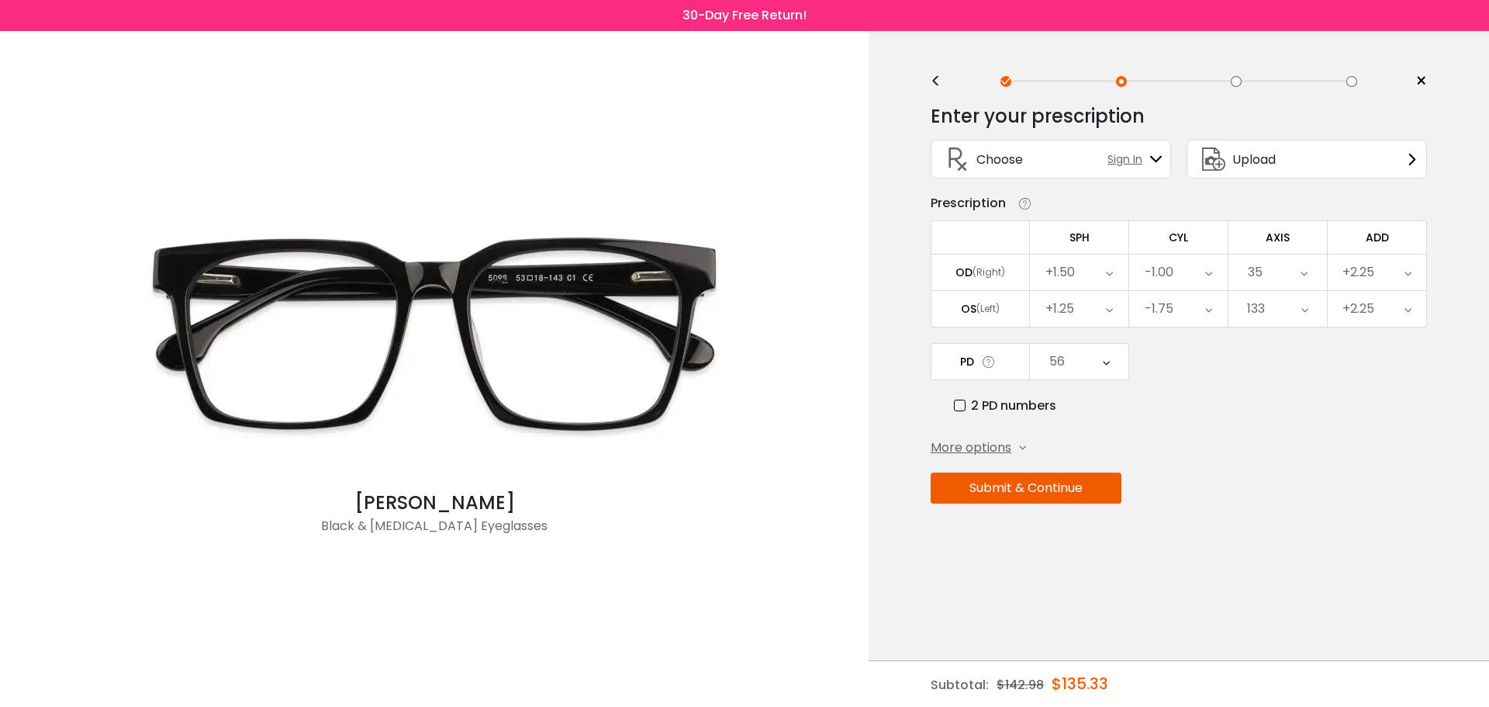
click at [959, 440] on span "More options" at bounding box center [971, 447] width 81 height 19
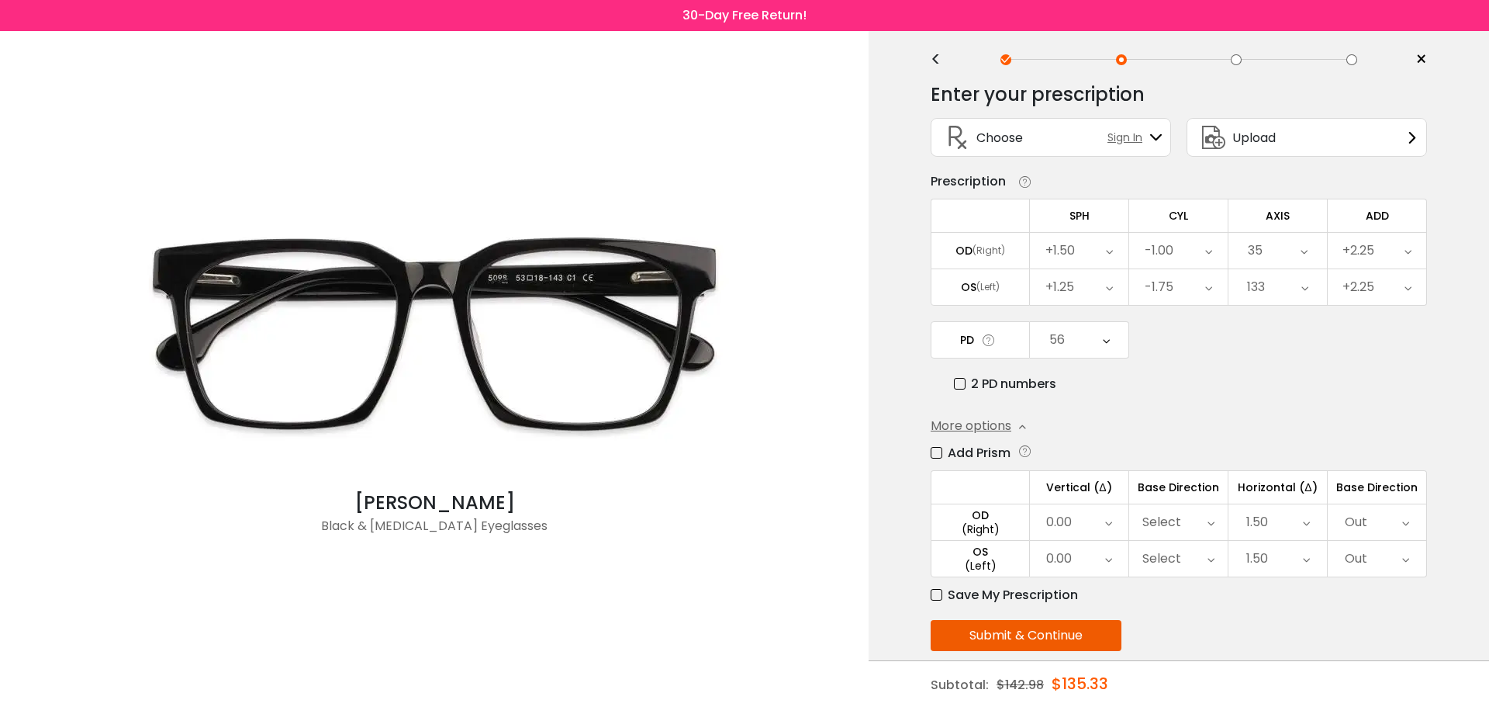
scroll to position [43, 0]
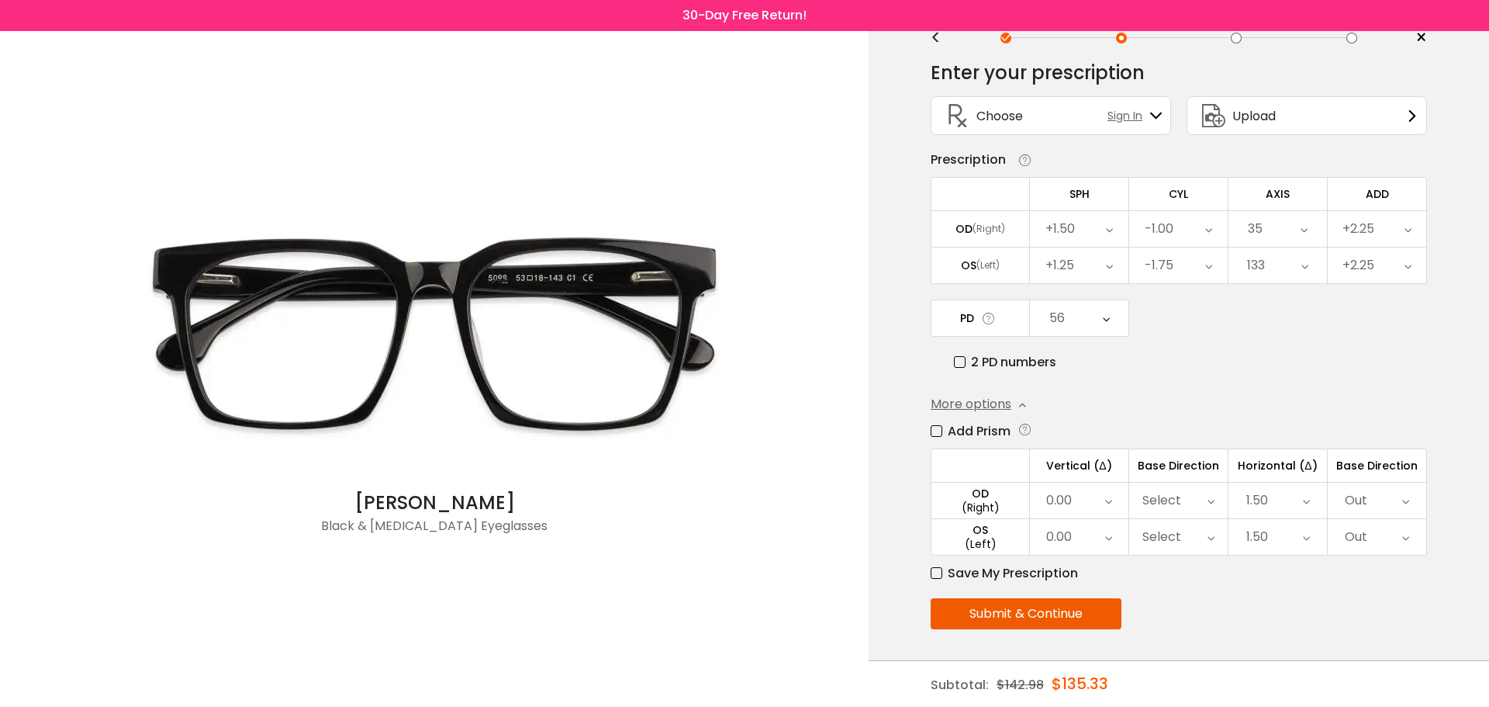
click at [1045, 617] on button "Submit & Continue" at bounding box center [1026, 613] width 191 height 31
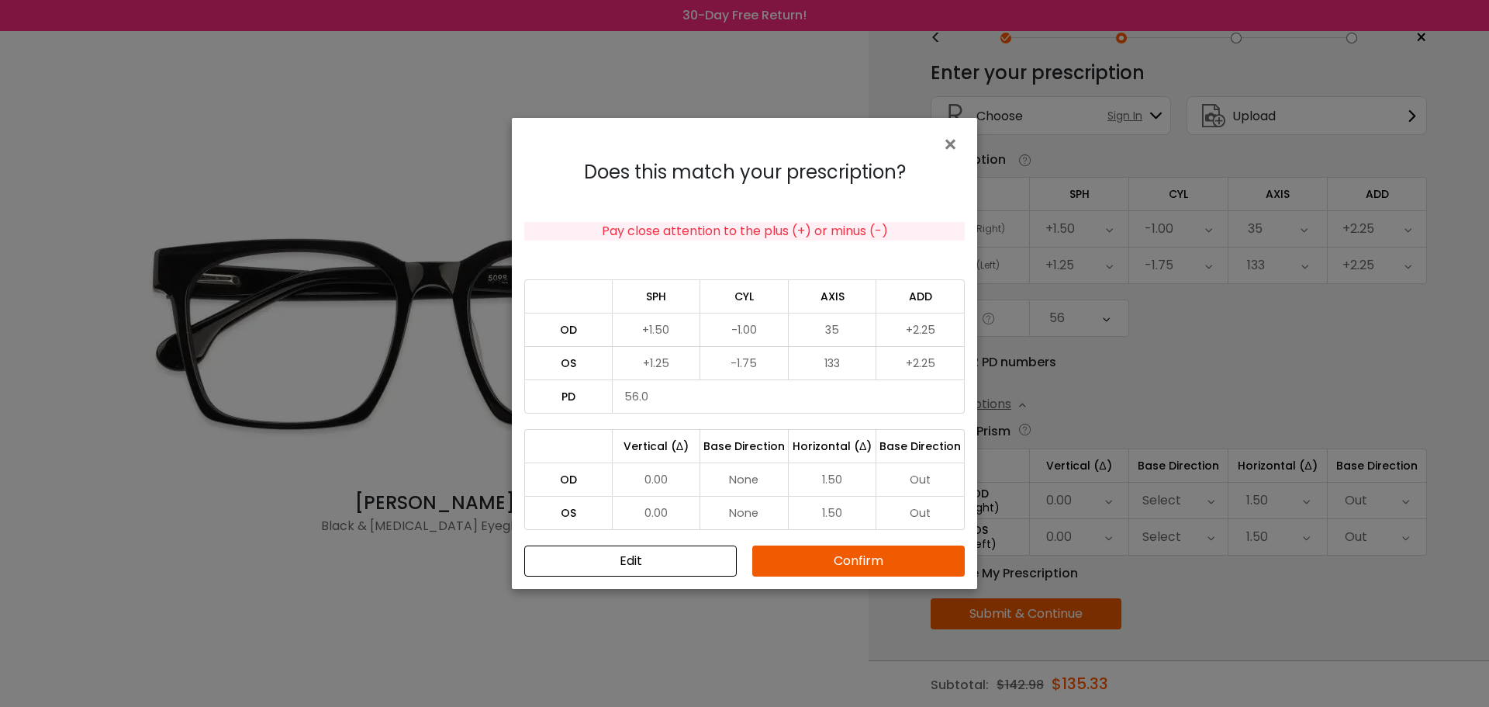
click at [885, 555] on button "Confirm" at bounding box center [858, 560] width 213 height 31
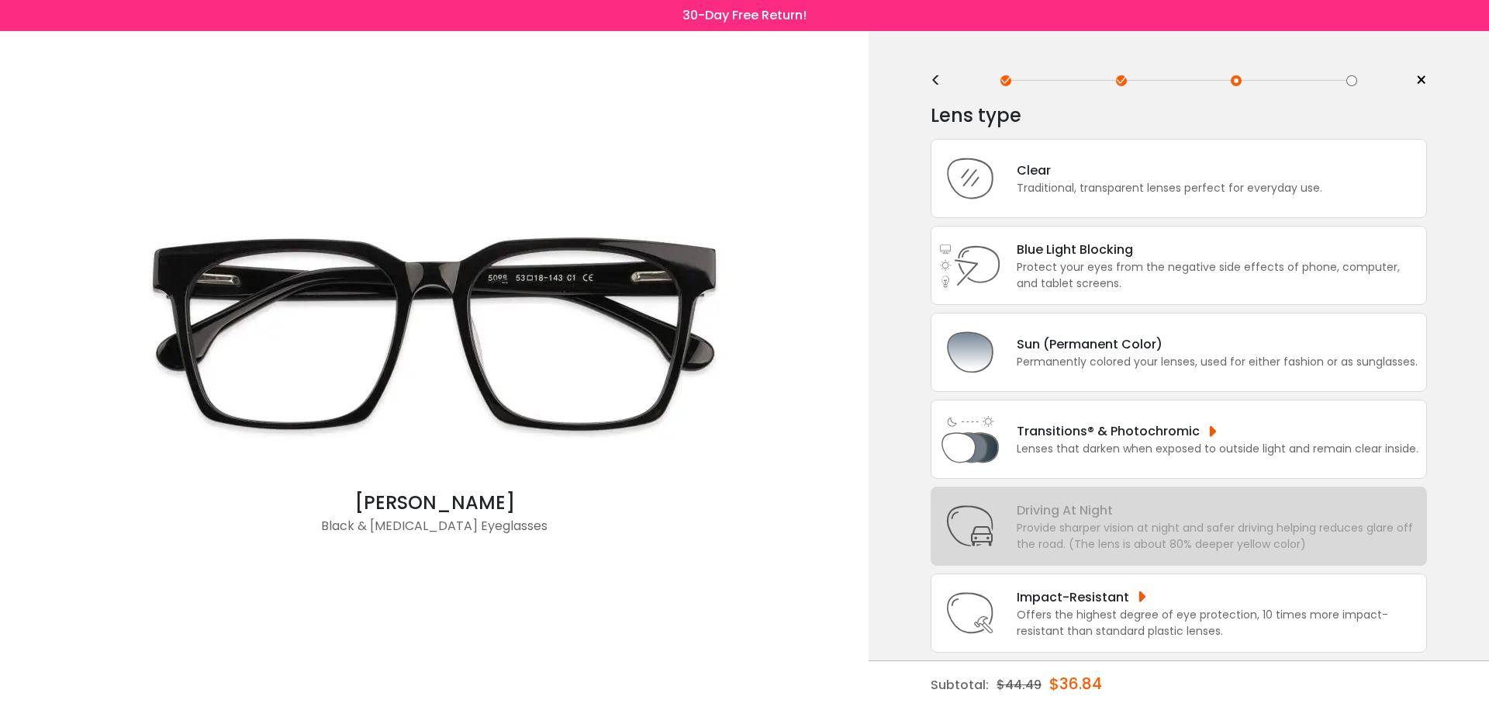
scroll to position [0, 0]
click at [1127, 273] on div "Protect your eyes from the negative side effects of phone, computer, and tablet…" at bounding box center [1218, 276] width 402 height 33
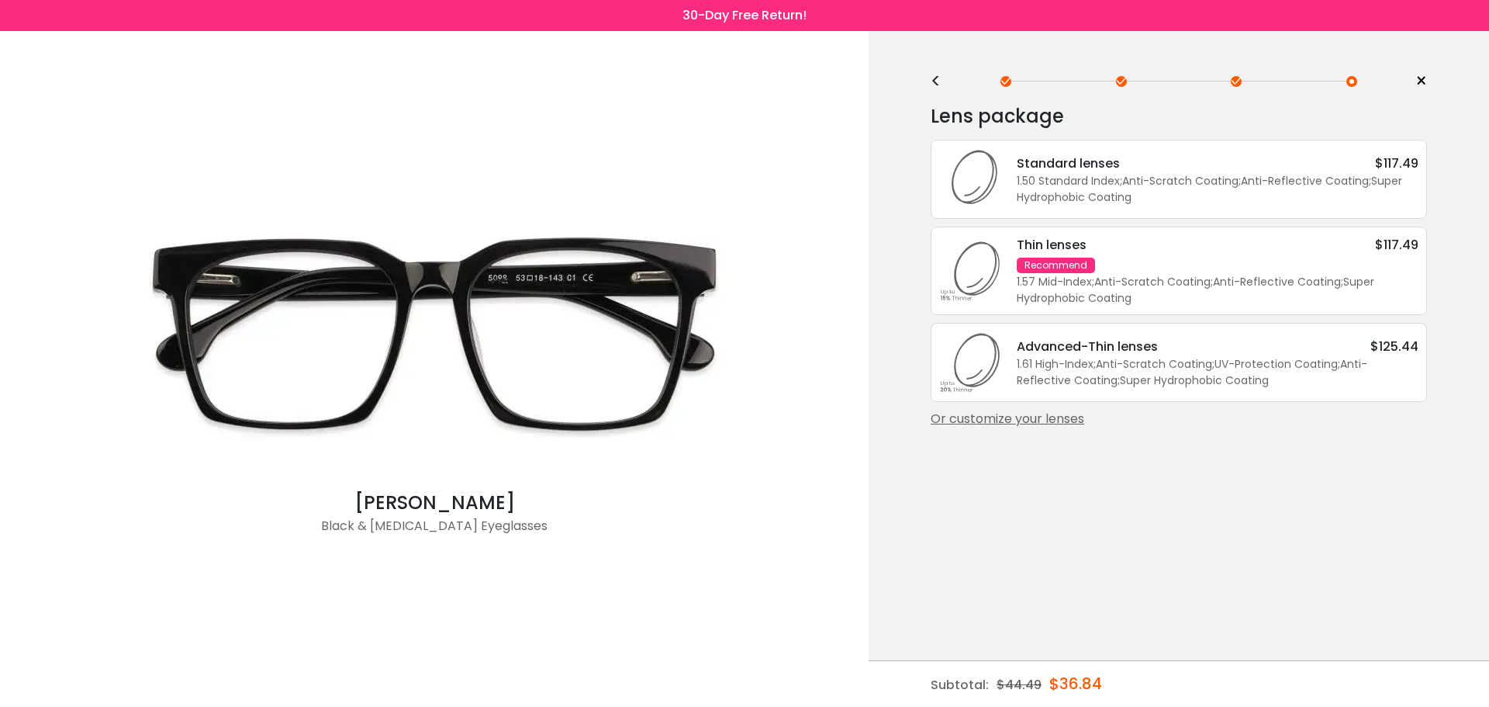
click at [1144, 200] on div "1.50 Standard Index ; Anti-Scratch Coating ; Anti-Reflective Coating ; Super Hy…" at bounding box center [1218, 189] width 402 height 33
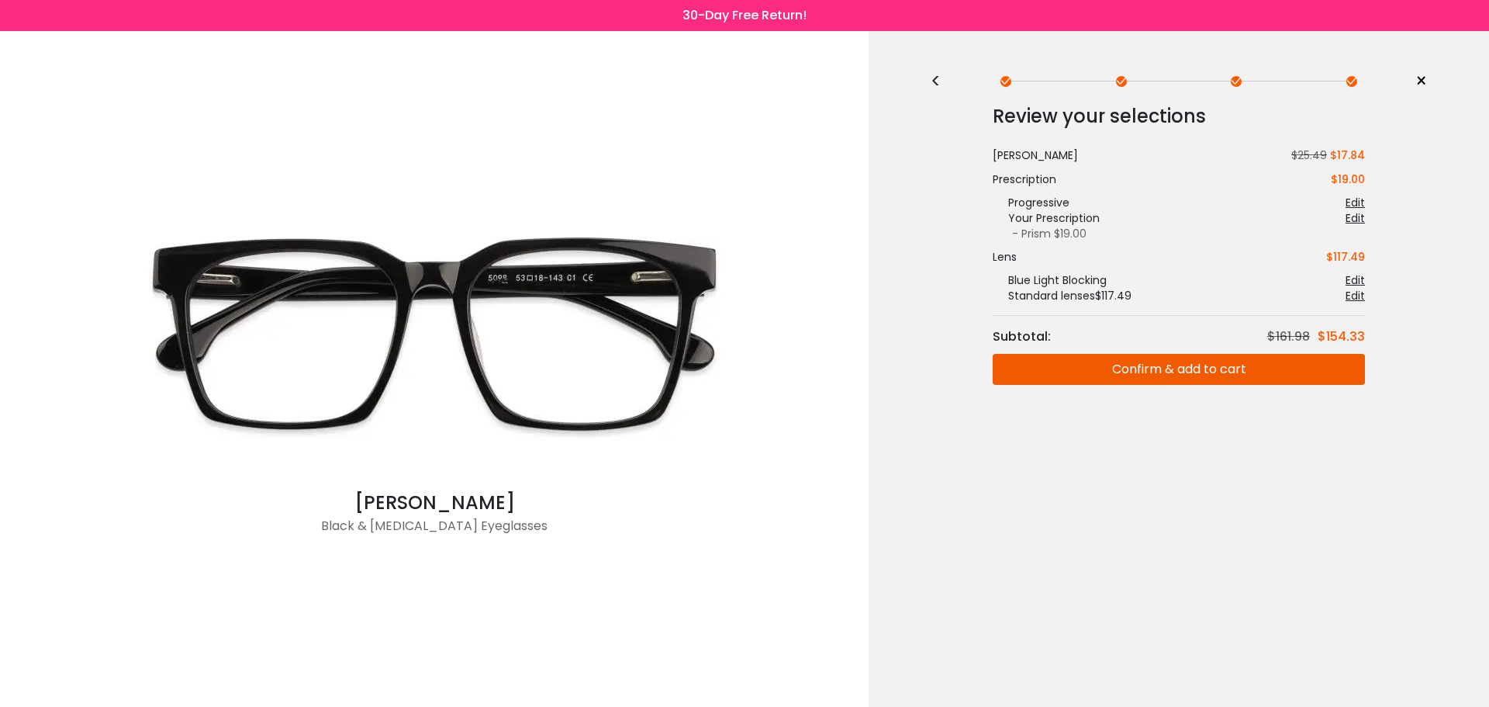
click at [1176, 363] on button "Confirm & add to cart" at bounding box center [1179, 369] width 372 height 31
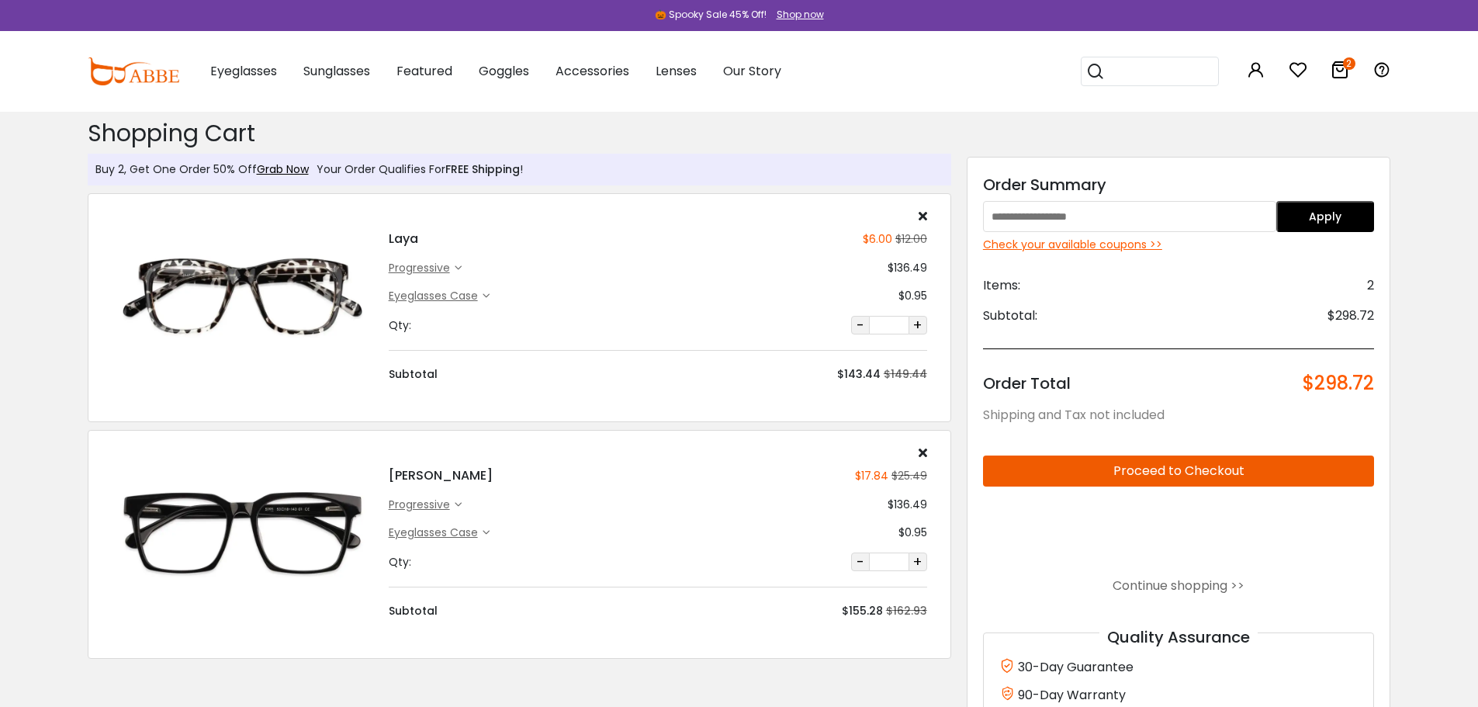
click at [1114, 217] on input "text" at bounding box center [1129, 216] width 293 height 31
type input "*******"
click at [1331, 214] on button "Apply" at bounding box center [1325, 216] width 98 height 31
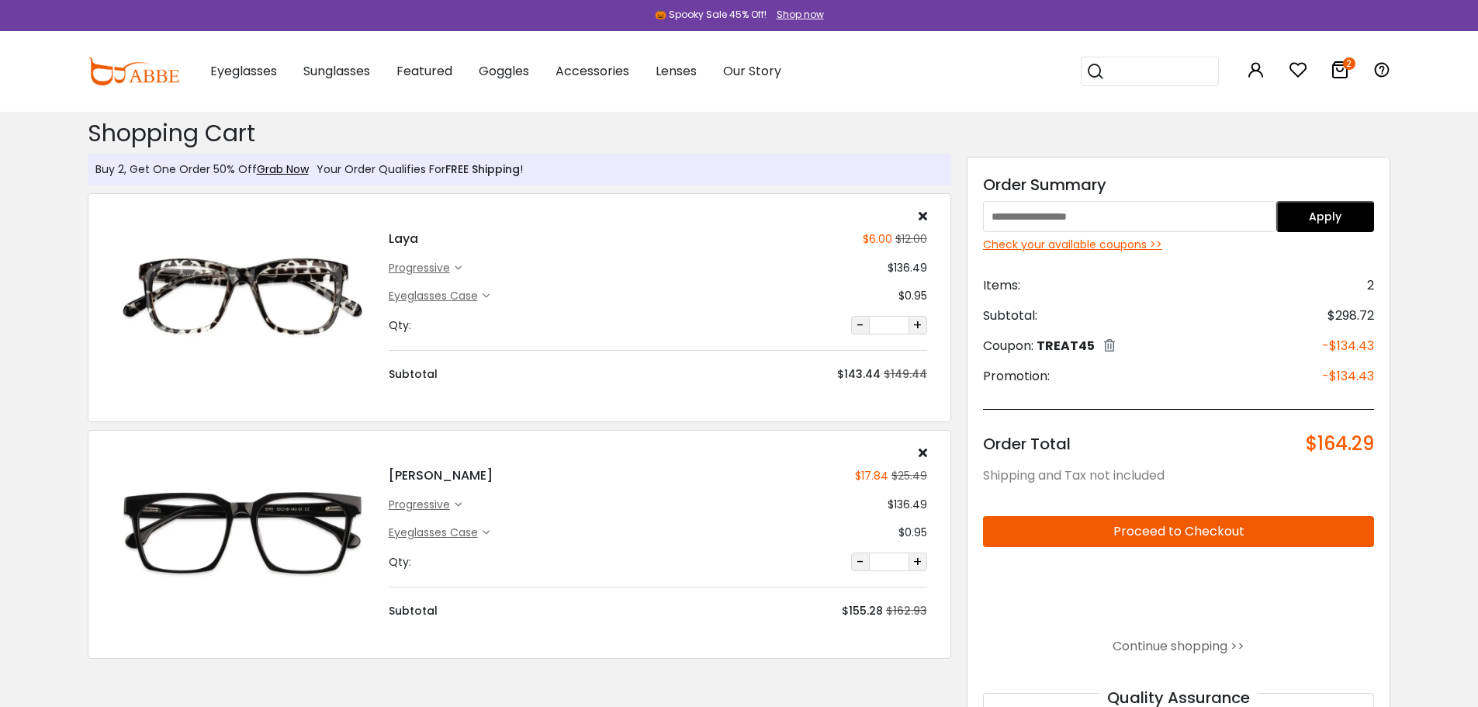
click at [487, 291] on div "Eyeglasses Case" at bounding box center [439, 296] width 101 height 16
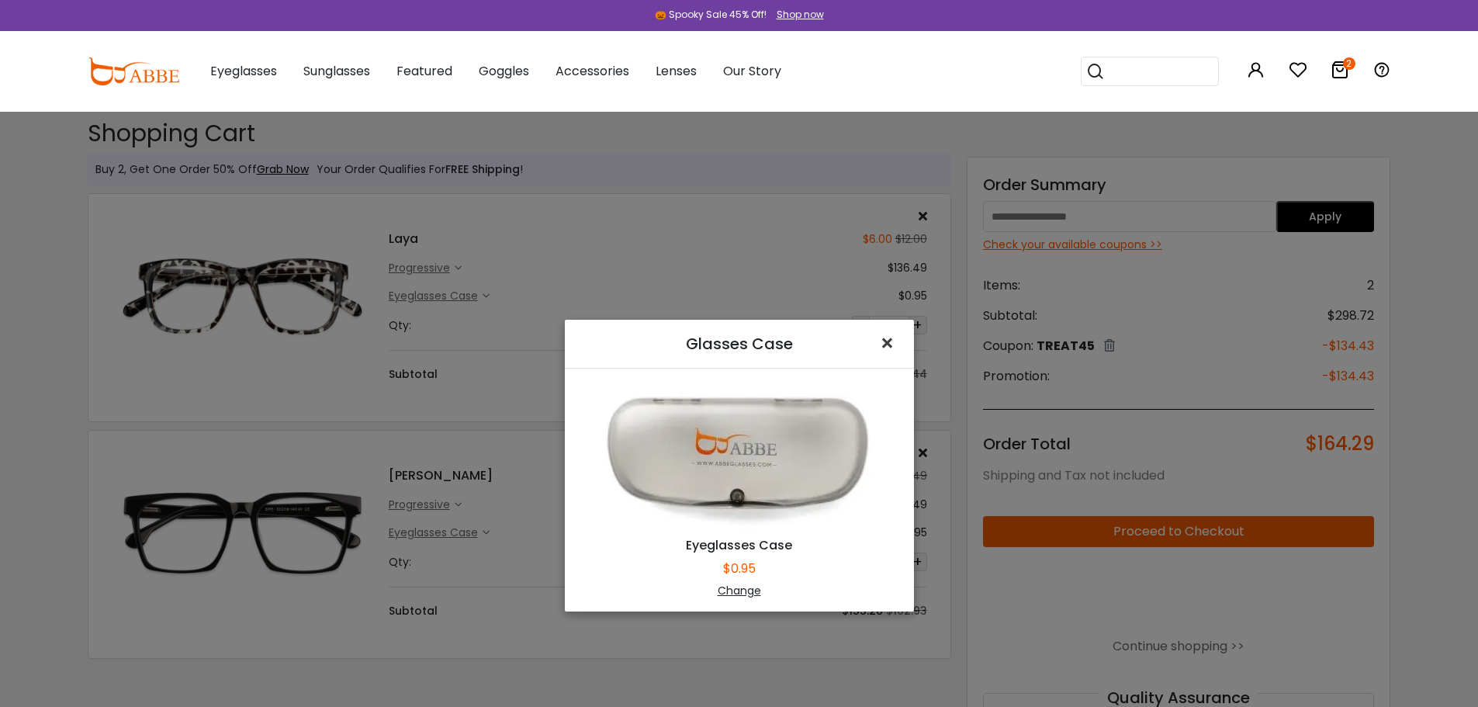
click at [879, 345] on span "×" at bounding box center [890, 343] width 22 height 33
